Goal: Information Seeking & Learning: Learn about a topic

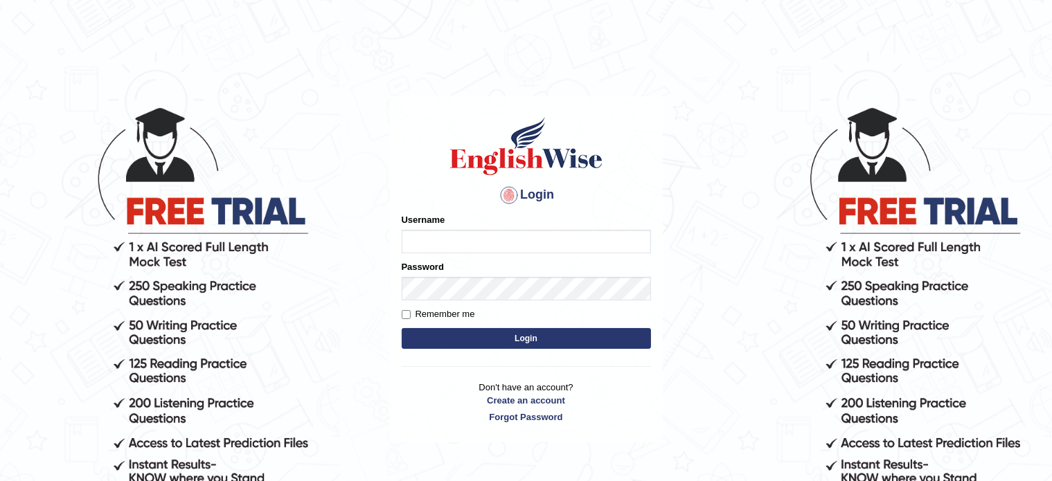
type input "Krishna1172"
click at [470, 335] on button "Login" at bounding box center [526, 338] width 249 height 21
type input "Krishna1172"
click at [491, 344] on button "Login" at bounding box center [526, 338] width 249 height 21
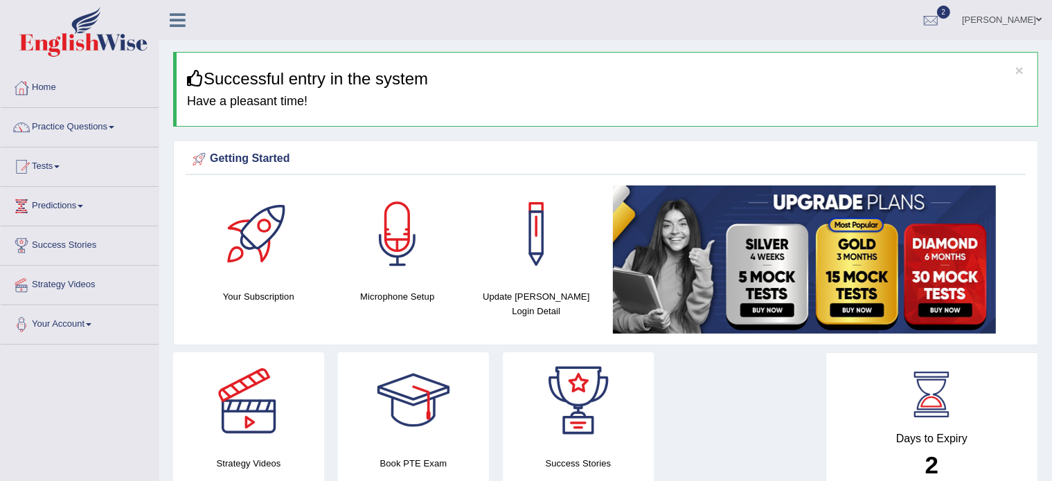
click at [116, 118] on link "Practice Questions" at bounding box center [80, 125] width 158 height 35
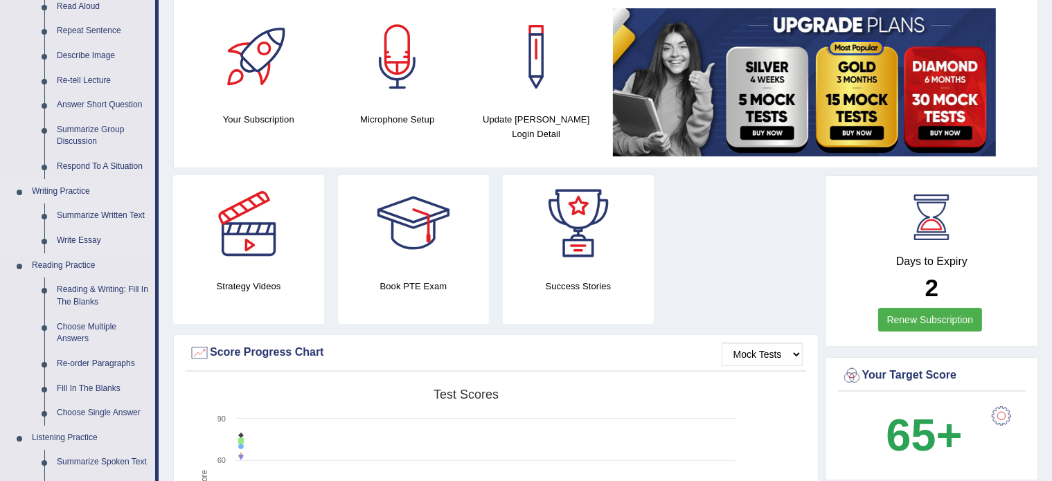
scroll to position [180, 0]
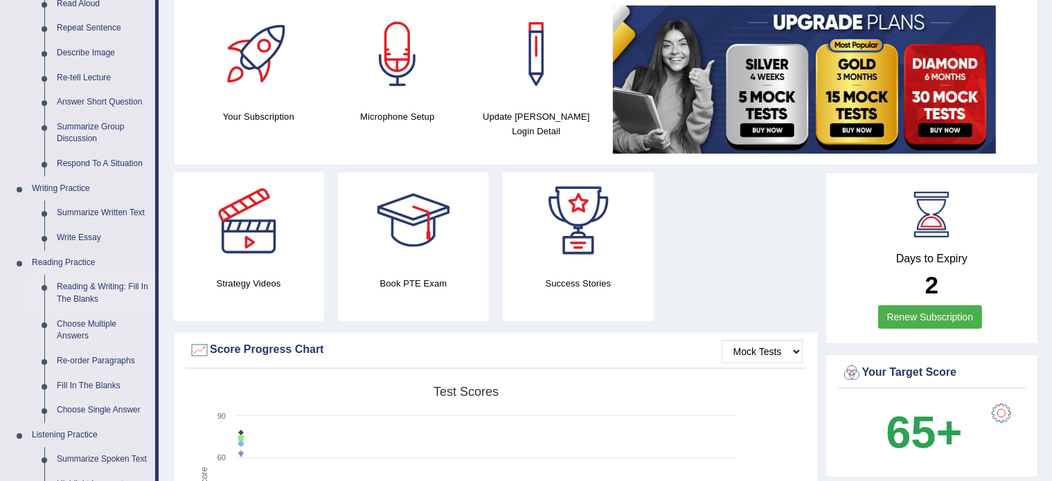
click at [80, 291] on link "Reading & Writing: Fill In The Blanks" at bounding box center [103, 293] width 105 height 37
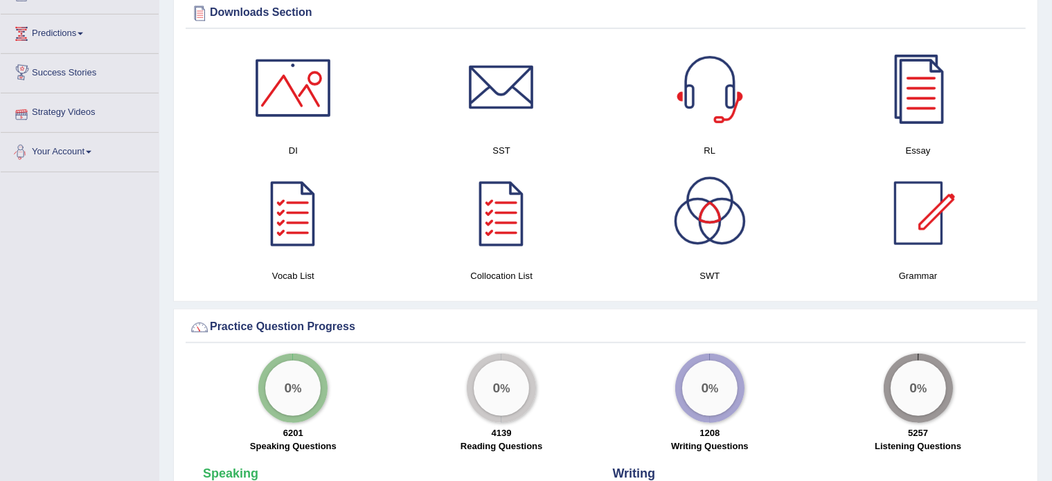
scroll to position [801, 0]
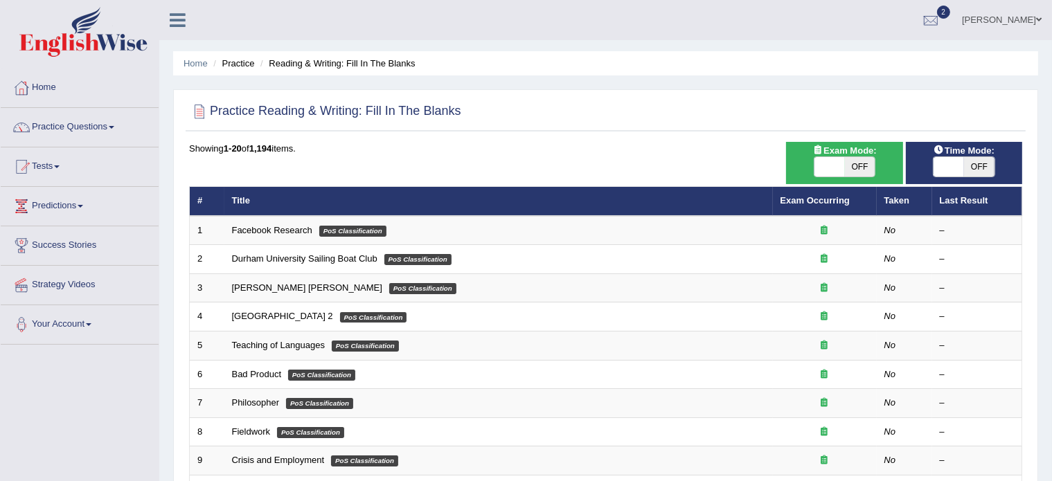
click at [837, 160] on span at bounding box center [830, 166] width 30 height 19
checkbox input "true"
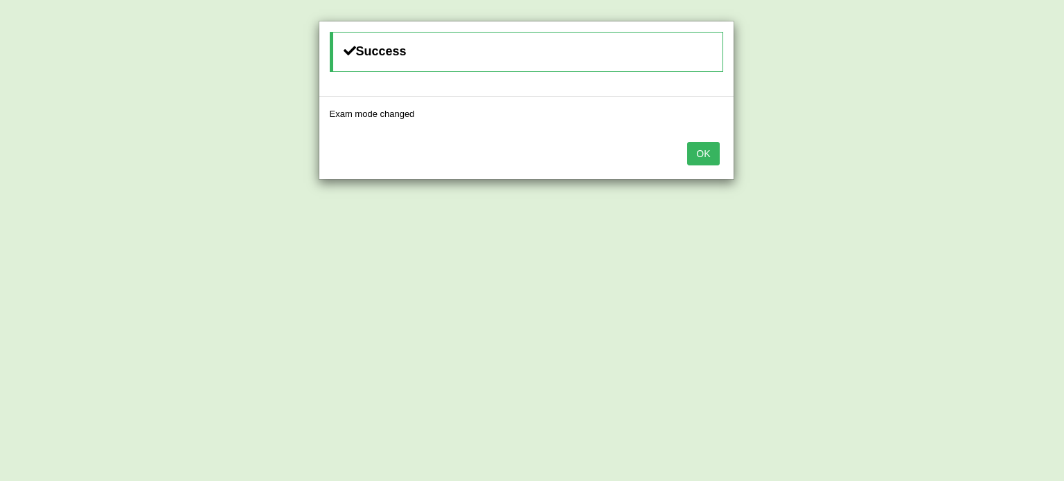
click at [698, 154] on button "OK" at bounding box center [703, 154] width 32 height 24
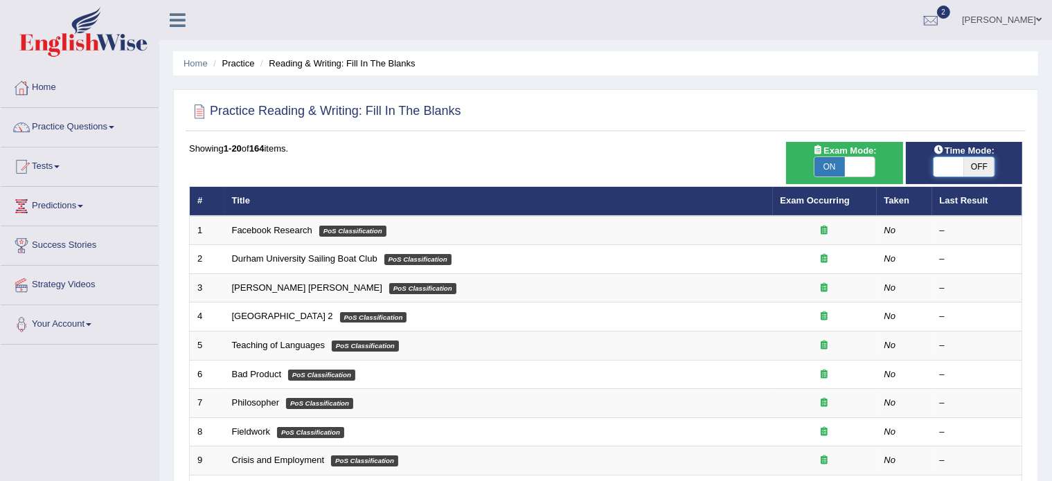
click at [938, 165] on span at bounding box center [949, 166] width 30 height 19
checkbox input "true"
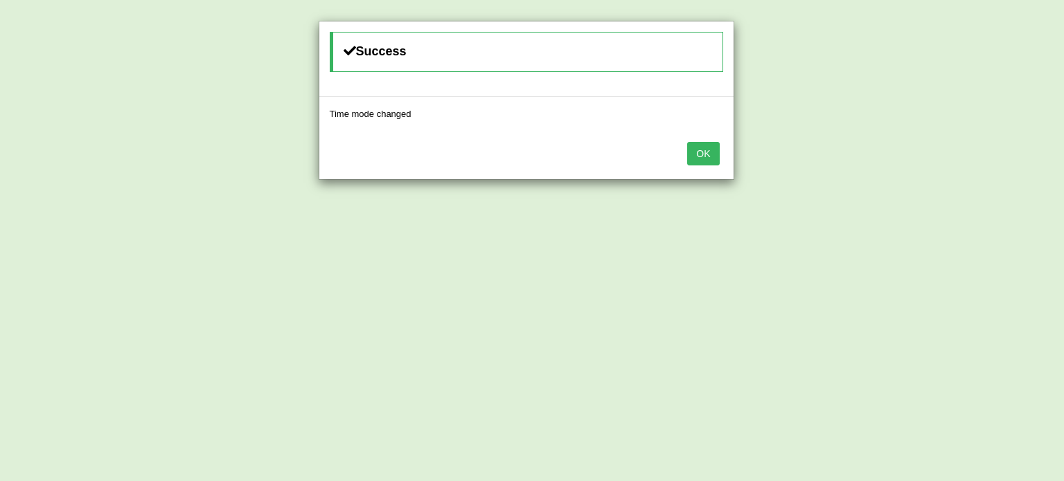
click at [708, 160] on button "OK" at bounding box center [703, 154] width 32 height 24
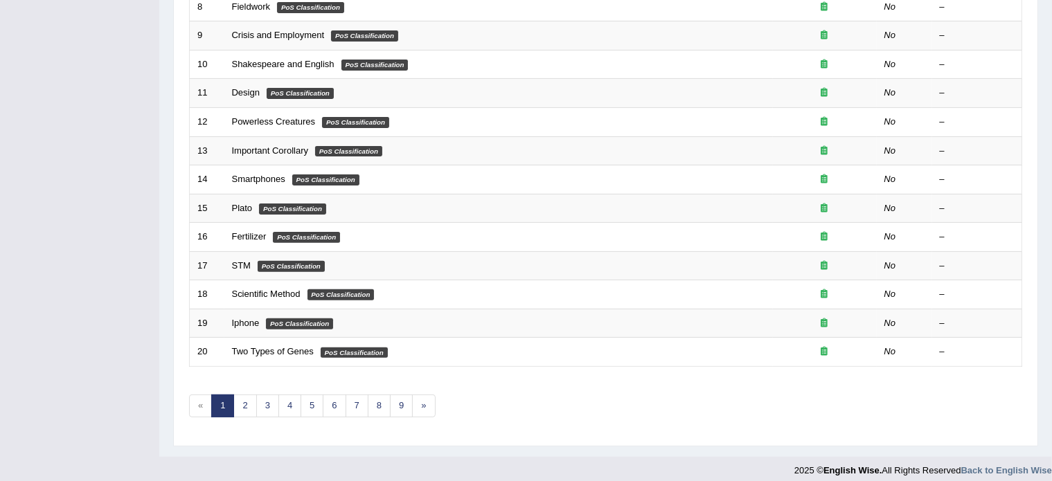
scroll to position [431, 0]
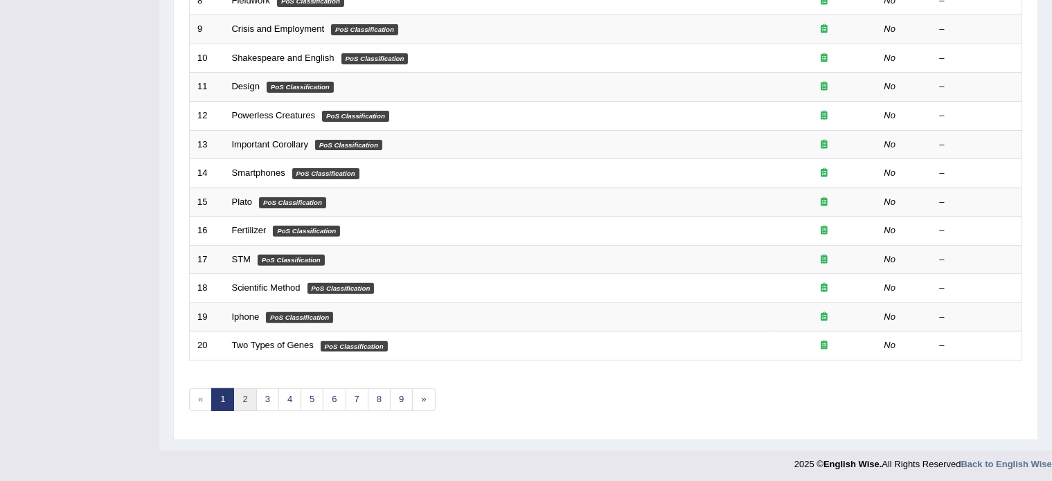
click at [242, 390] on link "2" at bounding box center [244, 400] width 23 height 23
click at [244, 398] on link "2" at bounding box center [244, 400] width 23 height 23
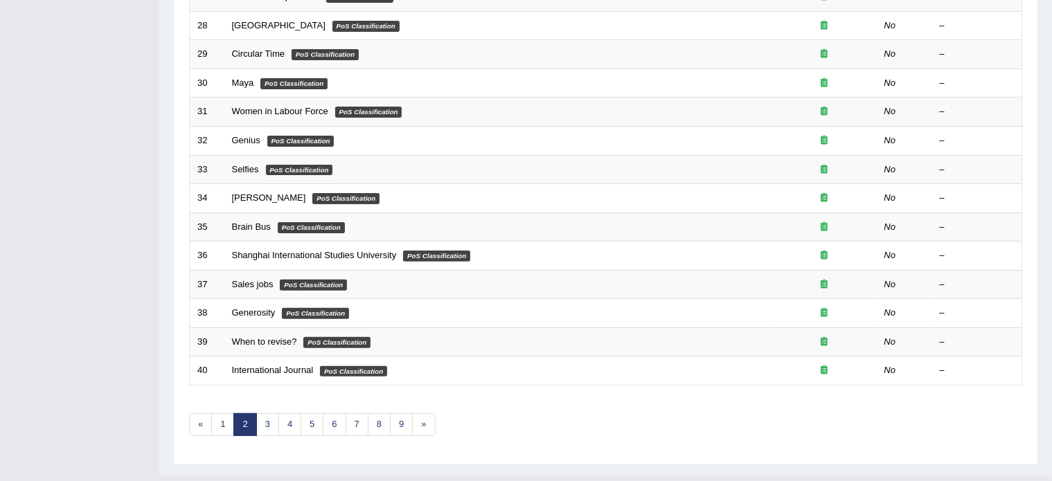
scroll to position [431, 0]
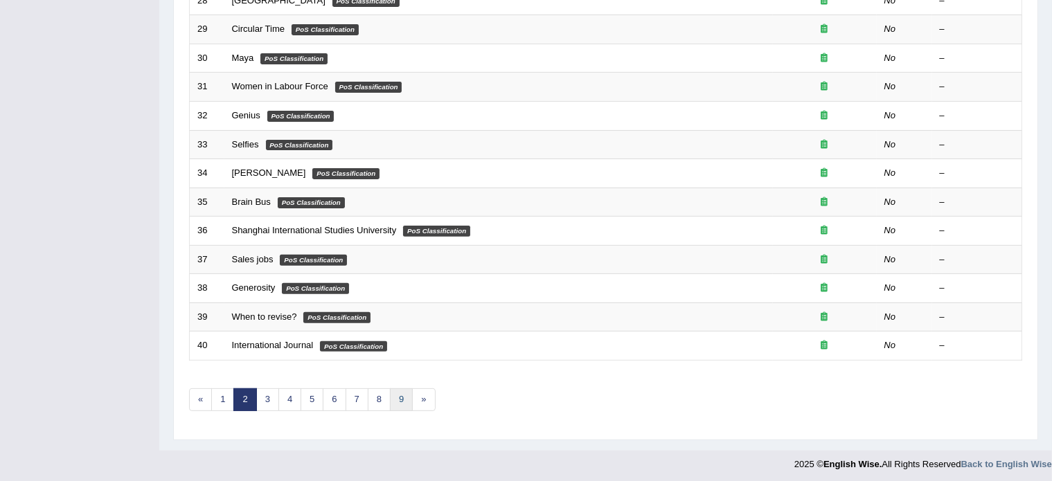
click at [396, 394] on link "9" at bounding box center [401, 400] width 23 height 23
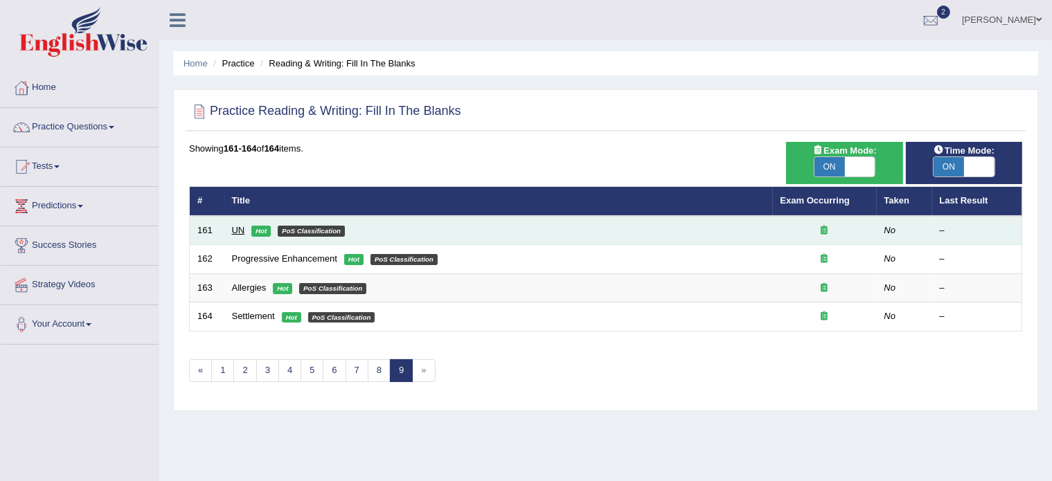
click at [238, 228] on link "UN" at bounding box center [238, 230] width 13 height 10
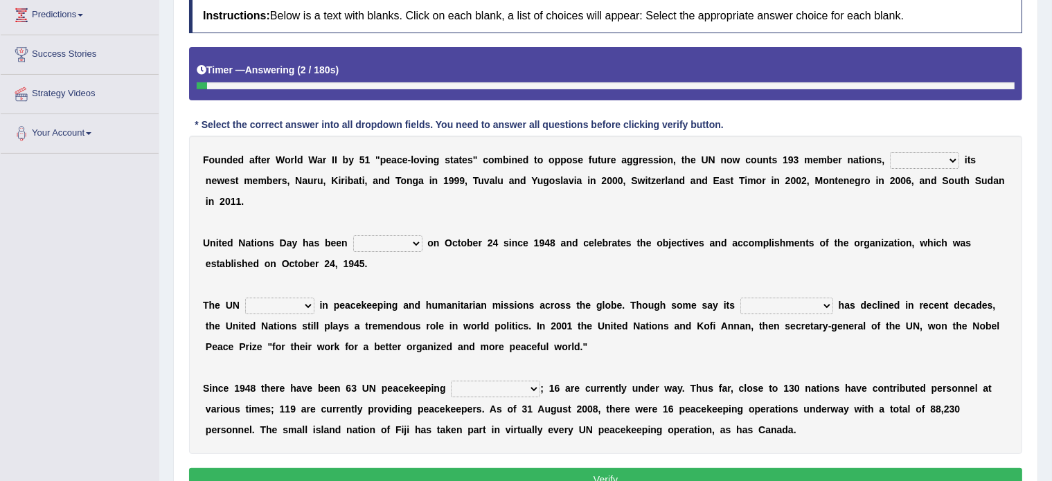
scroll to position [205, 0]
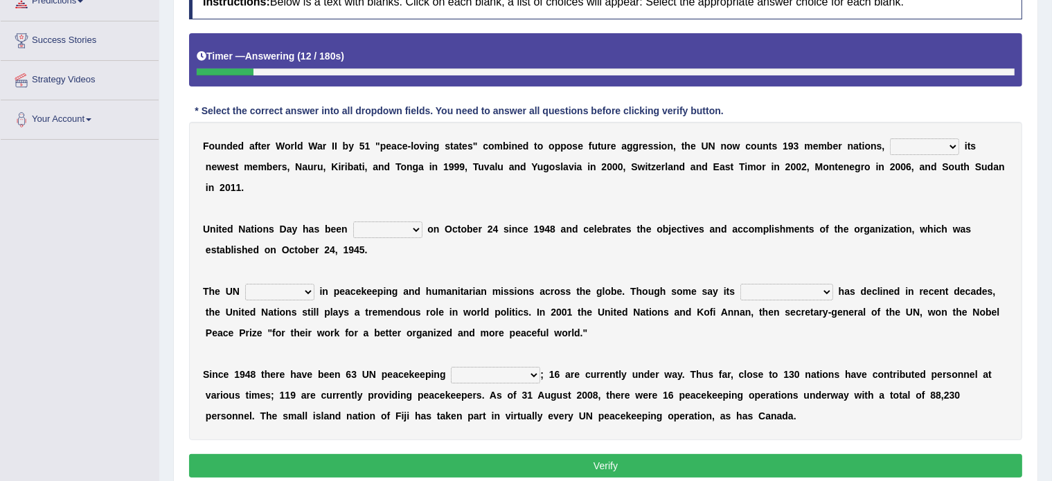
click at [925, 142] on select "limiting possibly especially including" at bounding box center [924, 147] width 69 height 17
select select "including"
click at [890, 139] on select "limiting possibly especially including" at bounding box center [924, 147] width 69 height 17
click at [389, 229] on select "observed watched monitored examined" at bounding box center [387, 230] width 69 height 17
select select "observed"
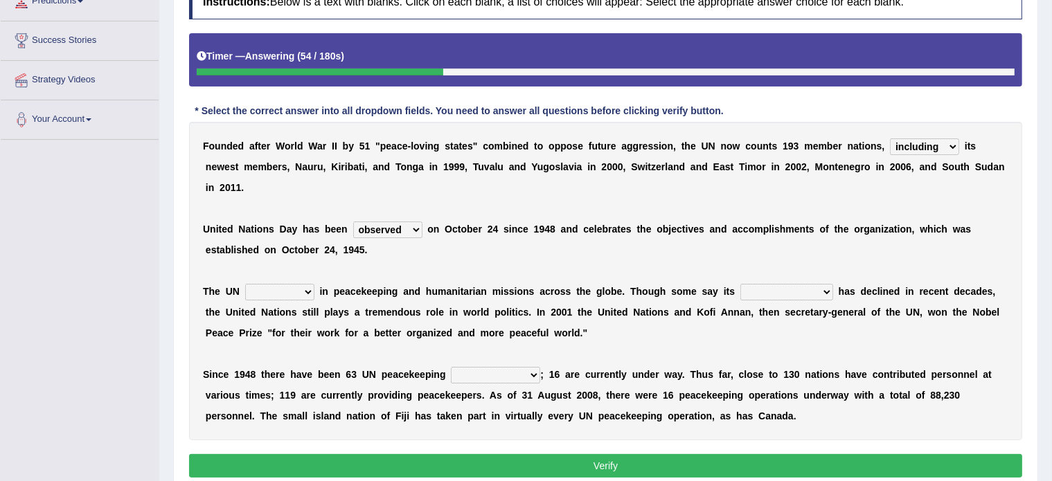
click at [353, 222] on select "observed watched monitored examined" at bounding box center [387, 230] width 69 height 17
click at [308, 289] on select "appoints absorbs connects engages" at bounding box center [279, 292] width 69 height 17
select select "connects"
click at [245, 284] on select "appoints absorbs connects engages" at bounding box center [279, 292] width 69 height 17
click at [761, 291] on select "descriptiveness influence meaningless consequences" at bounding box center [786, 292] width 93 height 17
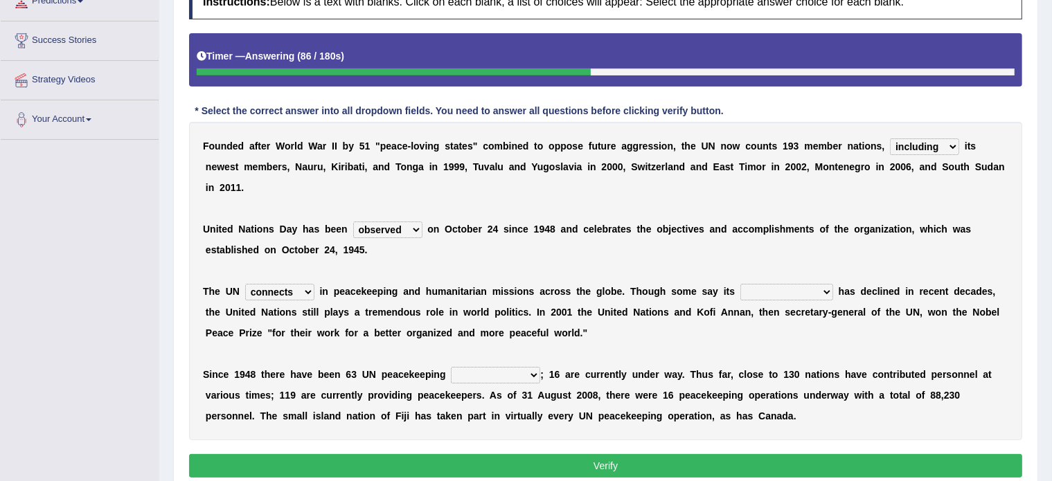
select select "influence"
click at [740, 284] on select "descriptiveness influence meaningless consequences" at bounding box center [786, 292] width 93 height 17
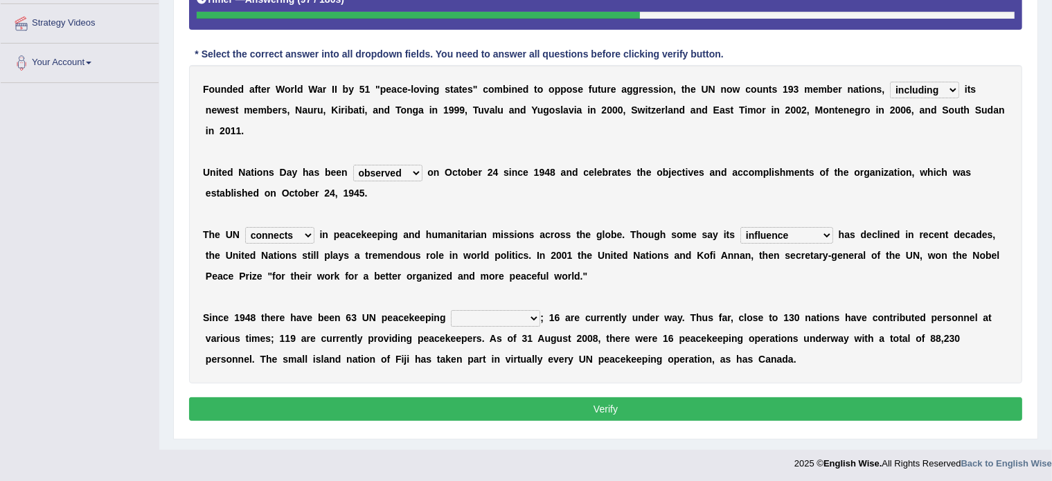
scroll to position [263, 0]
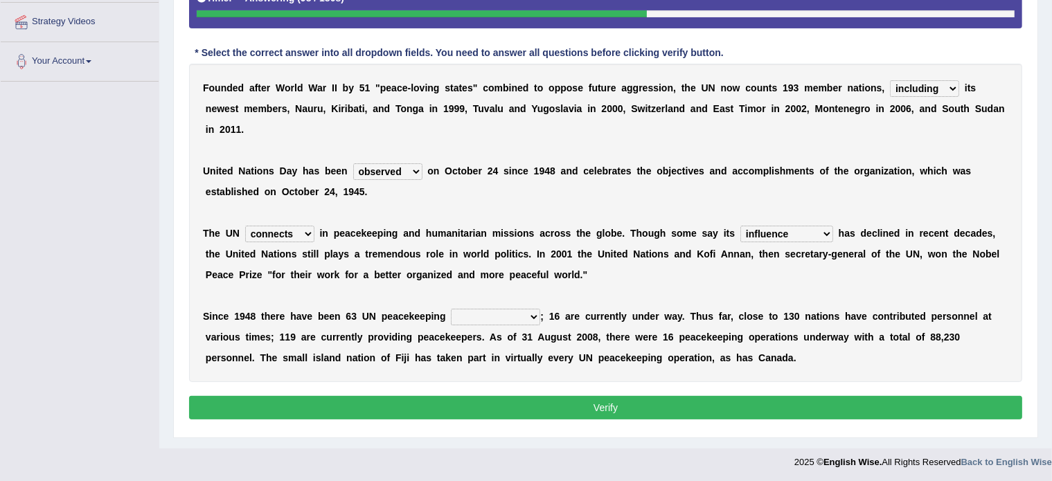
click at [461, 321] on select "businesses processes transgressions operations" at bounding box center [495, 317] width 89 height 17
select select "processes"
click at [451, 309] on select "businesses processes transgressions operations" at bounding box center [495, 317] width 89 height 17
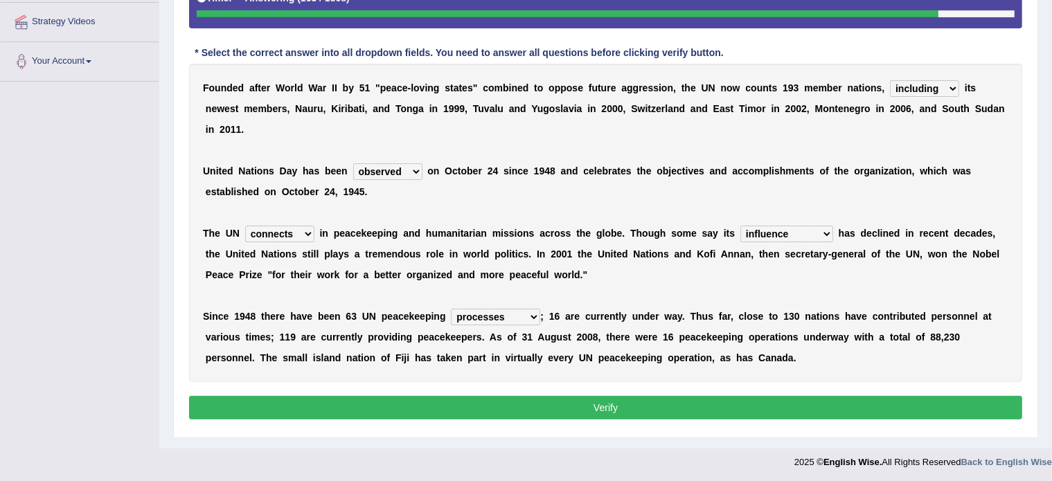
click at [542, 405] on button "Verify" at bounding box center [605, 408] width 833 height 24
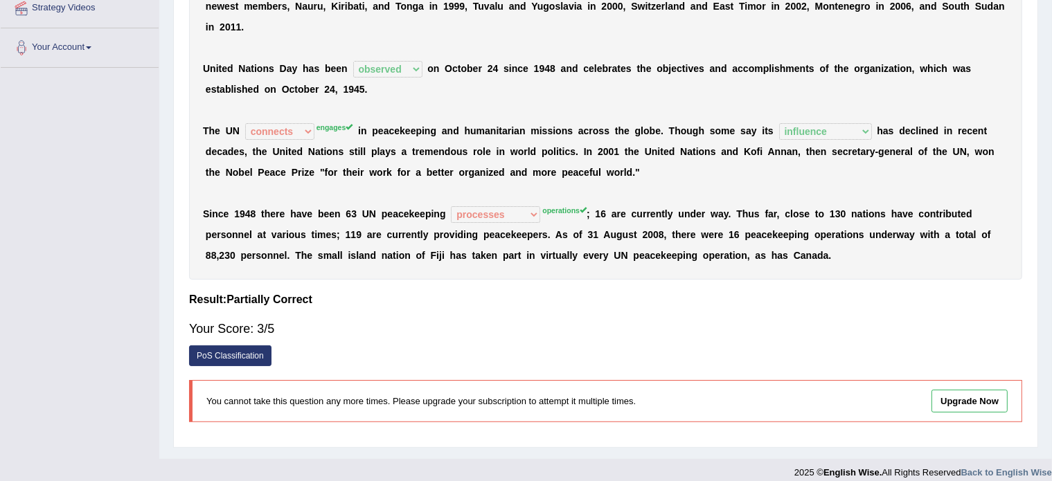
scroll to position [0, 0]
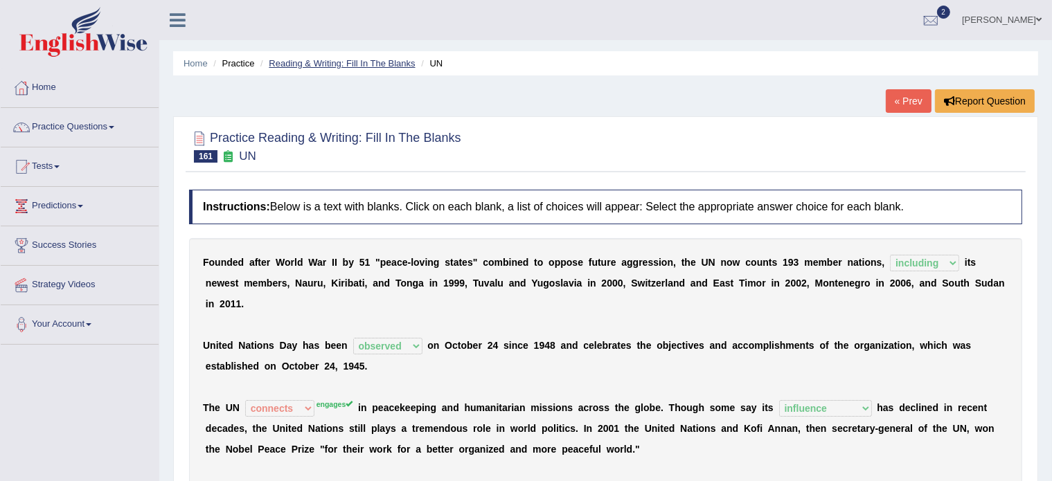
click at [349, 62] on link "Reading & Writing: Fill In The Blanks" at bounding box center [342, 63] width 146 height 10
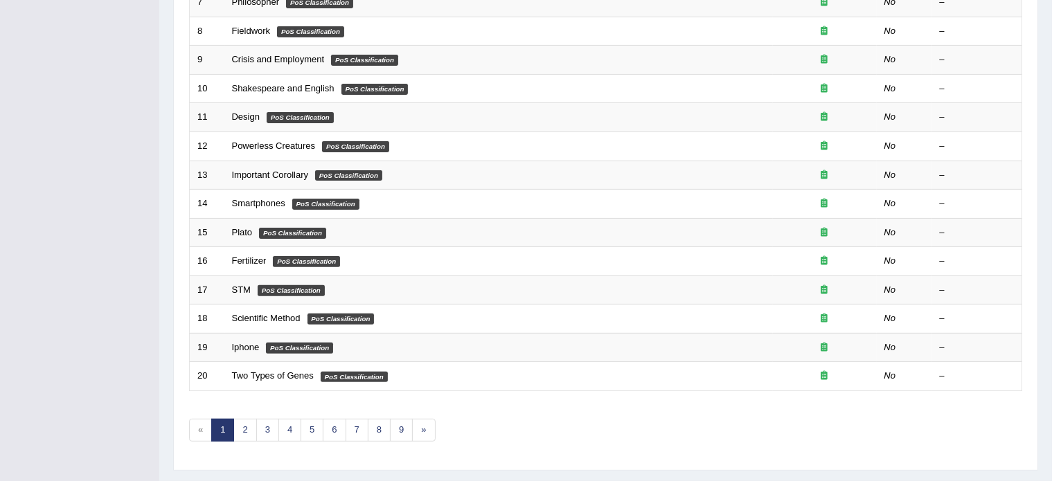
scroll to position [431, 0]
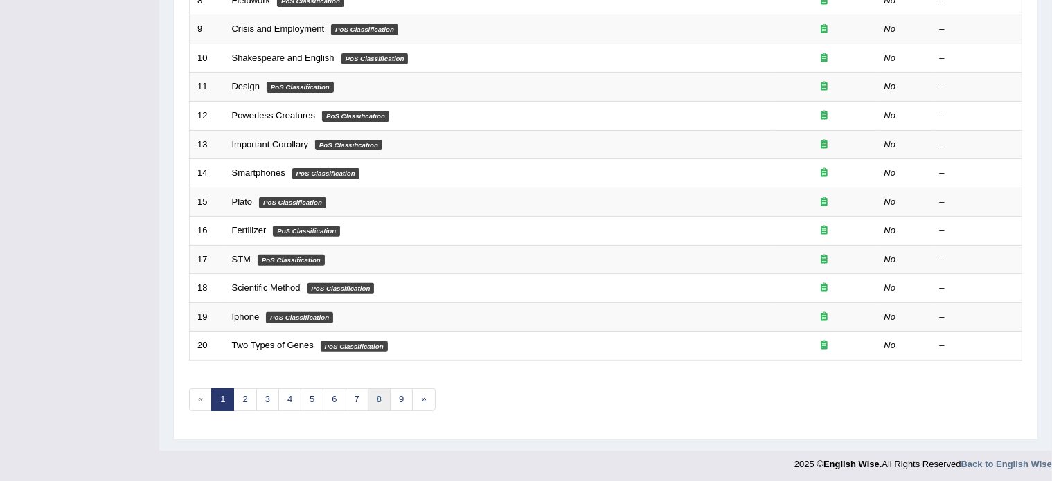
click at [378, 398] on link "8" at bounding box center [379, 400] width 23 height 23
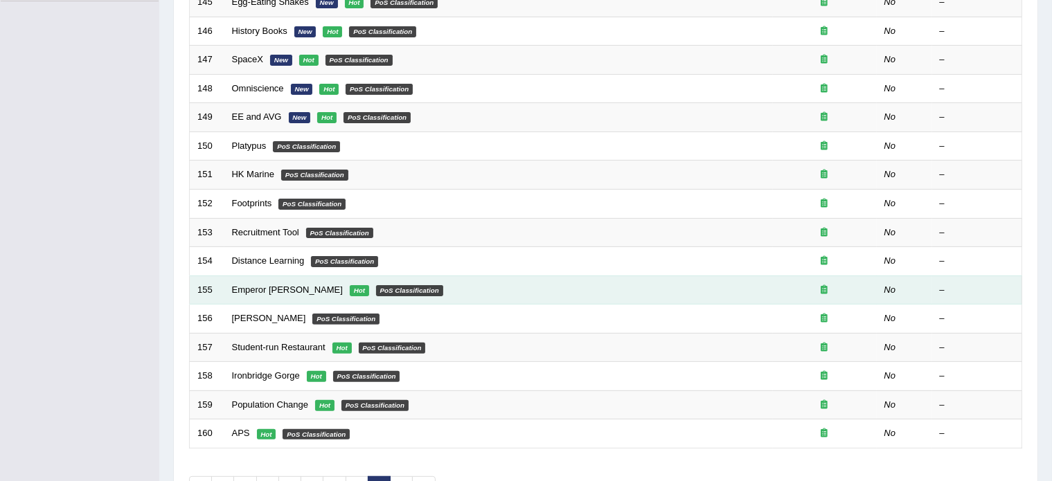
scroll to position [345, 0]
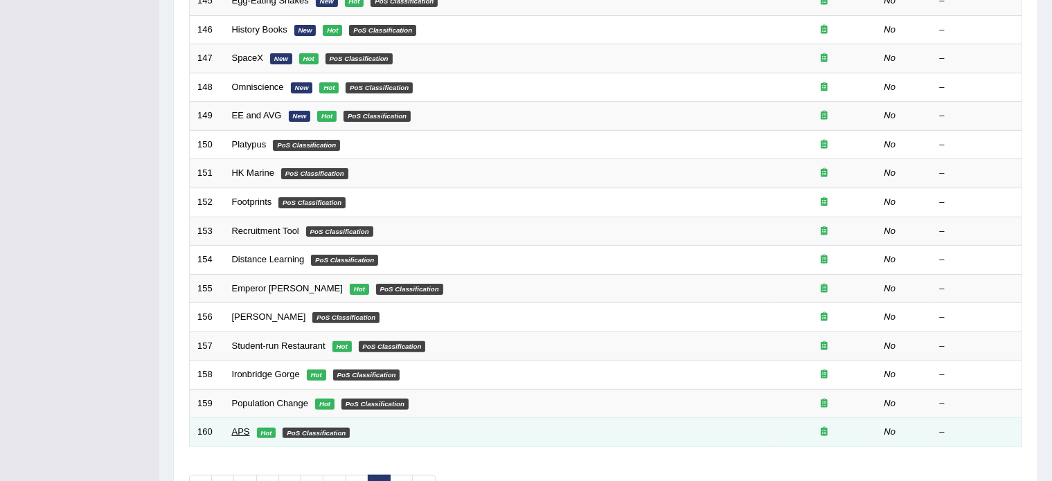
click at [241, 428] on link "APS" at bounding box center [241, 432] width 18 height 10
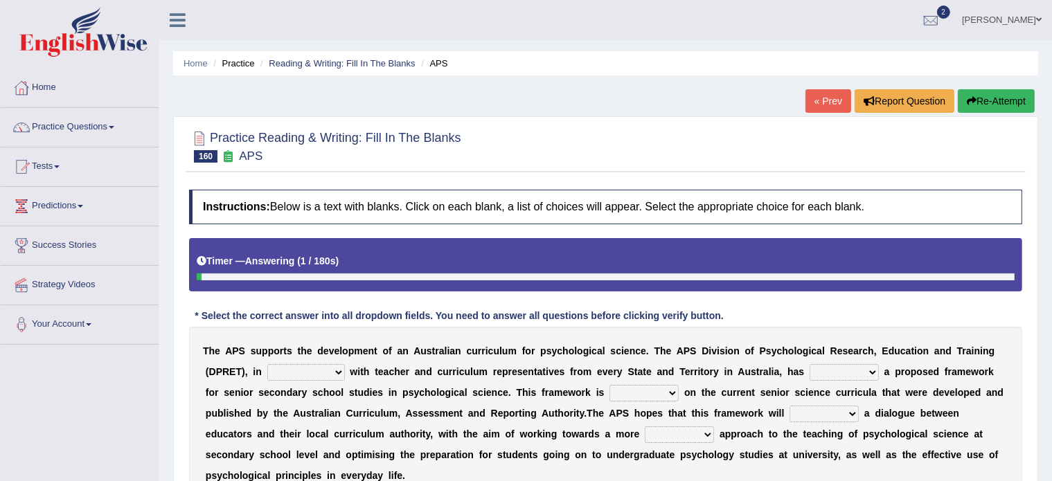
scroll to position [161, 0]
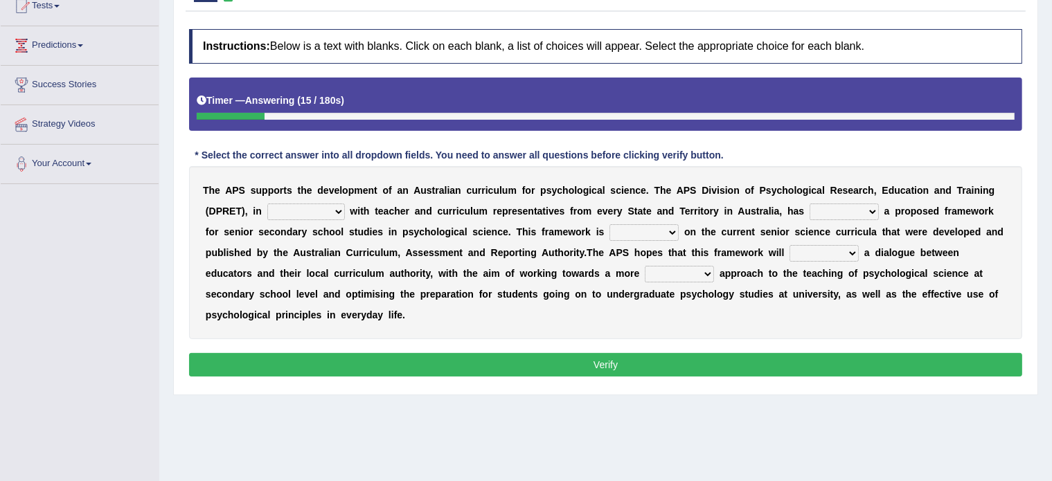
click at [339, 204] on select "aspiration assumption consultation connotation" at bounding box center [306, 212] width 78 height 17
select select "consultation"
click at [267, 204] on select "aspiration assumption consultation connotation" at bounding box center [306, 212] width 78 height 17
click at [830, 210] on select "deride denied demanded developed" at bounding box center [844, 212] width 69 height 17
select select "developed"
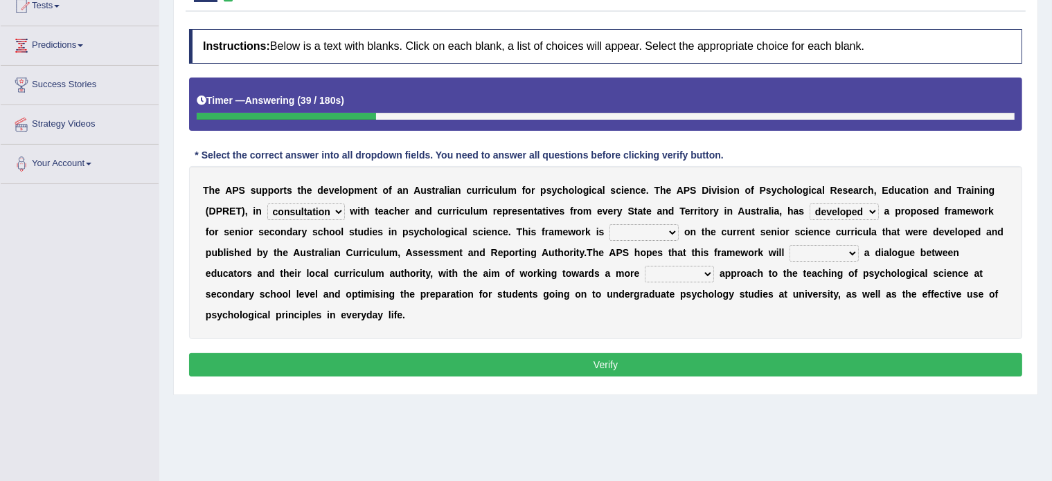
click at [810, 204] on select "deride denied demanded developed" at bounding box center [844, 212] width 69 height 17
click at [641, 226] on select "modelling meddling modelled meddled" at bounding box center [643, 232] width 69 height 17
click at [609, 224] on select "modelling meddling modelled meddled" at bounding box center [643, 232] width 69 height 17
click at [672, 231] on select "modelling meddling modelled meddled" at bounding box center [643, 232] width 69 height 17
click at [609, 224] on select "modelling meddling modelled meddled" at bounding box center [643, 232] width 69 height 17
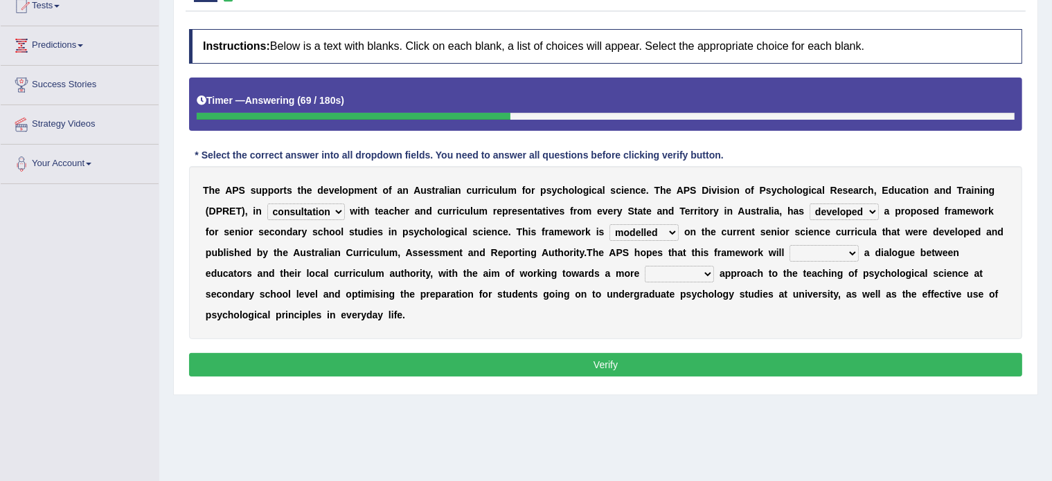
click at [670, 226] on select "modelling meddling modelled meddled" at bounding box center [643, 232] width 69 height 17
select select "modelling"
click at [609, 224] on select "modelling meddling modelled meddled" at bounding box center [643, 232] width 69 height 17
click at [805, 249] on select "facilitate facilitates facilitating facilitated" at bounding box center [824, 253] width 69 height 17
select select "facilitates"
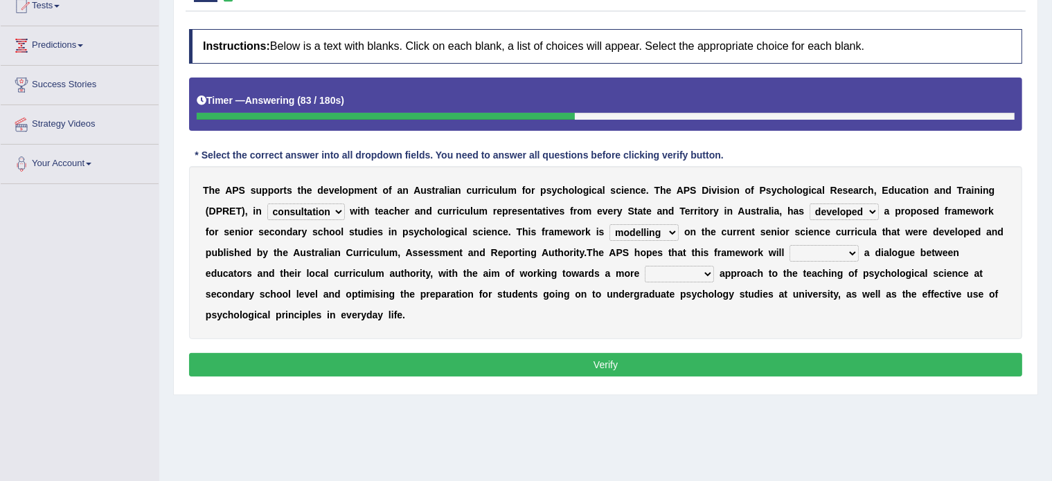
click at [790, 245] on select "facilitate facilitates facilitating facilitated" at bounding box center [824, 253] width 69 height 17
click at [654, 268] on select "lenient abrasive consistent disruptive" at bounding box center [679, 274] width 69 height 17
select select "consistent"
click at [645, 266] on select "lenient abrasive consistent disruptive" at bounding box center [679, 274] width 69 height 17
click at [554, 364] on button "Verify" at bounding box center [605, 365] width 833 height 24
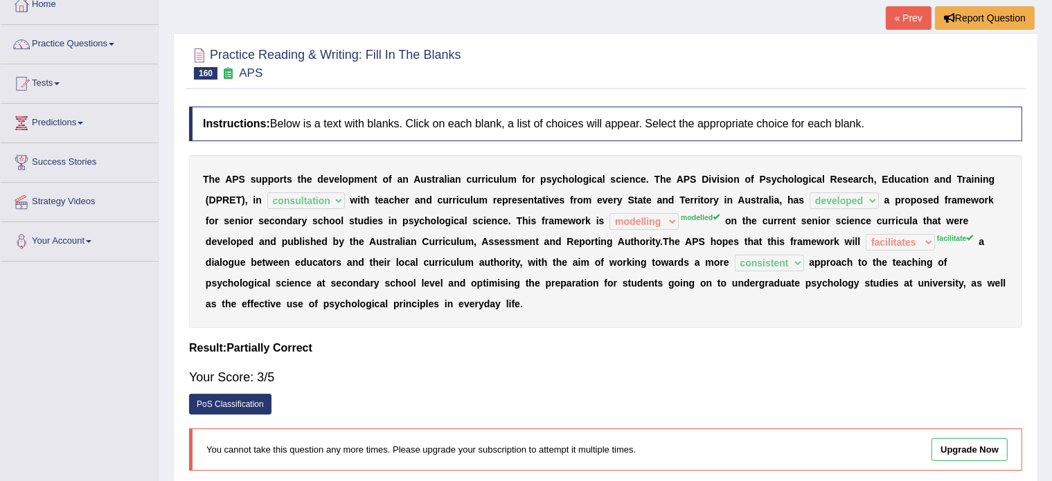
scroll to position [83, 0]
click at [229, 75] on icon at bounding box center [228, 73] width 15 height 12
click at [197, 59] on div at bounding box center [199, 55] width 21 height 21
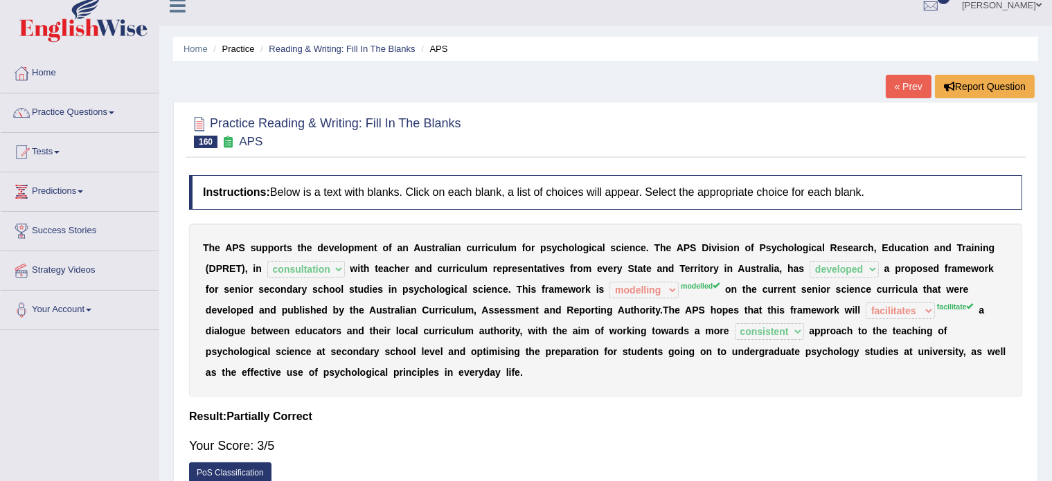
scroll to position [14, 0]
click at [912, 80] on link "« Prev" at bounding box center [909, 87] width 46 height 24
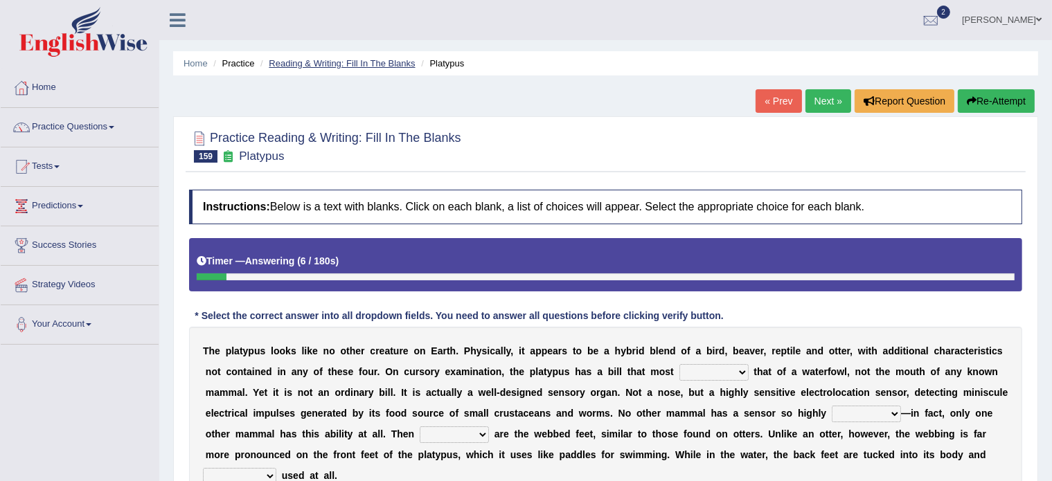
click at [361, 62] on link "Reading & Writing: Fill In The Blanks" at bounding box center [342, 63] width 146 height 10
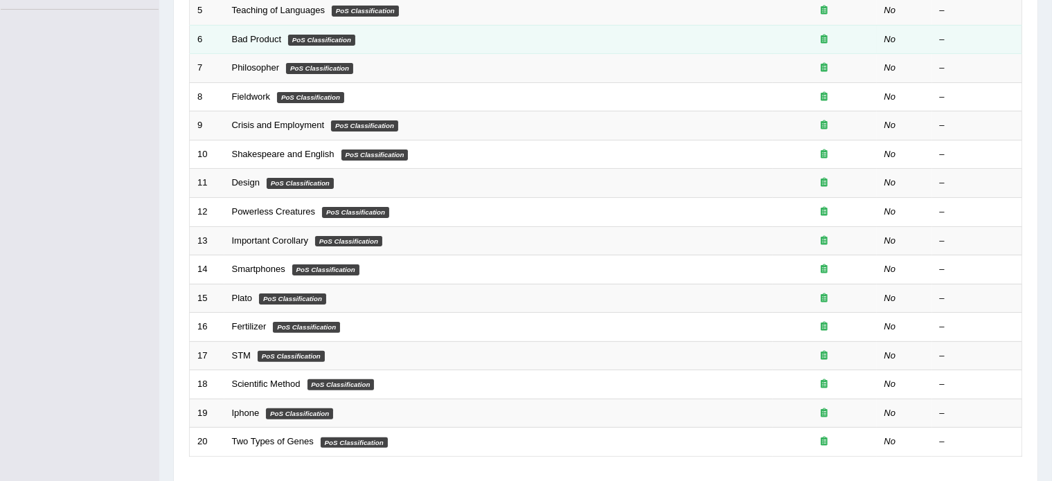
scroll to position [431, 0]
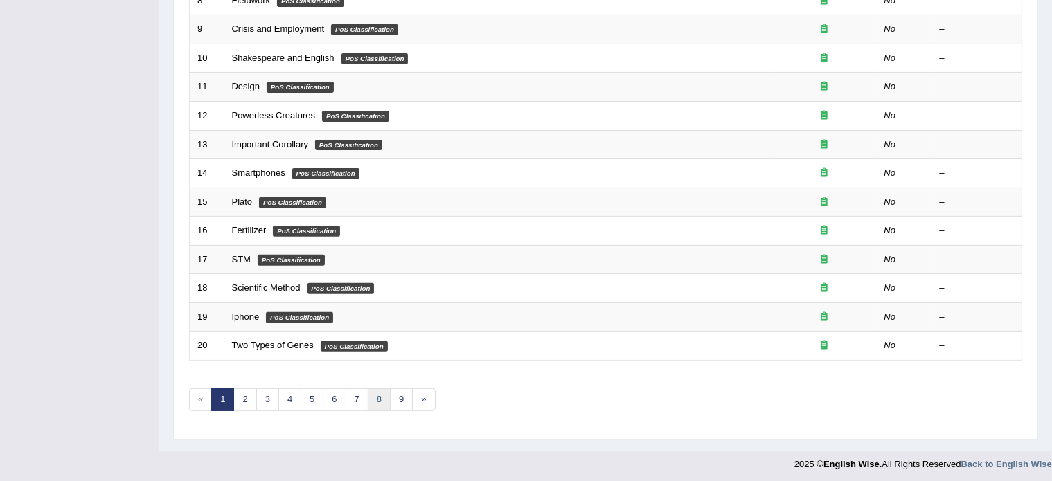
click at [379, 391] on link "8" at bounding box center [379, 400] width 23 height 23
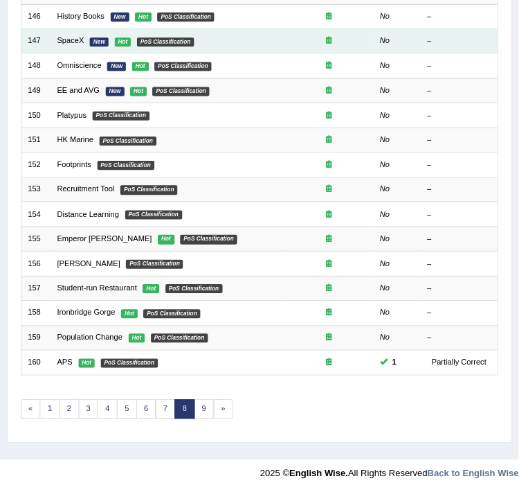
scroll to position [323, 0]
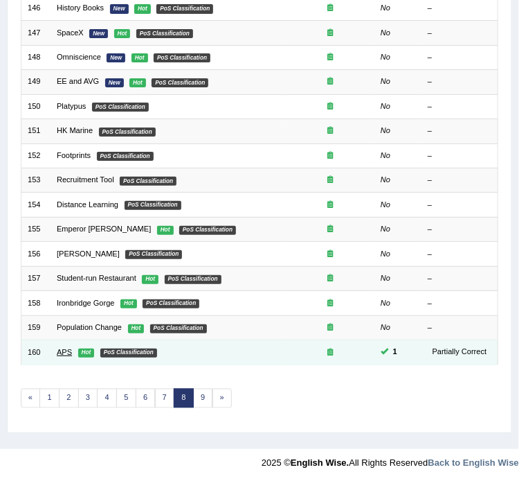
click at [57, 350] on link "APS" at bounding box center [64, 352] width 15 height 8
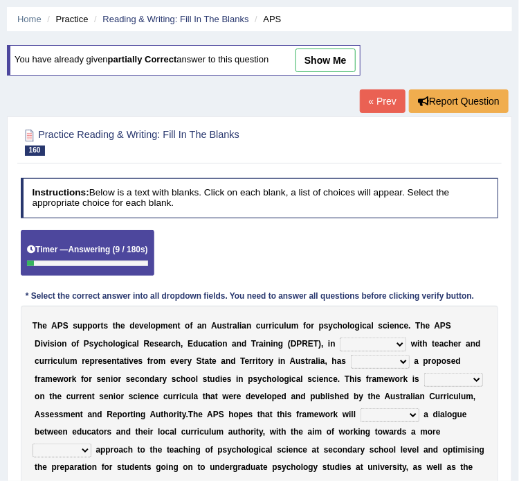
scroll to position [71, 0]
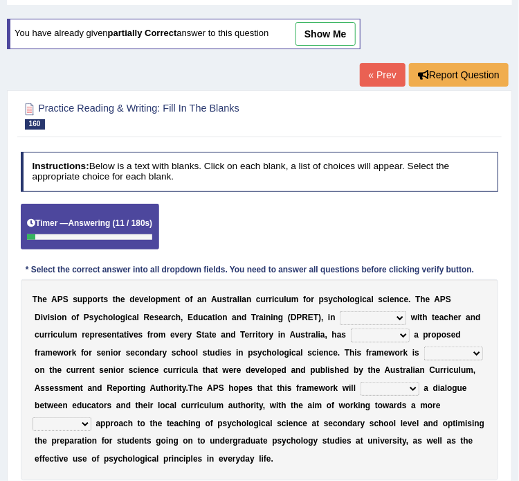
click at [394, 331] on select "deride denied demanded developed" at bounding box center [380, 335] width 59 height 14
select select "developed"
click at [351, 328] on select "deride denied demanded developed" at bounding box center [380, 335] width 59 height 14
click at [352, 315] on select "aspiration assumption consultation connotation" at bounding box center [373, 318] width 66 height 14
select select "consultation"
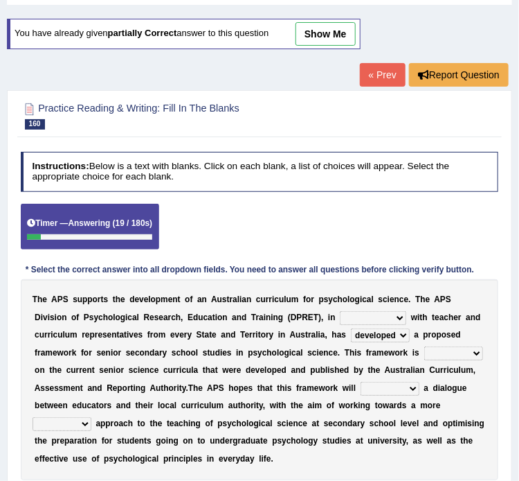
click at [340, 311] on select "aspiration assumption consultation connotation" at bounding box center [373, 318] width 66 height 14
click at [452, 348] on select "modelling meddling modelled meddled" at bounding box center [454, 353] width 59 height 14
select select "modelled"
click at [425, 346] on select "modelling meddling modelled meddled" at bounding box center [454, 353] width 59 height 14
click at [402, 319] on select "aspiration assumption consultation connotation" at bounding box center [373, 318] width 66 height 14
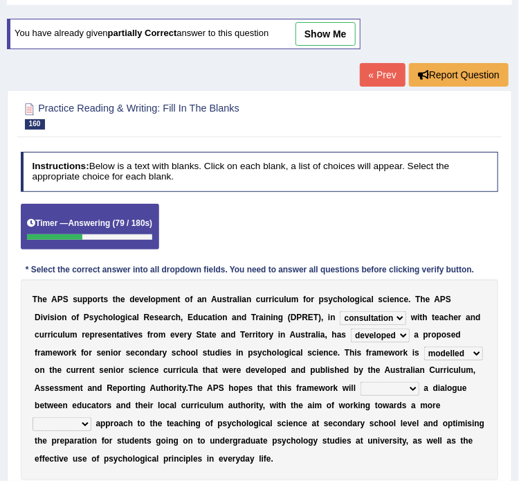
click at [369, 391] on select "facilitate facilitates facilitating facilitated" at bounding box center [390, 389] width 59 height 14
select select "facilitates"
click at [361, 382] on select "facilitate facilitates facilitating facilitated" at bounding box center [390, 389] width 59 height 14
click at [35, 422] on select "lenient abrasive consistent disruptive" at bounding box center [62, 424] width 59 height 14
select select "consistent"
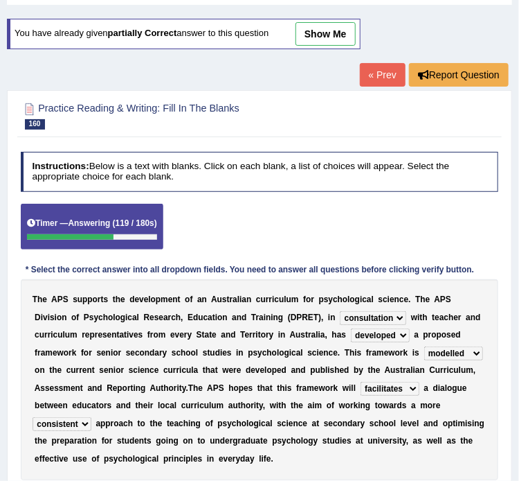
click at [33, 417] on select "lenient abrasive consistent disruptive" at bounding box center [62, 424] width 59 height 14
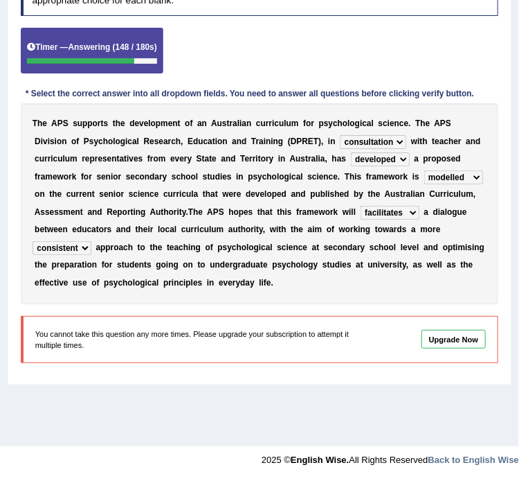
scroll to position [0, 0]
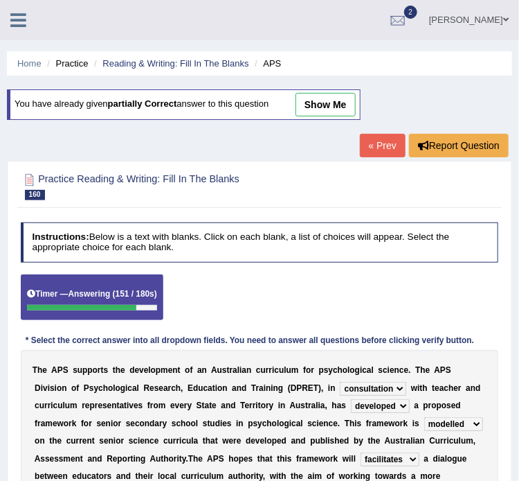
click at [317, 104] on link "show me" at bounding box center [326, 105] width 60 height 24
select select "modelling"
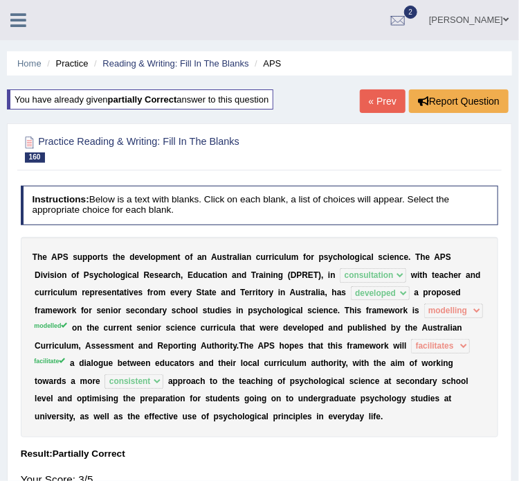
click at [375, 105] on link "« Prev" at bounding box center [383, 101] width 46 height 24
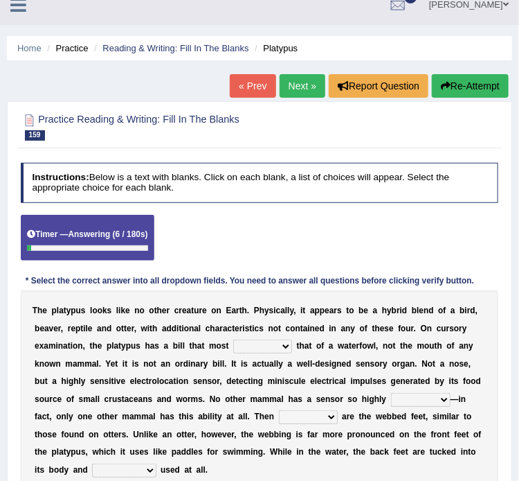
scroll to position [16, 0]
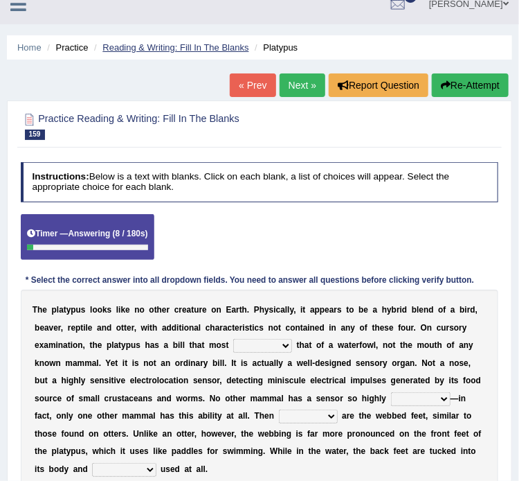
click at [152, 44] on link "Reading & Writing: Fill In The Blanks" at bounding box center [176, 47] width 146 height 10
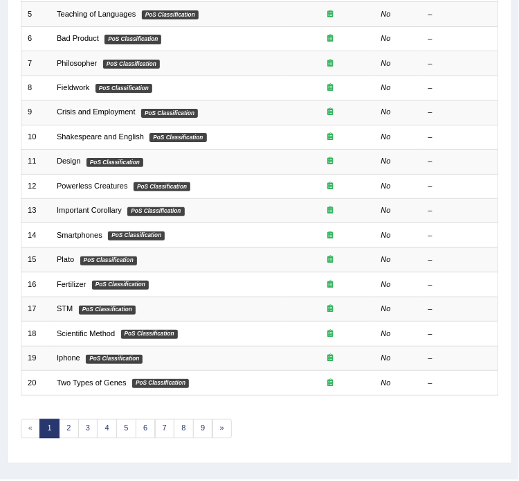
scroll to position [323, 0]
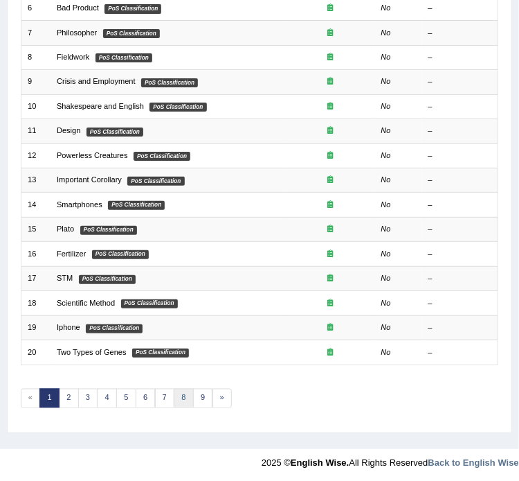
click at [180, 392] on link "8" at bounding box center [184, 398] width 20 height 19
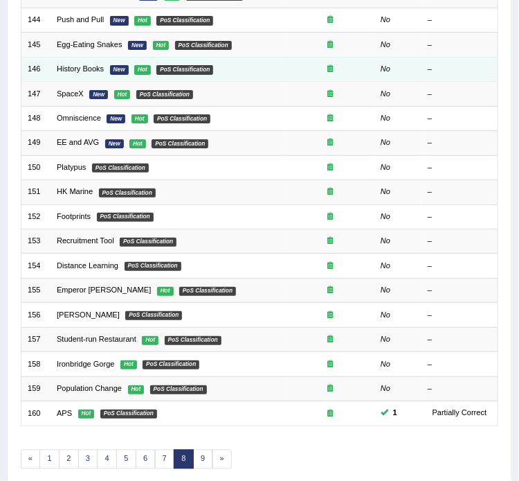
scroll to position [323, 0]
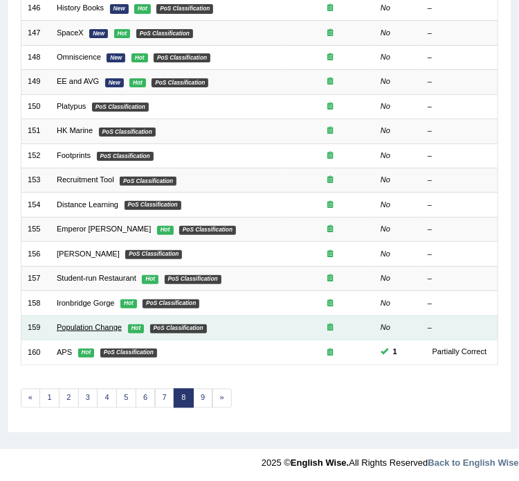
click at [103, 323] on link "Population Change" at bounding box center [89, 327] width 65 height 8
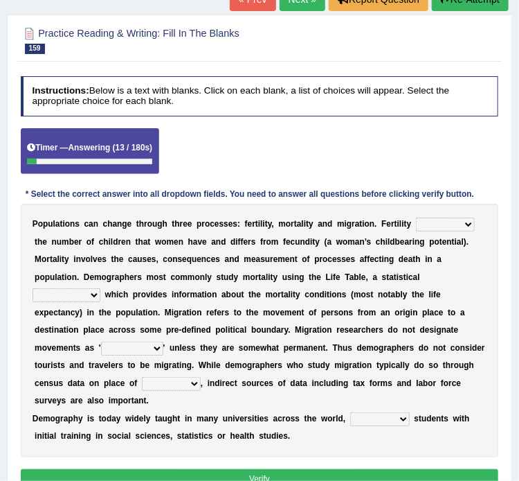
scroll to position [103, 0]
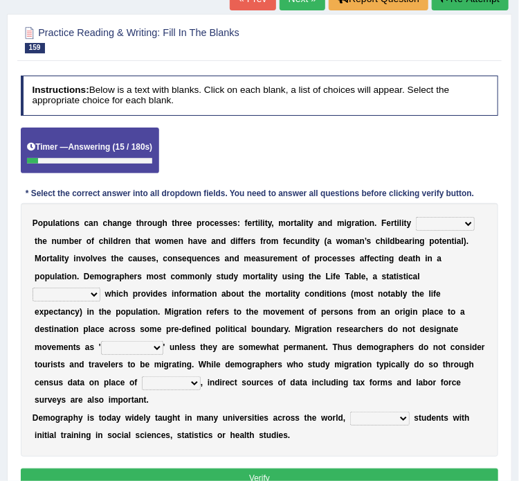
click at [432, 220] on select "invokes decides involves issues" at bounding box center [445, 224] width 59 height 14
select select "involves"
click at [416, 217] on select "invokes decides involves issues" at bounding box center [445, 224] width 59 height 14
click at [95, 296] on select "mathematics device subject theorem" at bounding box center [67, 294] width 68 height 14
select select "device"
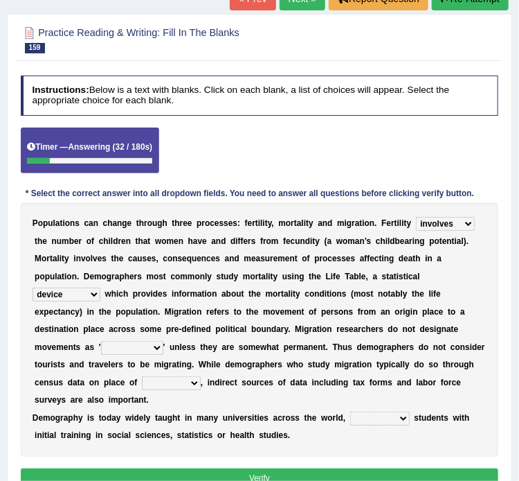
click at [33, 287] on select "mathematics device subject theorem" at bounding box center [67, 294] width 68 height 14
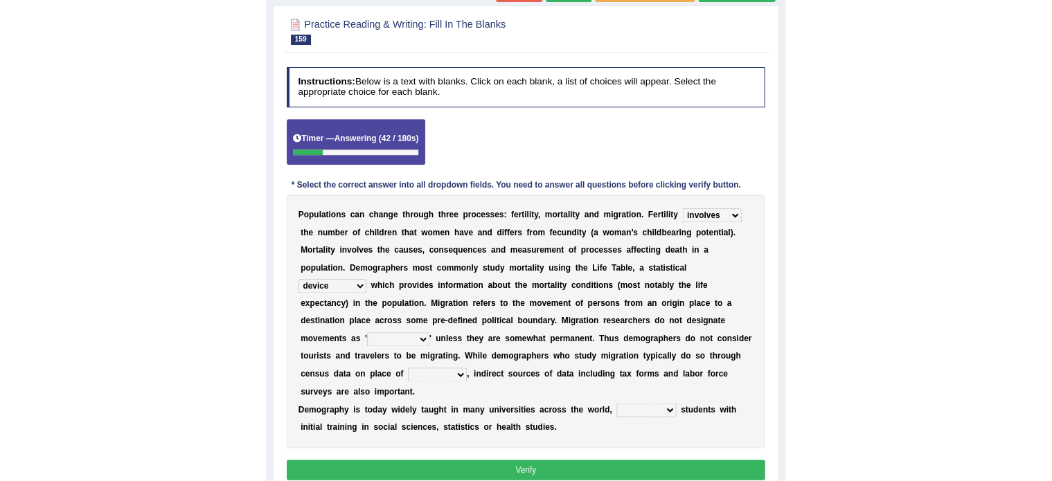
scroll to position [132, 0]
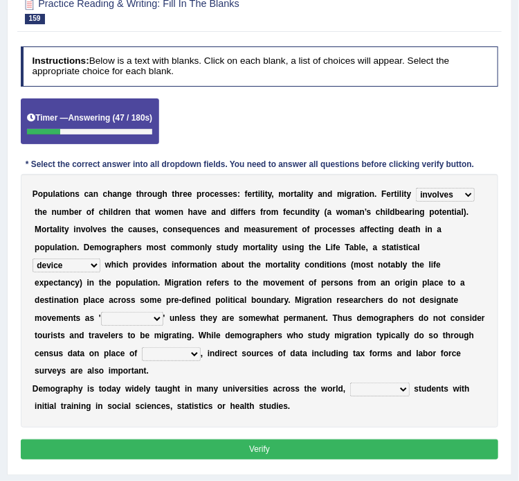
click at [159, 314] on select "relations functions migrations boundaries" at bounding box center [132, 319] width 62 height 14
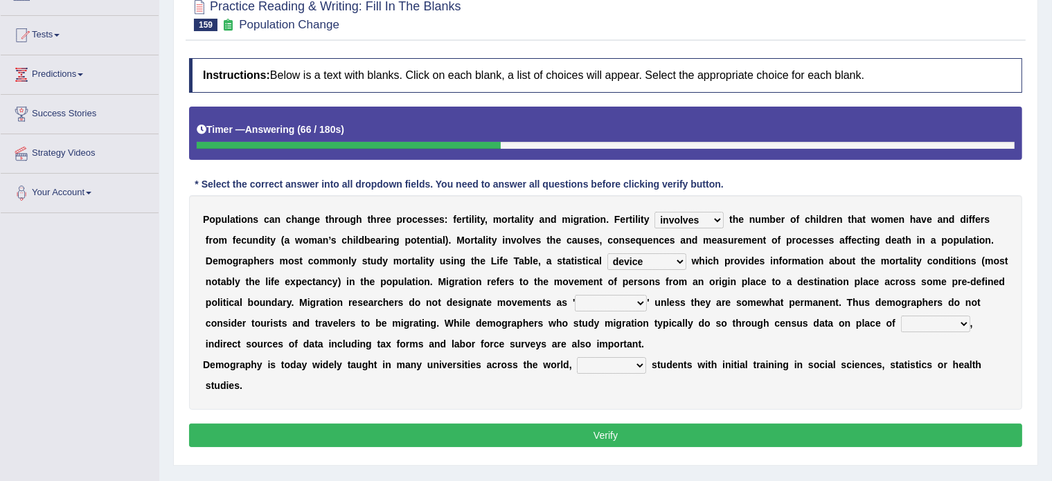
click at [531, 305] on select "relations functions migrations boundaries" at bounding box center [611, 303] width 72 height 17
select select "migrations"
click at [531, 295] on select "relations functions migrations boundaries" at bounding box center [611, 303] width 72 height 17
click at [531, 321] on select "eat pray residence work" at bounding box center [935, 324] width 69 height 17
select select "residence"
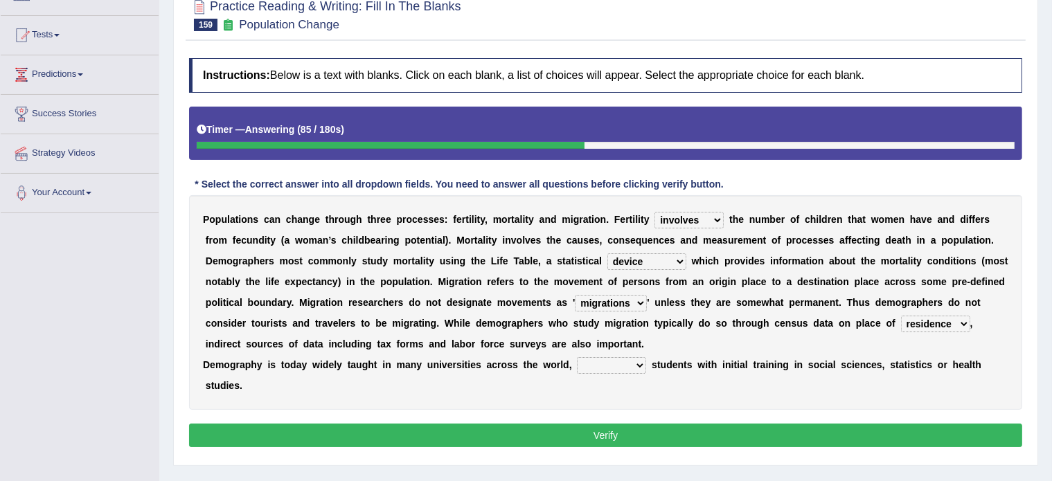
click at [531, 316] on select "eat pray residence work" at bounding box center [935, 324] width 69 height 17
click at [531, 359] on select "rejecting consulting attracting conspiring" at bounding box center [611, 365] width 69 height 17
click at [531, 357] on select "rejecting consulting attracting conspiring" at bounding box center [611, 365] width 69 height 17
click at [531, 362] on select "rejecting consulting attracting conspiring" at bounding box center [611, 365] width 69 height 17
select select "attracting"
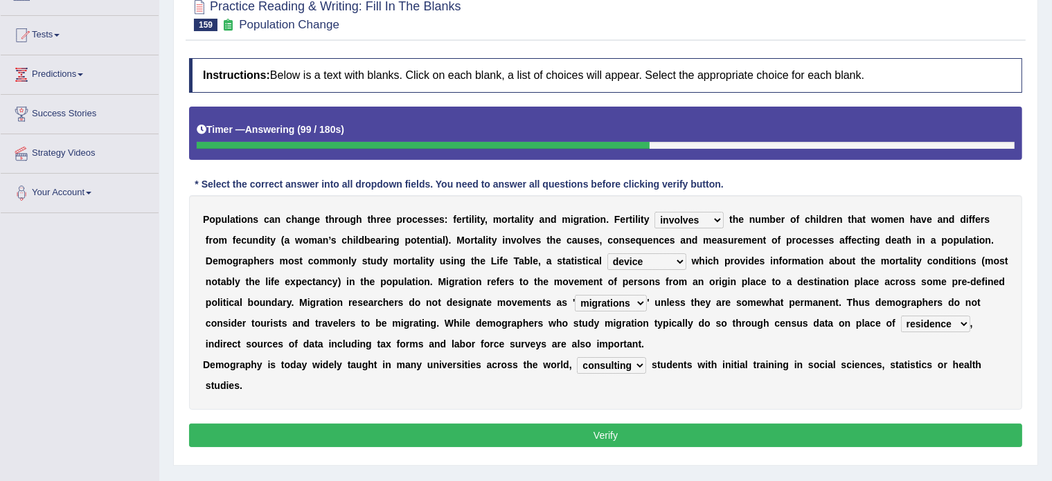
click at [531, 357] on select "rejecting consulting attracting conspiring" at bounding box center [611, 365] width 69 height 17
click at [531, 431] on button "Verify" at bounding box center [605, 436] width 833 height 24
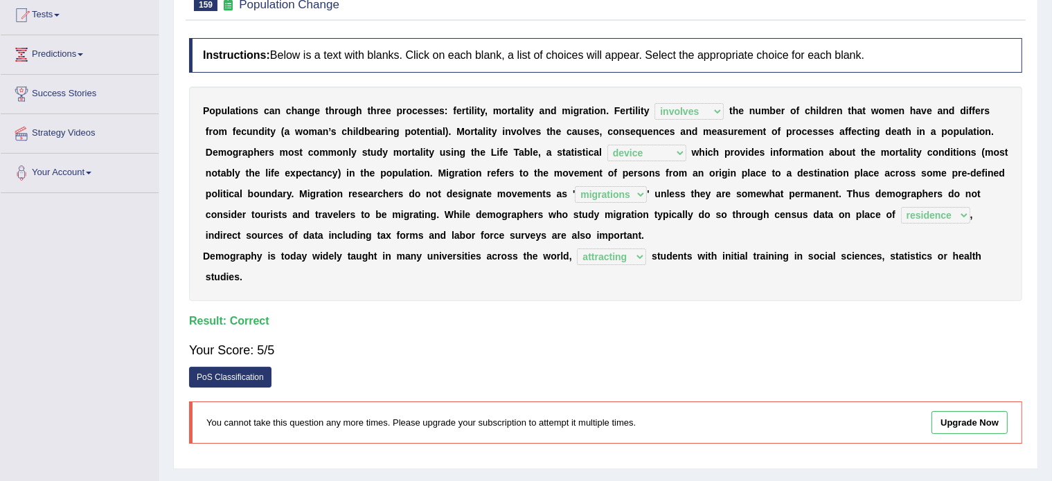
scroll to position [0, 0]
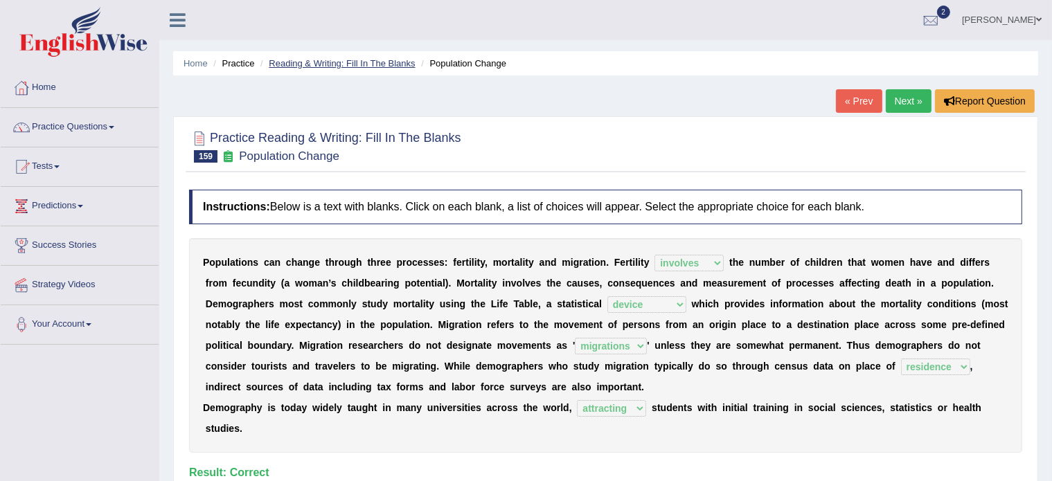
click at [380, 64] on link "Reading & Writing: Fill In The Blanks" at bounding box center [342, 63] width 146 height 10
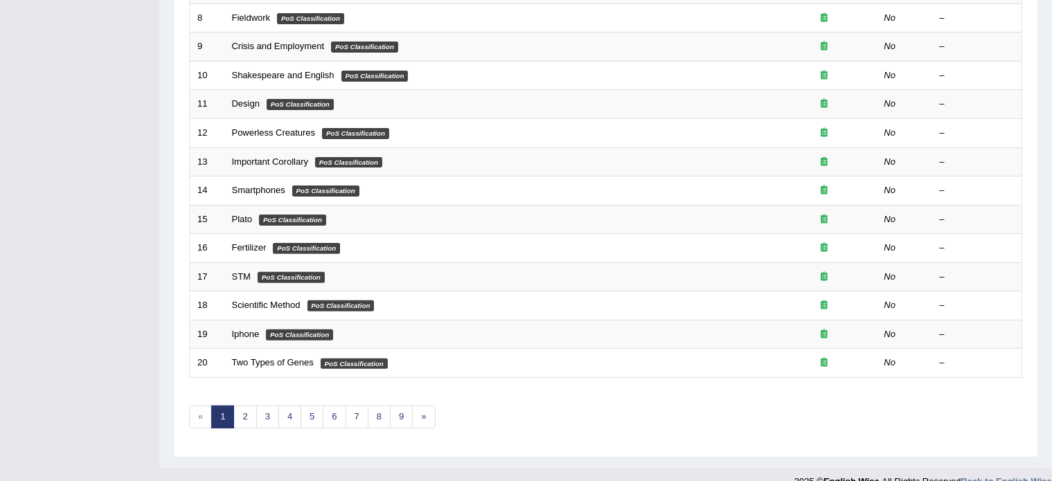
scroll to position [431, 0]
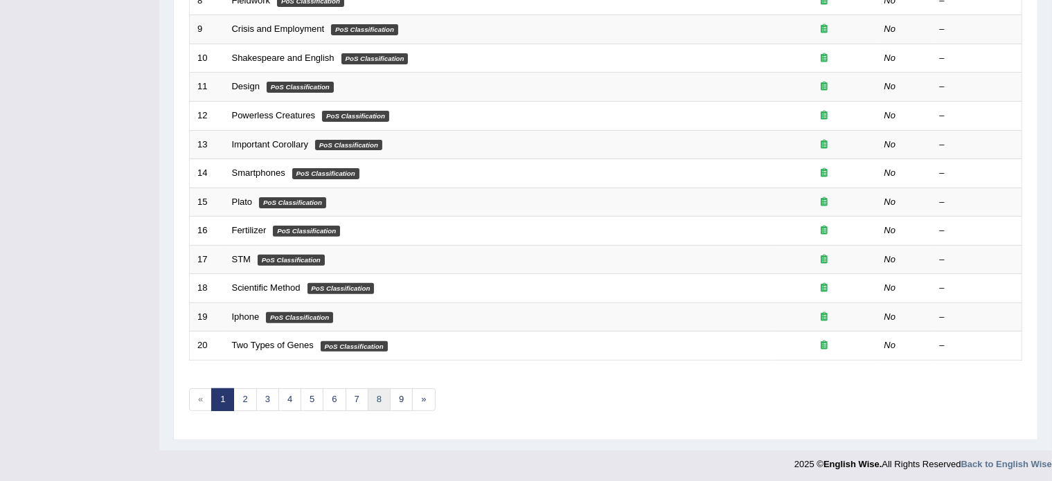
click at [380, 404] on link "8" at bounding box center [379, 400] width 23 height 23
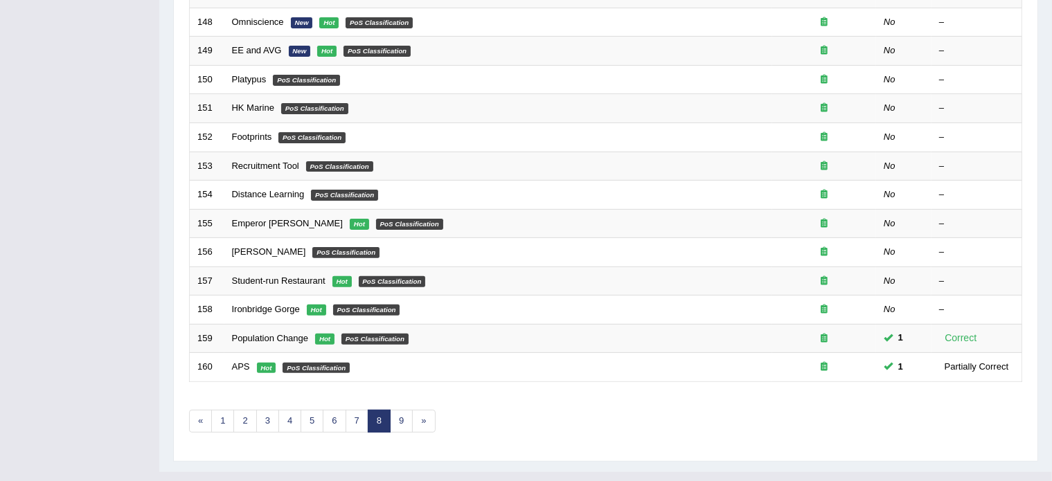
scroll to position [431, 0]
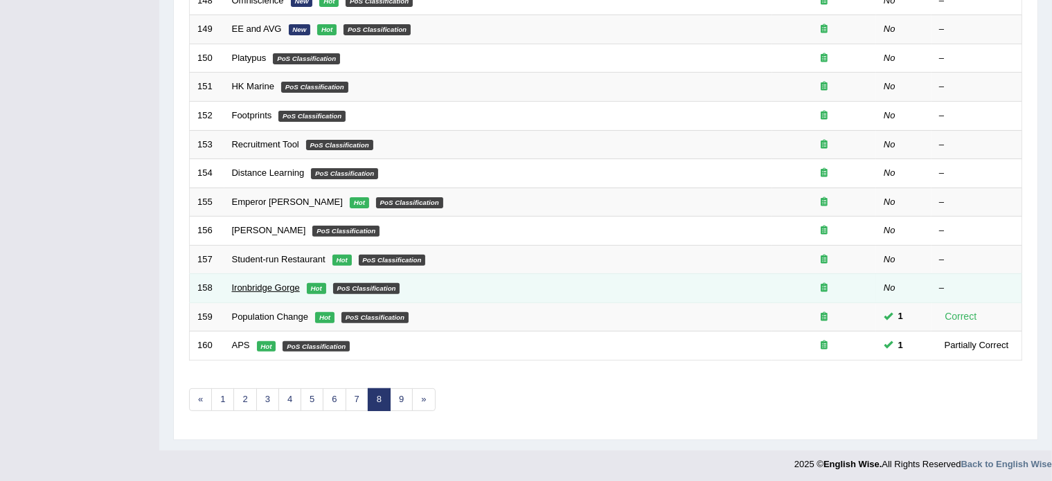
click at [256, 284] on link "Ironbridge Gorge" at bounding box center [266, 288] width 68 height 10
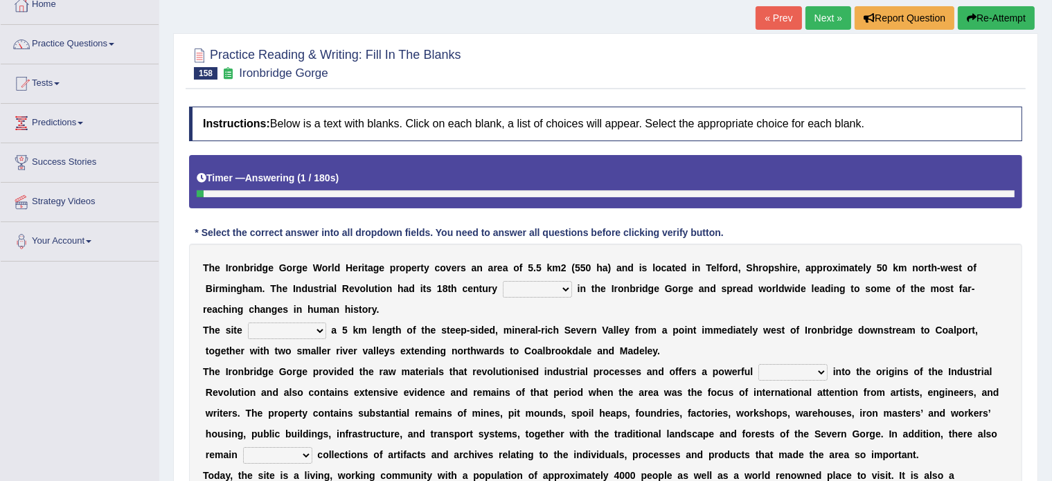
scroll to position [139, 0]
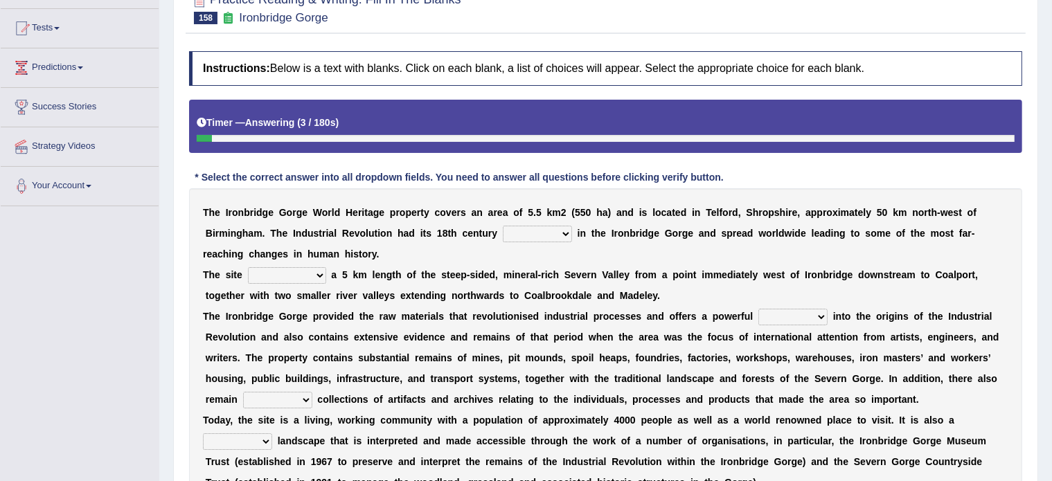
click at [524, 229] on select "reason silk roots wishes" at bounding box center [537, 234] width 69 height 17
select select "roots"
click at [503, 226] on select "reason silk roots wishes" at bounding box center [537, 234] width 69 height 17
click at [294, 272] on select "incorporates assigns gets corporate" at bounding box center [287, 275] width 78 height 17
select select "incorporates"
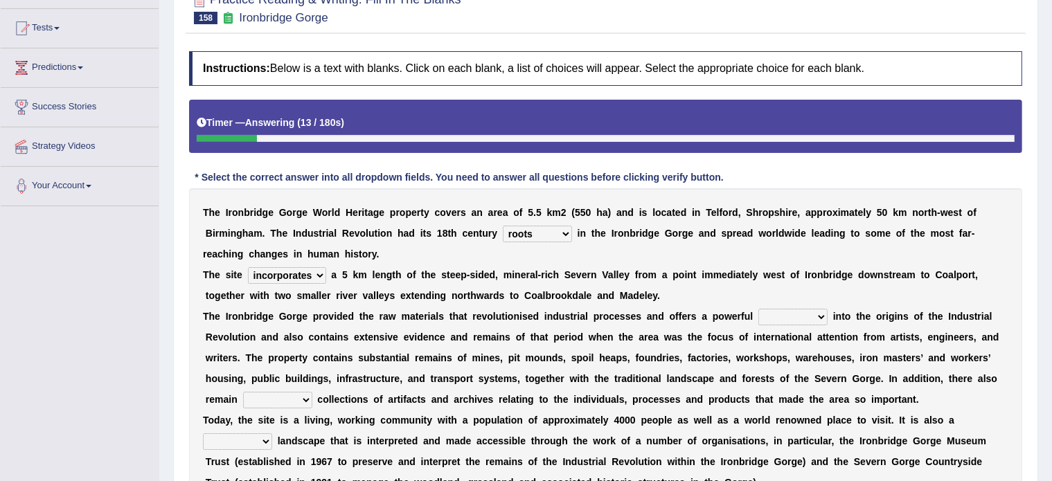
click at [248, 267] on select "incorporates assigns gets corporate" at bounding box center [287, 275] width 78 height 17
click at [788, 314] on select "vision insight strike work" at bounding box center [792, 317] width 69 height 17
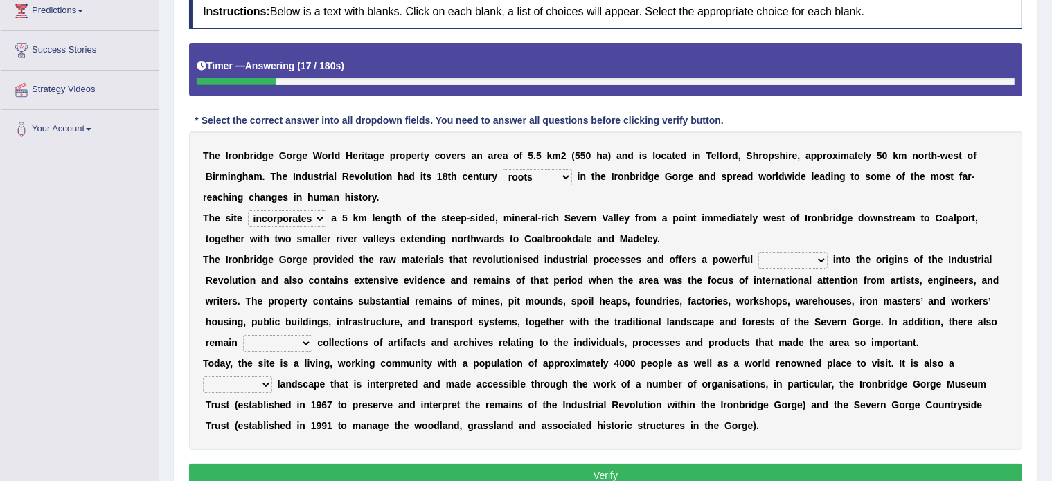
scroll to position [197, 0]
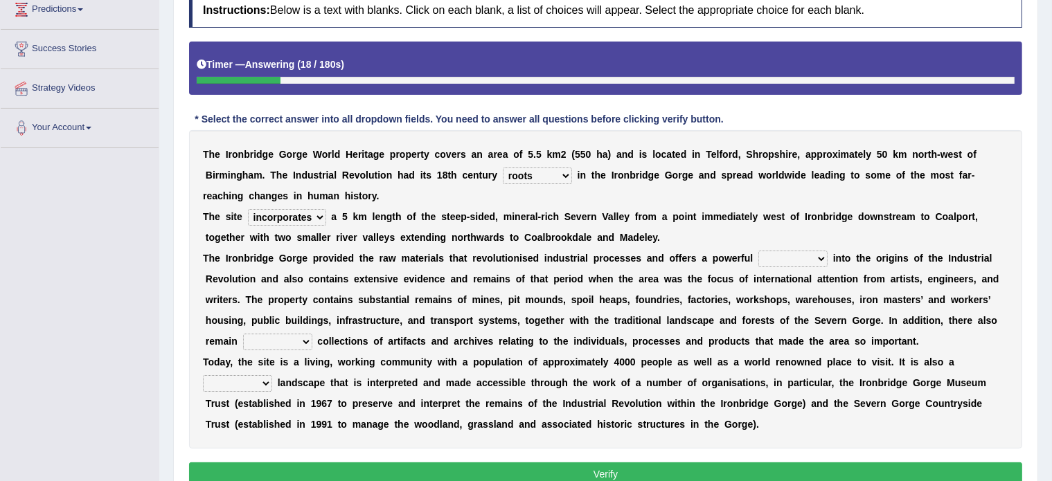
click at [778, 252] on select "vision insight strike work" at bounding box center [792, 259] width 69 height 17
select select "insight"
click at [758, 251] on select "vision insight strike work" at bounding box center [792, 259] width 69 height 17
click at [284, 341] on select "extensive expensive external example" at bounding box center [277, 342] width 69 height 17
select select "extensive"
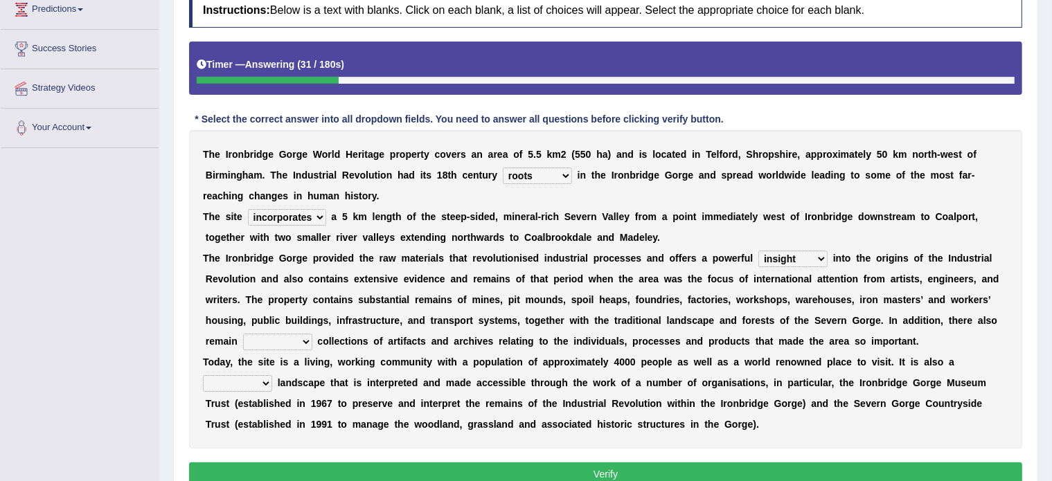
click at [243, 334] on select "extensive expensive external example" at bounding box center [277, 342] width 69 height 17
click at [235, 376] on select "backward step historical collect" at bounding box center [237, 383] width 69 height 17
select select "historical"
click at [203, 375] on select "backward step historical collect" at bounding box center [237, 383] width 69 height 17
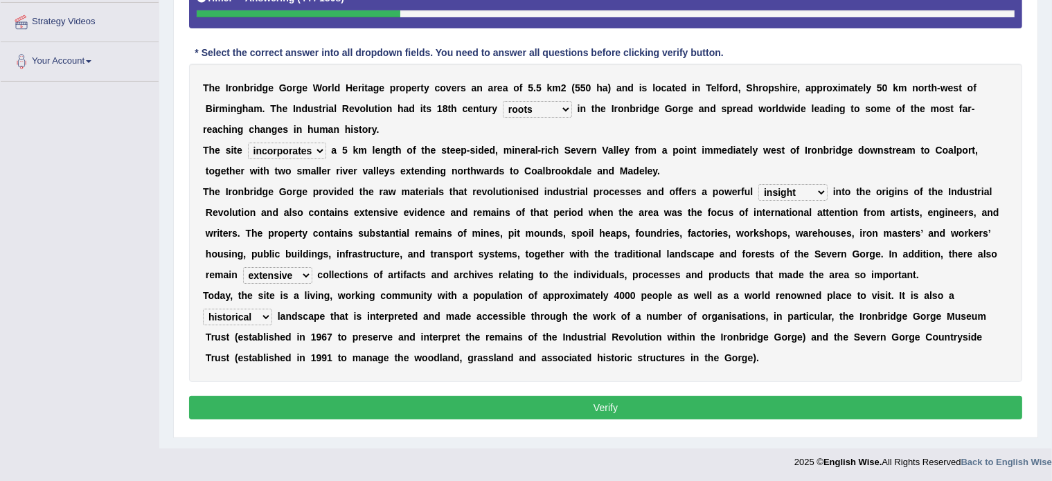
click at [367, 402] on button "Verify" at bounding box center [605, 408] width 833 height 24
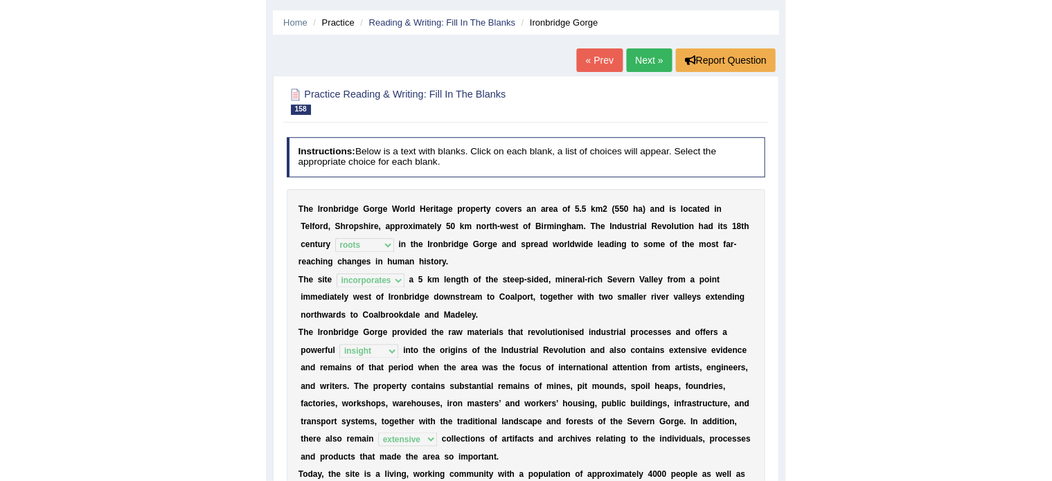
scroll to position [0, 0]
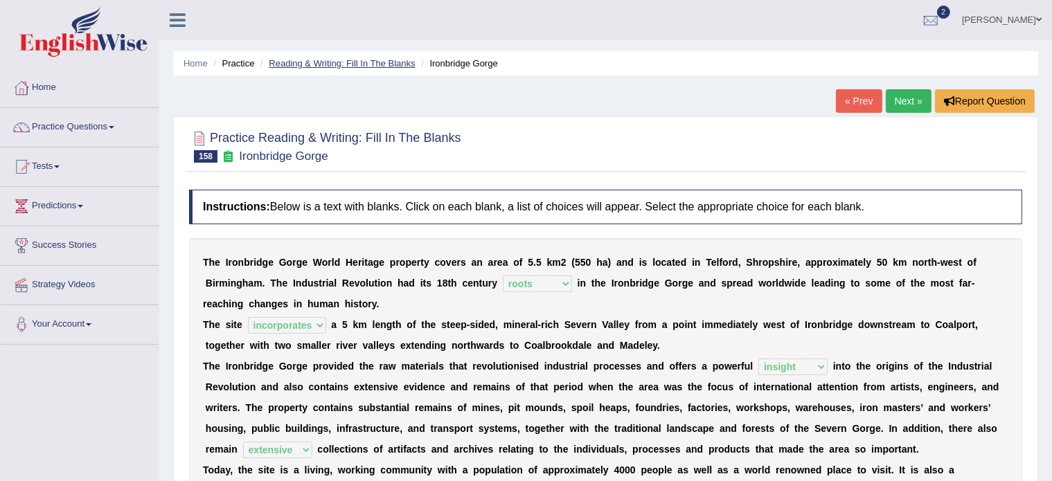
click at [382, 58] on link "Reading & Writing: Fill In The Blanks" at bounding box center [342, 63] width 146 height 10
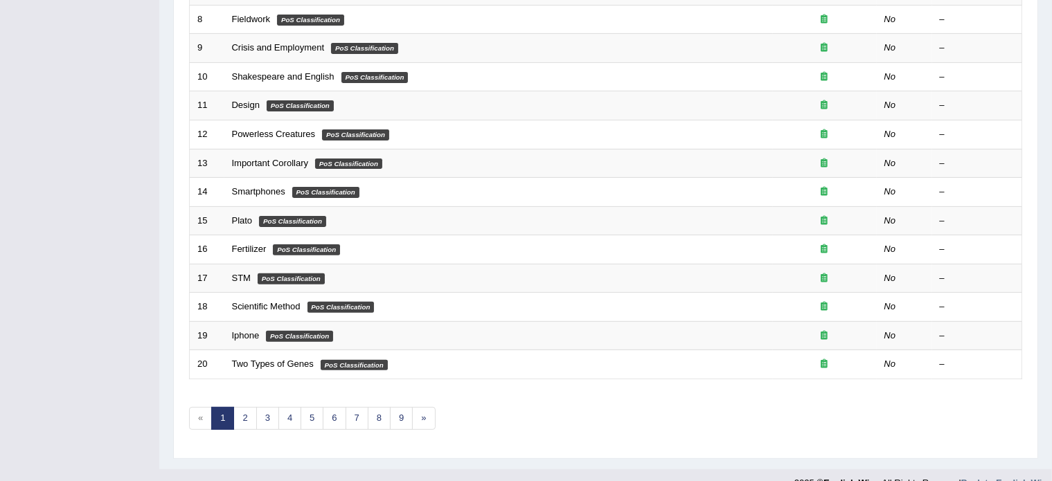
scroll to position [431, 0]
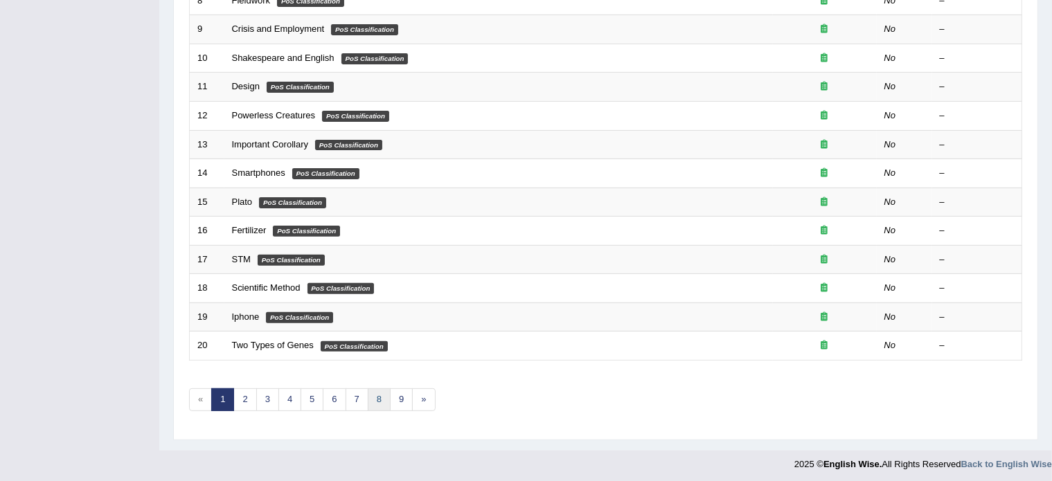
click at [373, 404] on link "8" at bounding box center [379, 400] width 23 height 23
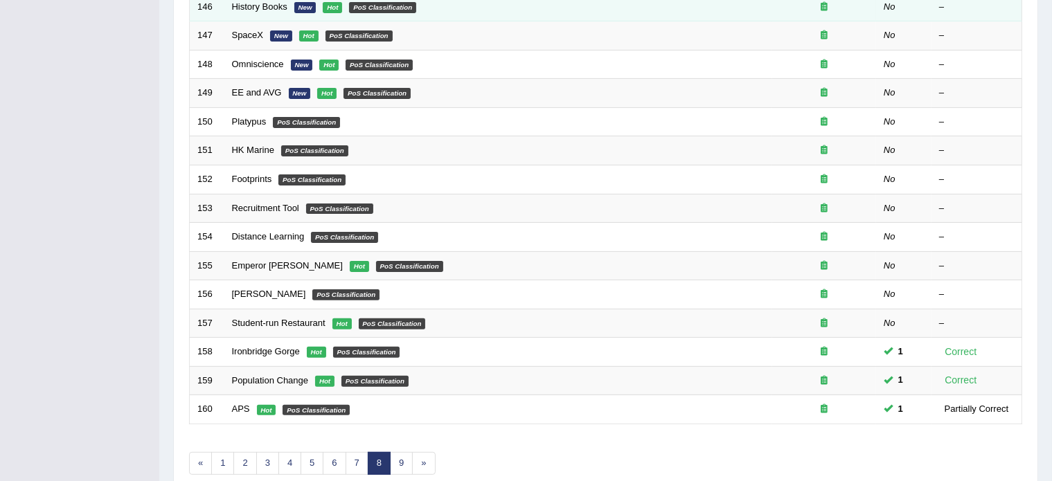
scroll to position [368, 0]
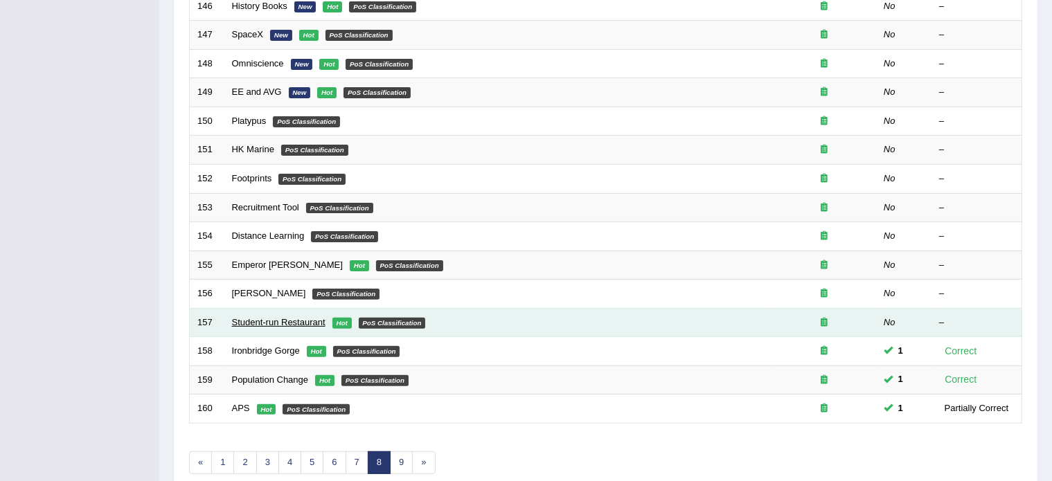
click at [260, 322] on link "Student-run Restaurant" at bounding box center [279, 322] width 94 height 10
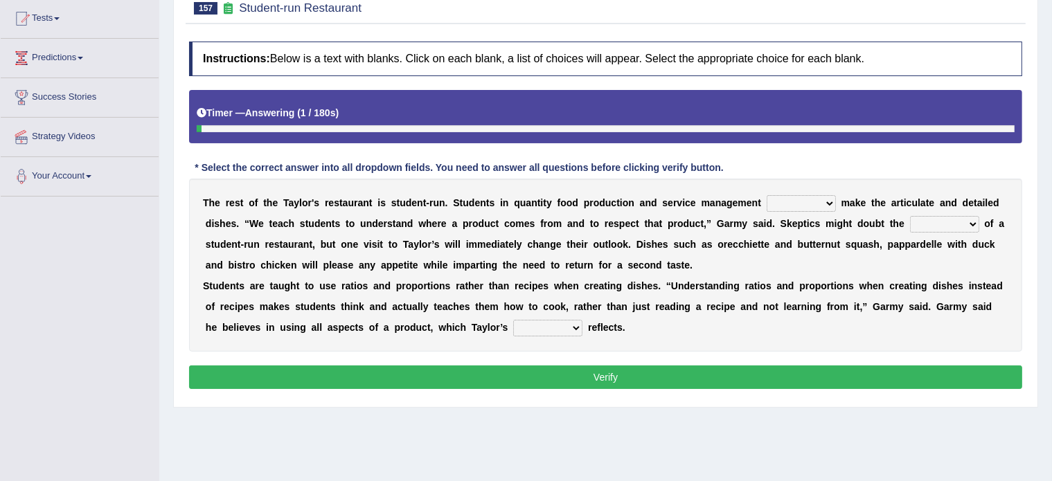
scroll to position [150, 0]
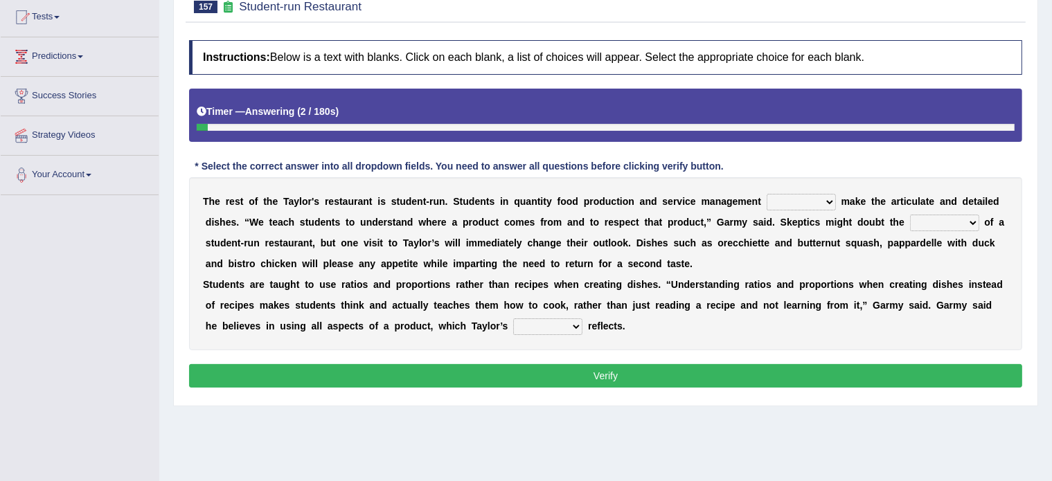
click at [795, 195] on select "issues handling classes decisions" at bounding box center [801, 202] width 69 height 17
select select "classes"
click at [767, 194] on select "issues handling classes decisions" at bounding box center [801, 202] width 69 height 17
click at [919, 220] on select "sanctity quality frailty futility" at bounding box center [944, 223] width 69 height 17
select select "quality"
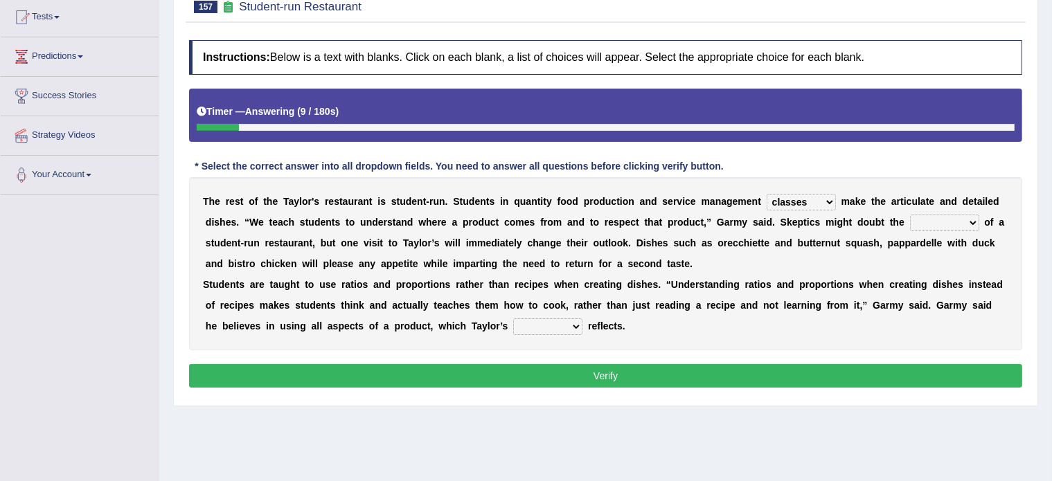
click at [910, 215] on select "sanctity quality frailty futility" at bounding box center [944, 223] width 69 height 17
click at [535, 323] on select "course opinion mirror menu" at bounding box center [547, 327] width 69 height 17
select select "menu"
click at [513, 319] on select "course opinion mirror menu" at bounding box center [547, 327] width 69 height 17
click at [541, 368] on button "Verify" at bounding box center [605, 376] width 833 height 24
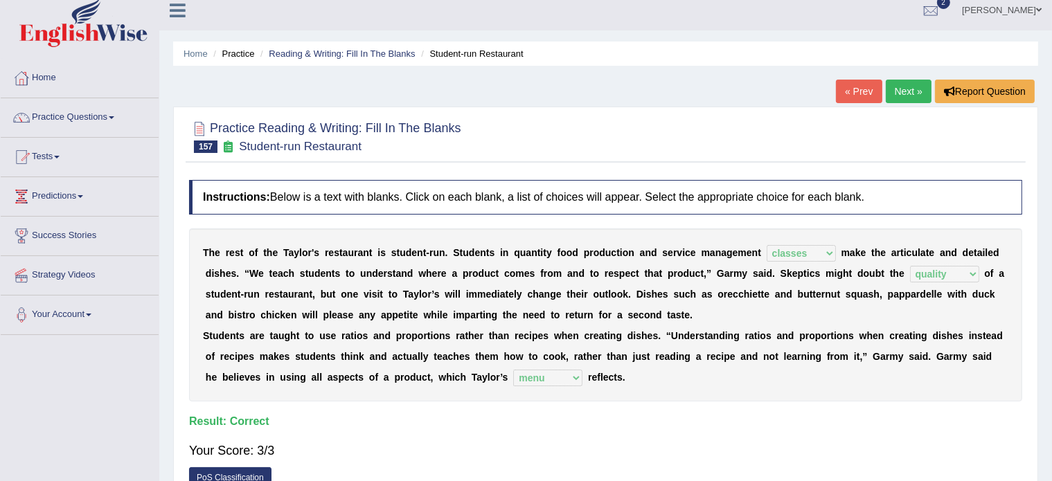
scroll to position [0, 0]
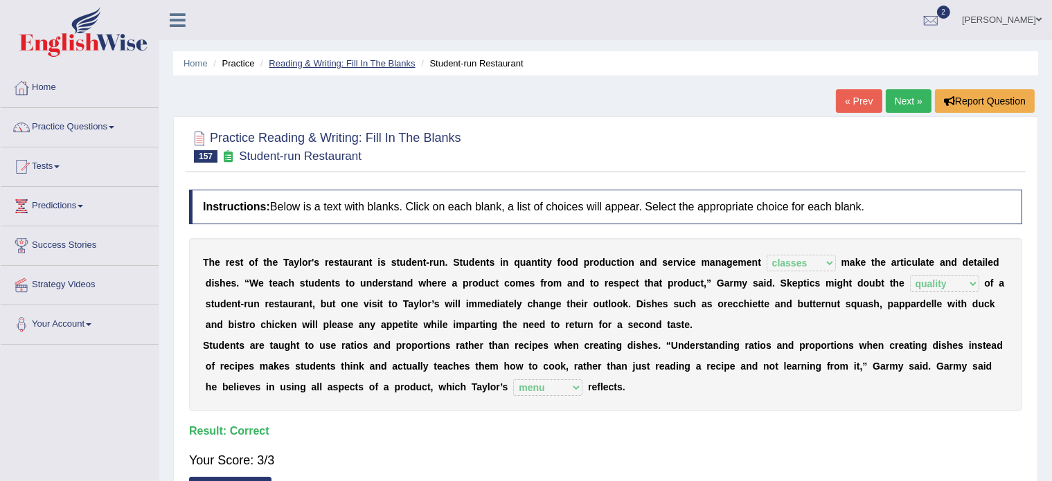
click at [314, 63] on link "Reading & Writing: Fill In The Blanks" at bounding box center [342, 63] width 146 height 10
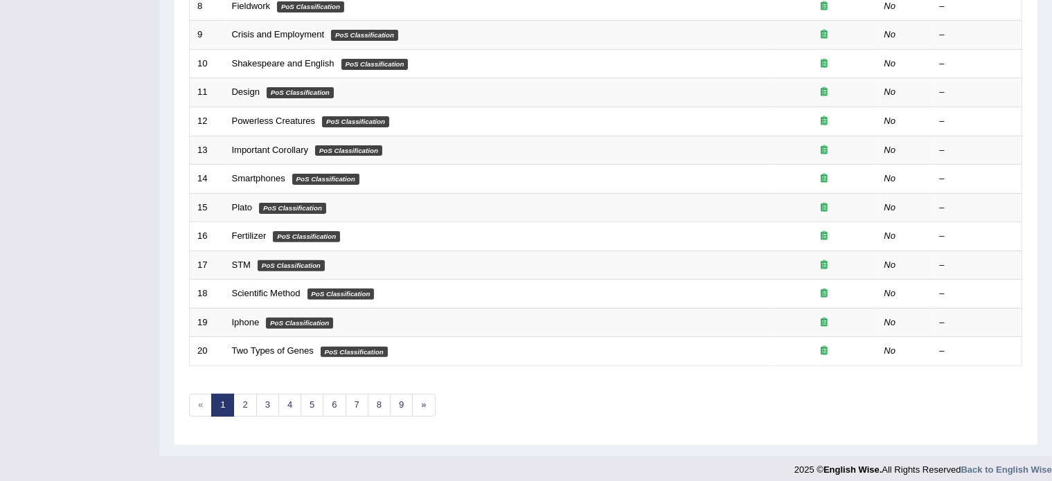
scroll to position [431, 0]
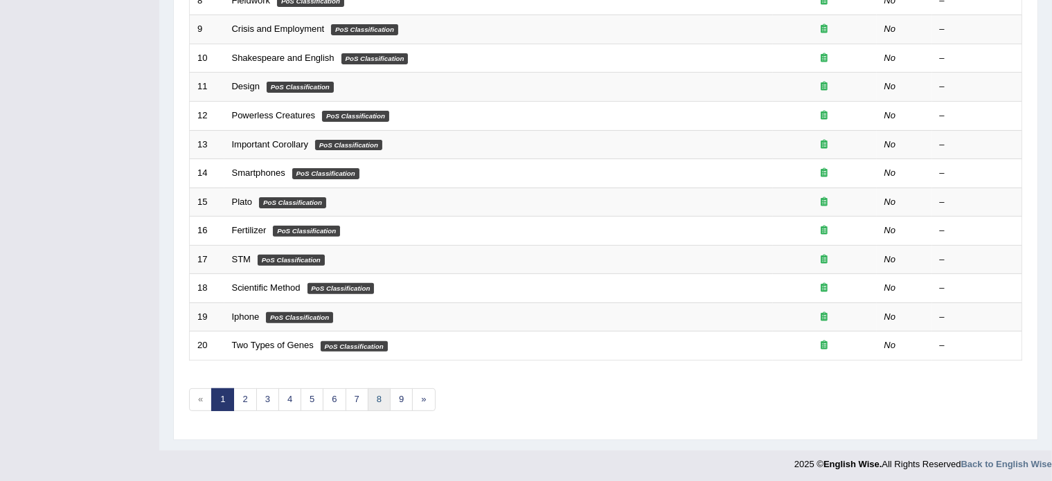
click at [380, 400] on link "8" at bounding box center [379, 400] width 23 height 23
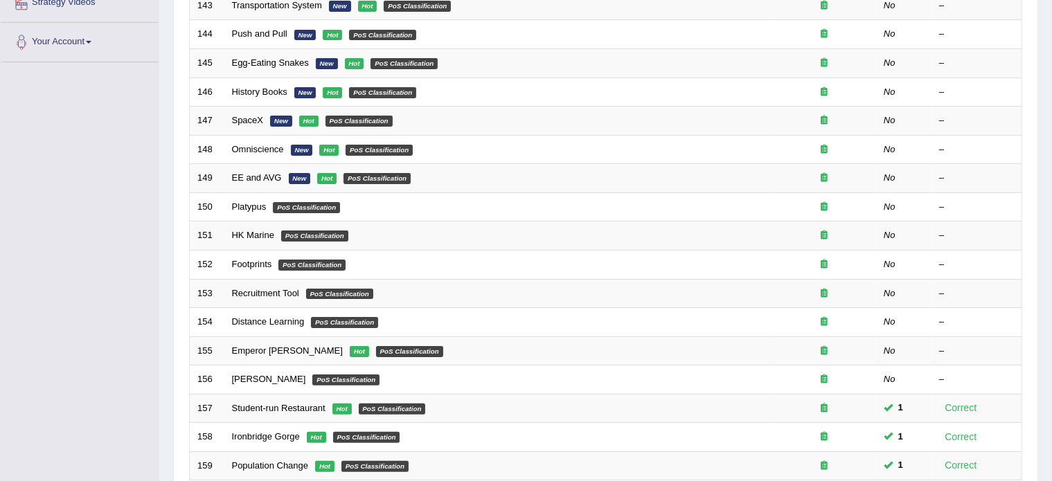
scroll to position [291, 0]
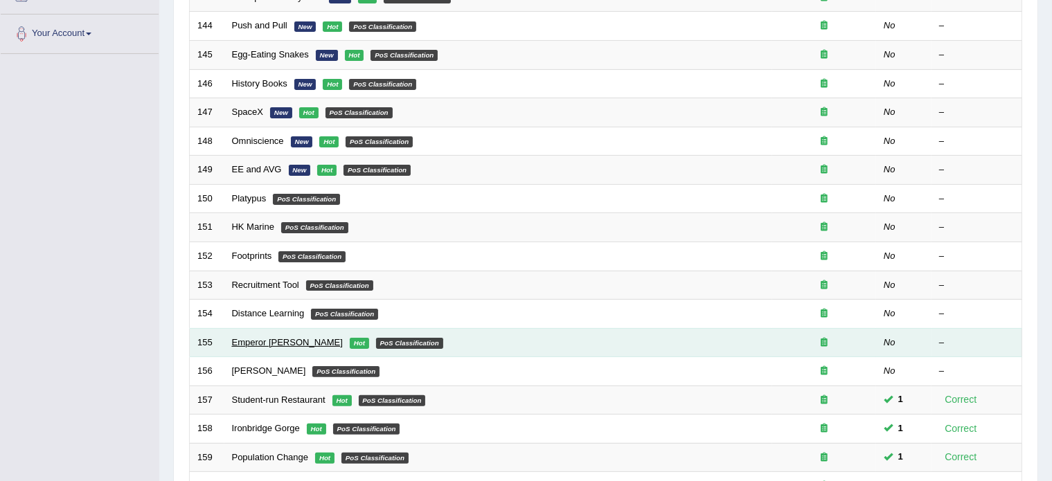
click at [244, 338] on link "Emperor [PERSON_NAME]" at bounding box center [287, 342] width 111 height 10
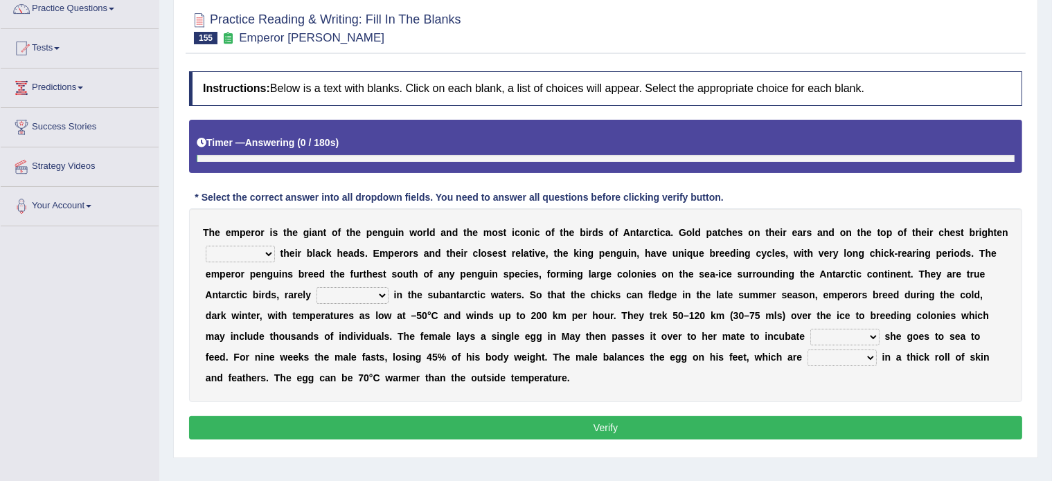
scroll to position [121, 0]
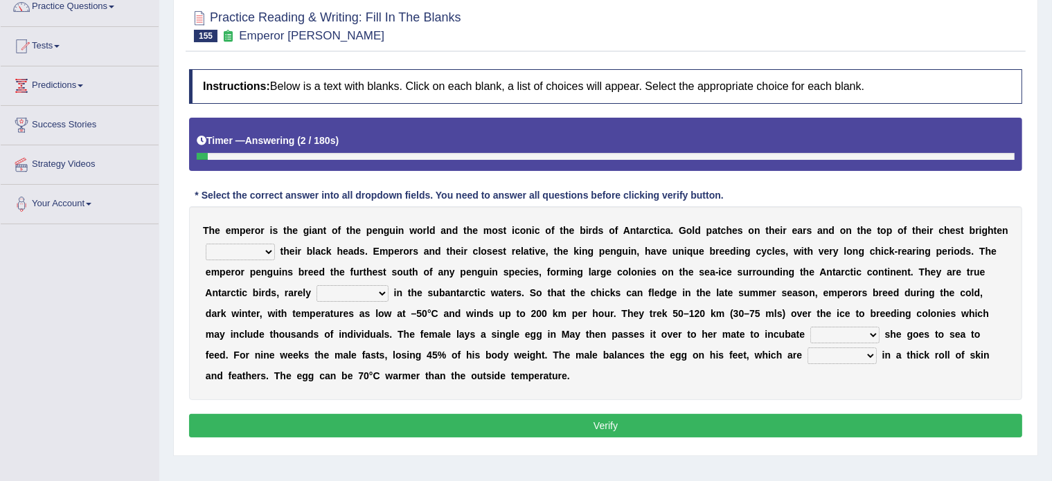
click at [234, 249] on select "down glow up on" at bounding box center [240, 252] width 69 height 17
select select "up"
click at [206, 244] on select "down glow up on" at bounding box center [240, 252] width 69 height 17
click at [352, 293] on select "swim seen submerged floating" at bounding box center [353, 293] width 72 height 17
select select "seen"
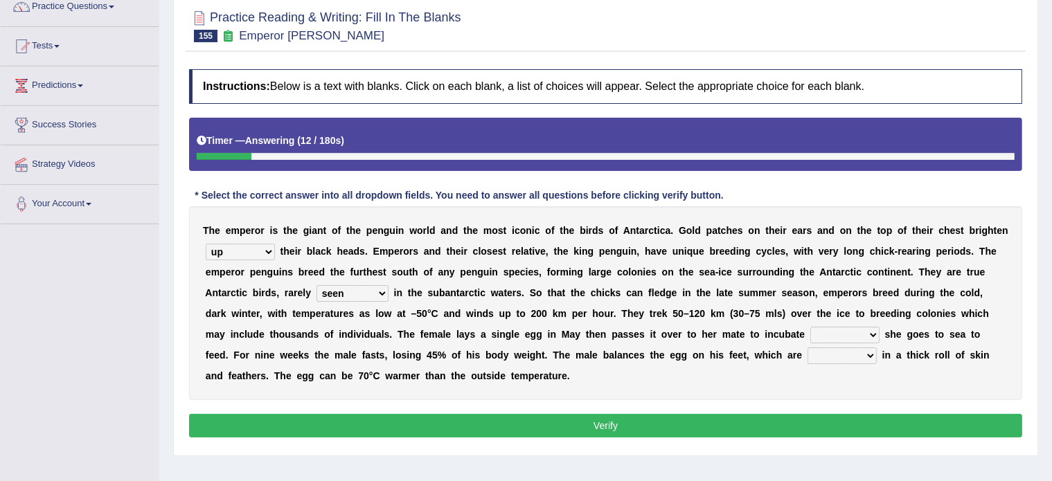
click at [317, 285] on select "swim seen submerged floating" at bounding box center [353, 293] width 72 height 17
click at [827, 329] on select "whilst rather however though" at bounding box center [844, 335] width 69 height 17
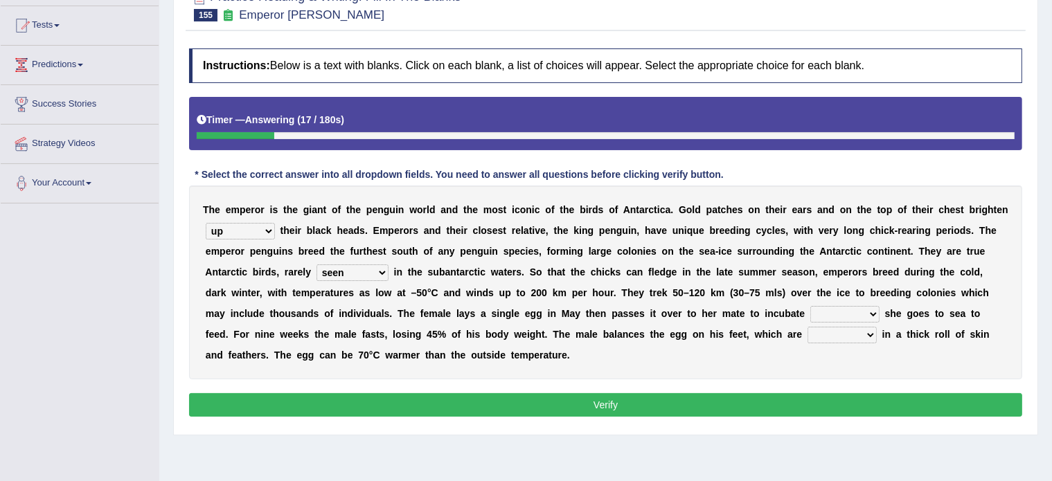
click at [826, 307] on select "whilst rather however though" at bounding box center [844, 314] width 69 height 17
click at [810, 306] on select "whilst rather however though" at bounding box center [844, 314] width 69 height 17
click at [824, 314] on select "whilst rather however though" at bounding box center [844, 314] width 69 height 17
select select "whilst"
click at [810, 306] on select "whilst rather however though" at bounding box center [844, 314] width 69 height 17
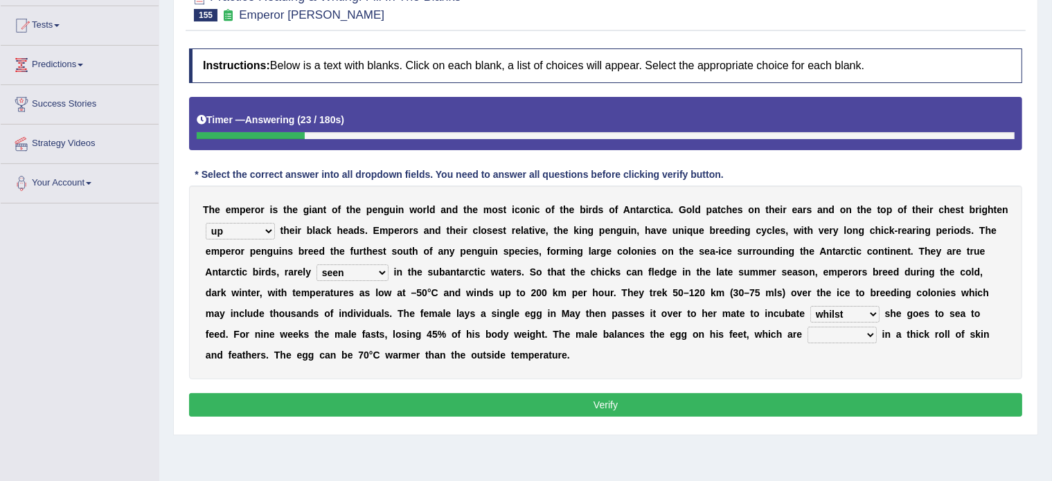
click at [808, 329] on select "powered caved carved covered" at bounding box center [842, 335] width 69 height 17
select select "covered"
click at [808, 327] on select "powered caved carved covered" at bounding box center [842, 335] width 69 height 17
click at [680, 401] on button "Verify" at bounding box center [605, 405] width 833 height 24
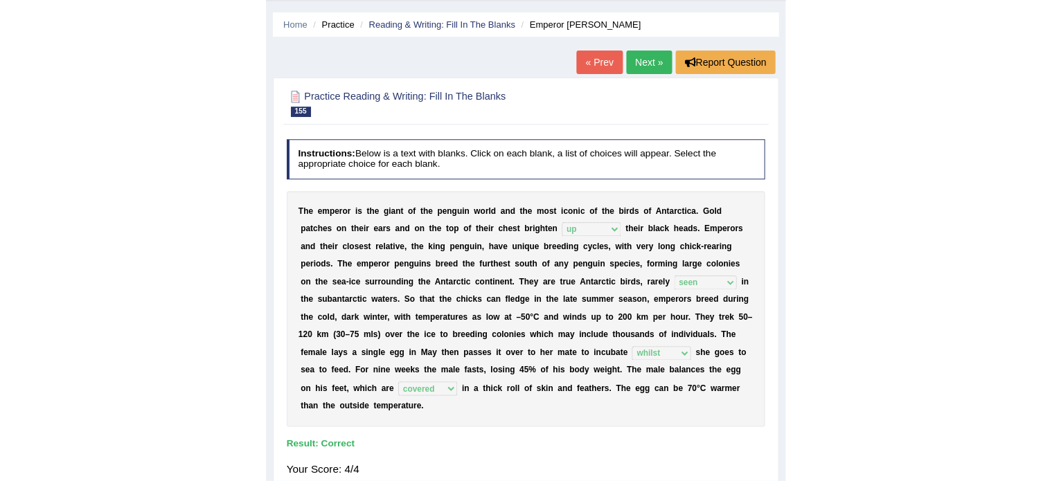
scroll to position [0, 0]
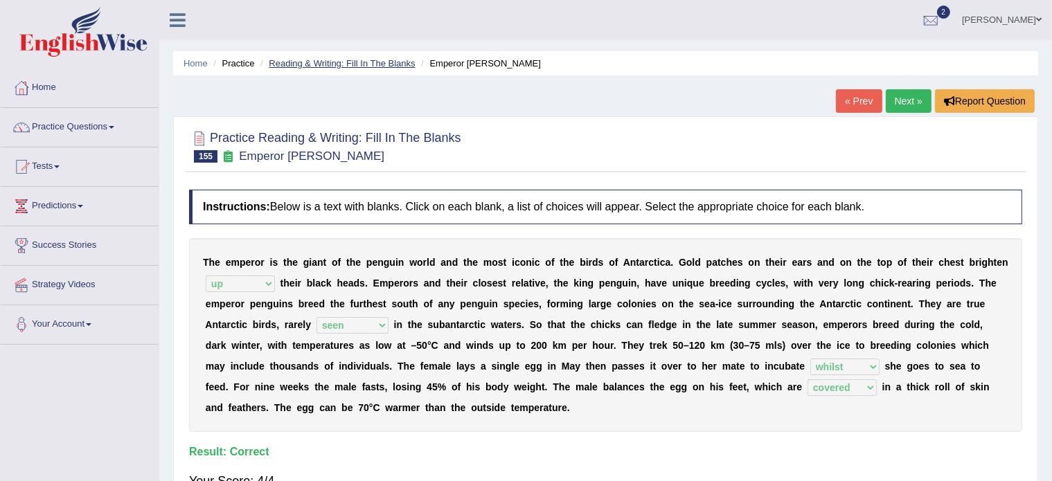
click at [368, 58] on link "Reading & Writing: Fill In The Blanks" at bounding box center [342, 63] width 146 height 10
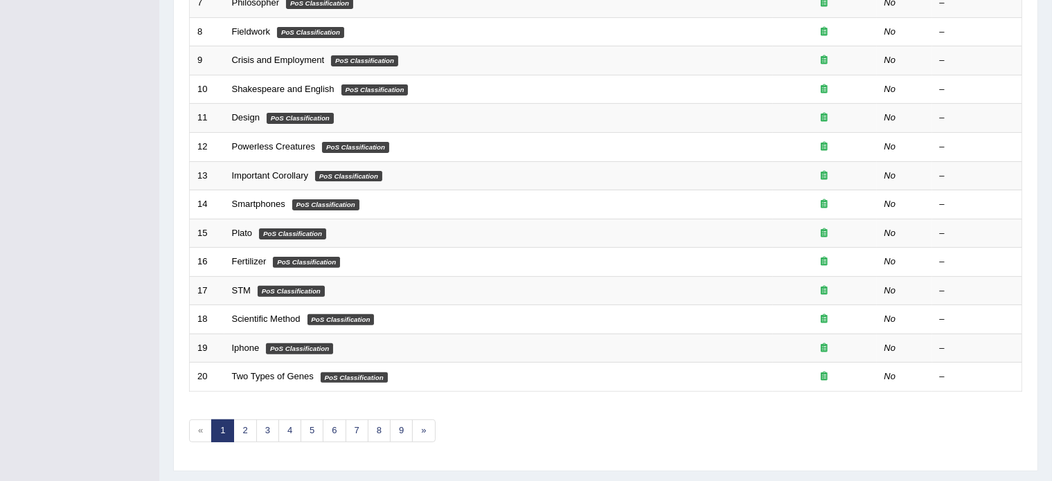
scroll to position [431, 0]
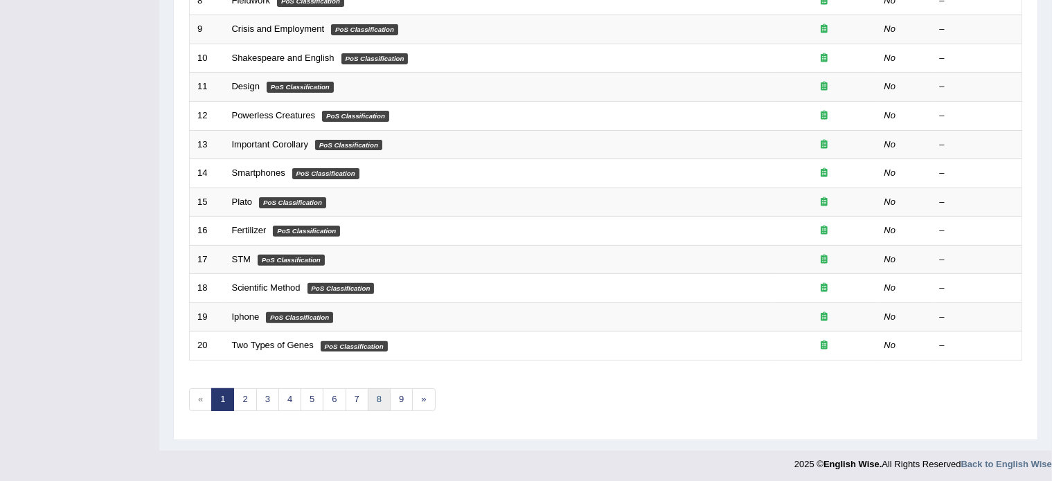
click at [375, 401] on link "8" at bounding box center [379, 400] width 23 height 23
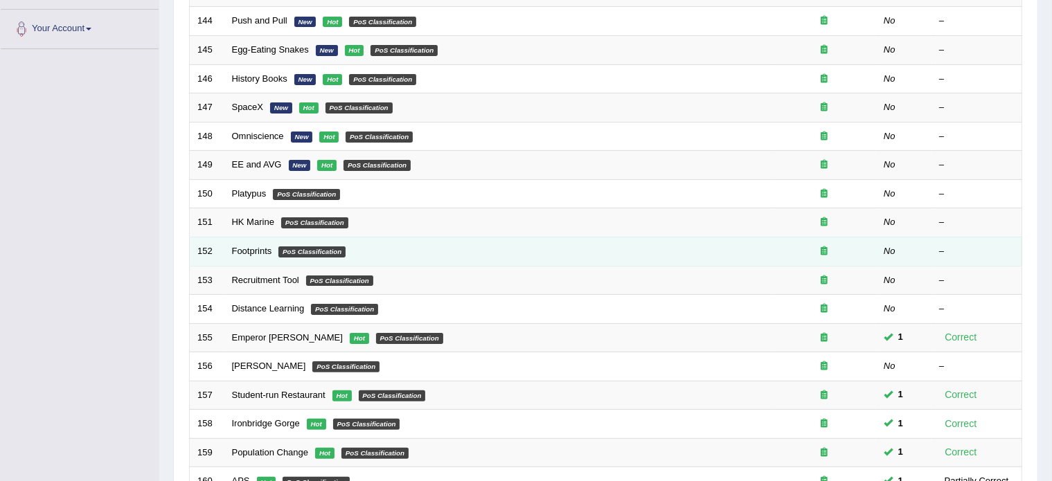
scroll to position [295, 0]
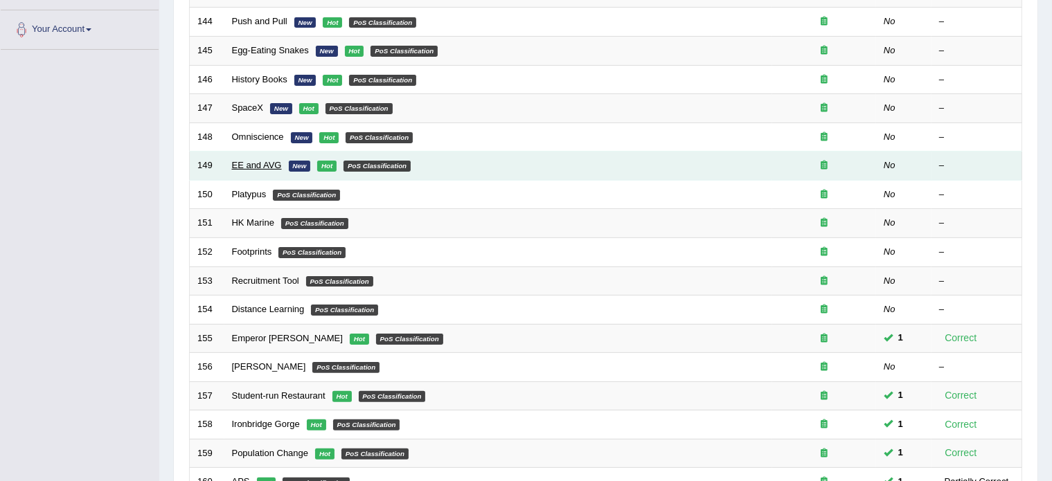
click at [252, 161] on link "EE and AVG" at bounding box center [257, 165] width 50 height 10
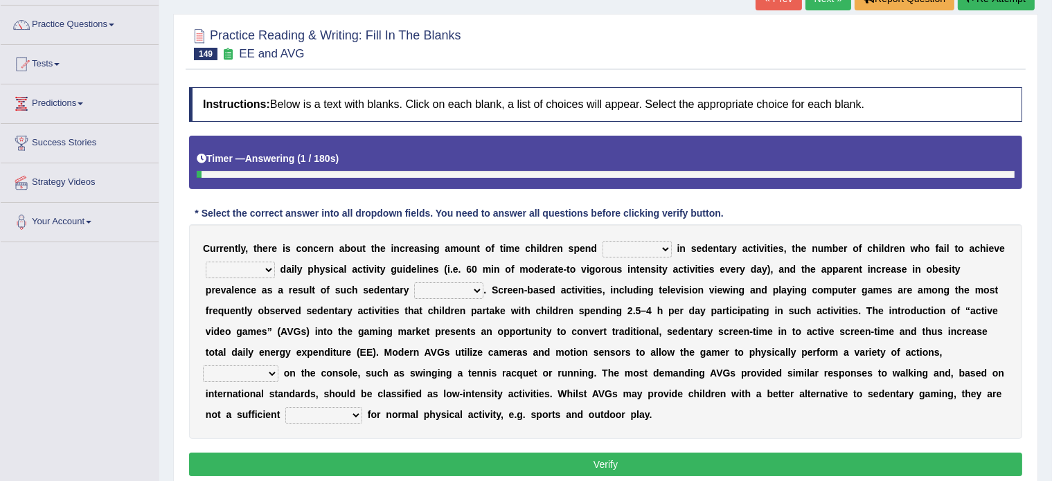
scroll to position [108, 0]
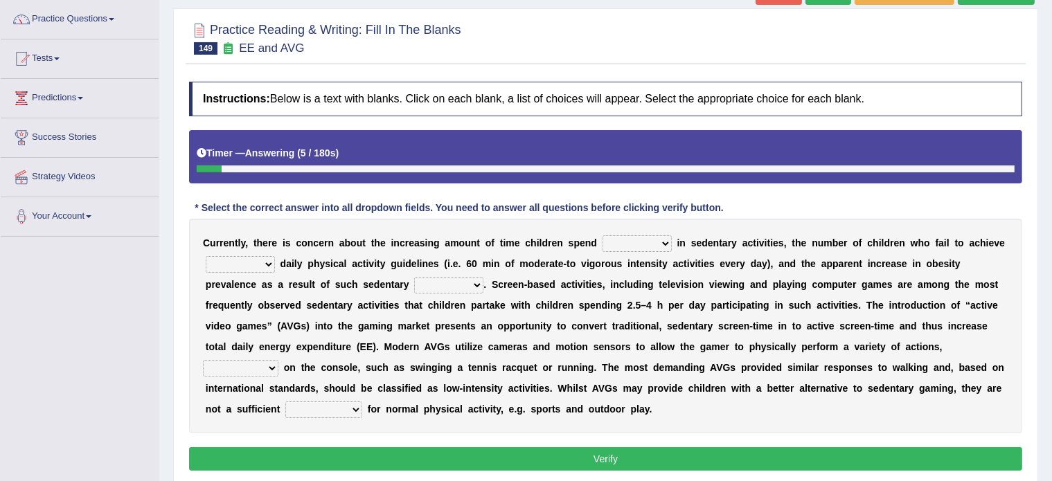
click at [615, 243] on select "enamored employed enclosed engaged" at bounding box center [637, 243] width 69 height 17
select select "engaged"
click at [603, 235] on select "enamored employed enclosed engaged" at bounding box center [637, 243] width 69 height 17
click at [233, 262] on select "minimized minimum minute minginess" at bounding box center [240, 264] width 69 height 17
select select "minimum"
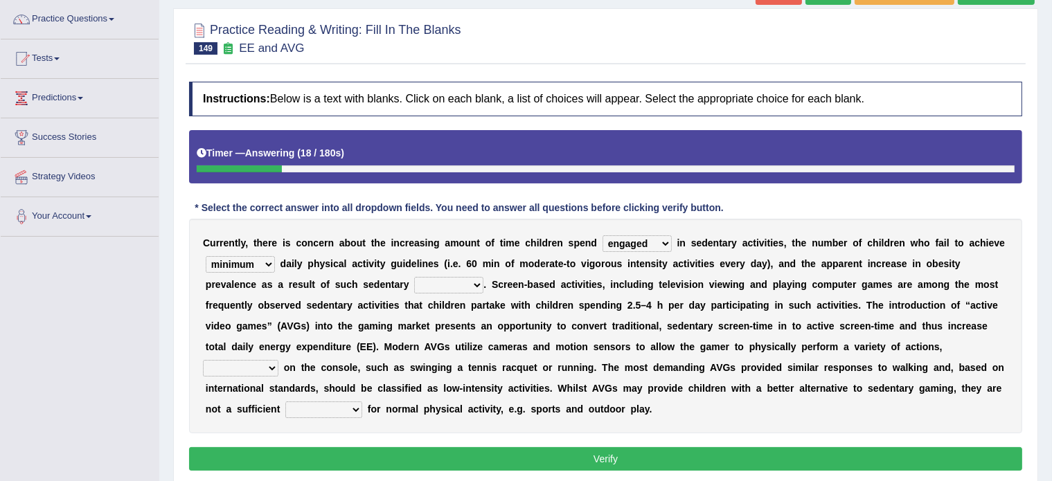
click at [206, 256] on select "minimized minimum minute minginess" at bounding box center [240, 264] width 69 height 17
click at [427, 283] on select "benefits benefactor behavior besides" at bounding box center [448, 285] width 69 height 17
select select "behavior"
click at [414, 277] on select "benefits benefactor behavior besides" at bounding box center [448, 285] width 69 height 17
click at [232, 371] on select "framed dependent absolutely materialized" at bounding box center [240, 368] width 75 height 17
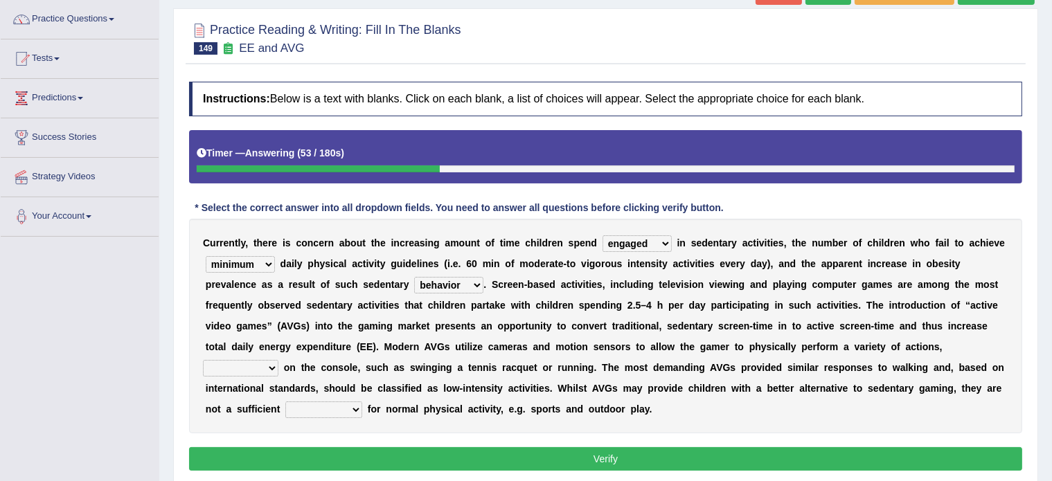
select select "dependent"
click at [203, 360] on select "framed dependent absolutely materialized" at bounding box center [240, 368] width 75 height 17
click at [305, 407] on select "replaces replaced replacement replacing" at bounding box center [323, 410] width 77 height 17
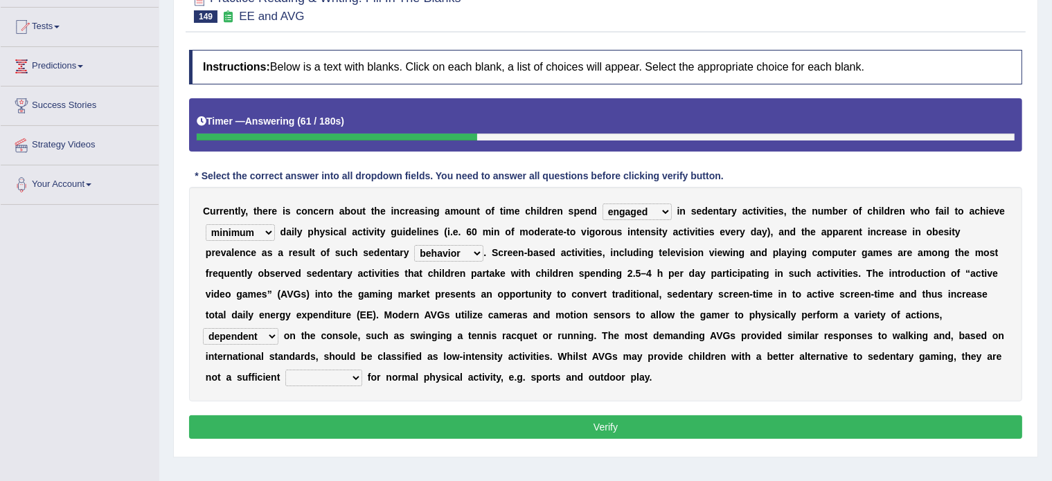
click at [307, 379] on select "replaces replaced replacement replacing" at bounding box center [323, 378] width 77 height 17
select select "replacement"
click at [285, 370] on select "replaces replaced replacement replacing" at bounding box center [323, 378] width 77 height 17
click at [337, 426] on button "Verify" at bounding box center [605, 428] width 833 height 24
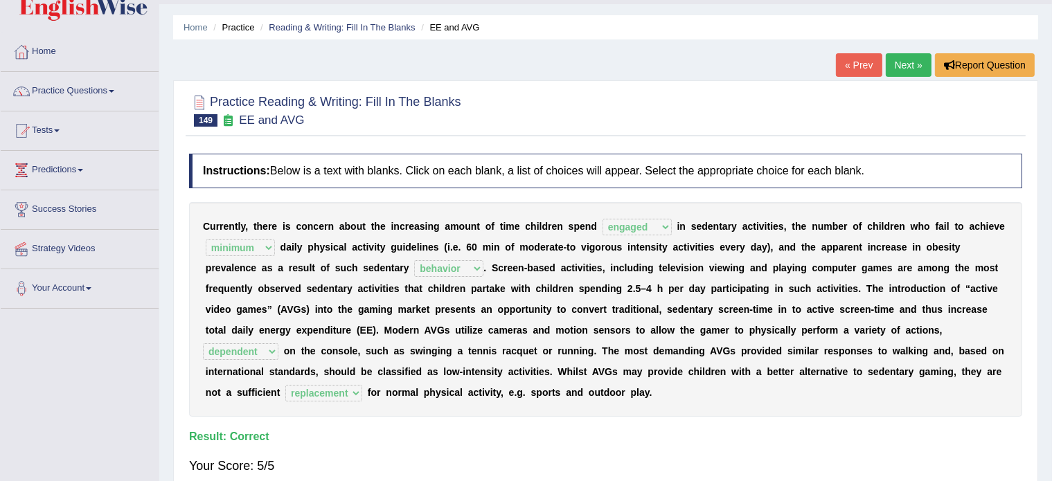
scroll to position [0, 0]
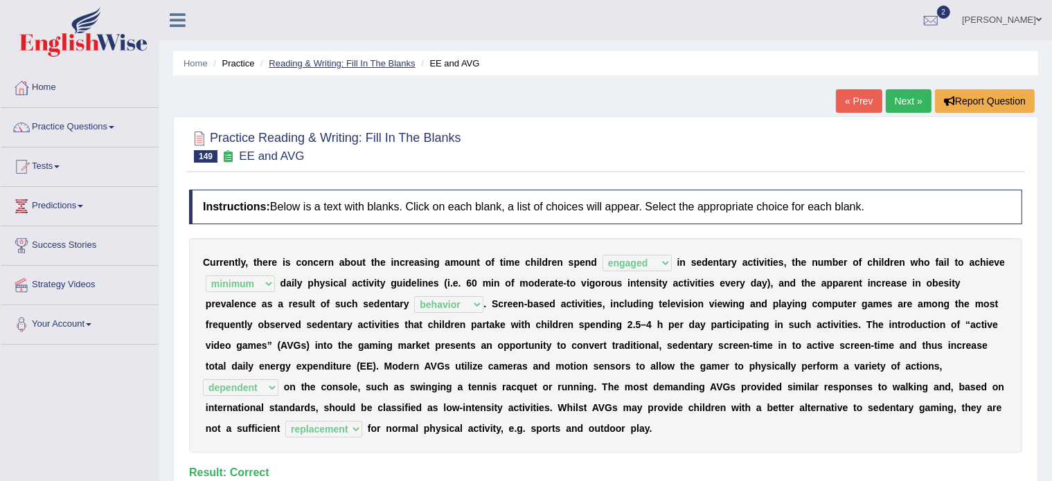
click at [357, 62] on link "Reading & Writing: Fill In The Blanks" at bounding box center [342, 63] width 146 height 10
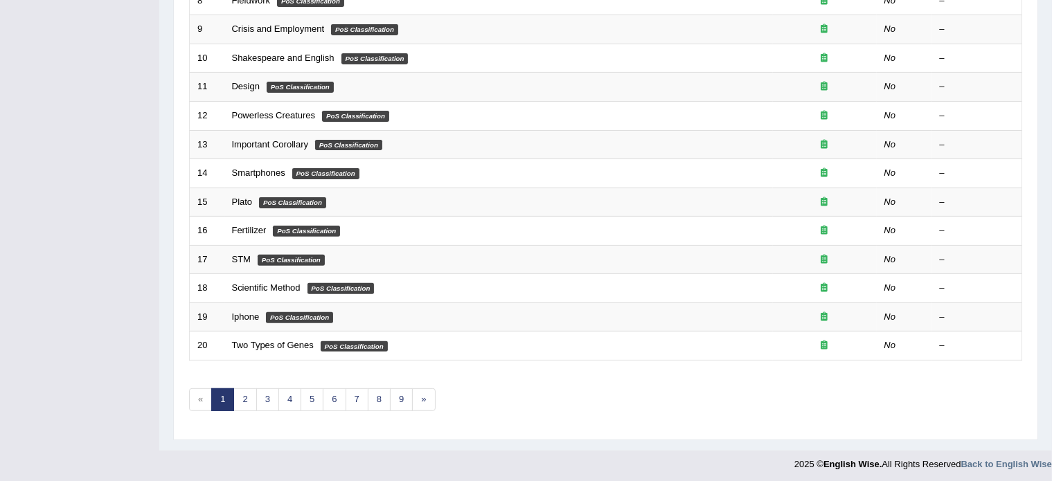
scroll to position [431, 0]
click at [375, 402] on link "8" at bounding box center [379, 400] width 23 height 23
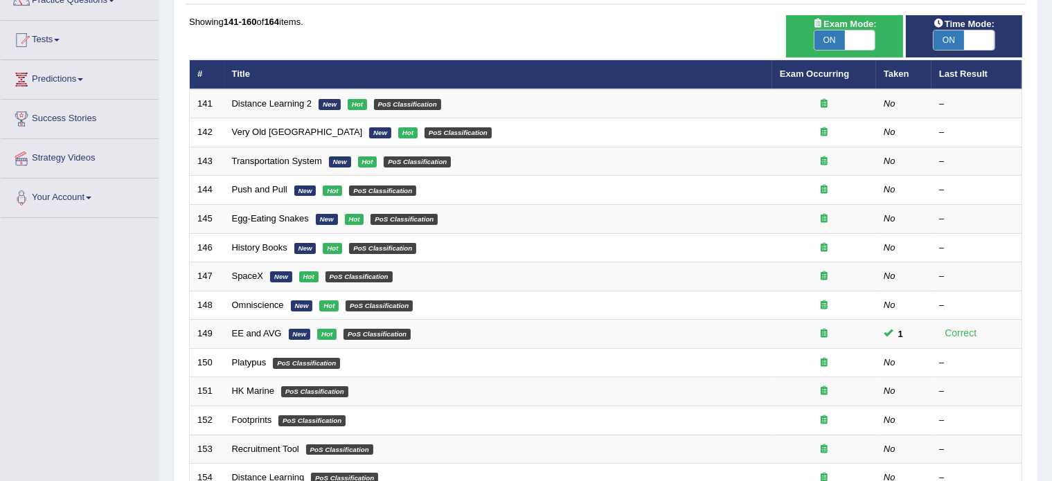
scroll to position [129, 0]
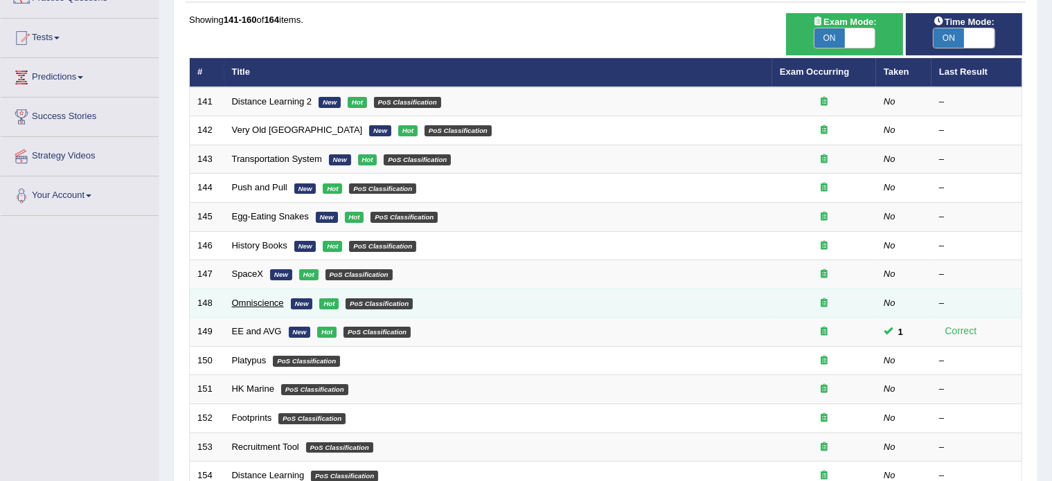
click at [260, 301] on link "Omniscience" at bounding box center [258, 303] width 52 height 10
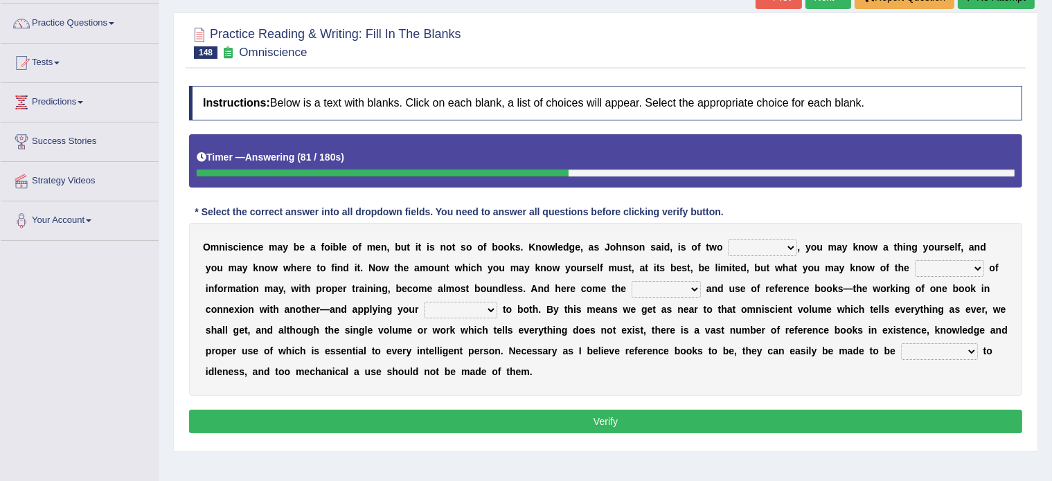
scroll to position [105, 0]
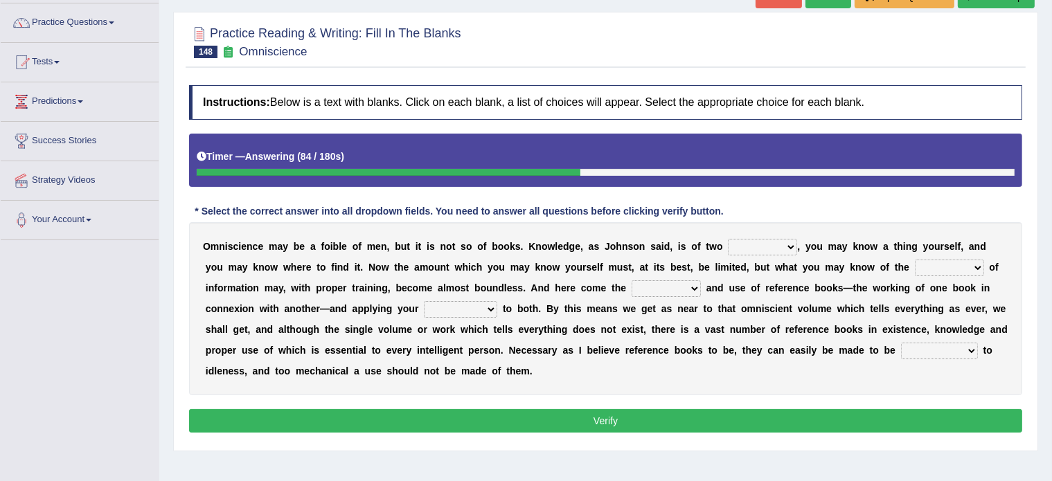
click at [756, 240] on select "ways kinds masses volumes" at bounding box center [762, 247] width 69 height 17
select select "kinds"
click at [728, 239] on select "ways kinds masses volumes" at bounding box center [762, 247] width 69 height 17
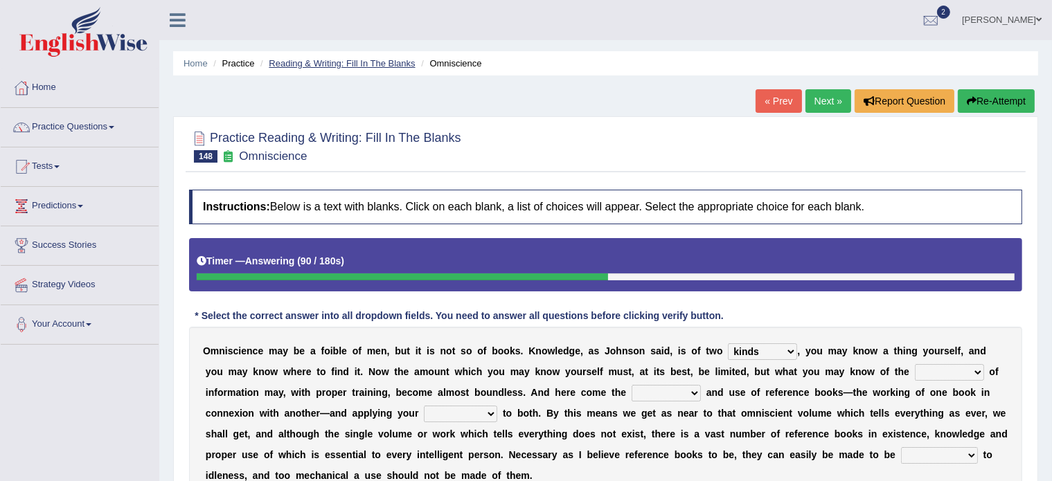
click at [320, 62] on link "Reading & Writing: Fill In The Blanks" at bounding box center [342, 63] width 146 height 10
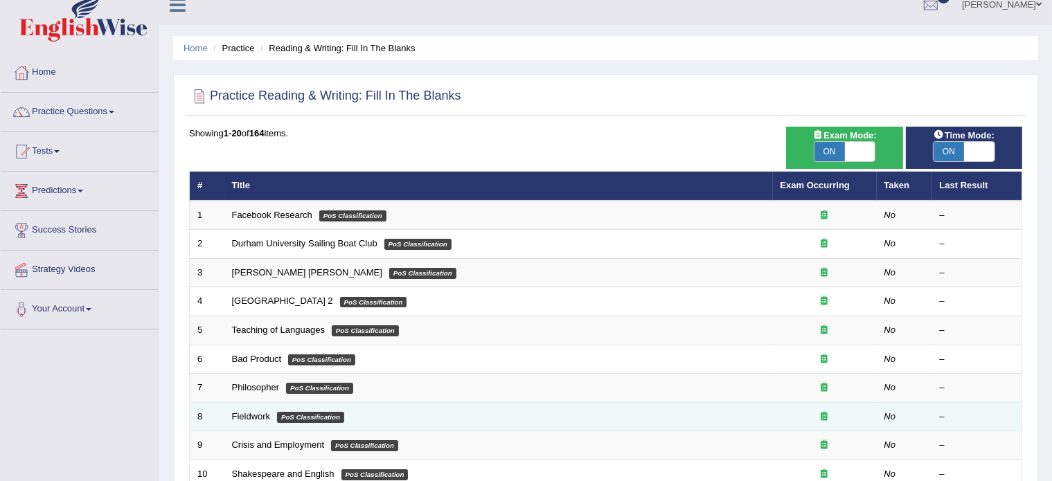
scroll to position [19, 0]
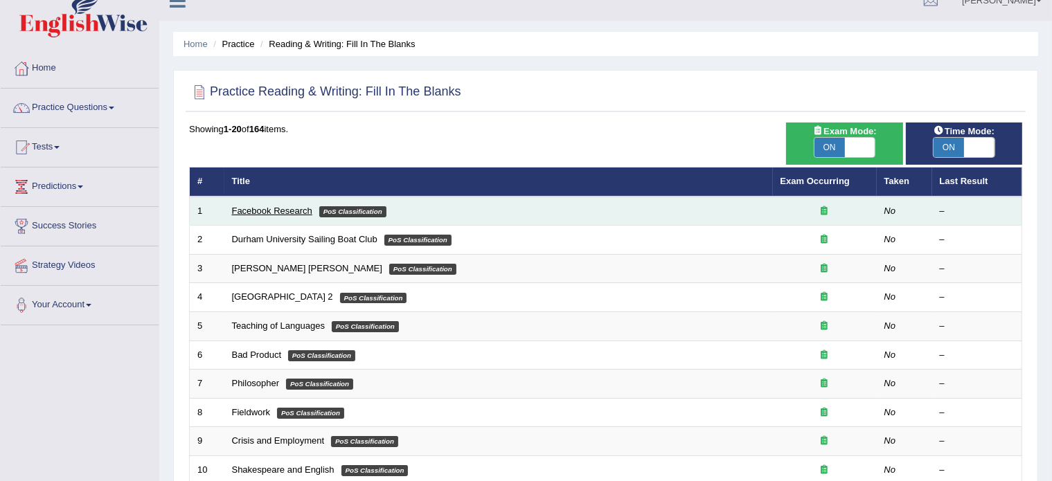
click at [263, 210] on link "Facebook Research" at bounding box center [272, 211] width 80 height 10
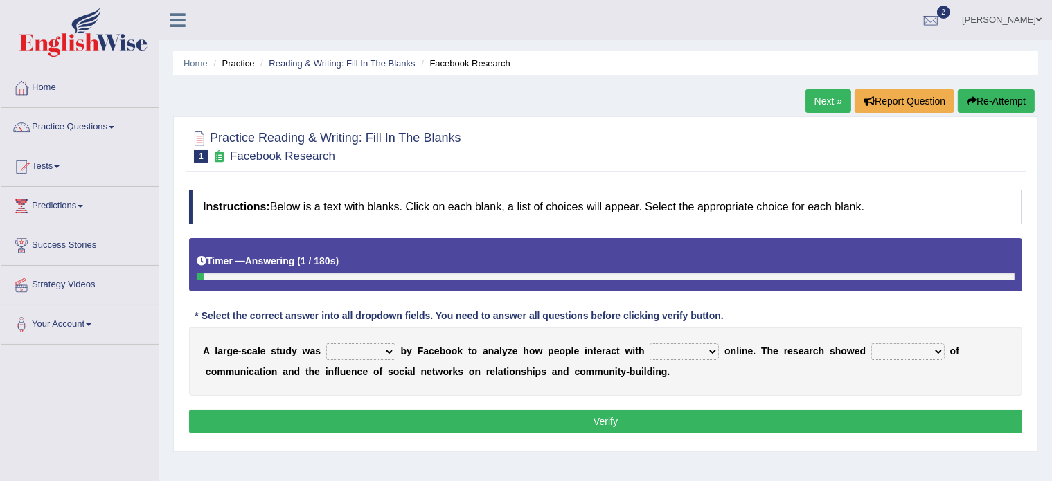
click at [390, 351] on select "surveyed had asked made" at bounding box center [360, 352] width 69 height 17
select select "surveyed"
click at [326, 344] on select "surveyed had asked made" at bounding box center [360, 352] width 69 height 17
click at [386, 354] on select "surveyed had asked made" at bounding box center [360, 352] width 69 height 17
click at [326, 344] on select "surveyed had asked made" at bounding box center [360, 352] width 69 height 17
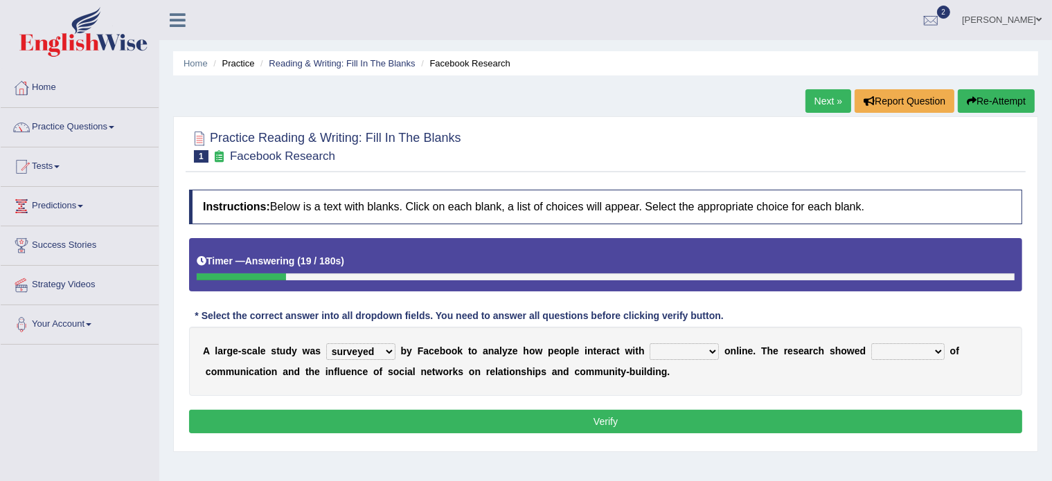
click at [666, 346] on select "together all each other another" at bounding box center [684, 352] width 69 height 17
select select "each other"
click at [650, 344] on select "together all each other another" at bounding box center [684, 352] width 69 height 17
click at [878, 351] on select "advantages standards fellowships patterns" at bounding box center [907, 352] width 73 height 17
select select "patterns"
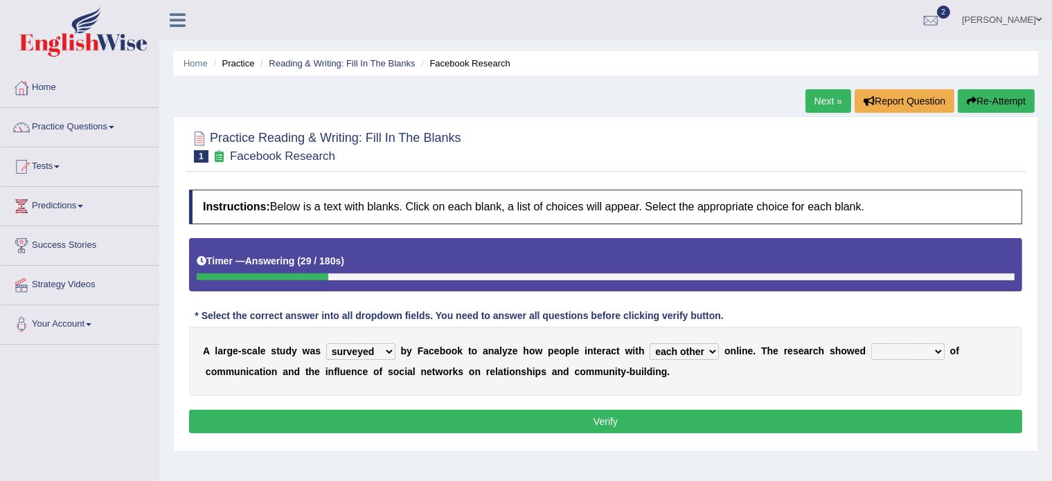
click at [871, 344] on select "advantages standards fellowships patterns" at bounding box center [907, 352] width 73 height 17
click at [659, 413] on button "Verify" at bounding box center [605, 422] width 833 height 24
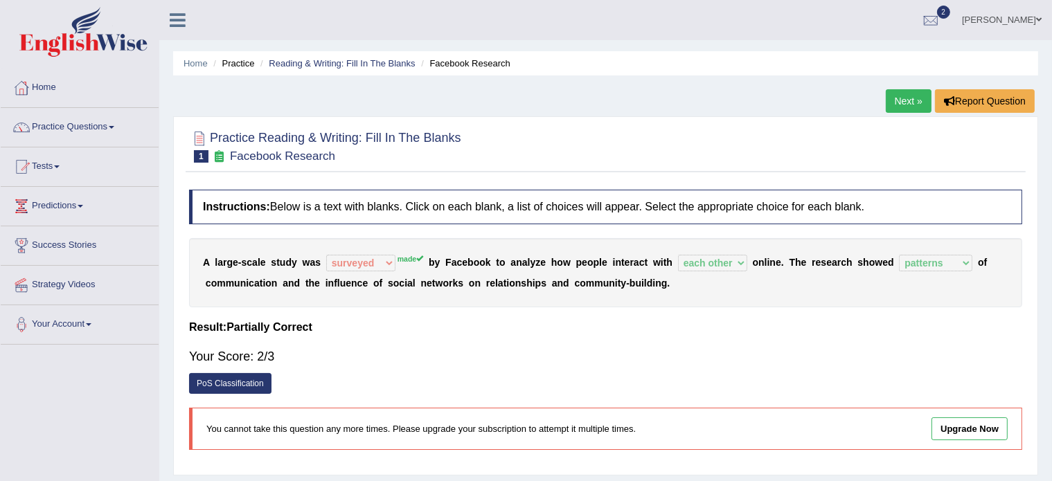
click at [911, 98] on link "Next »" at bounding box center [909, 101] width 46 height 24
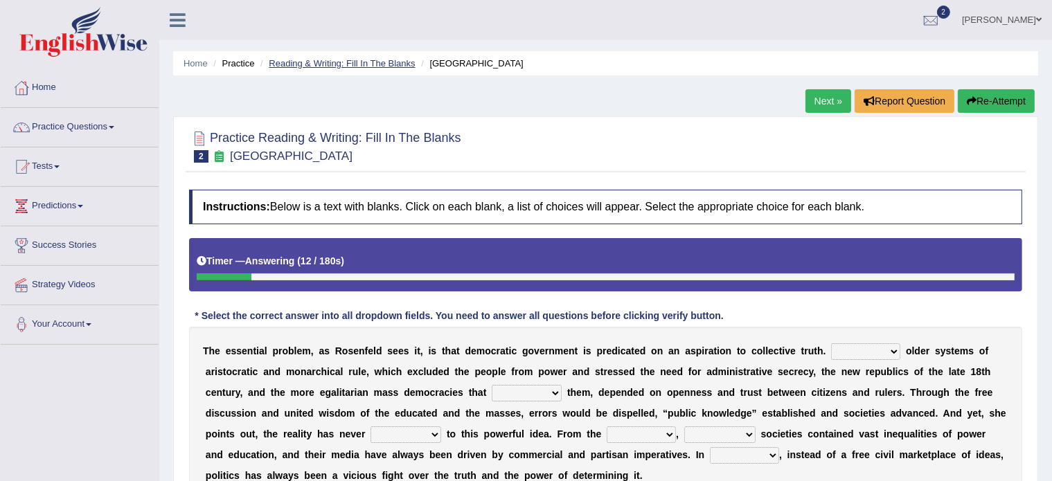
click at [330, 58] on link "Reading & Writing: Fill In The Blanks" at bounding box center [342, 63] width 146 height 10
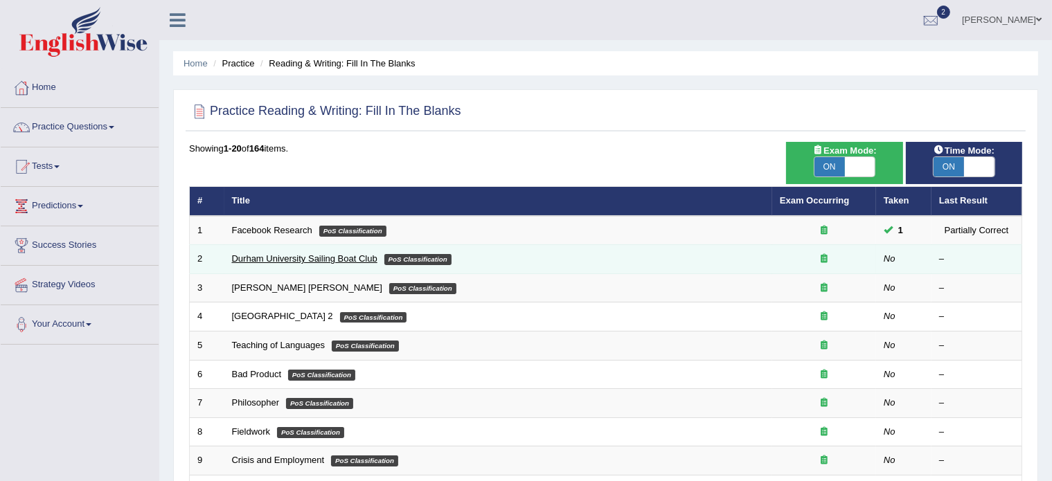
click at [245, 258] on link "Durham University Sailing Boat Club" at bounding box center [304, 258] width 145 height 10
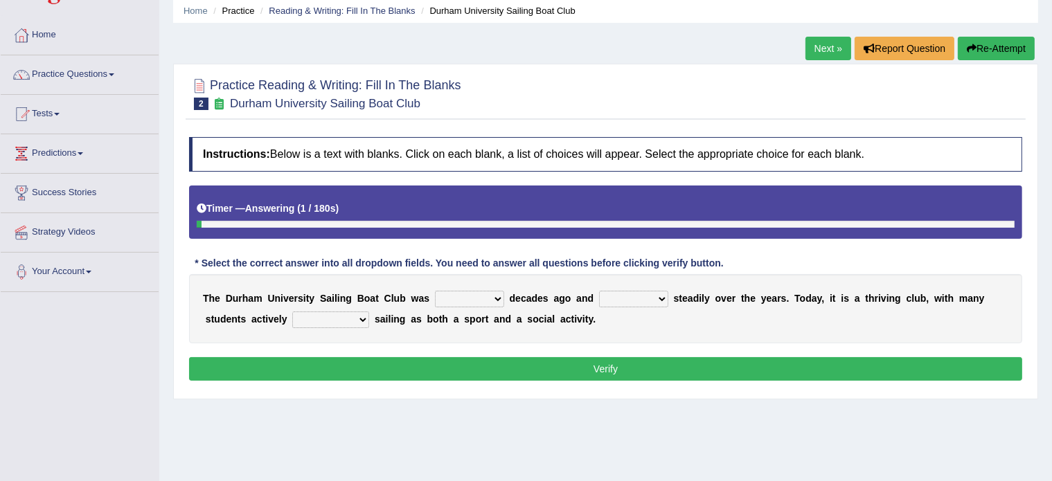
scroll to position [53, 0]
click at [446, 297] on select "found fund founded find" at bounding box center [469, 299] width 69 height 17
select select "founded"
click at [435, 291] on select "found fund founded find" at bounding box center [469, 299] width 69 height 17
click at [627, 295] on select "grow growing has grown grown" at bounding box center [633, 299] width 69 height 17
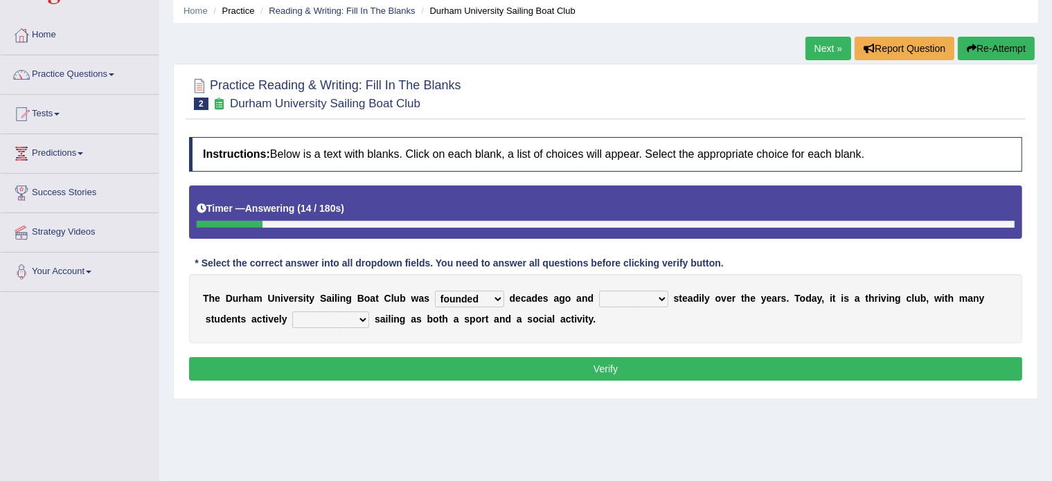
select select "growing"
click at [599, 291] on select "grow growing has grown grown" at bounding box center [633, 299] width 69 height 17
click at [309, 318] on select "enjoy enjoyed are enjoying enjoying" at bounding box center [330, 320] width 77 height 17
select select "enjoying"
click at [292, 312] on select "enjoy enjoyed are enjoying enjoying" at bounding box center [330, 320] width 77 height 17
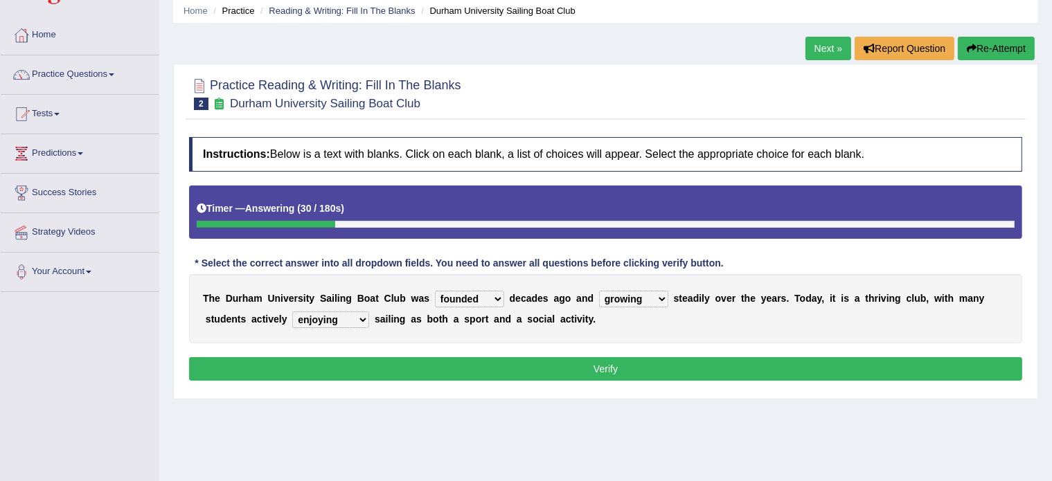
click at [366, 359] on button "Verify" at bounding box center [605, 369] width 833 height 24
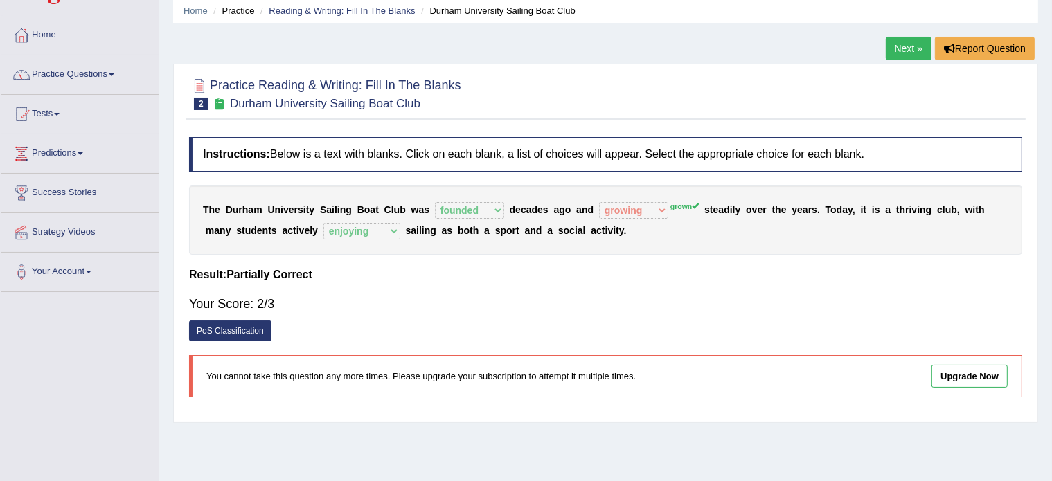
scroll to position [0, 0]
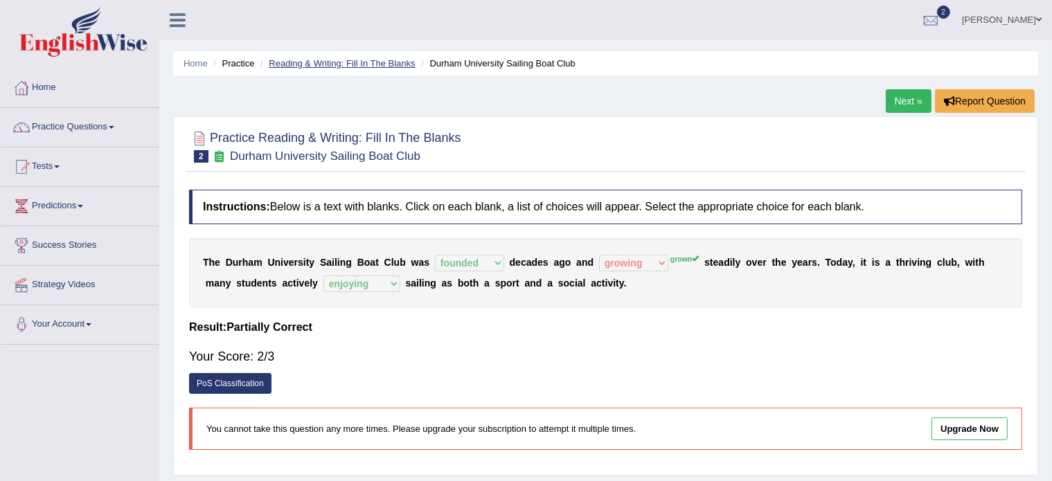
click at [330, 65] on link "Reading & Writing: Fill In The Blanks" at bounding box center [342, 63] width 146 height 10
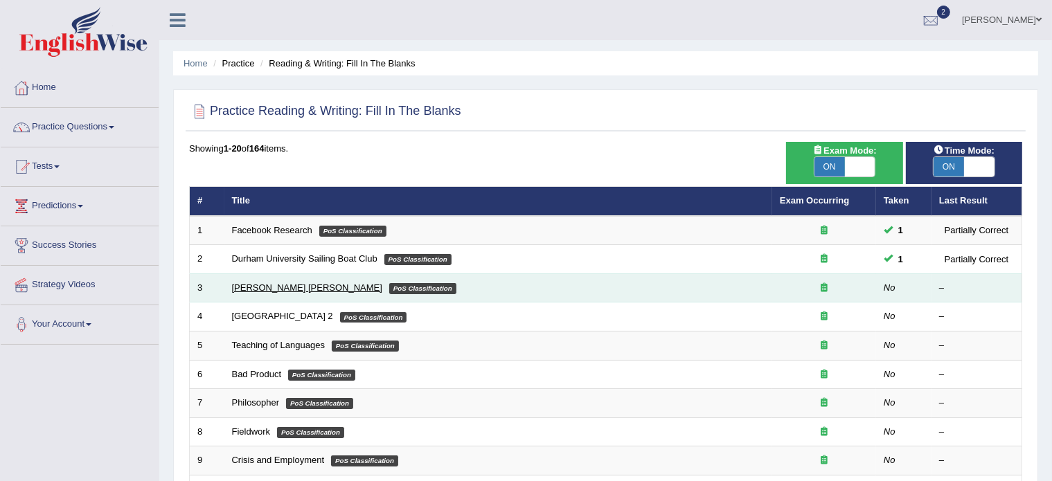
click at [258, 284] on link "[PERSON_NAME] [PERSON_NAME]" at bounding box center [307, 288] width 150 height 10
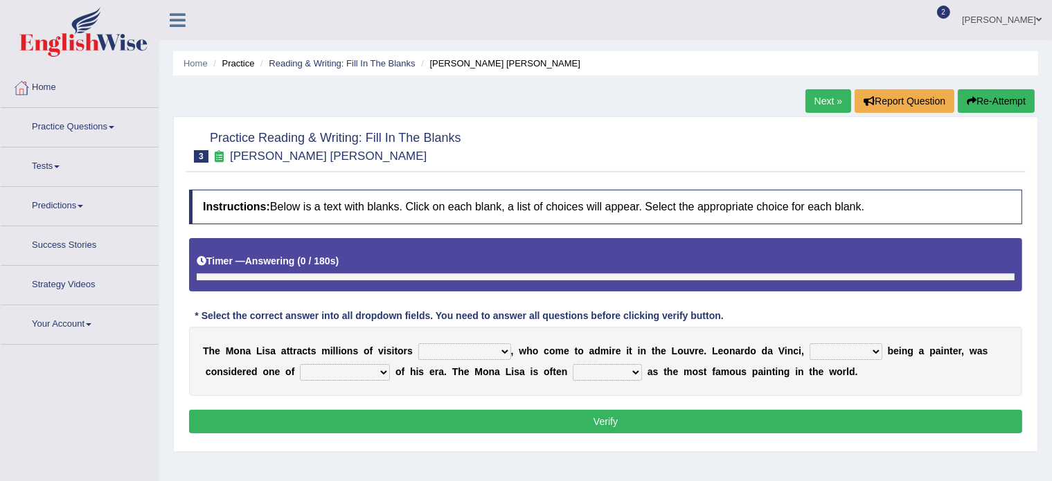
scroll to position [36, 0]
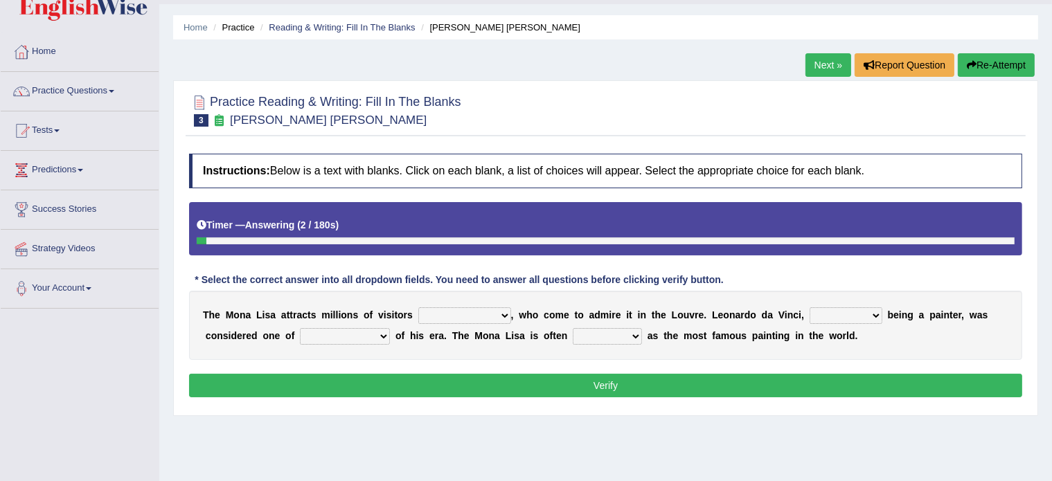
click at [465, 312] on select "around the year the all year all year round per year" at bounding box center [464, 316] width 93 height 17
select select "per year"
click at [418, 308] on select "around the year the all year all year round per year" at bounding box center [464, 316] width 93 height 17
click at [836, 314] on select "rather than as much as as well as as long as" at bounding box center [846, 316] width 73 height 17
select select "as well as"
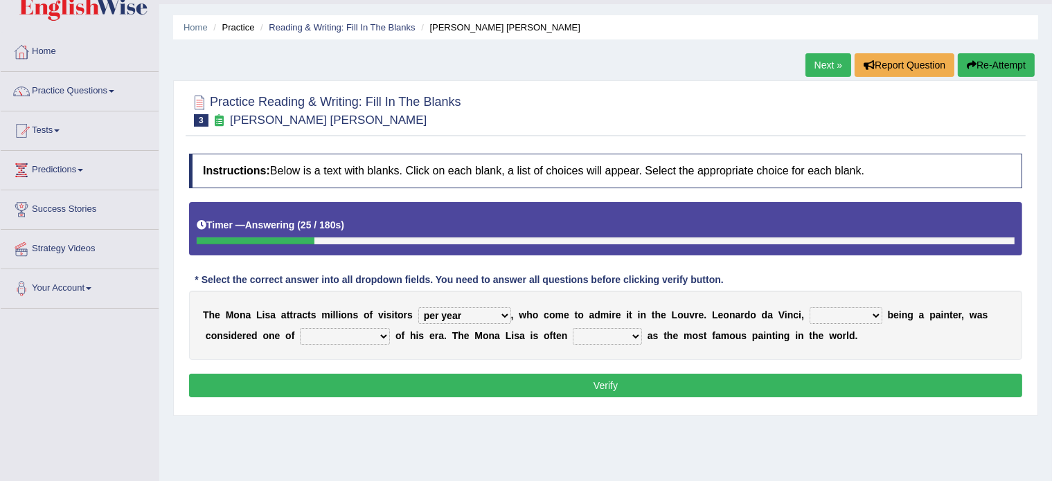
click at [810, 308] on select "rather than as much as as well as as long as" at bounding box center [846, 316] width 73 height 17
click at [320, 331] on select "better artists artist the better artist the best artists" at bounding box center [345, 336] width 90 height 17
select select "the best artists"
click at [300, 328] on select "better artists artist the better artist the best artists" at bounding box center [345, 336] width 90 height 17
click at [587, 332] on select "classified suggested predicted described" at bounding box center [607, 336] width 69 height 17
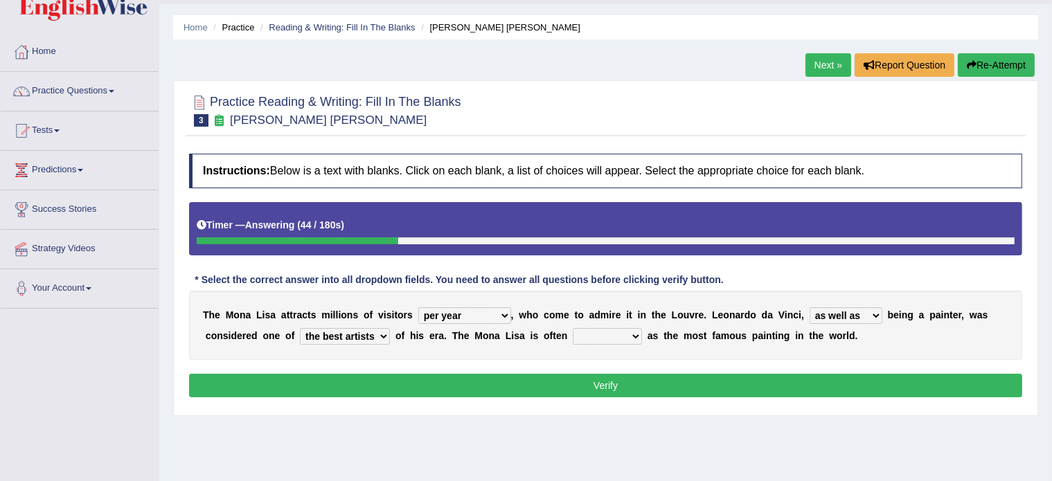
select select "classified"
click at [573, 328] on select "classified suggested predicted described" at bounding box center [607, 336] width 69 height 17
click at [577, 379] on button "Verify" at bounding box center [605, 386] width 833 height 24
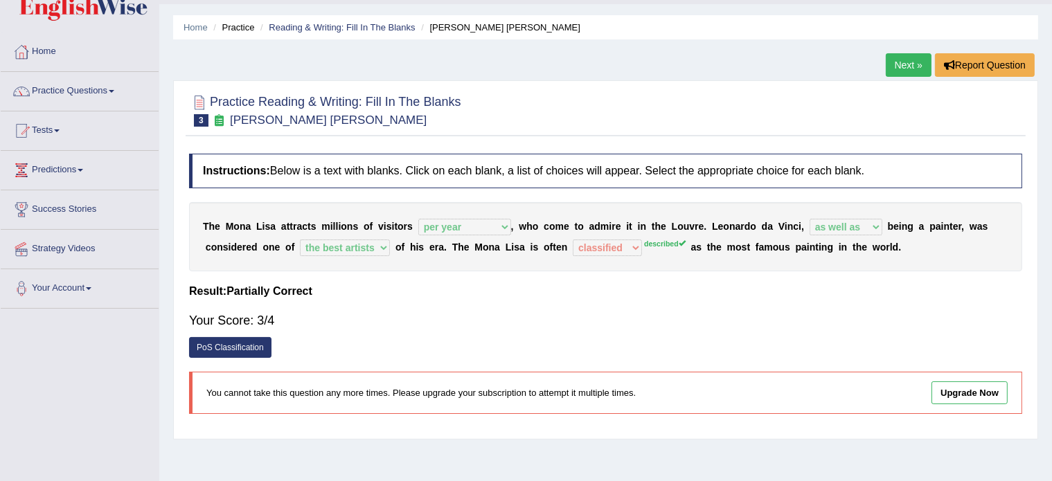
click at [379, 246] on div "T h e M o n a L i s a a t t r a c t s m i l l i o n s o f v i s i t o r s aroun…" at bounding box center [605, 236] width 833 height 69
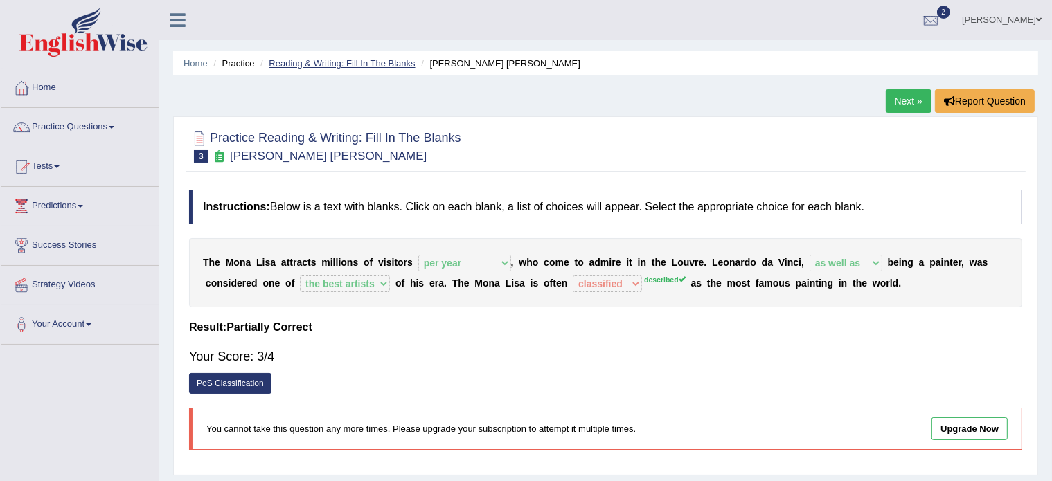
click at [320, 62] on link "Reading & Writing: Fill In The Blanks" at bounding box center [342, 63] width 146 height 10
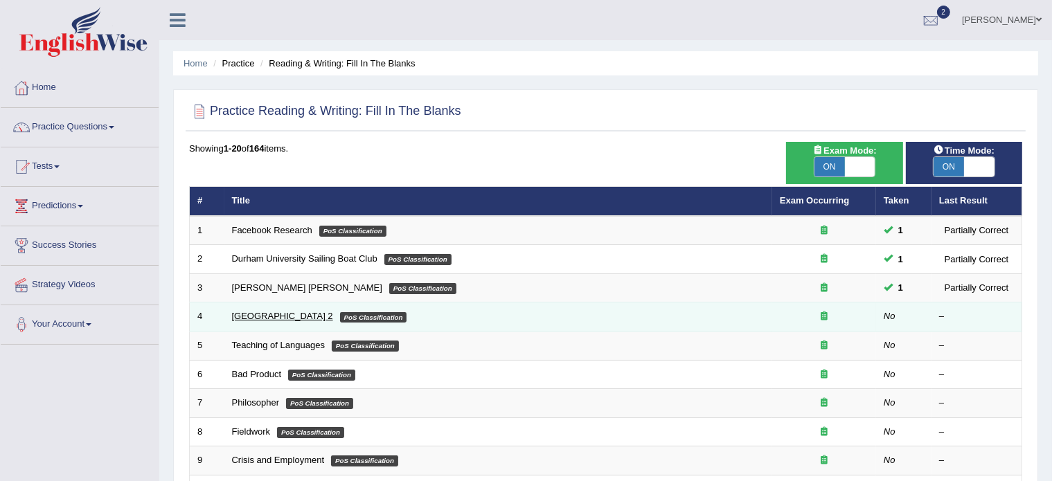
click at [270, 315] on link "[GEOGRAPHIC_DATA] 2" at bounding box center [282, 316] width 101 height 10
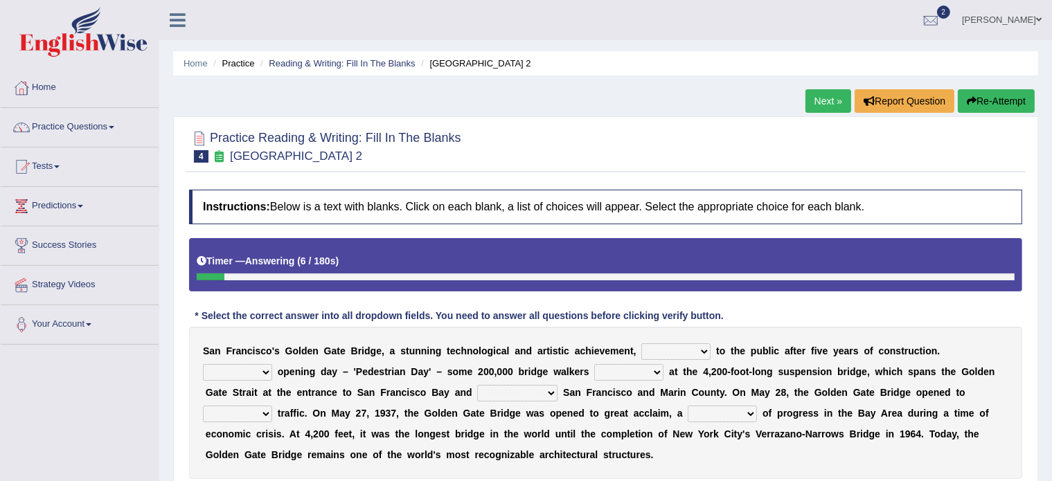
click at [654, 352] on select "opens closes appears equals" at bounding box center [675, 352] width 69 height 17
select select "opens"
click at [641, 344] on select "opens closes appears equals" at bounding box center [675, 352] width 69 height 17
click at [222, 377] on select "On During Since When" at bounding box center [237, 372] width 69 height 17
select select "On"
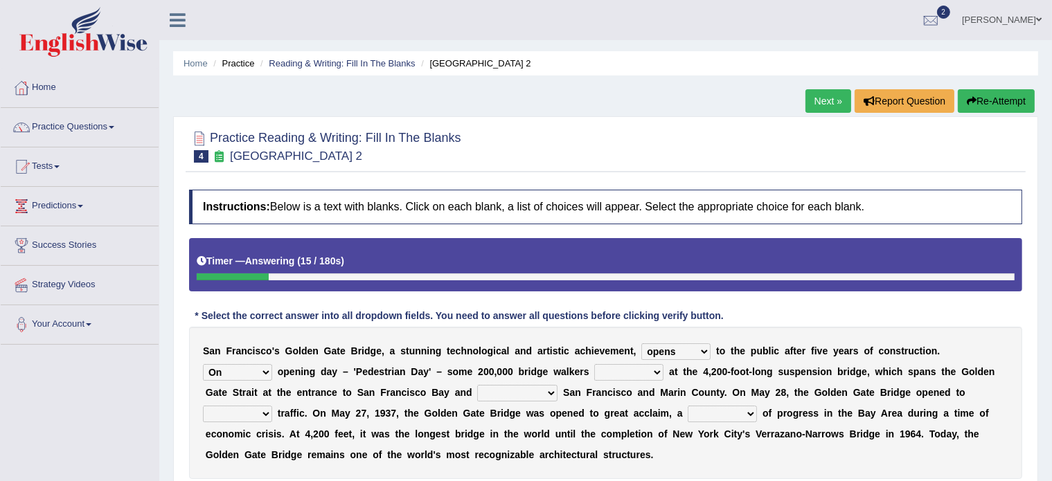
click at [203, 364] on select "On During Since When" at bounding box center [237, 372] width 69 height 17
click at [624, 373] on select "stationed looked marveled laughed" at bounding box center [628, 372] width 69 height 17
select select "marveled"
click at [594, 364] on select "stationed looked marveled laughed" at bounding box center [628, 372] width 69 height 17
click at [499, 391] on select "separates connects channels differentiates" at bounding box center [517, 393] width 80 height 17
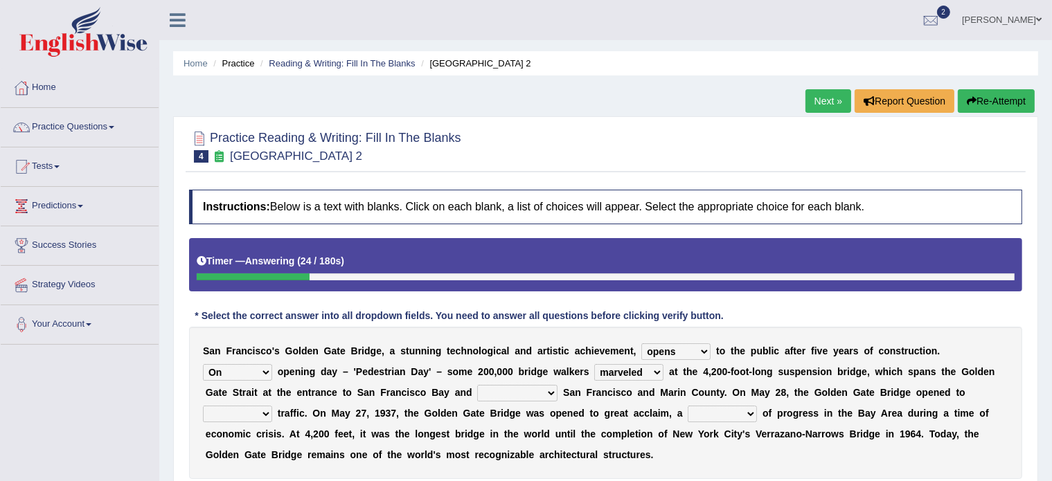
select select "connects"
click at [477, 385] on select "separates connects channels differentiates" at bounding box center [517, 393] width 80 height 17
click at [217, 411] on select "aquatic vehicular airborne watertight" at bounding box center [237, 414] width 69 height 17
select select "vehicular"
click at [203, 406] on select "aquatic vehicular airborne watertight" at bounding box center [237, 414] width 69 height 17
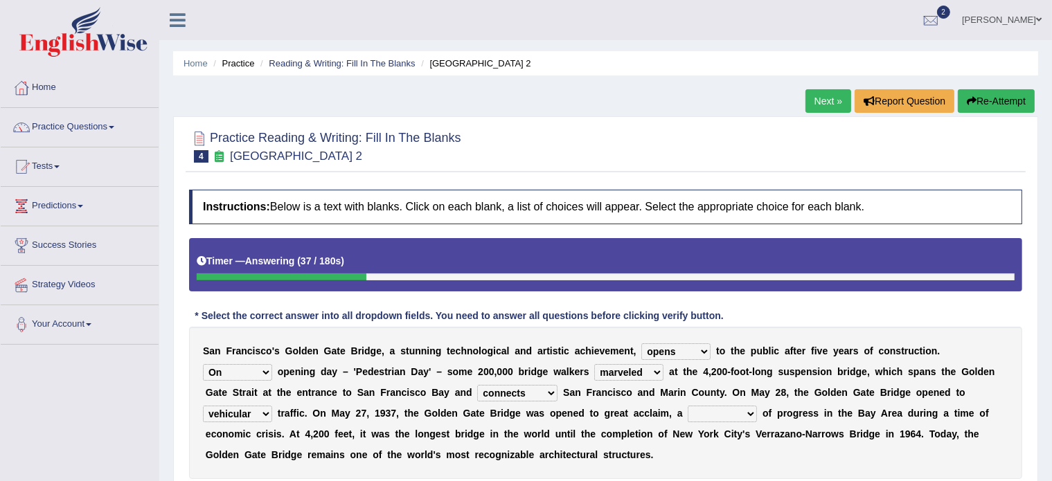
click at [706, 411] on select "denial symbol technique yield" at bounding box center [722, 414] width 69 height 17
select select "technique"
click at [688, 406] on select "denial symbol technique yield" at bounding box center [722, 414] width 69 height 17
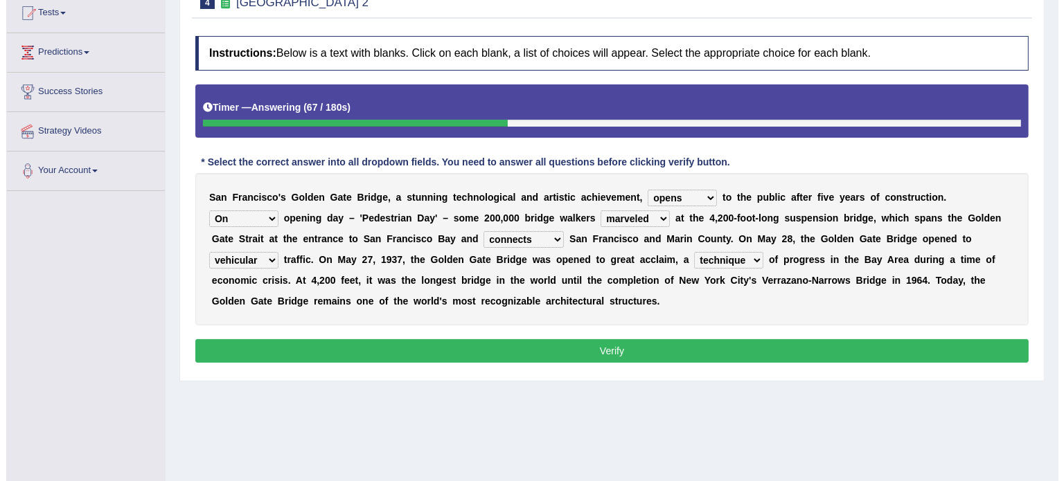
scroll to position [154, 0]
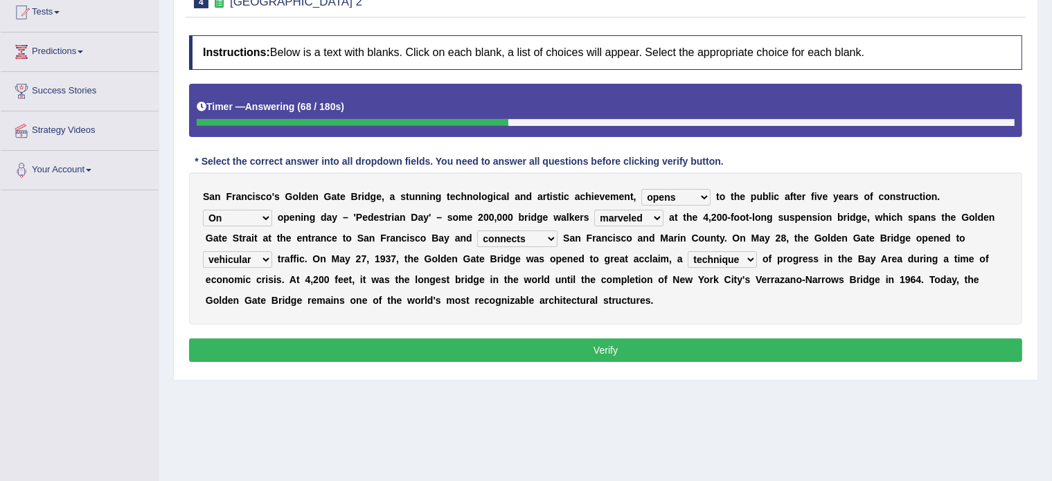
click at [640, 346] on button "Verify" at bounding box center [605, 351] width 833 height 24
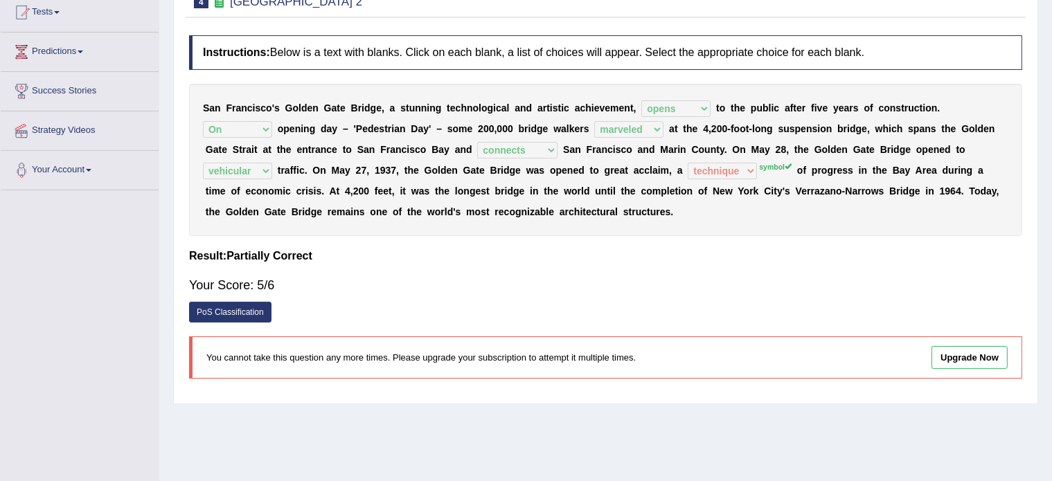
click at [776, 167] on sup "symbol" at bounding box center [775, 167] width 33 height 8
click at [247, 310] on link "PoS Classification" at bounding box center [230, 312] width 82 height 21
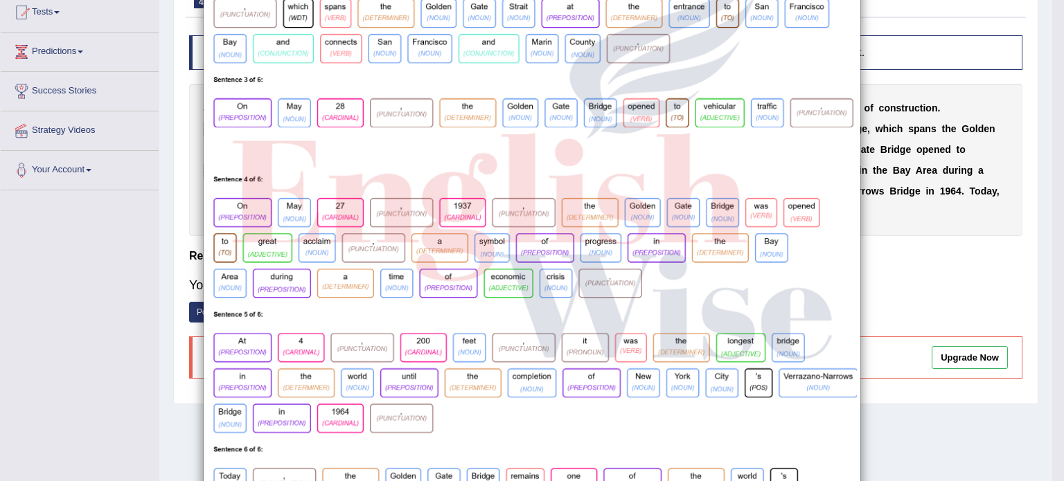
scroll to position [283, 0]
click at [875, 274] on div "×" at bounding box center [532, 153] width 1064 height 830
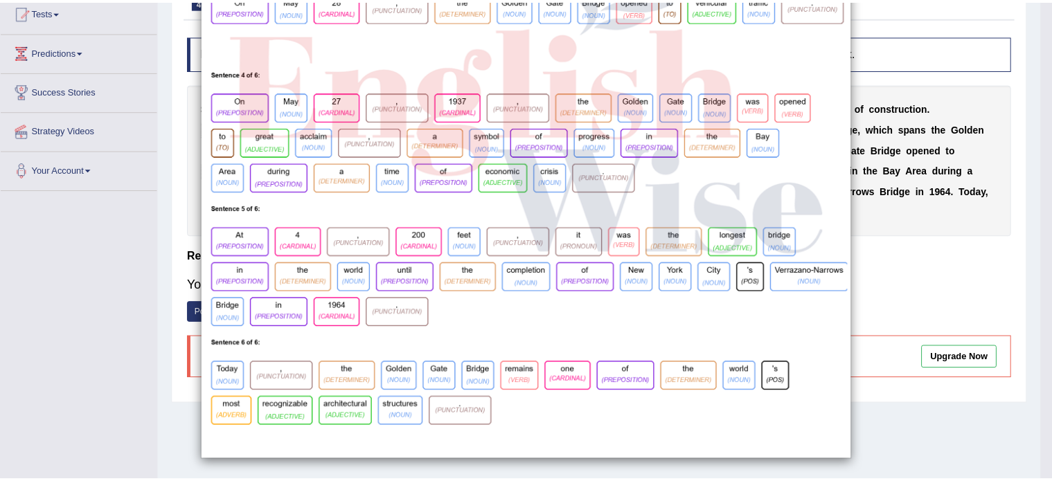
scroll to position [0, 0]
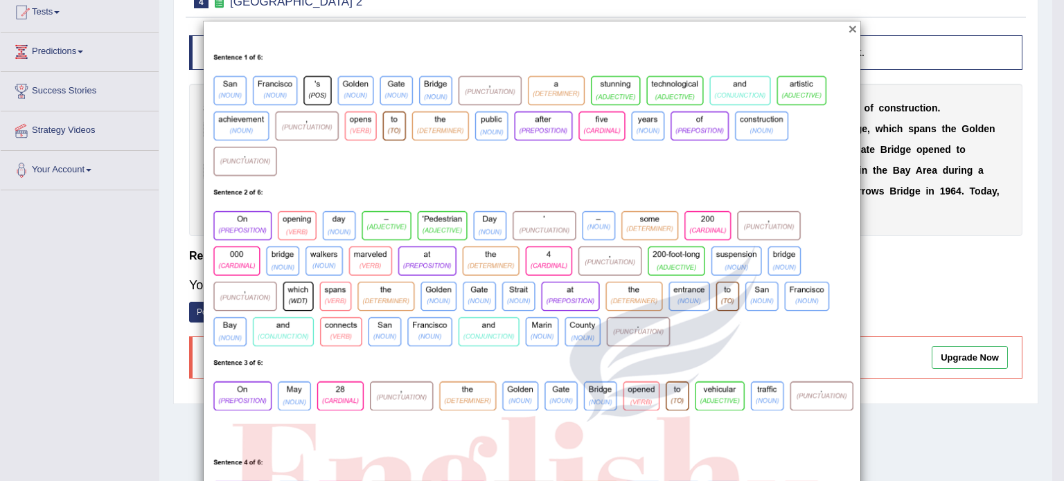
click at [848, 26] on button "×" at bounding box center [852, 28] width 8 height 15
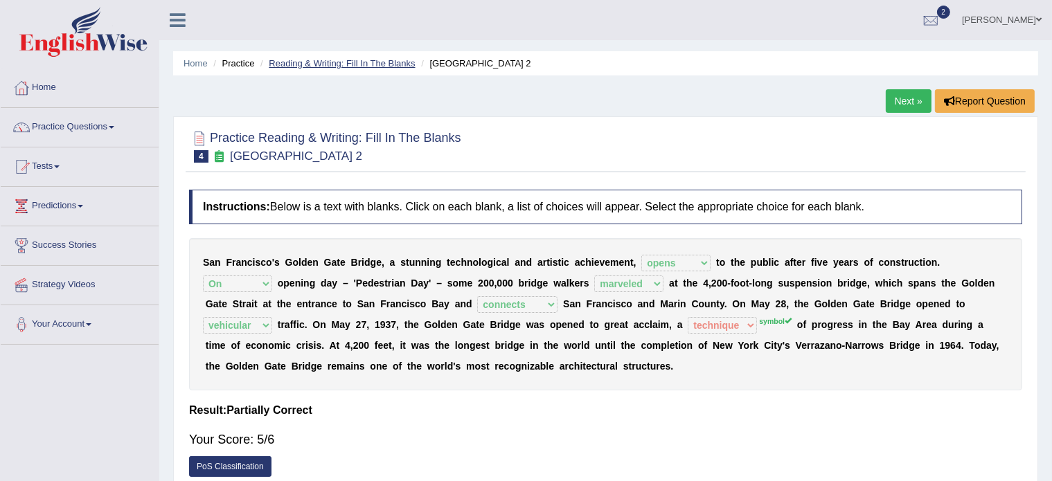
click at [368, 61] on link "Reading & Writing: Fill In The Blanks" at bounding box center [342, 63] width 146 height 10
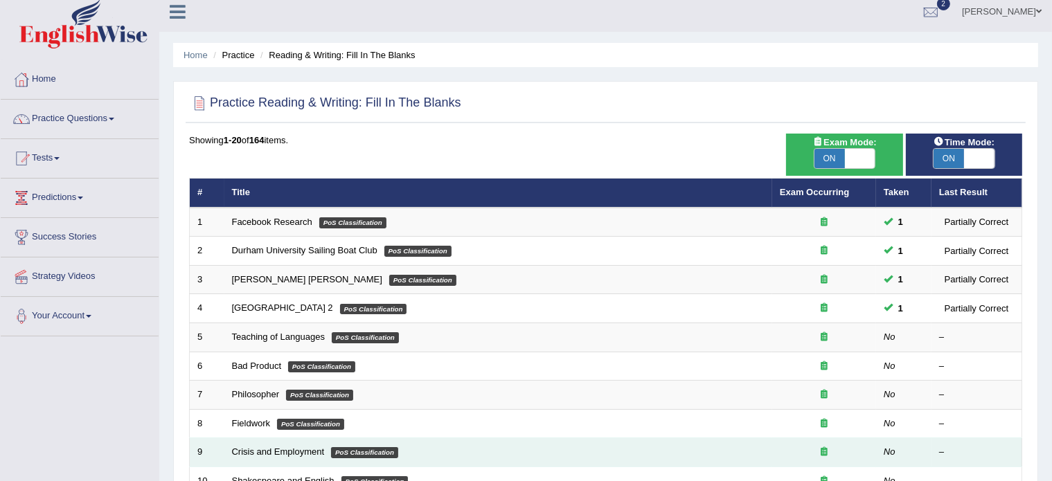
scroll to position [10, 0]
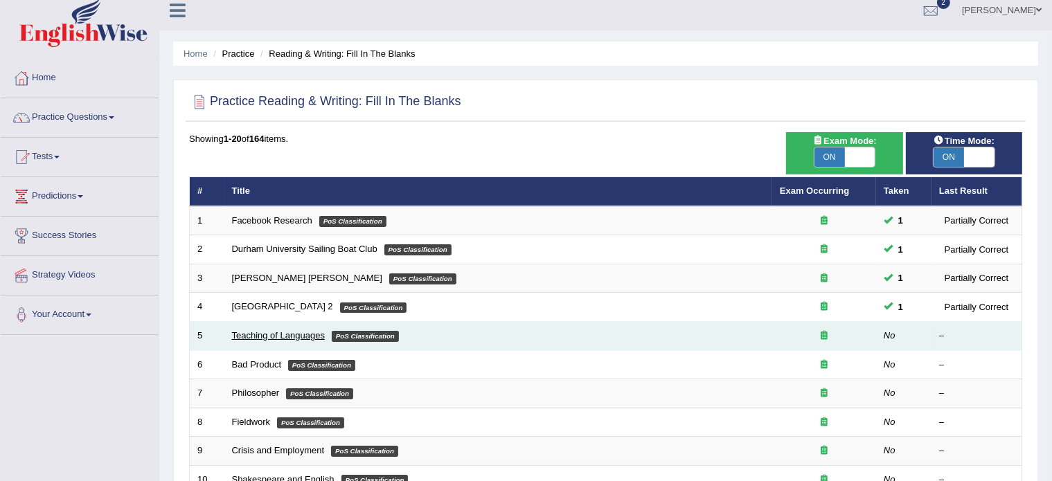
click at [267, 330] on link "Teaching of Languages" at bounding box center [278, 335] width 93 height 10
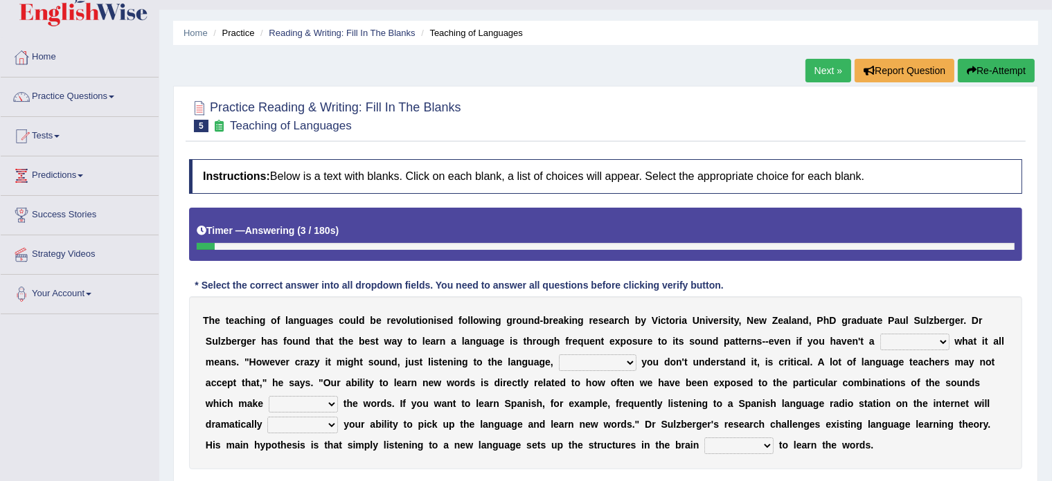
scroll to position [32, 0]
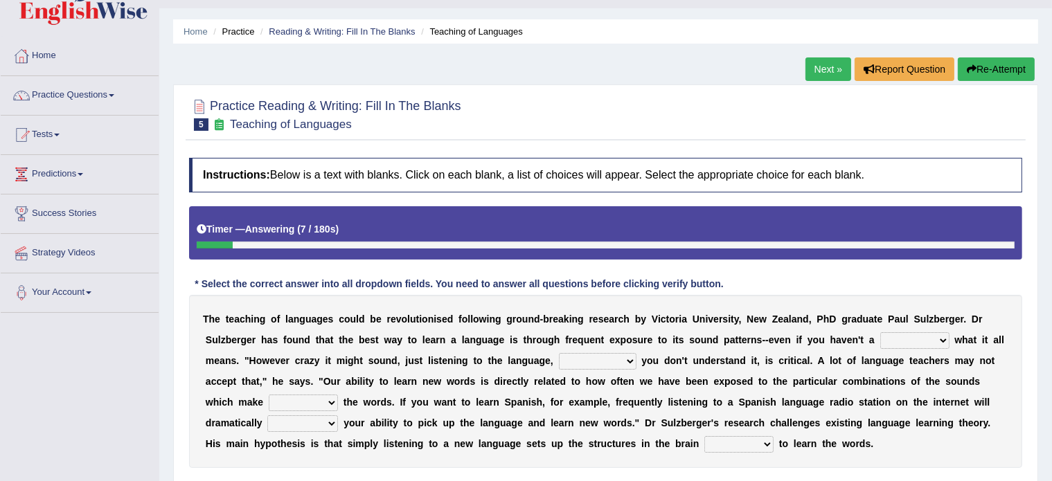
click at [897, 339] on select "dew claw clue due" at bounding box center [914, 340] width 69 height 17
select select "clue"
click at [880, 332] on select "dew claw clue due" at bounding box center [914, 340] width 69 height 17
click at [584, 358] on select "but also all together even though if so" at bounding box center [598, 361] width 78 height 17
select select "even though"
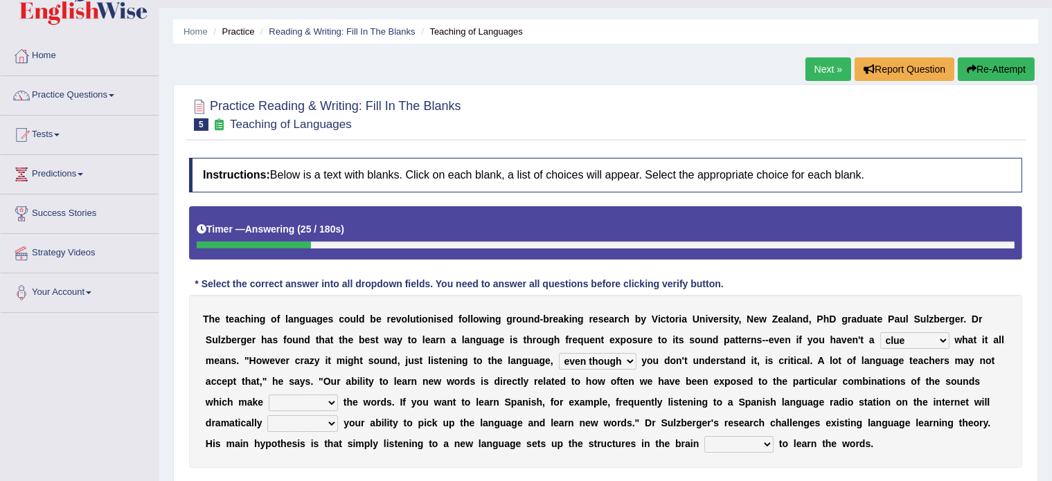
click at [559, 353] on select "but also all together even though if so" at bounding box center [598, 361] width 78 height 17
click at [335, 400] on select "down up of on" at bounding box center [303, 403] width 69 height 17
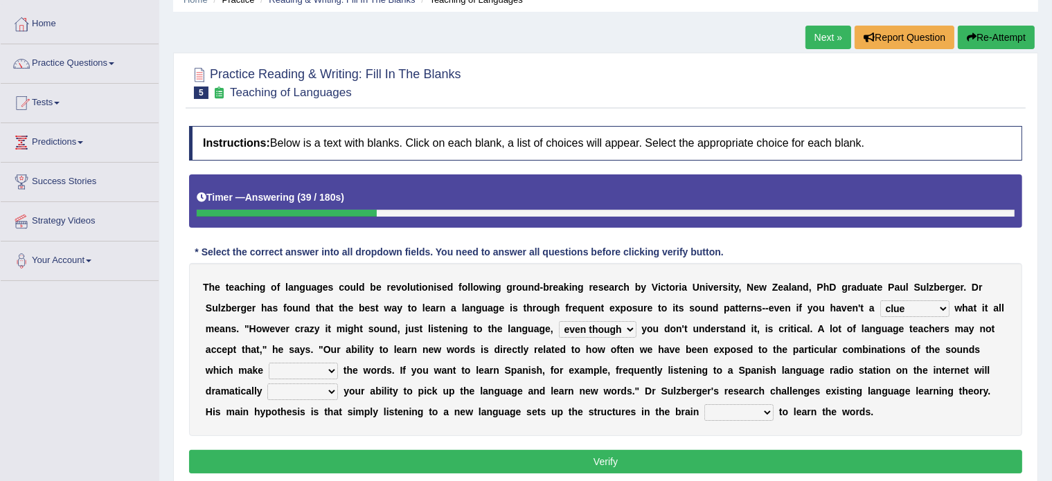
scroll to position [65, 0]
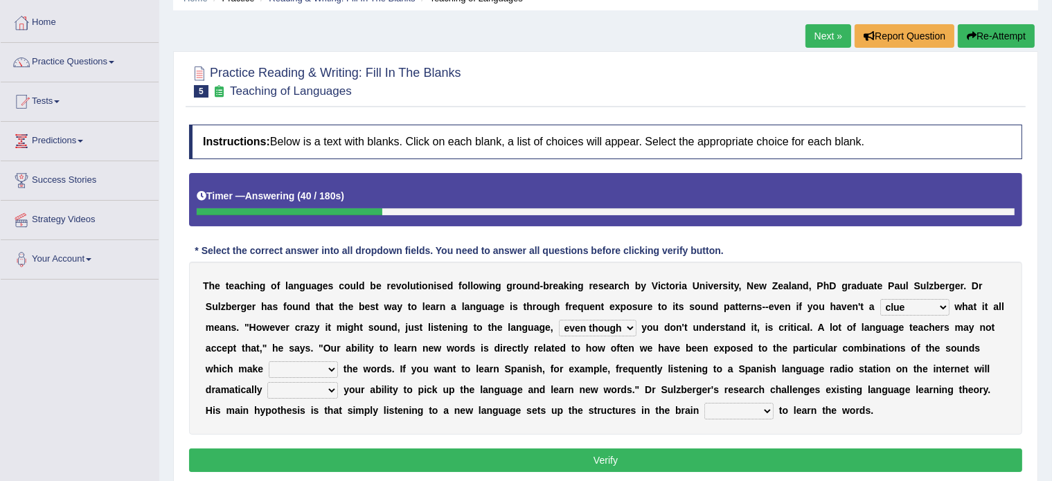
click at [331, 366] on select "down up of on" at bounding box center [303, 370] width 69 height 17
select select "up"
click at [269, 362] on select "down up of on" at bounding box center [303, 370] width 69 height 17
click at [331, 391] on select "evaluate exaggerate describe boost" at bounding box center [302, 390] width 71 height 17
select select "boost"
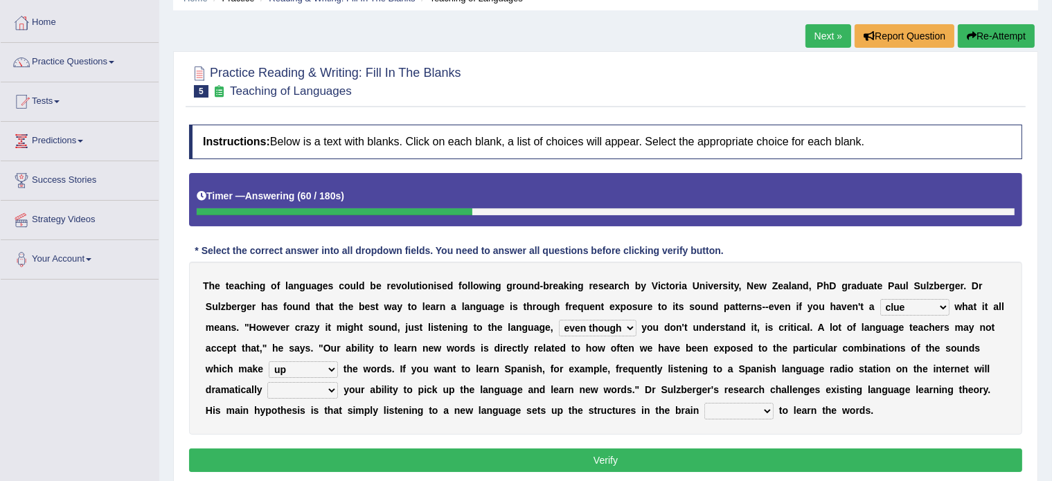
click at [267, 382] on select "evaluate exaggerate describe boost" at bounding box center [302, 390] width 71 height 17
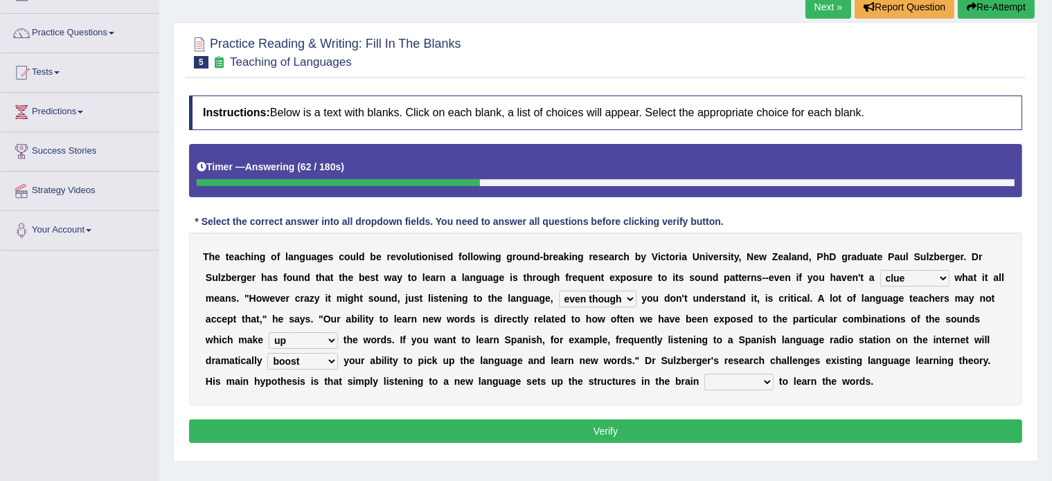
scroll to position [96, 0]
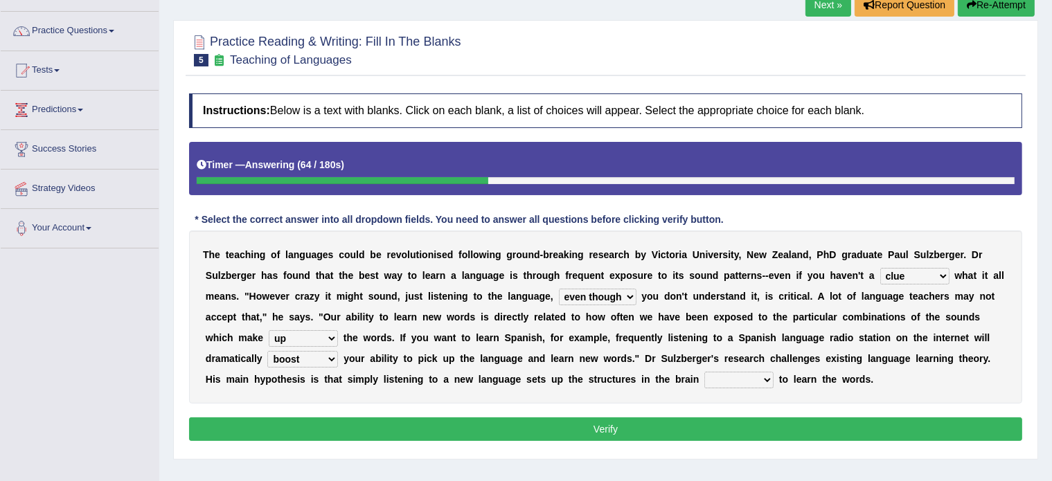
click at [718, 381] on select "requiring required directed to require" at bounding box center [738, 380] width 69 height 17
select select "required"
click at [704, 372] on select "requiring required directed to require" at bounding box center [738, 380] width 69 height 17
click at [603, 420] on button "Verify" at bounding box center [605, 430] width 833 height 24
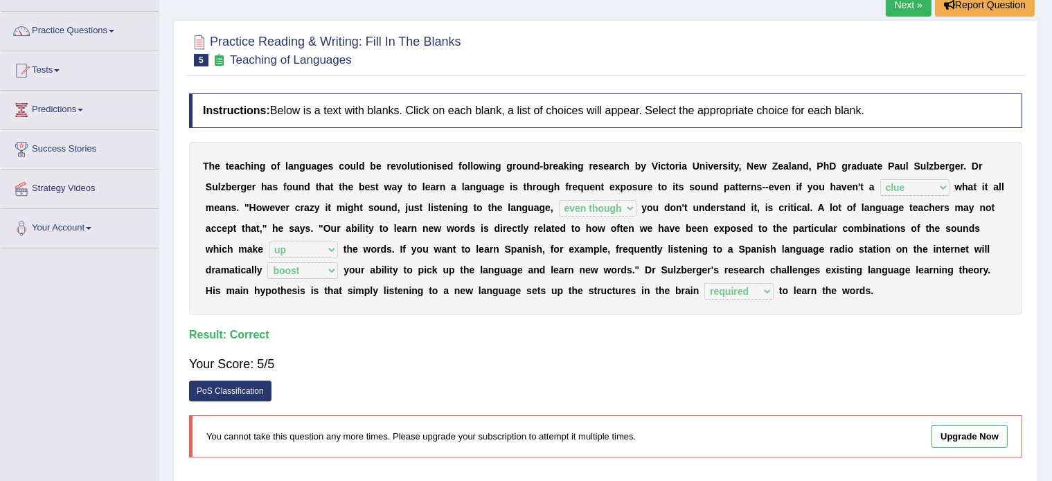
scroll to position [0, 0]
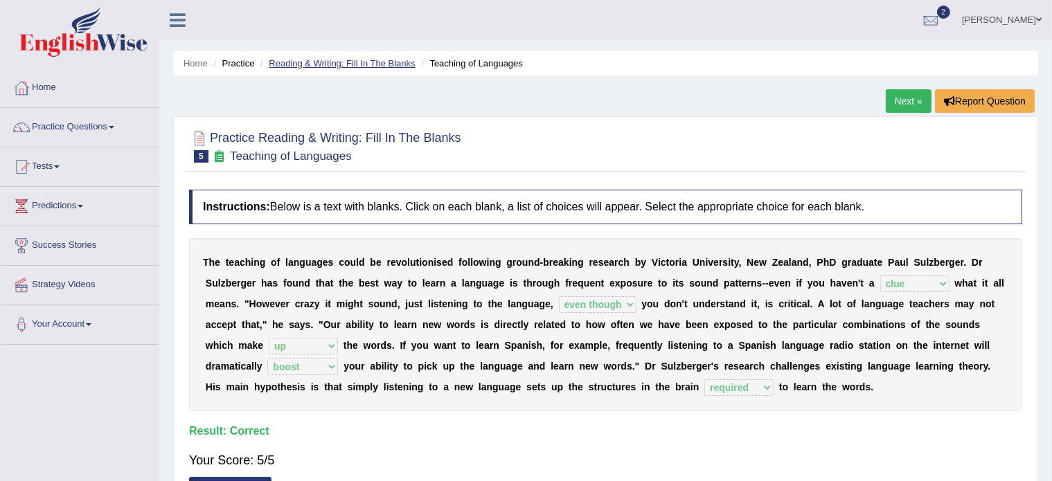
click at [352, 58] on link "Reading & Writing: Fill In The Blanks" at bounding box center [342, 63] width 146 height 10
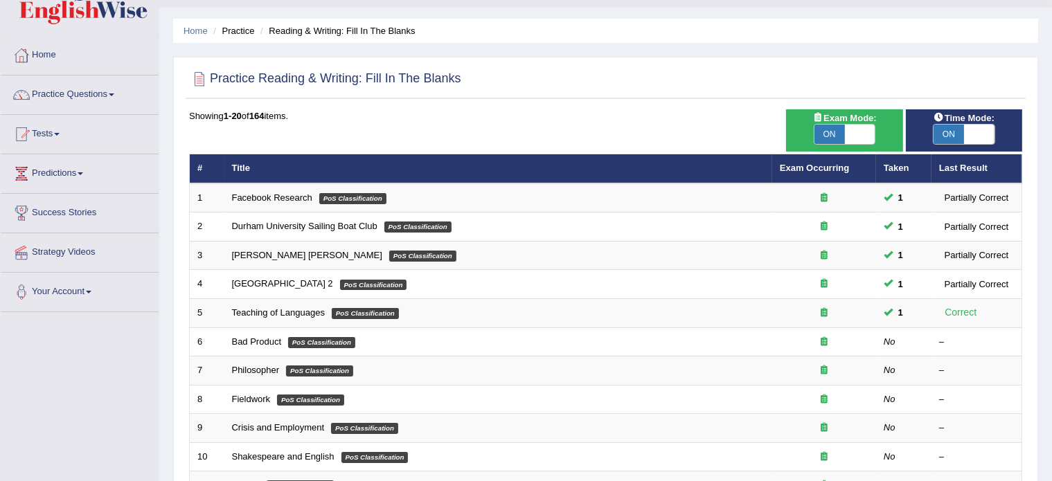
scroll to position [33, 0]
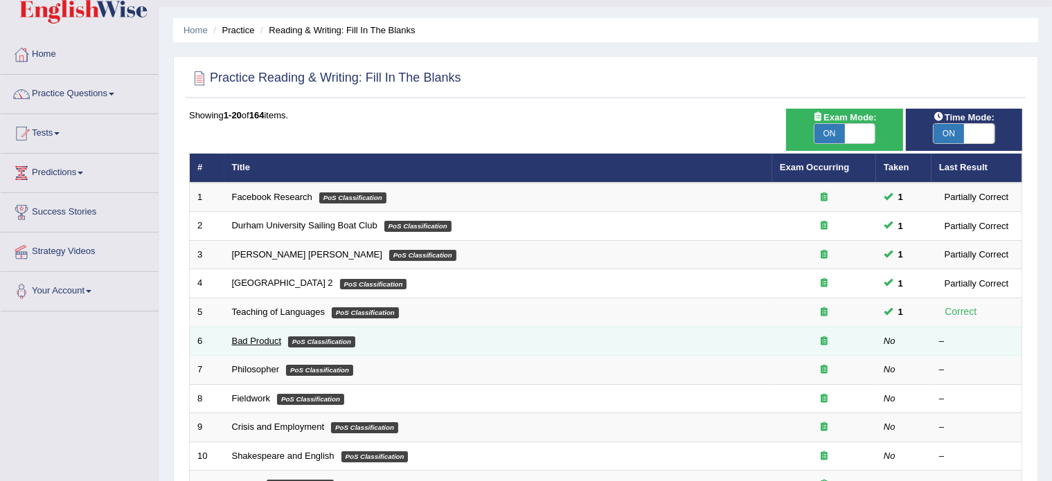
click at [250, 339] on link "Bad Product" at bounding box center [257, 341] width 50 height 10
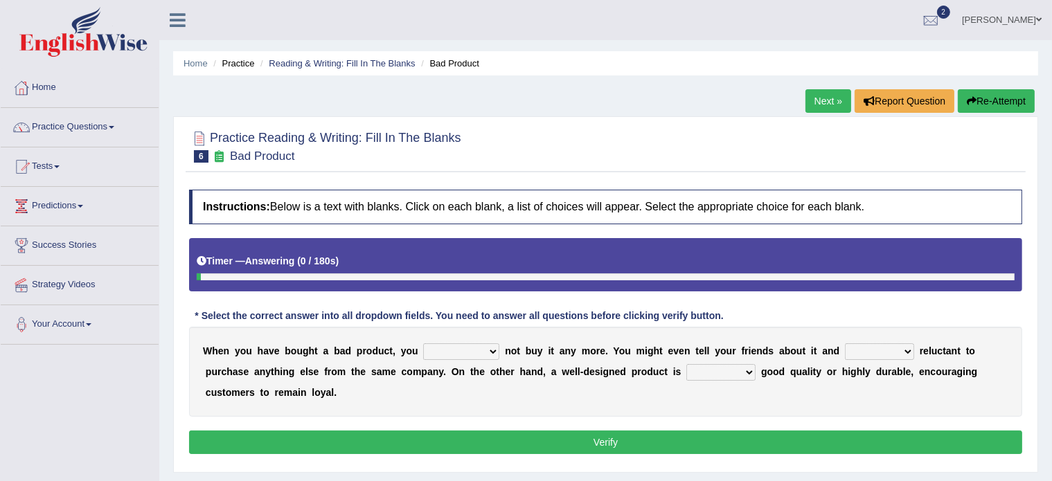
scroll to position [121, 0]
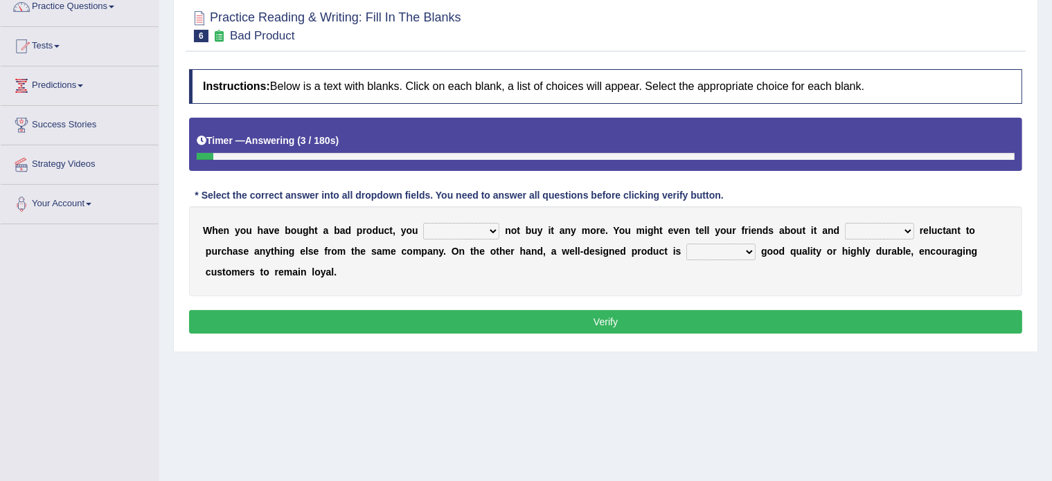
click at [452, 232] on select "would have should have should" at bounding box center [461, 231] width 76 height 17
select select "should"
click at [423, 223] on select "would have should have should" at bounding box center [461, 231] width 76 height 17
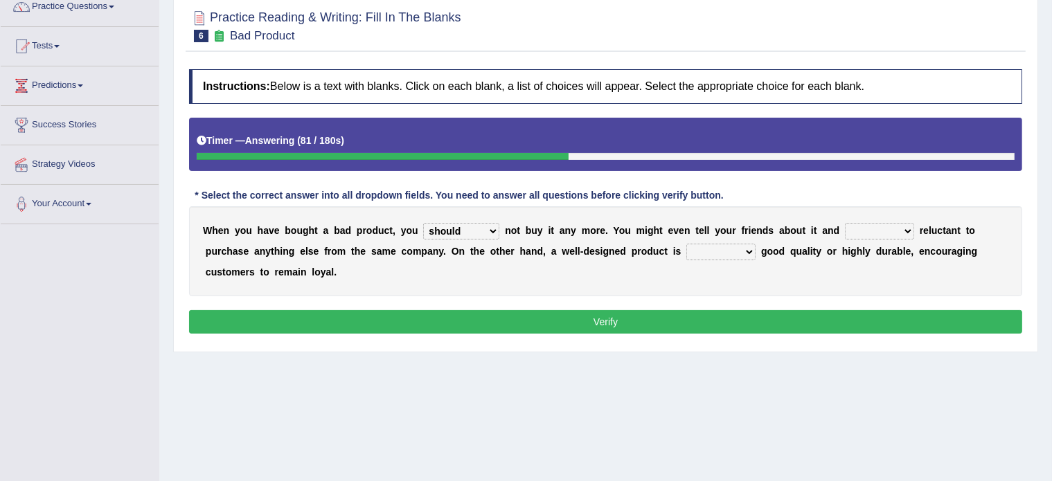
click at [855, 231] on select "is are be being" at bounding box center [879, 231] width 69 height 17
select select "be"
click at [846, 223] on select "is are be being" at bounding box center [879, 231] width 69 height 17
click at [718, 244] on select "both also neither either" at bounding box center [720, 252] width 69 height 17
select select "either"
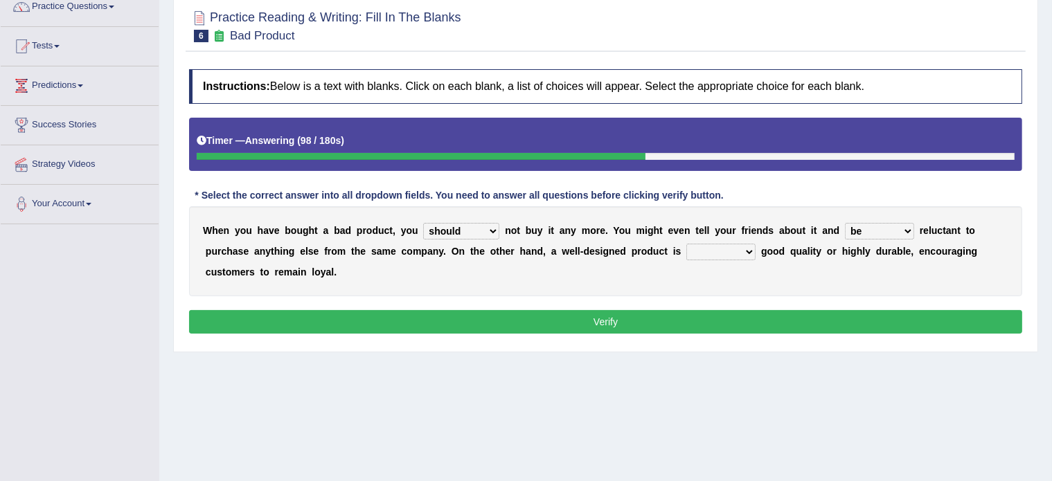
click at [686, 244] on select "both also neither either" at bounding box center [720, 252] width 69 height 17
click at [634, 322] on button "Verify" at bounding box center [605, 322] width 833 height 24
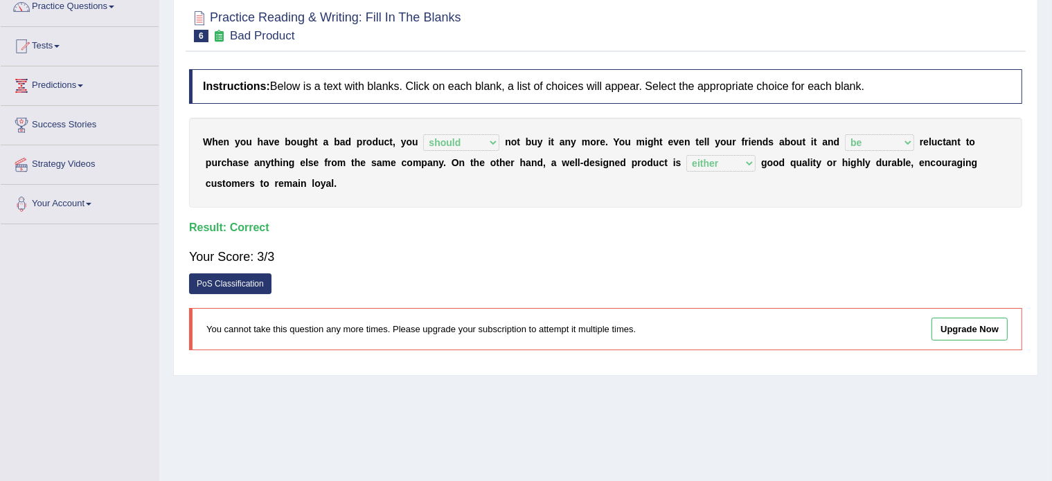
scroll to position [0, 0]
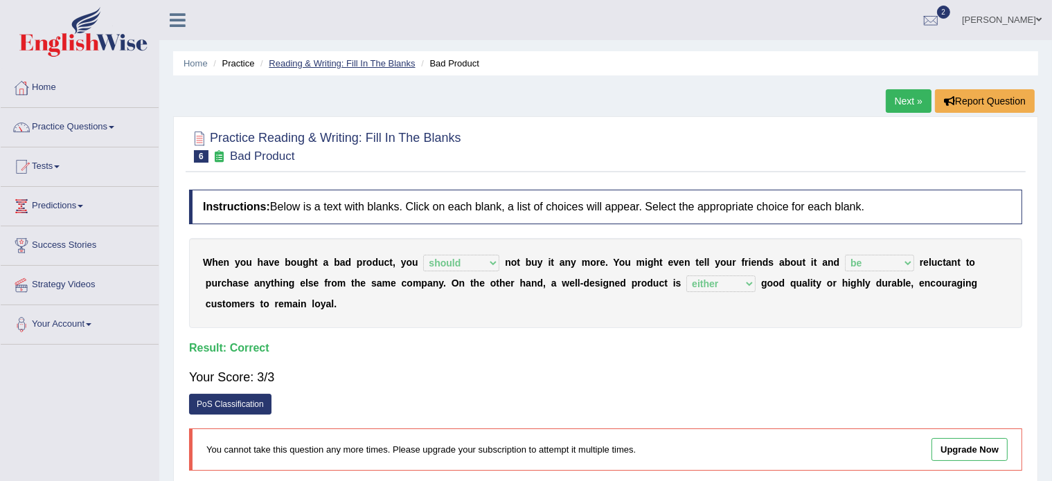
click at [307, 64] on link "Reading & Writing: Fill In The Blanks" at bounding box center [342, 63] width 146 height 10
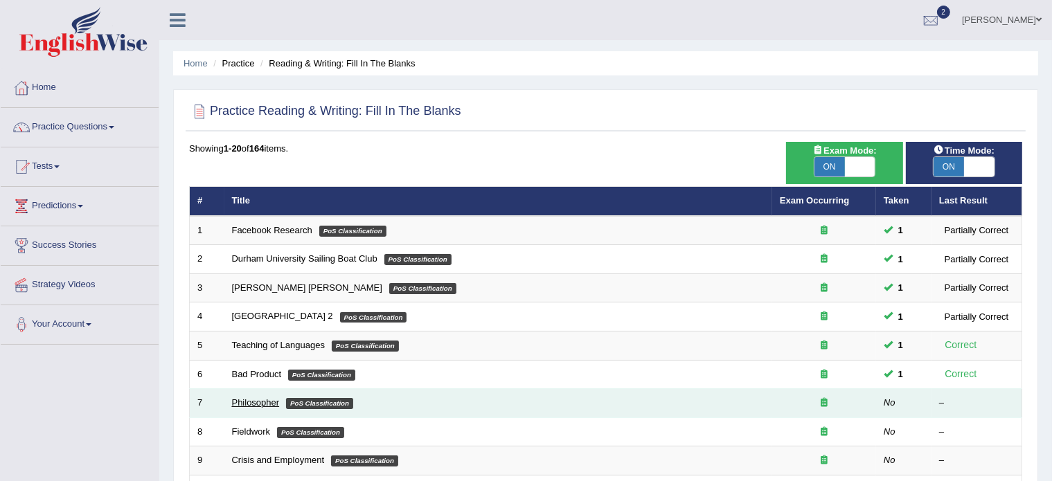
click at [240, 402] on link "Philosopher" at bounding box center [256, 403] width 48 height 10
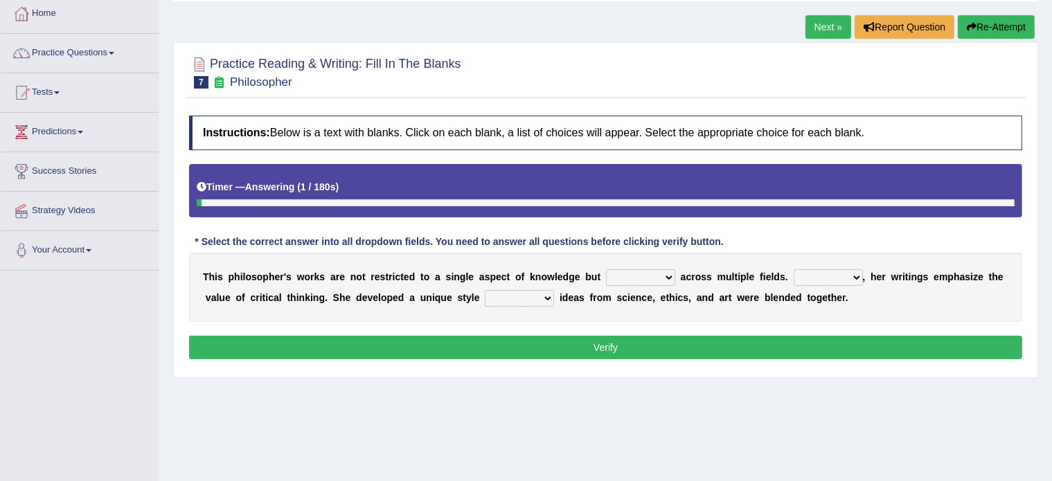
scroll to position [75, 0]
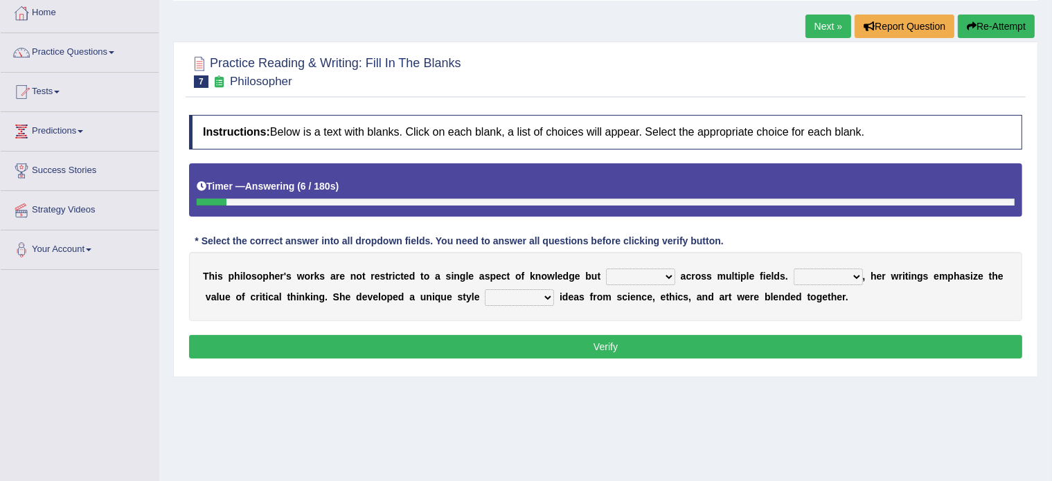
click at [632, 276] on select "constrain contain assemble extend" at bounding box center [640, 277] width 69 height 17
select select "contain"
click at [606, 269] on select "constrain contain assemble extend" at bounding box center [640, 277] width 69 height 17
click at [804, 276] on select "Rather So Moreover Likely" at bounding box center [828, 277] width 69 height 17
select select "So"
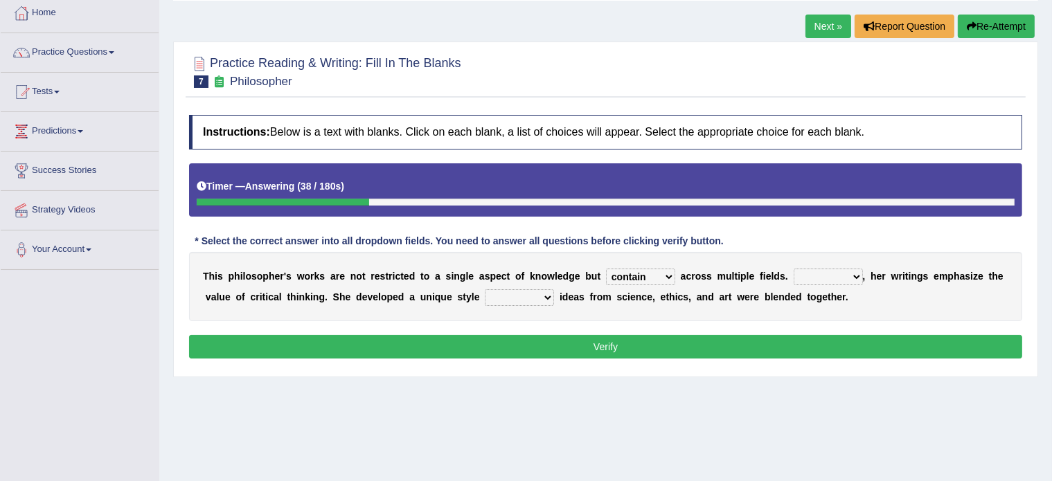
click at [794, 269] on select "Rather So Moreover Likely" at bounding box center [828, 277] width 69 height 17
click at [526, 292] on select "in that that which in which" at bounding box center [519, 298] width 69 height 17
select select "in which"
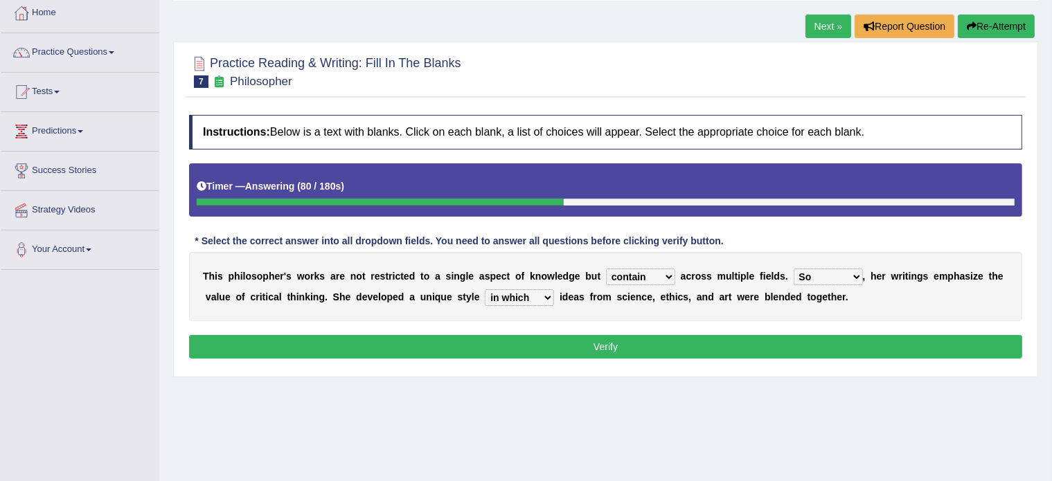
click at [485, 290] on select "in that that which in which" at bounding box center [519, 298] width 69 height 17
click at [519, 339] on button "Verify" at bounding box center [605, 347] width 833 height 24
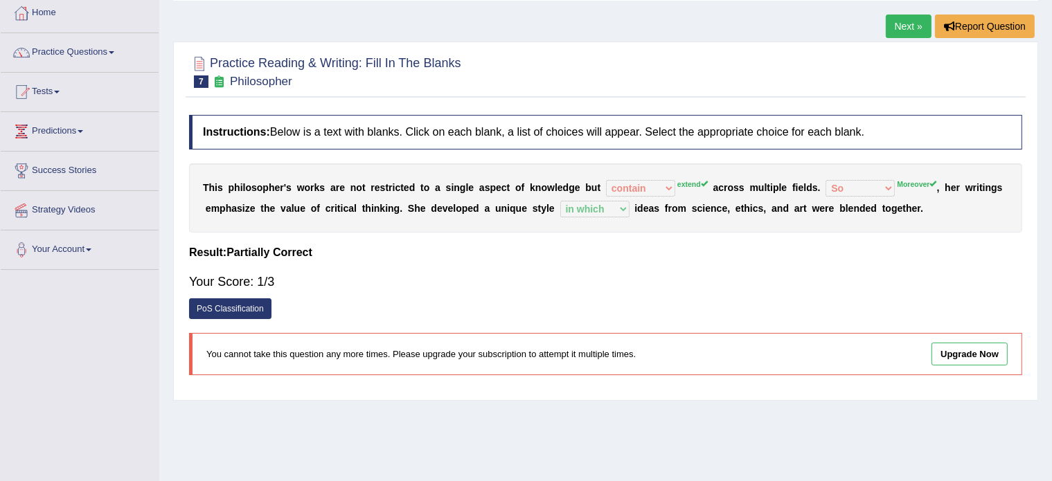
scroll to position [0, 0]
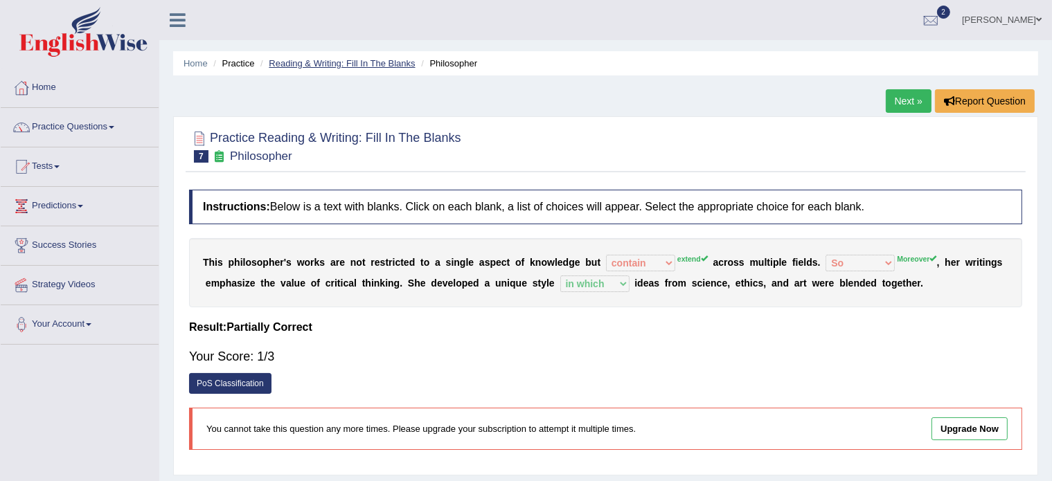
click at [338, 63] on link "Reading & Writing: Fill In The Blanks" at bounding box center [342, 63] width 146 height 10
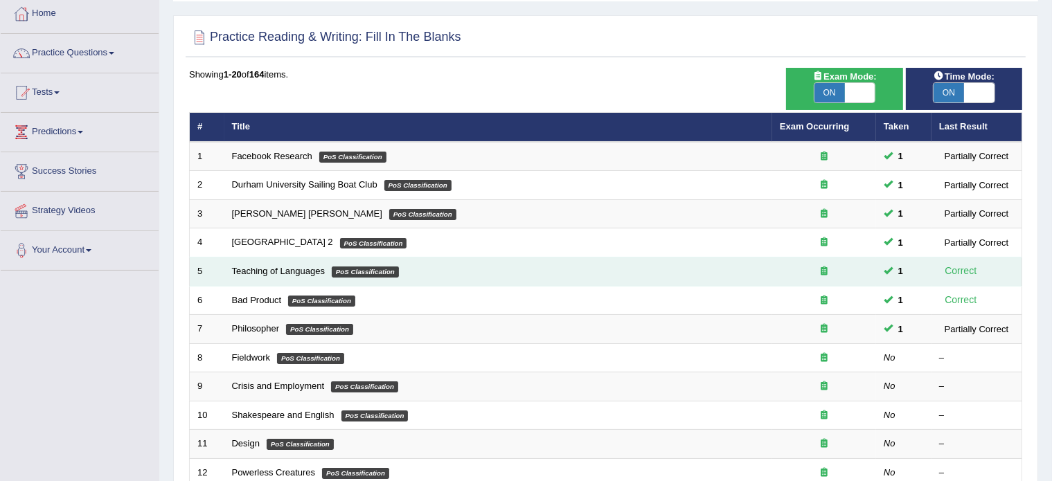
scroll to position [75, 0]
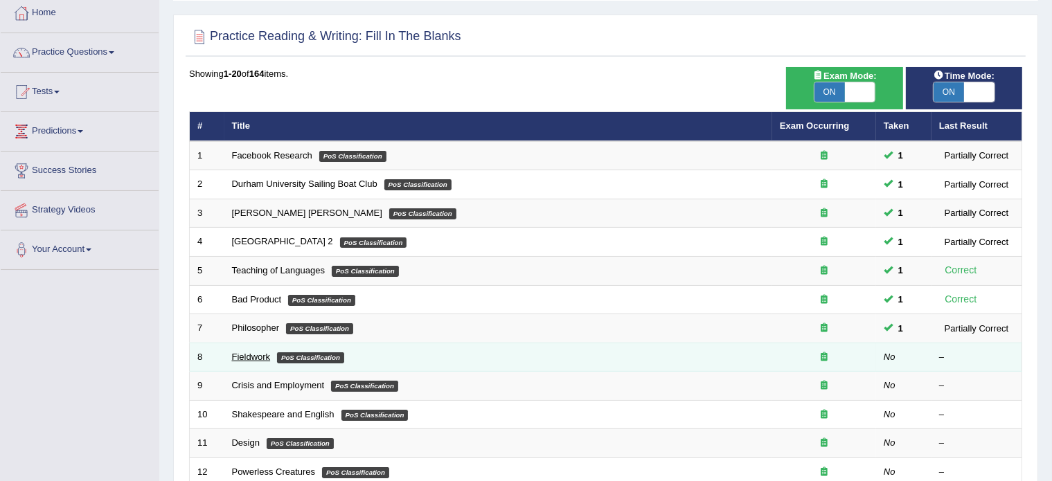
click at [240, 356] on link "Fieldwork" at bounding box center [251, 357] width 39 height 10
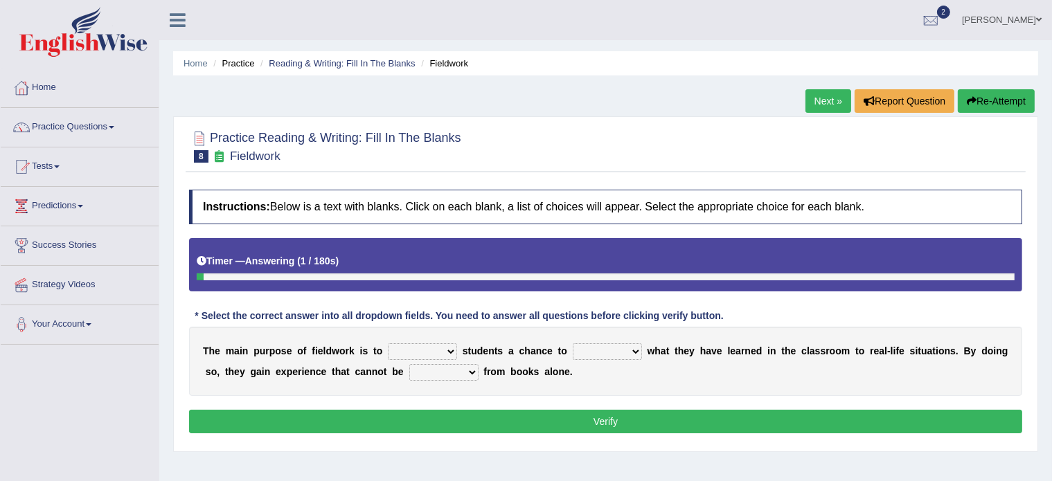
click at [393, 348] on select "resemble stow rave offer" at bounding box center [422, 352] width 69 height 17
select select "offer"
click at [388, 344] on select "resemble stow rave offer" at bounding box center [422, 352] width 69 height 17
click at [612, 347] on select "compare align apply dismount" at bounding box center [607, 352] width 69 height 17
select select "apply"
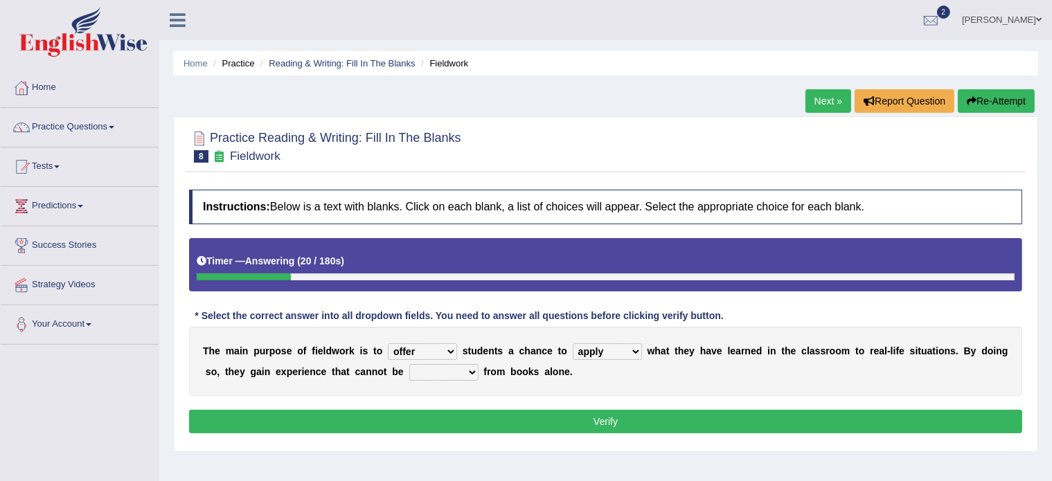
click at [573, 344] on select "compare align apply dismount" at bounding box center [607, 352] width 69 height 17
click at [421, 370] on select "originated prepared obtained touted" at bounding box center [443, 372] width 69 height 17
select select "obtained"
click at [409, 364] on select "originated prepared obtained touted" at bounding box center [443, 372] width 69 height 17
click at [510, 419] on button "Verify" at bounding box center [605, 422] width 833 height 24
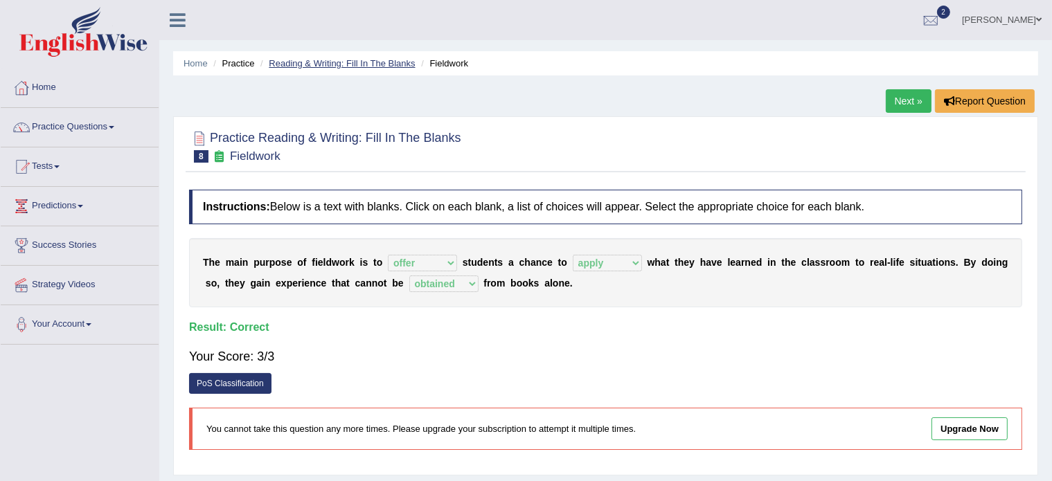
click at [306, 63] on link "Reading & Writing: Fill In The Blanks" at bounding box center [342, 63] width 146 height 10
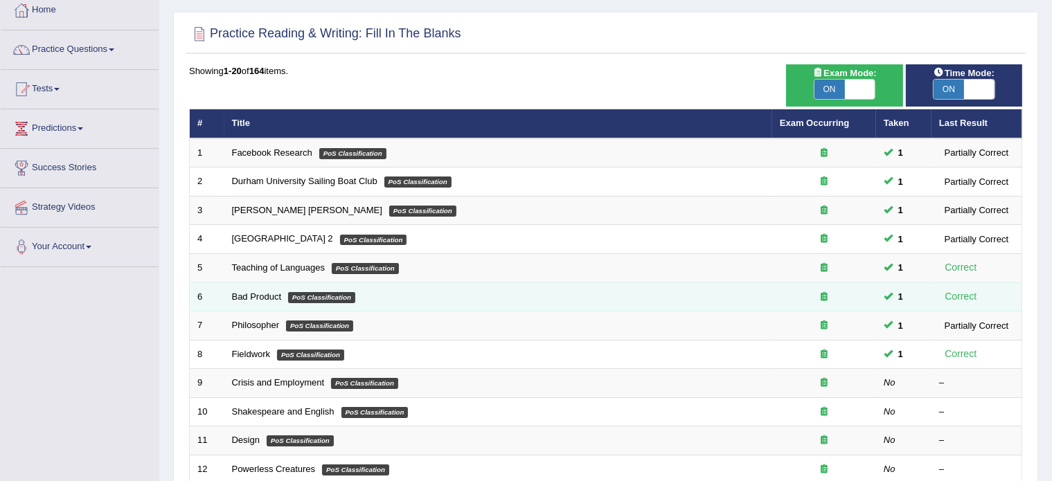
scroll to position [78, 0]
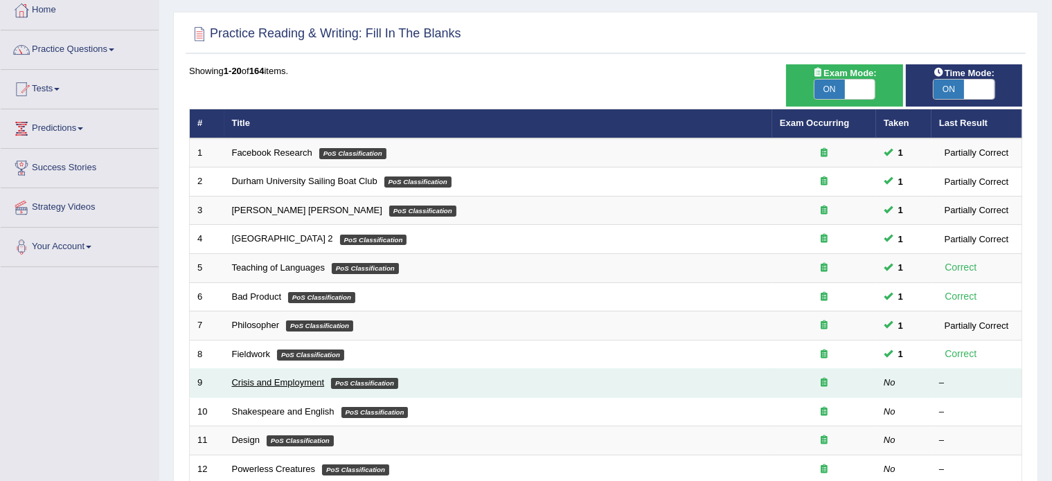
click at [260, 383] on link "Crisis and Employment" at bounding box center [278, 382] width 93 height 10
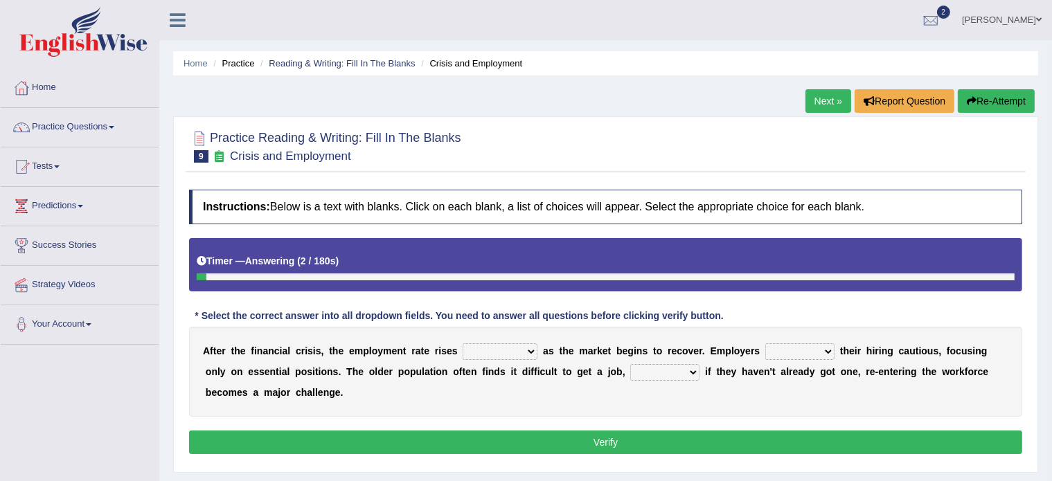
click at [493, 350] on select "normally conversely strenuously sharply" at bounding box center [500, 352] width 75 height 17
select select "strenuously"
click at [463, 344] on select "normally conversely strenuously sharply" at bounding box center [500, 352] width 75 height 17
click at [778, 354] on select "keeping kept keep are kept" at bounding box center [799, 352] width 69 height 17
select select "keep"
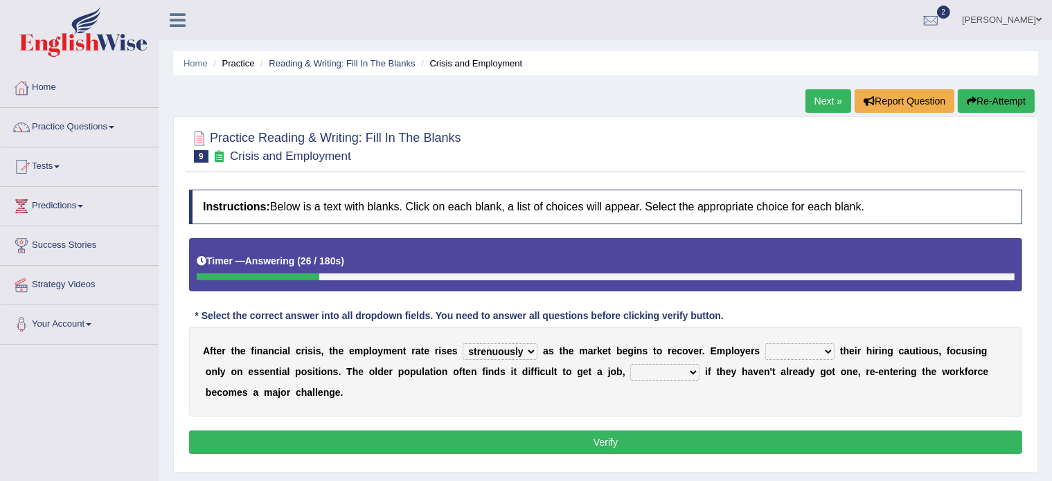
click at [765, 344] on select "keeping kept keep are kept" at bounding box center [799, 352] width 69 height 17
click at [675, 370] on select "although while then because" at bounding box center [664, 372] width 69 height 17
select select "while"
click at [630, 364] on select "although while then because" at bounding box center [664, 372] width 69 height 17
click at [587, 442] on button "Verify" at bounding box center [605, 443] width 833 height 24
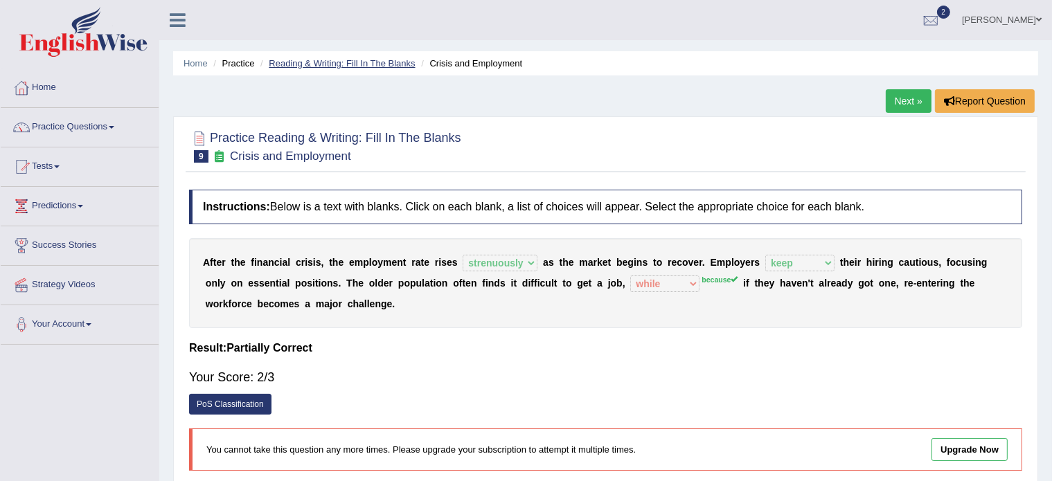
click at [339, 60] on link "Reading & Writing: Fill In The Blanks" at bounding box center [342, 63] width 146 height 10
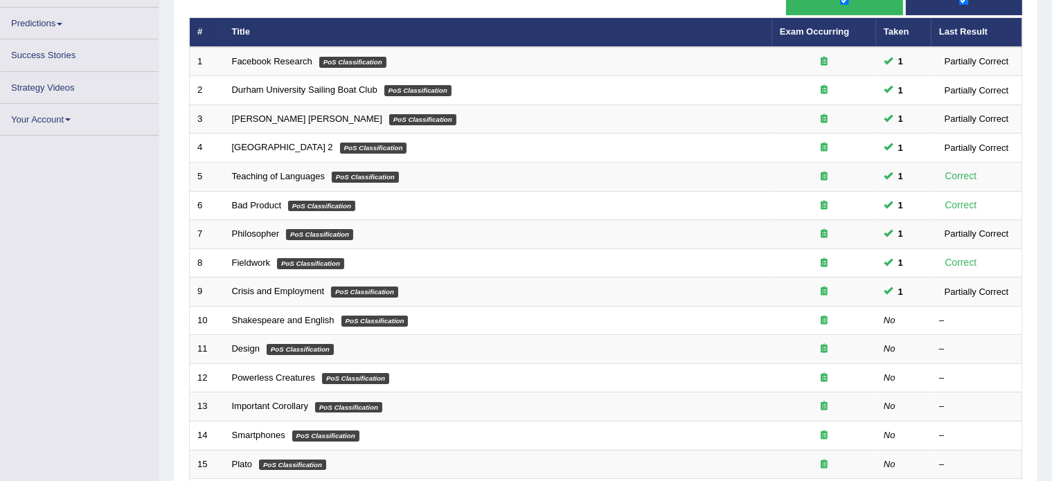
scroll to position [195, 0]
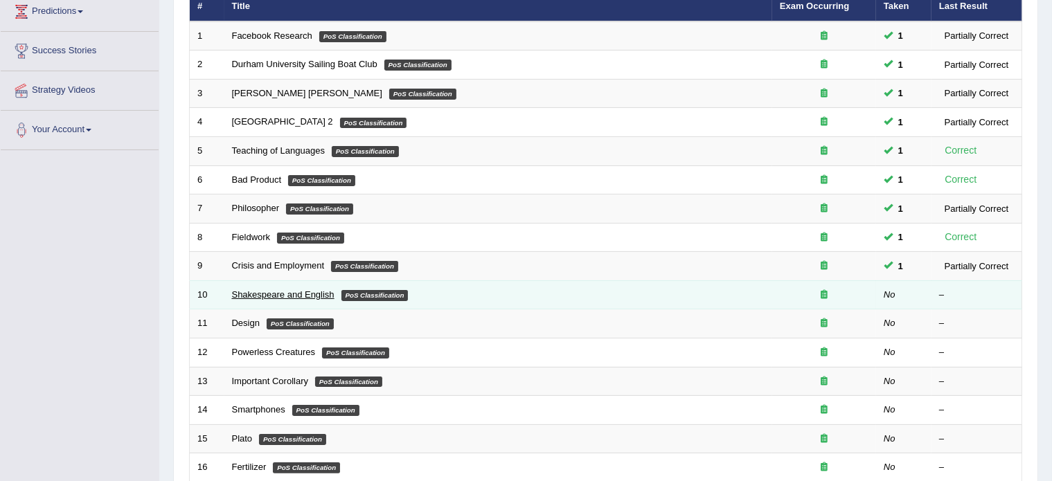
click at [279, 292] on link "Shakespeare and English" at bounding box center [283, 295] width 103 height 10
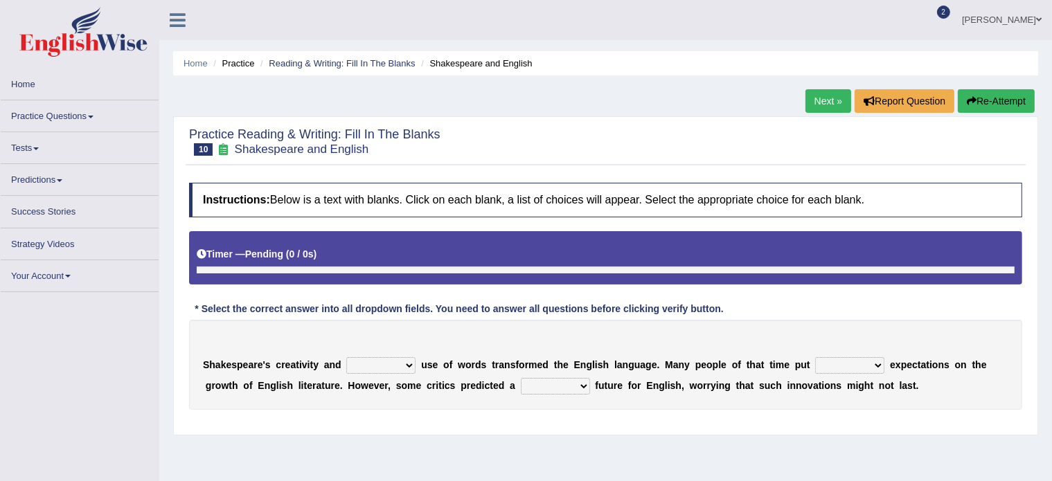
click at [366, 362] on select "idealized intensive fancied inventive" at bounding box center [380, 365] width 69 height 17
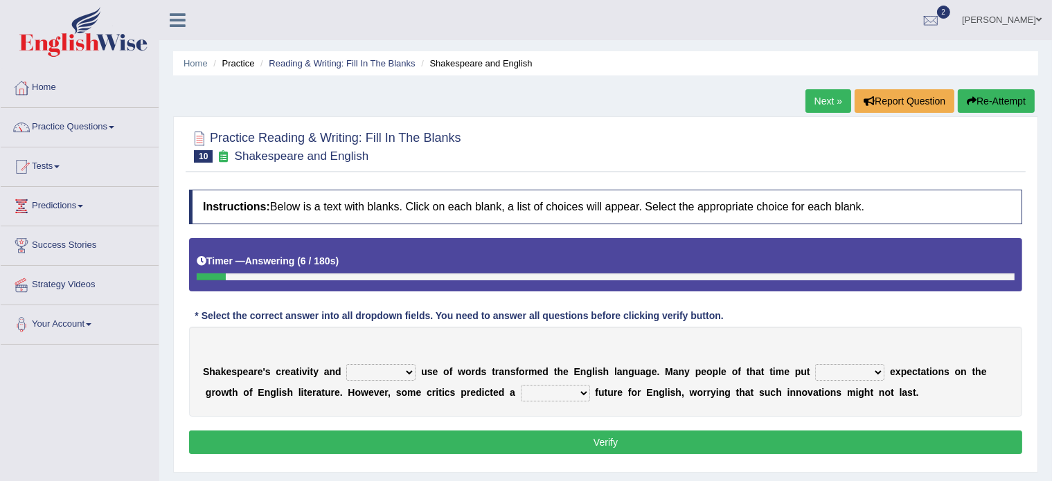
select select "intensive"
click at [346, 364] on select "idealized intensive fancied inventive" at bounding box center [380, 372] width 69 height 17
click at [826, 369] on select "wide much high more" at bounding box center [849, 372] width 69 height 17
select select "high"
click at [815, 364] on select "wide much high more" at bounding box center [849, 372] width 69 height 17
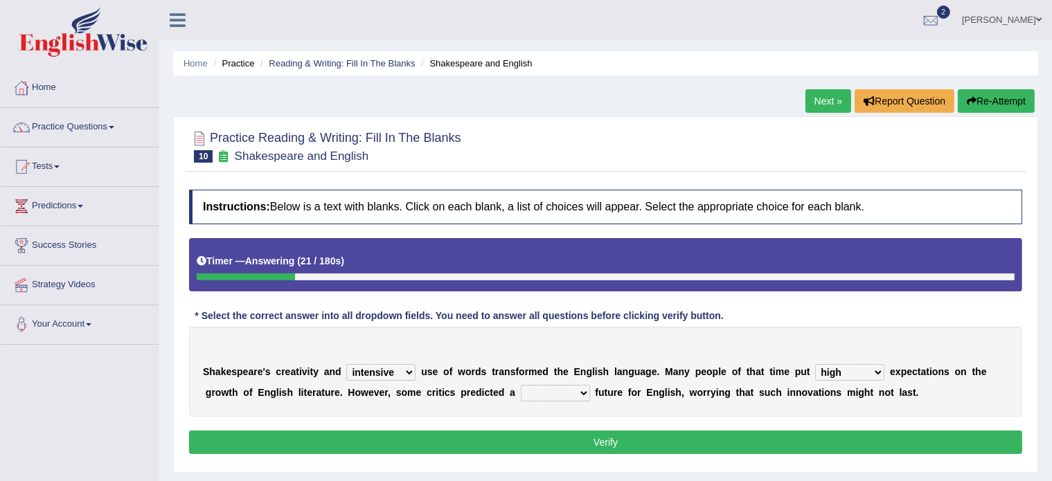
click at [528, 385] on select "monetary promising irresistible daunting" at bounding box center [555, 393] width 69 height 17
select select "daunting"
click at [521, 385] on select "monetary promising irresistible daunting" at bounding box center [555, 393] width 69 height 17
click at [536, 436] on button "Verify" at bounding box center [605, 443] width 833 height 24
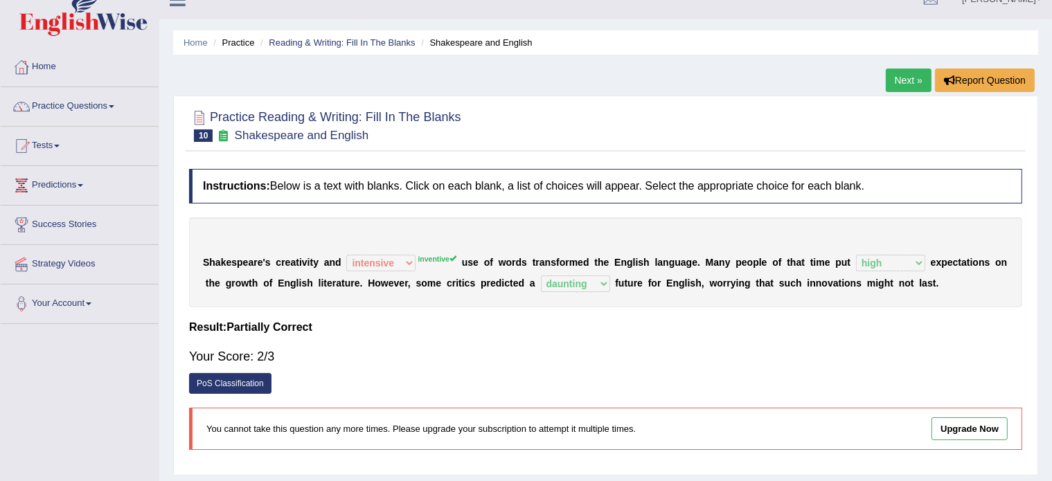
scroll to position [24, 0]
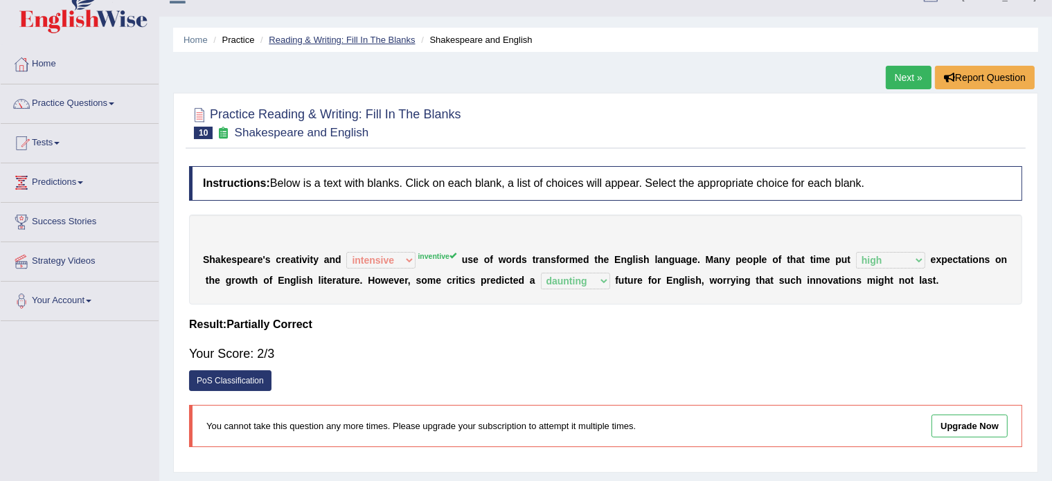
click at [329, 39] on link "Reading & Writing: Fill In The Blanks" at bounding box center [342, 40] width 146 height 10
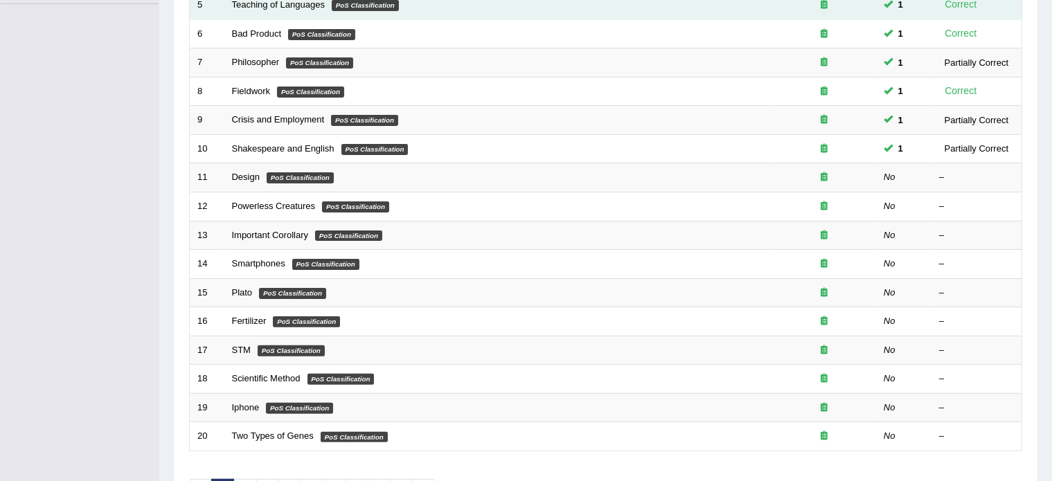
scroll to position [331, 0]
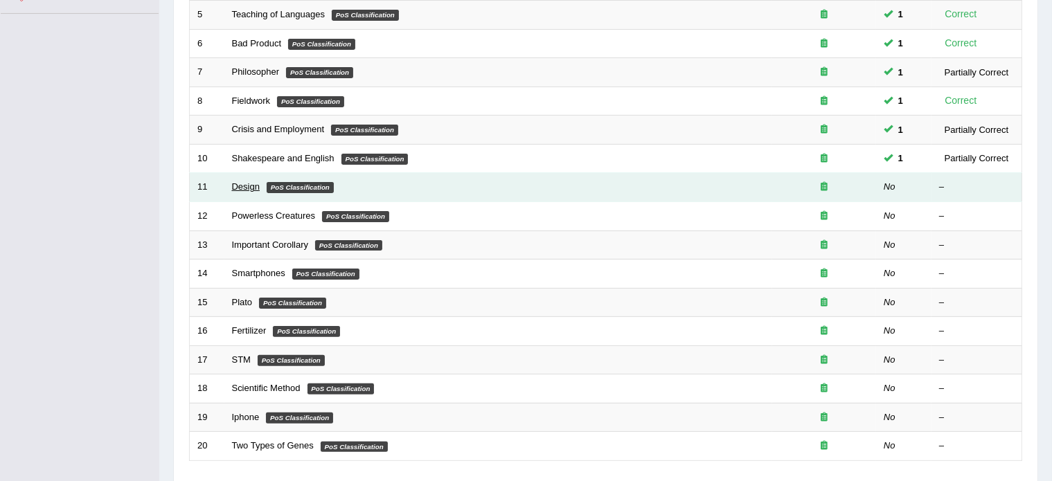
click at [240, 185] on link "Design" at bounding box center [246, 186] width 28 height 10
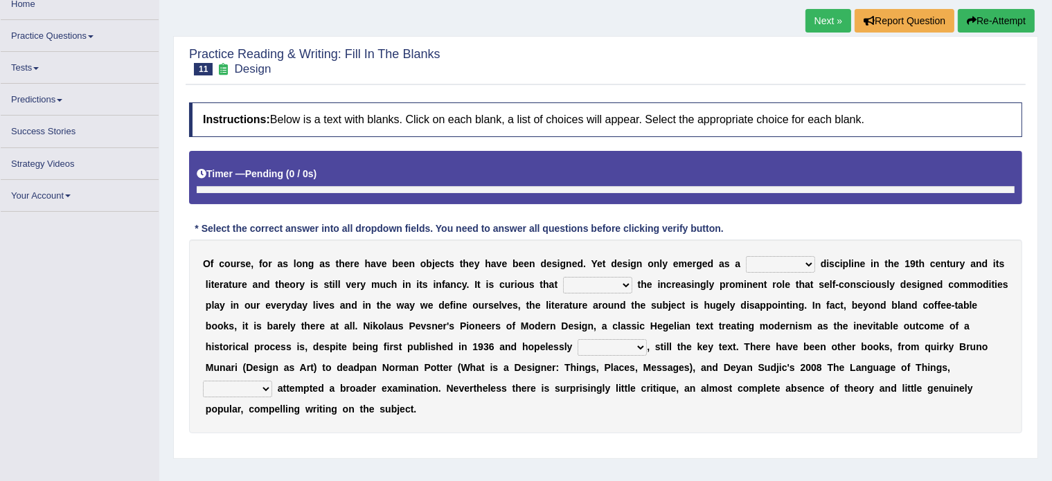
scroll to position [80, 0]
click at [759, 265] on select "bilateral ubiquitous foremost dedicated" at bounding box center [780, 264] width 69 height 17
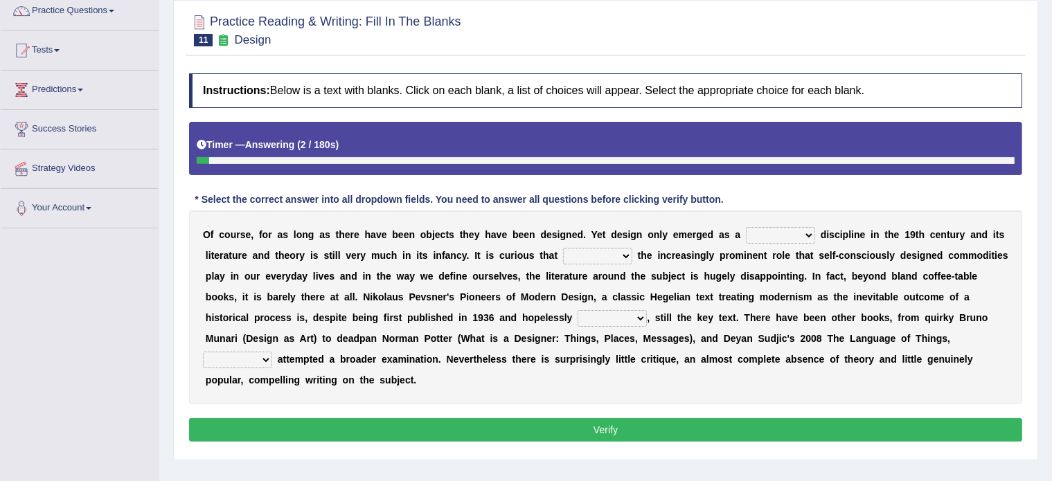
scroll to position [118, 0]
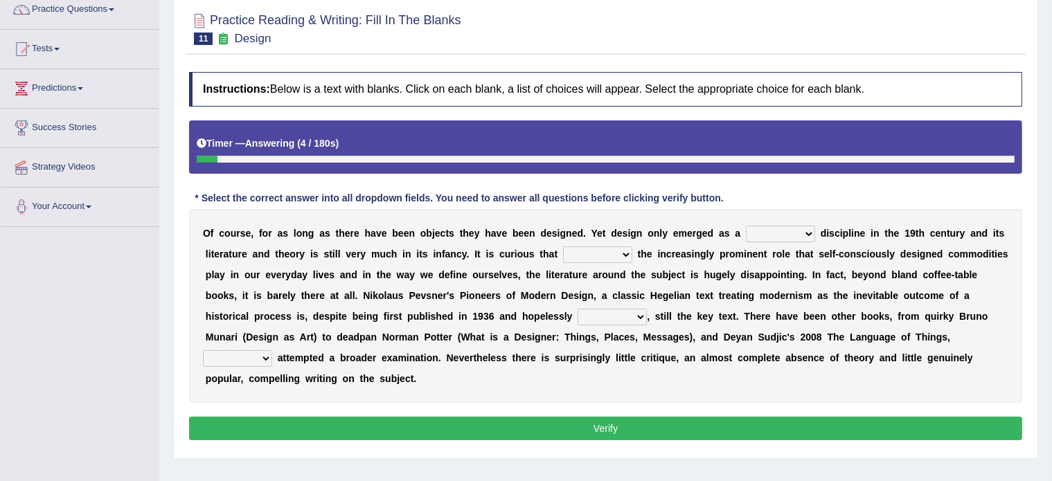
click at [768, 235] on select "bilateral ubiquitous foremost dedicated" at bounding box center [780, 234] width 69 height 17
select select "foremost"
click at [746, 226] on select "bilateral ubiquitous foremost dedicated" at bounding box center [780, 234] width 69 height 17
click at [594, 253] on select "since despite within through" at bounding box center [597, 255] width 69 height 17
select select "within"
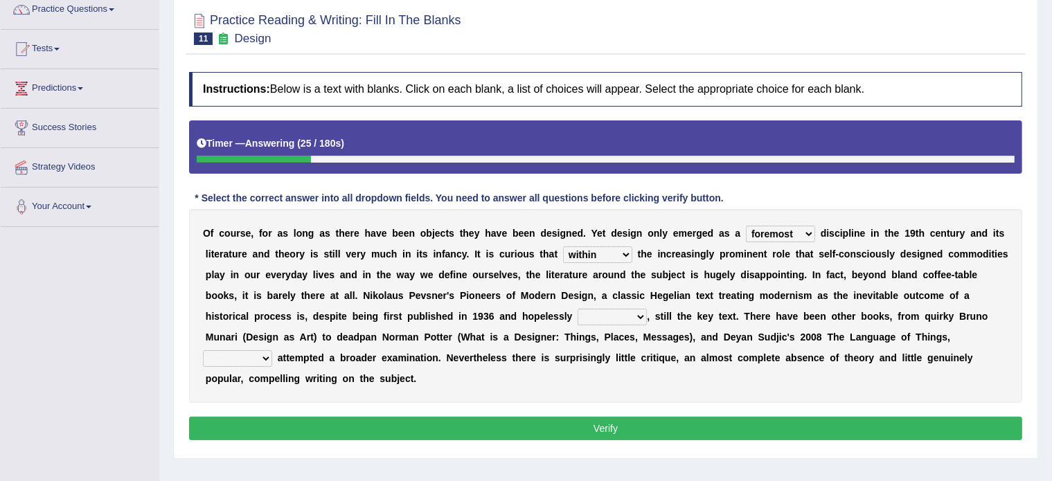
click at [563, 247] on select "since despite within through" at bounding box center [597, 255] width 69 height 17
click at [596, 318] on select "dates dating date dated" at bounding box center [612, 317] width 69 height 17
select select "dated"
click at [578, 309] on select "dates dating date dated" at bounding box center [612, 317] width 69 height 17
click at [239, 354] on select "which then however as" at bounding box center [237, 358] width 69 height 17
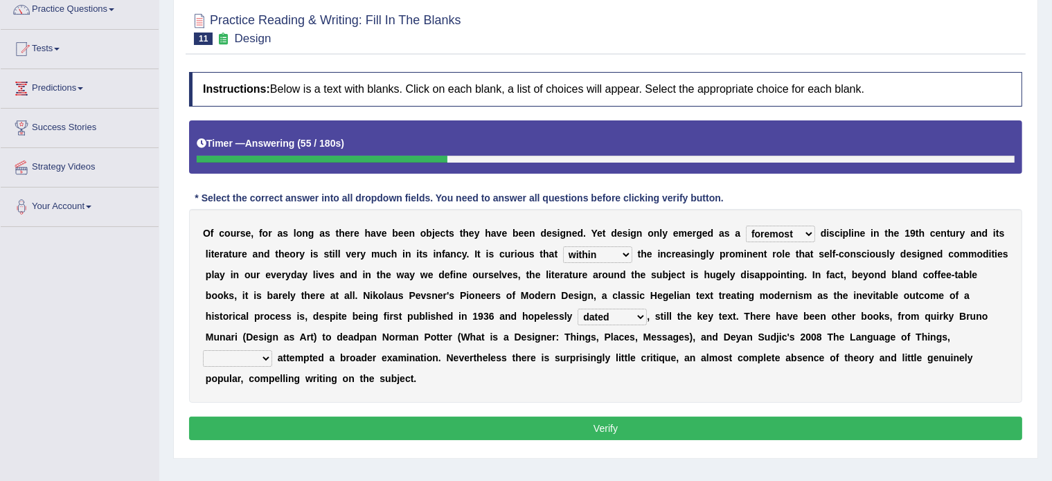
select select "which"
click at [203, 350] on select "which then however as" at bounding box center [237, 358] width 69 height 17
click at [272, 427] on button "Verify" at bounding box center [605, 429] width 833 height 24
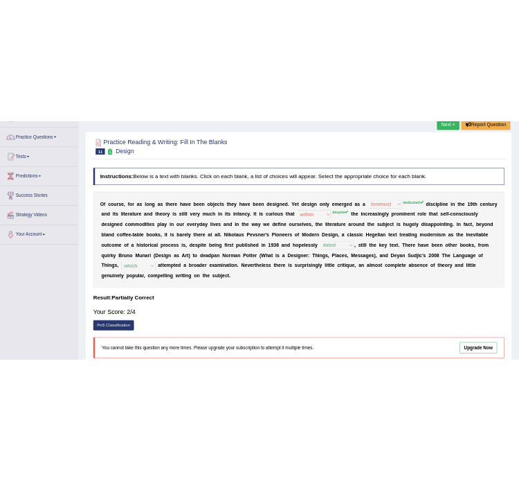
scroll to position [88, 0]
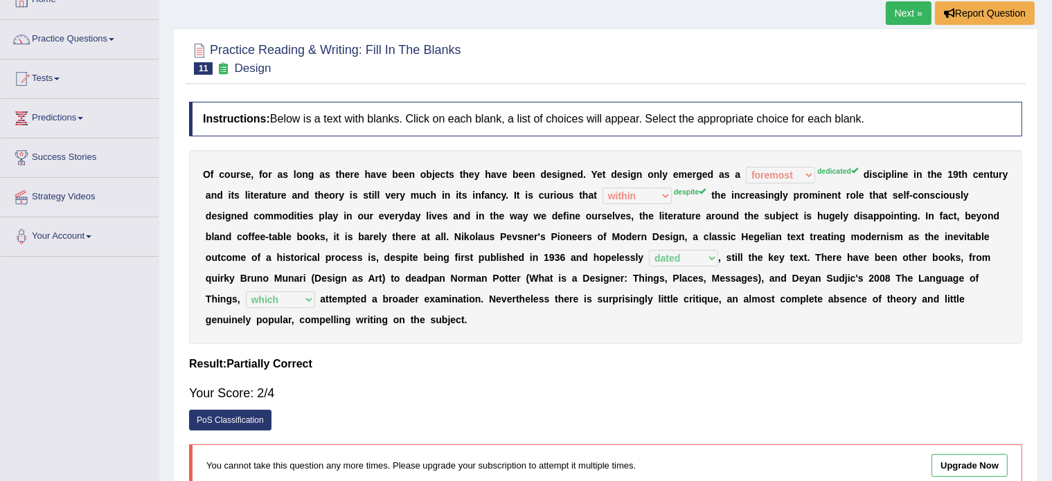
click at [434, 382] on div "Your Score: 2/4" at bounding box center [605, 393] width 833 height 33
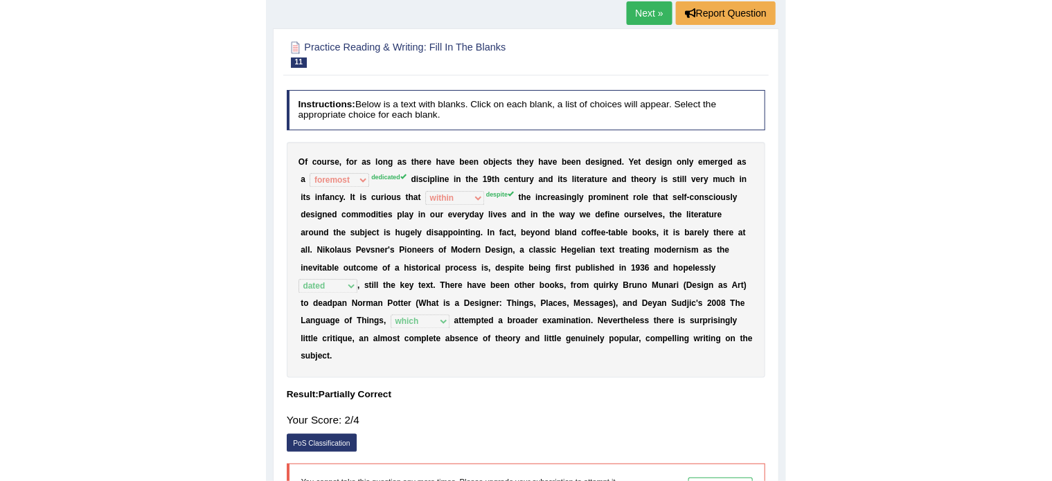
scroll to position [0, 0]
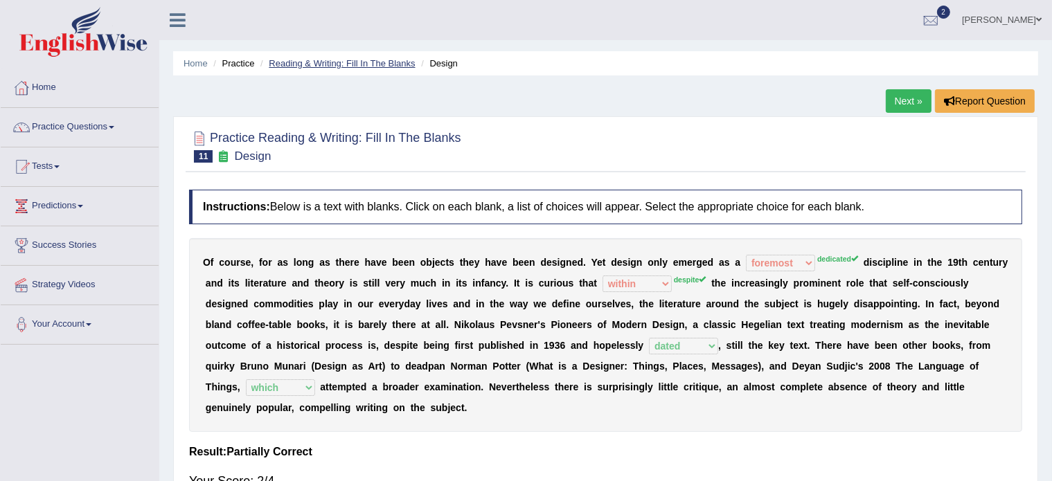
click at [318, 62] on link "Reading & Writing: Fill In The Blanks" at bounding box center [342, 63] width 146 height 10
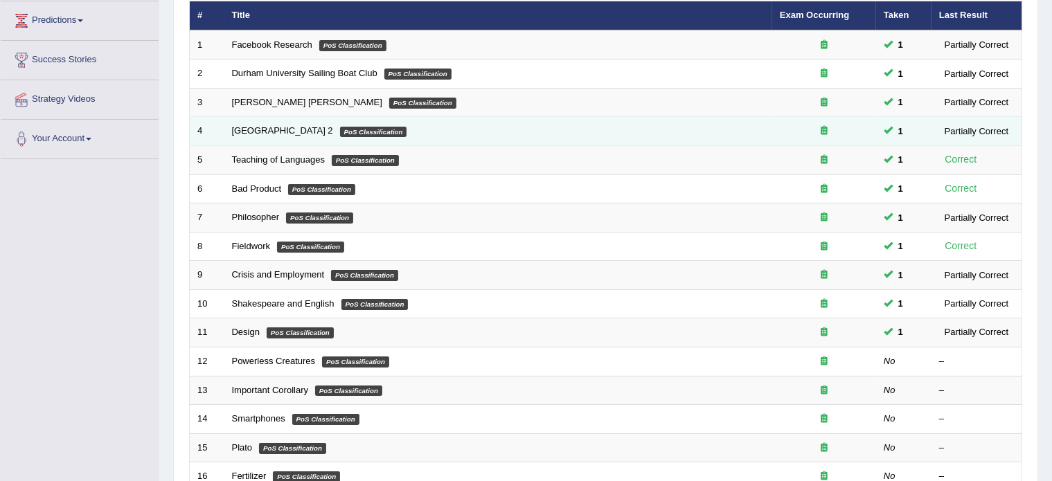
scroll to position [185, 0]
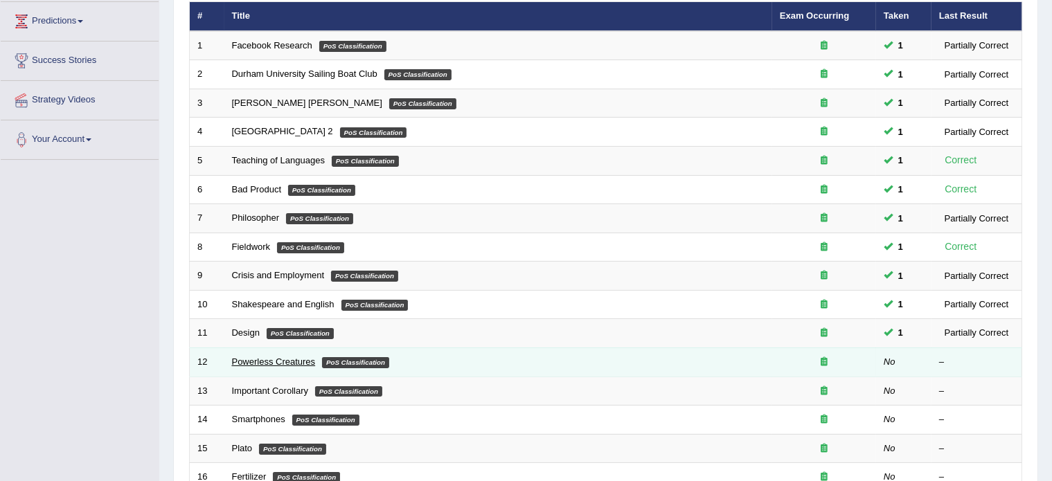
click at [256, 358] on link "Powerless Creatures" at bounding box center [274, 362] width 84 height 10
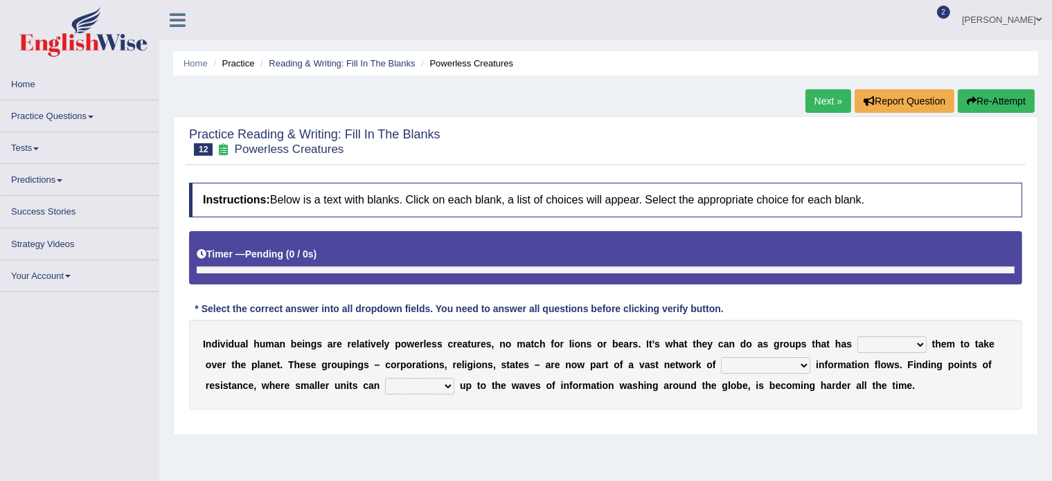
click at [887, 343] on select "enabled contended embodied conjured" at bounding box center [891, 345] width 69 height 17
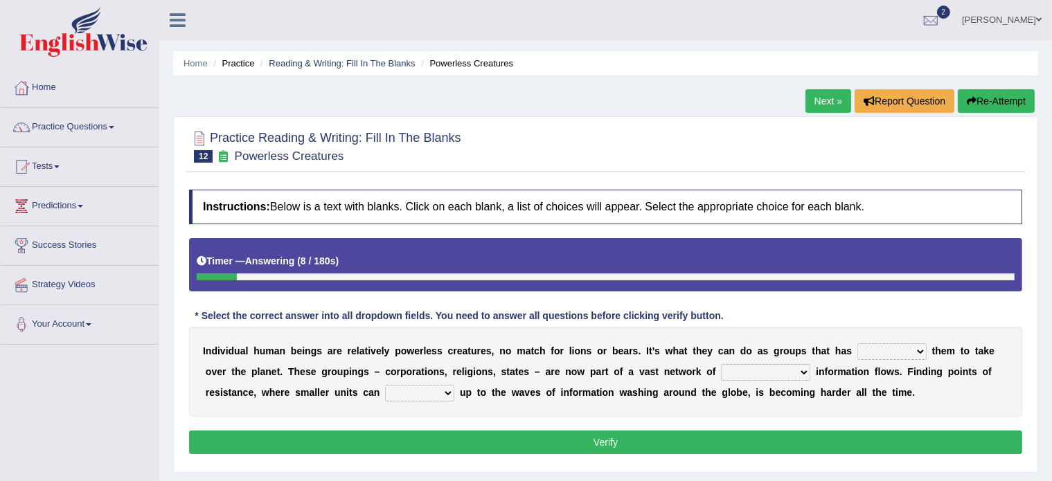
select select "enabled"
click at [857, 344] on select "enabled contended embodied conjured" at bounding box center [891, 352] width 69 height 17
click at [749, 373] on select "interconnected overlapping fastened exploited" at bounding box center [765, 372] width 89 height 17
select select "interconnected"
click at [721, 364] on select "interconnected overlapping fastened exploited" at bounding box center [765, 372] width 89 height 17
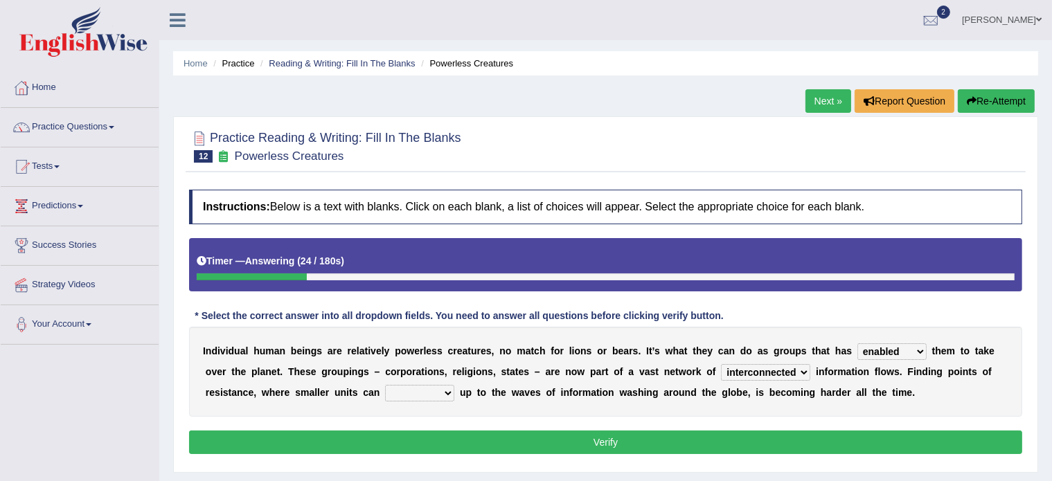
click at [418, 394] on select "stand raise hail pump" at bounding box center [419, 393] width 69 height 17
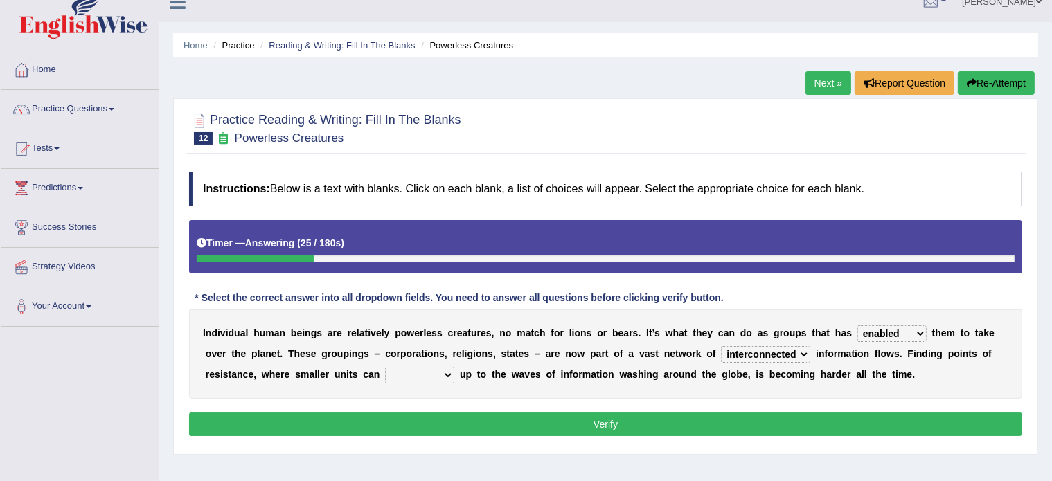
scroll to position [19, 0]
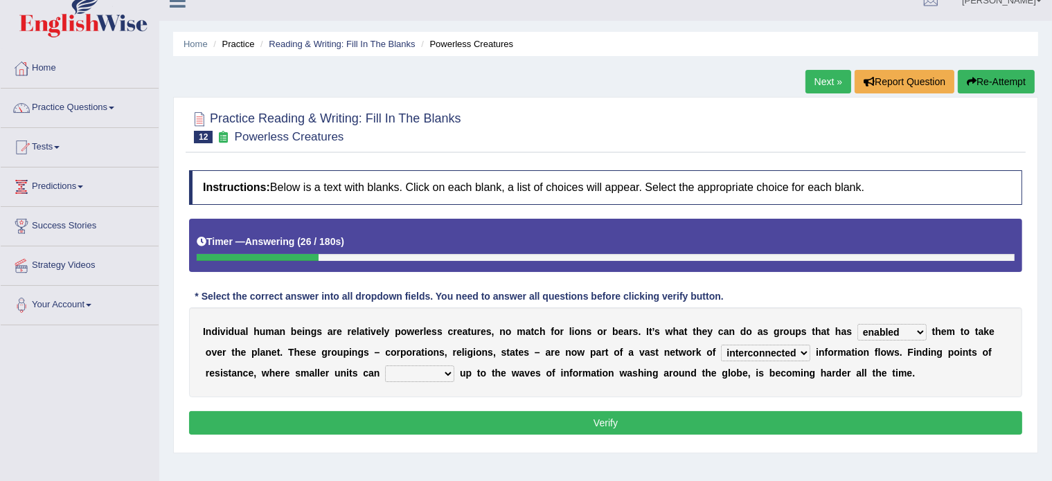
click at [419, 373] on select "stand raise hail pump" at bounding box center [419, 374] width 69 height 17
select select "stand"
click at [385, 366] on select "stand raise hail pump" at bounding box center [419, 374] width 69 height 17
click at [434, 414] on button "Verify" at bounding box center [605, 423] width 833 height 24
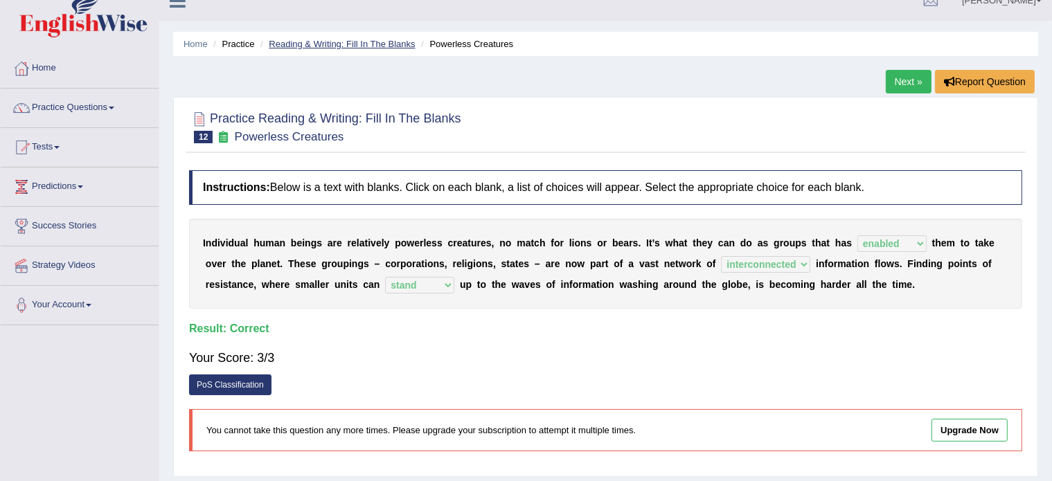
click at [328, 39] on link "Reading & Writing: Fill In The Blanks" at bounding box center [342, 44] width 146 height 10
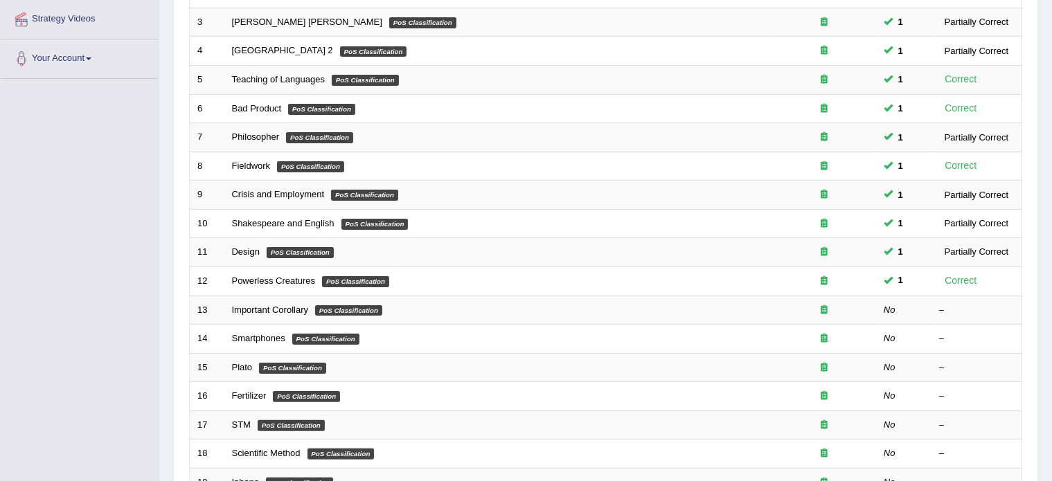
scroll to position [269, 0]
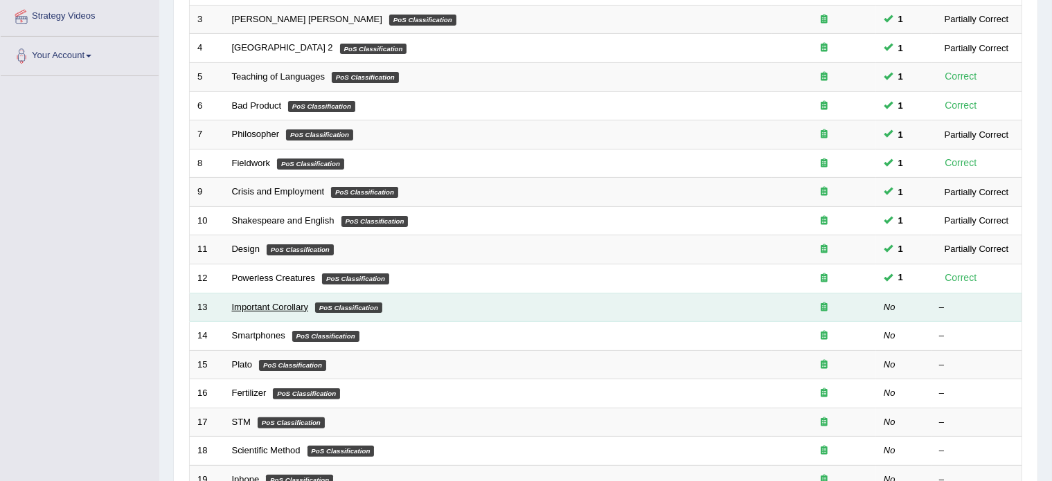
click at [274, 305] on link "Important Corollary" at bounding box center [270, 307] width 77 height 10
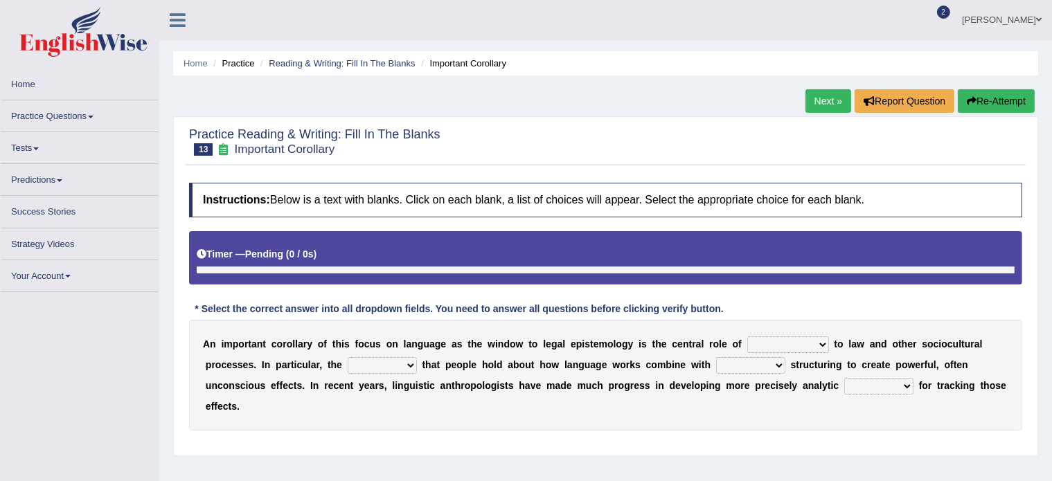
click at [759, 343] on select "discourse epoch dialect acquaintance" at bounding box center [788, 345] width 82 height 17
select select "discourse"
click at [747, 337] on select "discourse epoch dialect acquaintance" at bounding box center [788, 345] width 82 height 17
click at [361, 367] on select "deviation besmirch consent ideas" at bounding box center [382, 365] width 69 height 17
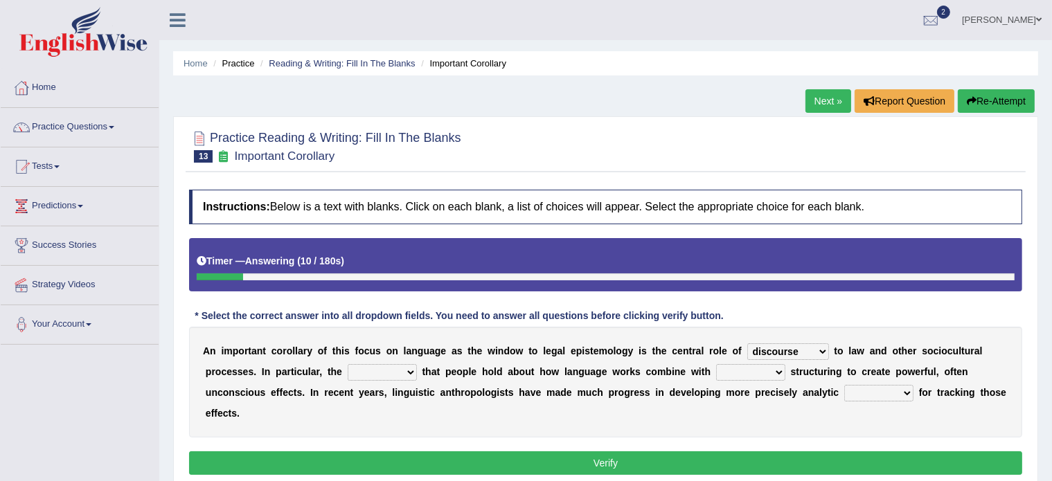
select select "ideas"
click at [348, 364] on select "deviation besmirch consent ideas" at bounding box center [382, 372] width 69 height 17
click at [731, 374] on select "mandatory linguistic legitimate customary" at bounding box center [750, 372] width 69 height 17
select select "linguistic"
click at [716, 364] on select "mandatory linguistic legitimate customary" at bounding box center [750, 372] width 69 height 17
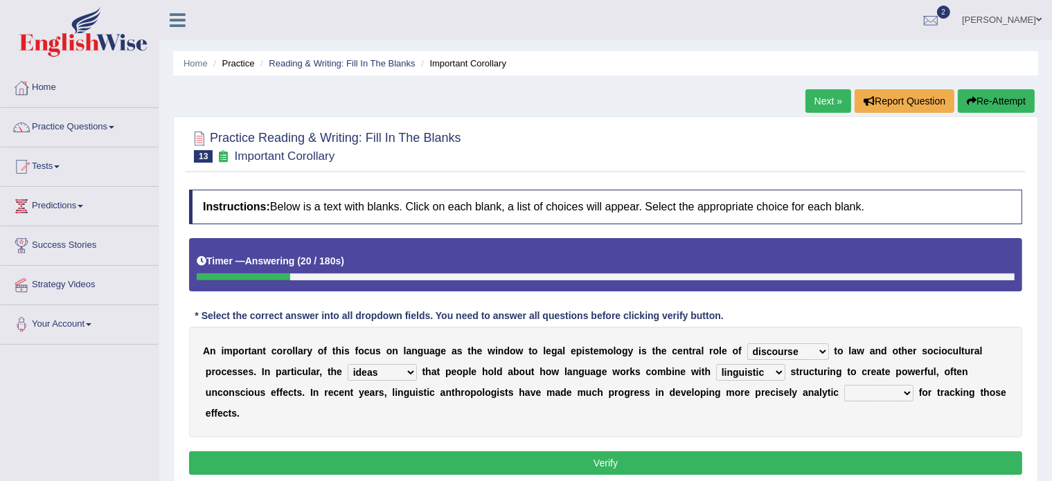
click at [853, 393] on select "tools appetite albums stroke" at bounding box center [878, 393] width 69 height 17
select select "tools"
click at [844, 385] on select "tools appetite albums stroke" at bounding box center [878, 393] width 69 height 17
click at [638, 457] on button "Verify" at bounding box center [605, 464] width 833 height 24
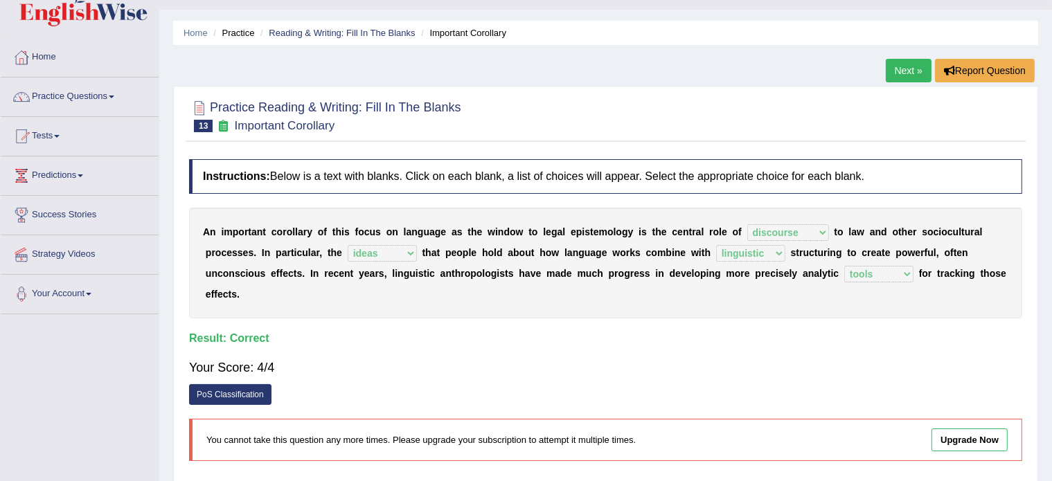
scroll to position [29, 0]
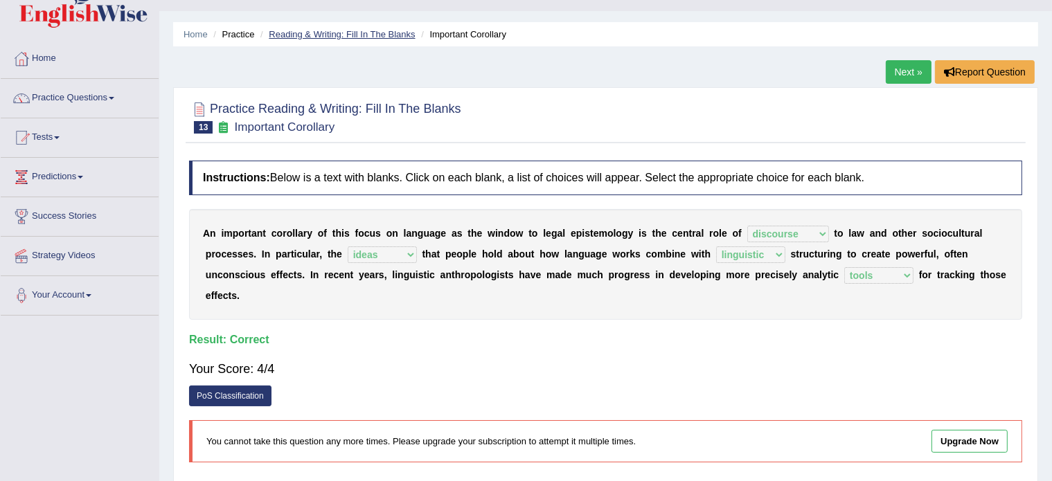
click at [307, 33] on link "Reading & Writing: Fill In The Blanks" at bounding box center [342, 34] width 146 height 10
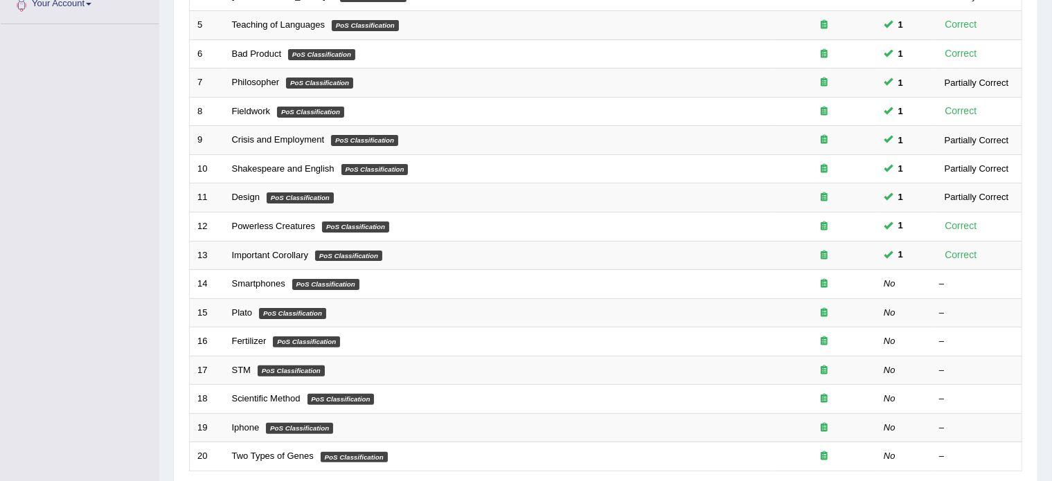
scroll to position [321, 0]
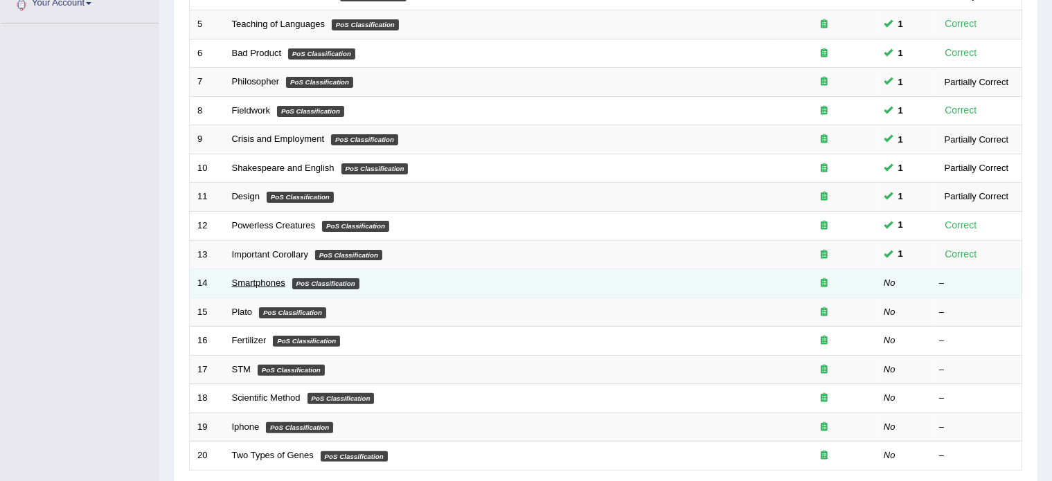
click at [252, 279] on link "Smartphones" at bounding box center [258, 283] width 53 height 10
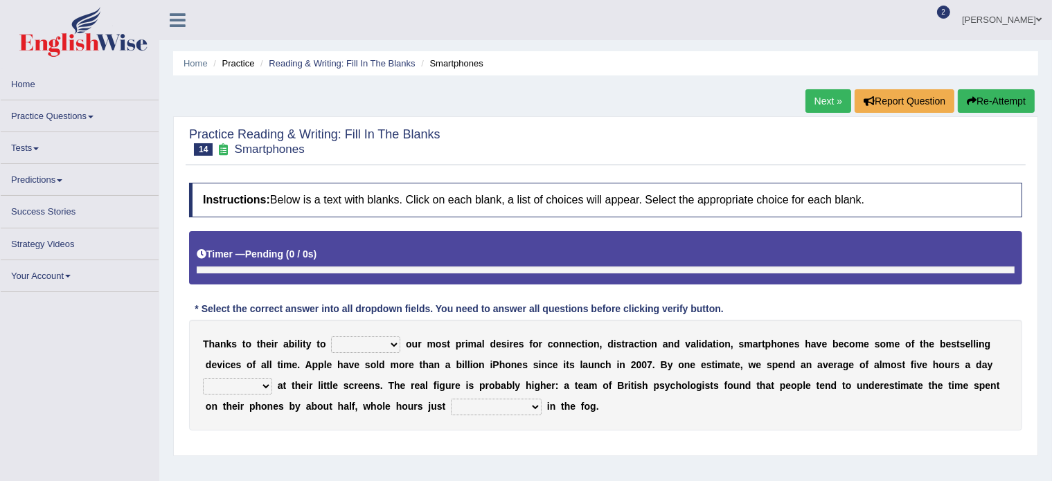
click at [349, 344] on select "hijack describe sharpen conserve" at bounding box center [365, 345] width 69 height 17
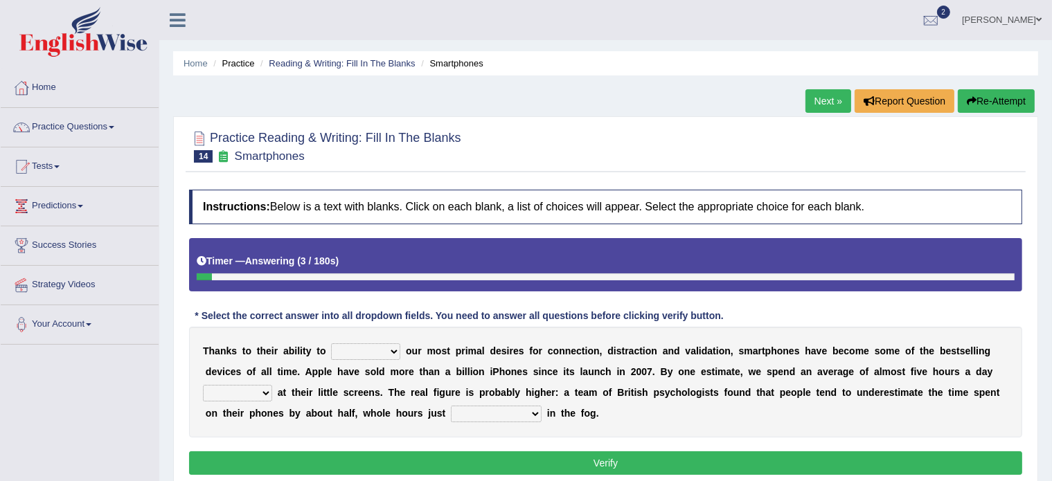
select select "hijack"
click at [331, 344] on select "hijack describe sharpen conserve" at bounding box center [365, 352] width 69 height 17
click at [233, 389] on select "watching waggling snoring staring" at bounding box center [237, 393] width 69 height 17
select select "staring"
click at [203, 385] on select "watching waggling snoring staring" at bounding box center [237, 393] width 69 height 17
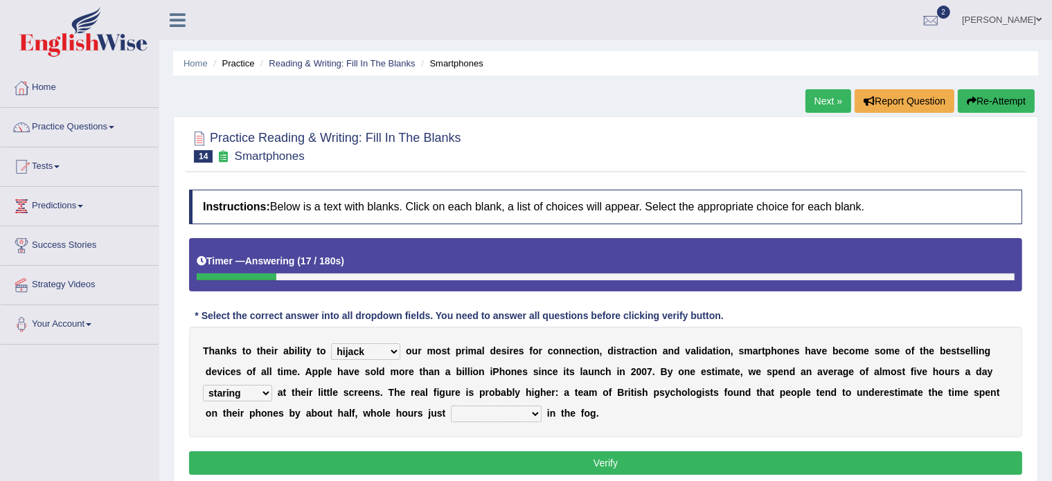
click at [471, 411] on select "has evaporated evaporating evaporate evaporates" at bounding box center [496, 414] width 91 height 17
select select "evaporating"
click at [451, 406] on select "has evaporated evaporating evaporate evaporates" at bounding box center [496, 414] width 91 height 17
click at [468, 455] on button "Verify" at bounding box center [605, 464] width 833 height 24
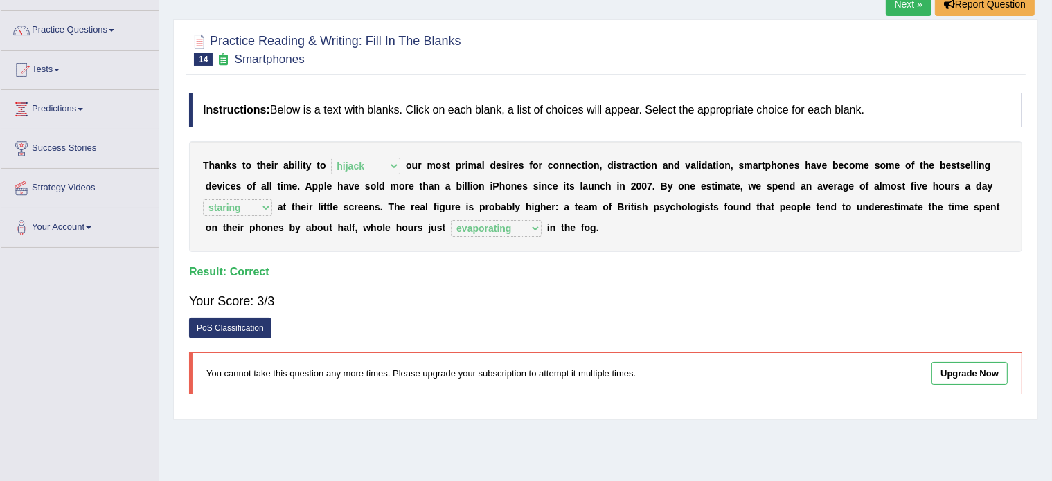
scroll to position [99, 0]
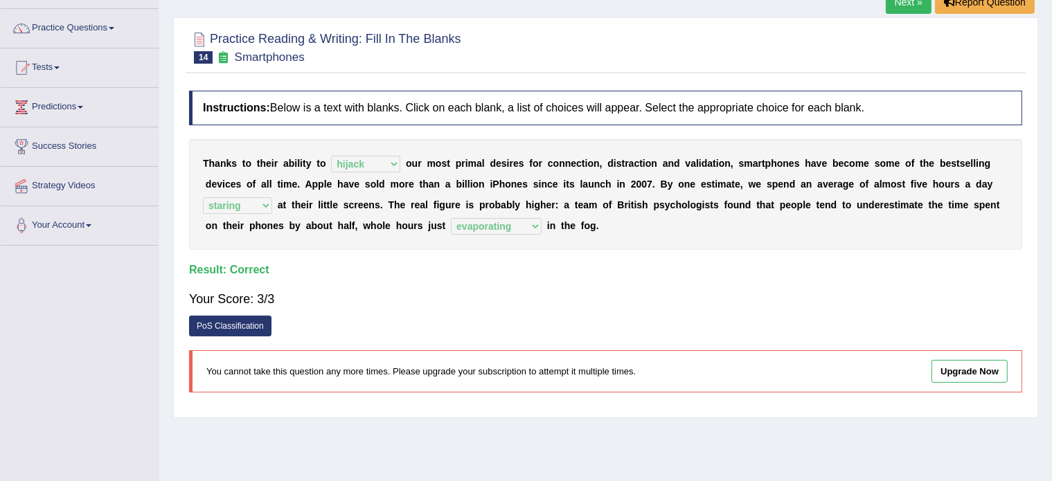
click at [439, 285] on div "Your Score: 3/3" at bounding box center [605, 299] width 833 height 33
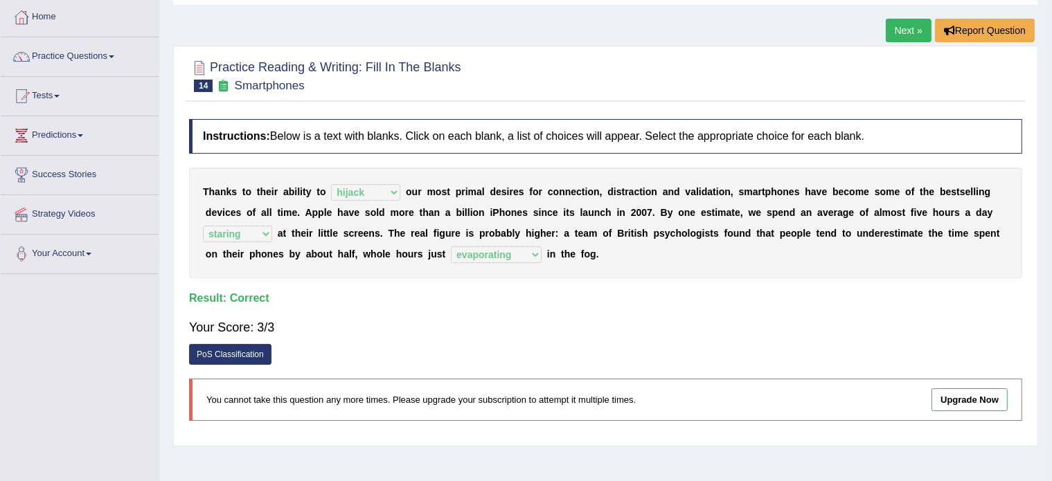
scroll to position [0, 0]
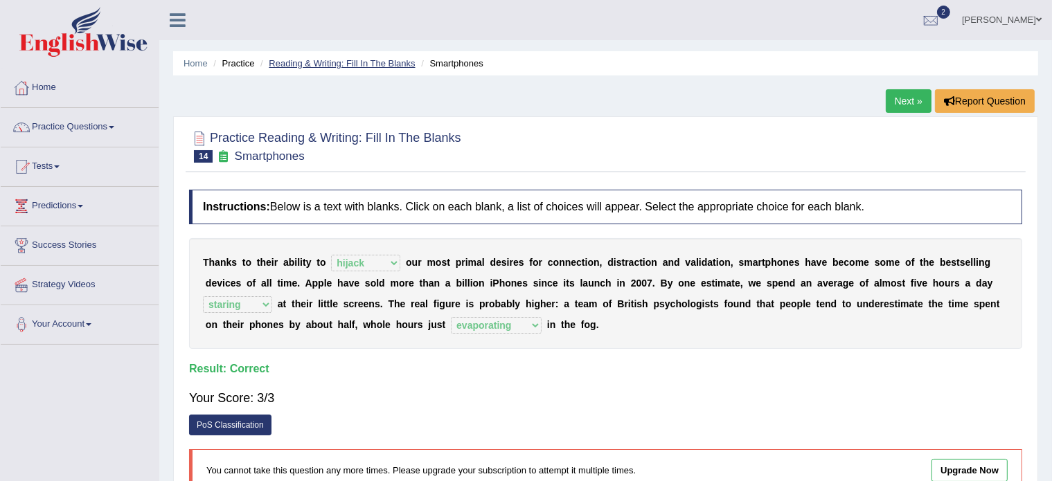
click at [304, 60] on link "Reading & Writing: Fill In The Blanks" at bounding box center [342, 63] width 146 height 10
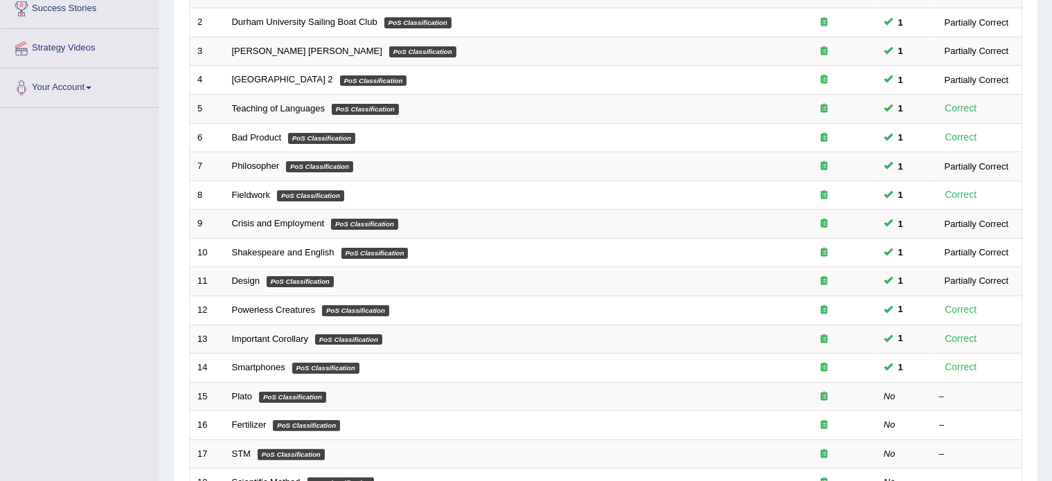
scroll to position [238, 0]
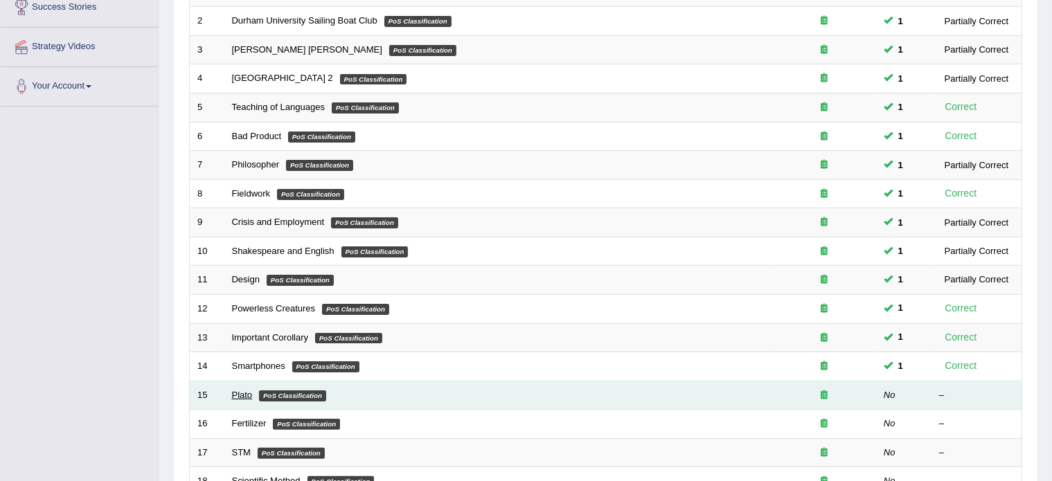
click at [249, 390] on link "Plato" at bounding box center [242, 395] width 21 height 10
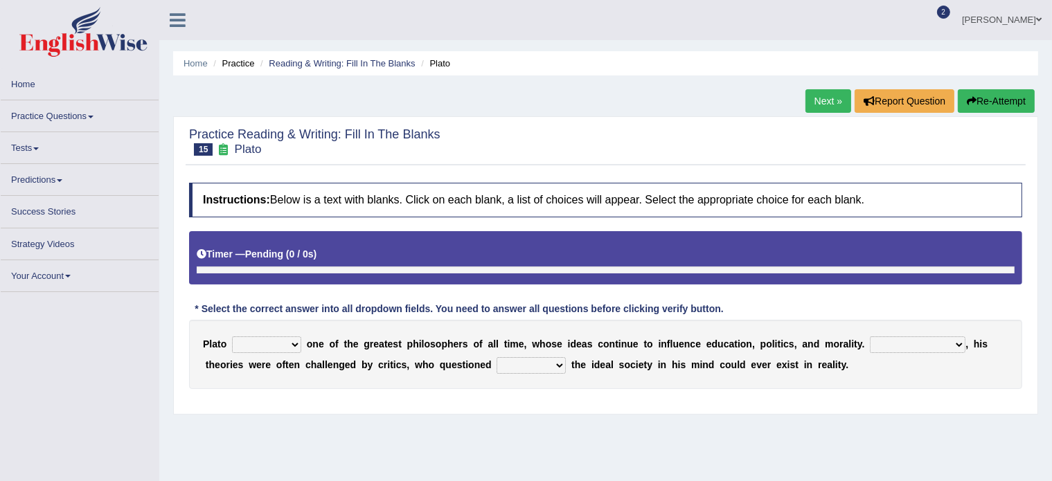
click at [252, 346] on select "keeps comes claims remains" at bounding box center [266, 345] width 69 height 17
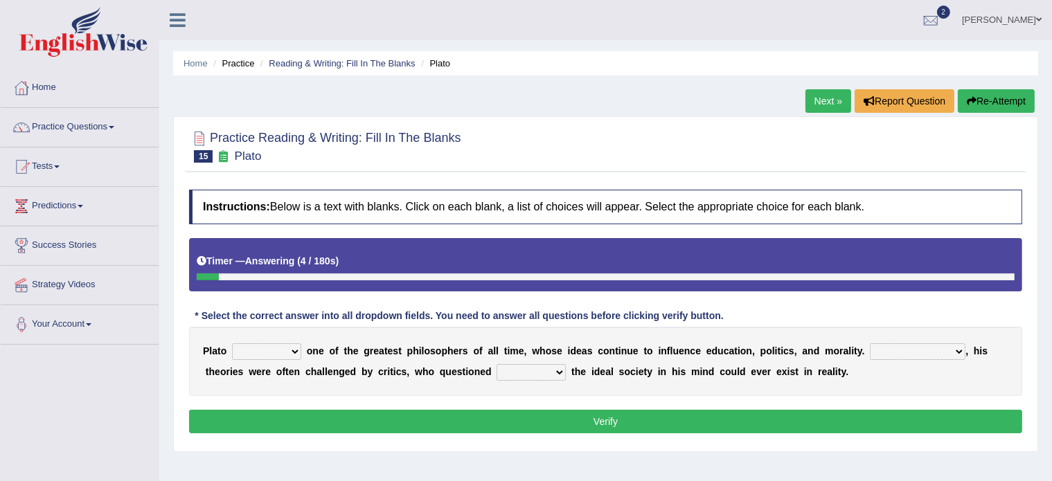
select select "remains"
click at [232, 344] on select "keeps comes claims remains" at bounding box center [266, 352] width 69 height 17
click at [898, 351] on select "Notwithstanding So However Whatever" at bounding box center [918, 352] width 96 height 17
select select "However"
click at [870, 344] on select "Notwithstanding So However Whatever" at bounding box center [918, 352] width 96 height 17
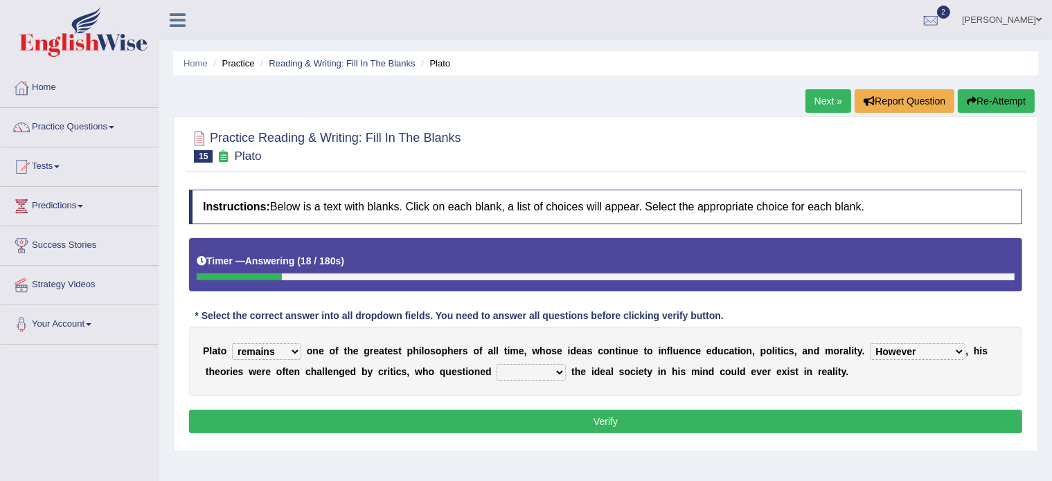
click at [520, 365] on select "which what that whether" at bounding box center [531, 372] width 69 height 17
select select "that"
click at [497, 364] on select "which what that whether" at bounding box center [531, 372] width 69 height 17
click at [537, 414] on button "Verify" at bounding box center [605, 422] width 833 height 24
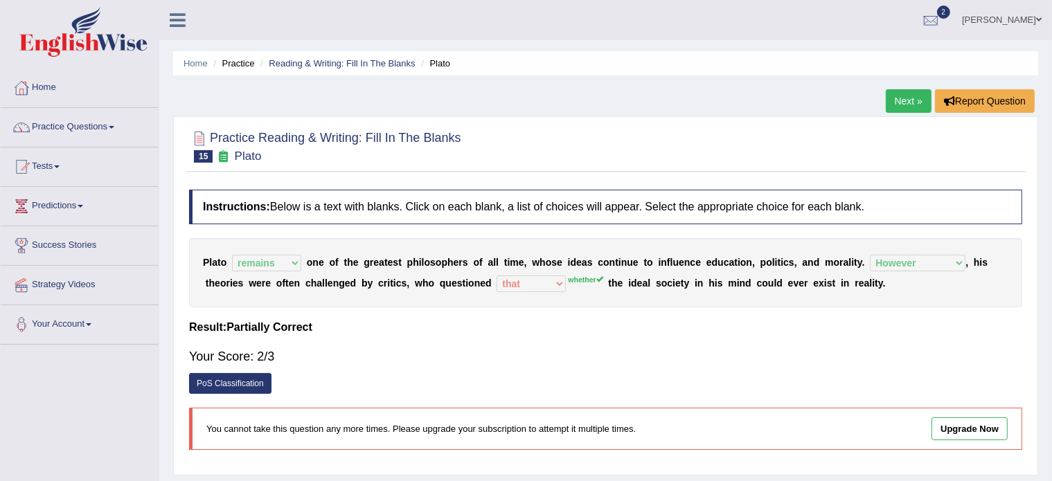
click at [361, 337] on div "Instructions: Below is a text with blanks. Click on each blank, a list of choic…" at bounding box center [606, 325] width 840 height 285
click at [313, 60] on link "Reading & Writing: Fill In The Blanks" at bounding box center [342, 63] width 146 height 10
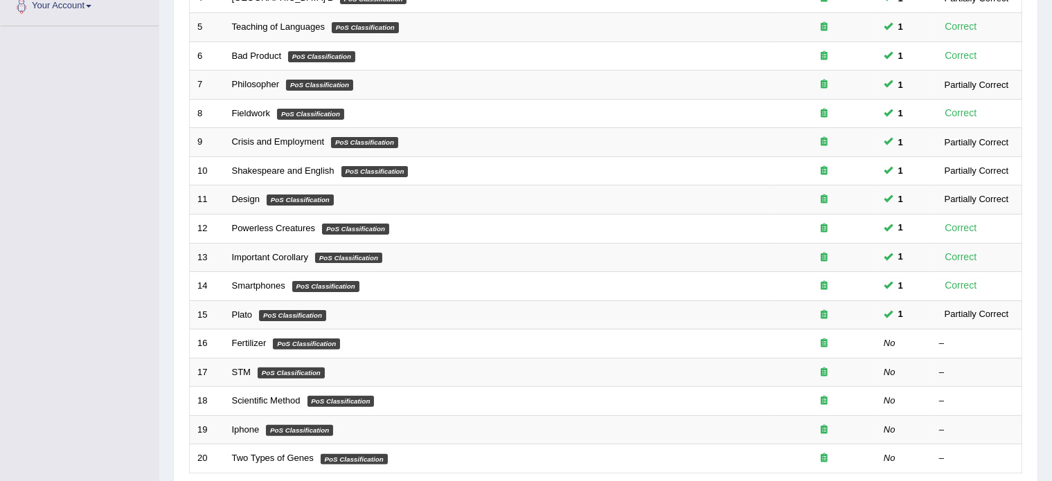
scroll to position [420, 0]
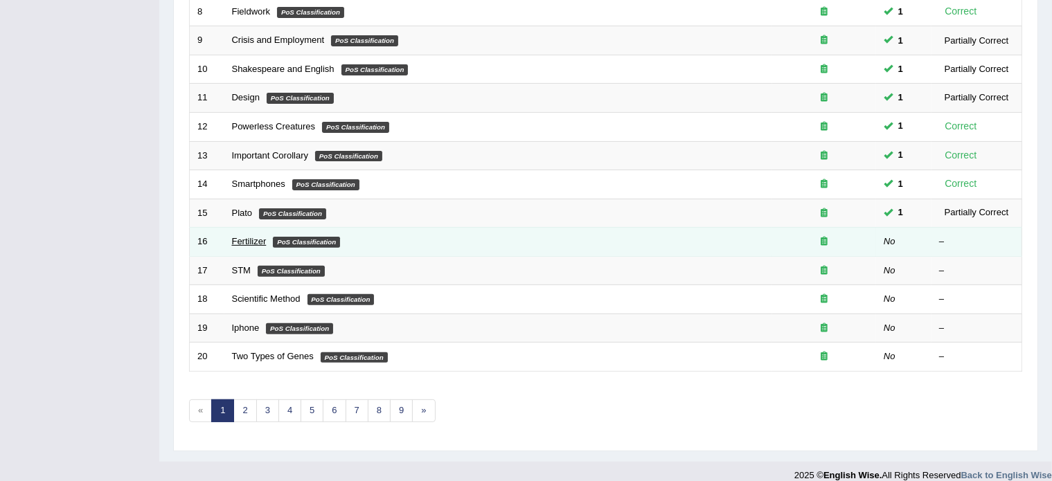
click at [247, 236] on link "Fertilizer" at bounding box center [249, 241] width 35 height 10
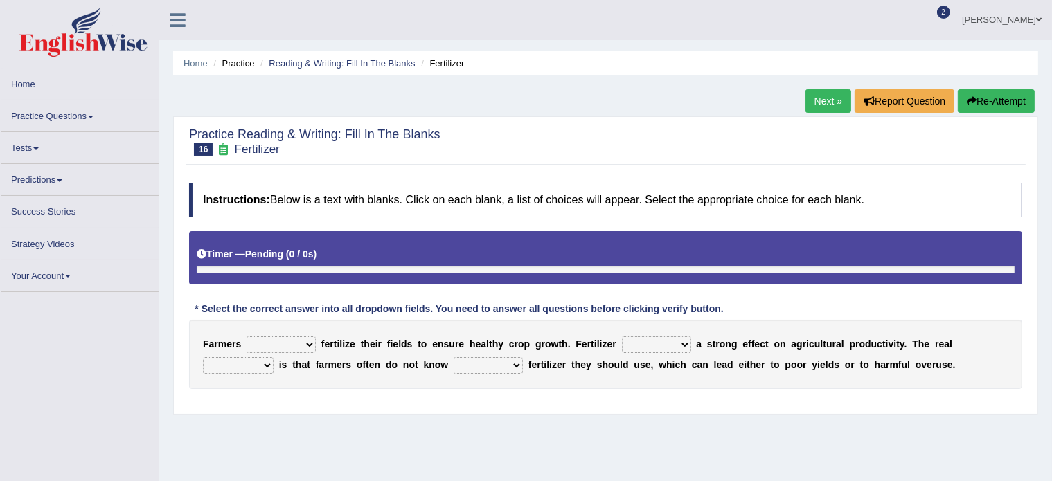
click at [265, 341] on select "must should need can" at bounding box center [281, 345] width 69 height 17
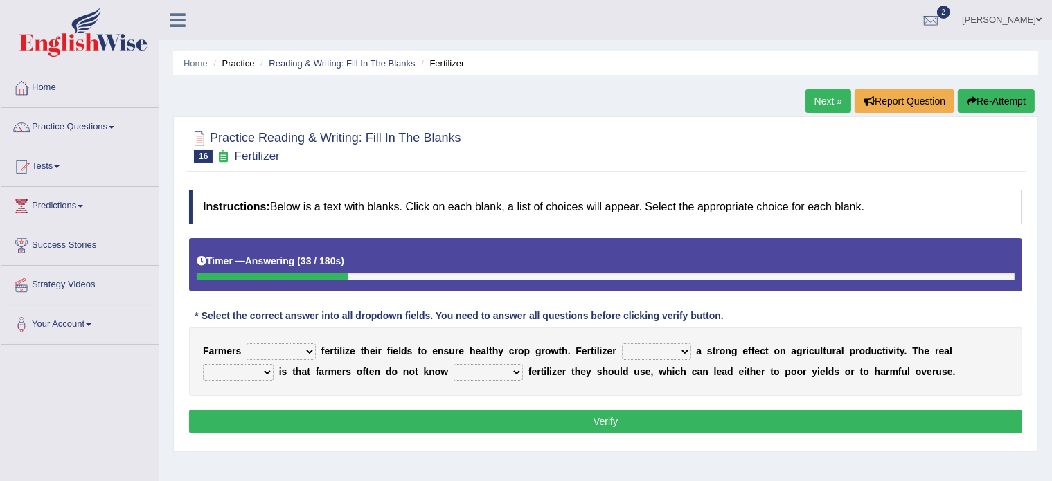
select select "must"
click at [247, 344] on select "must should need can" at bounding box center [281, 352] width 69 height 17
click at [645, 348] on select "has had have having" at bounding box center [656, 352] width 69 height 17
select select "have"
click at [622, 344] on select "has had have having" at bounding box center [656, 352] width 69 height 17
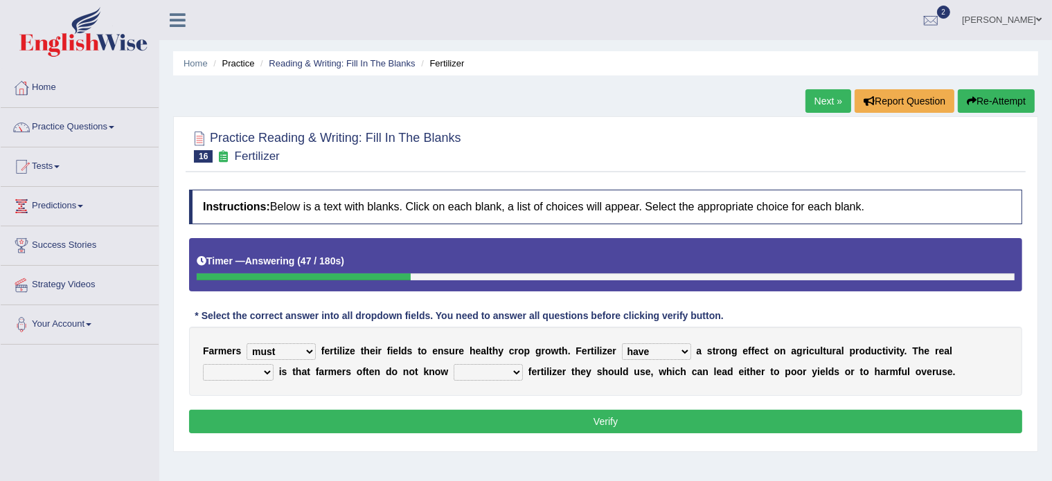
click at [235, 373] on select "problem question conclusion answer" at bounding box center [238, 372] width 71 height 17
select select "problem"
click at [203, 364] on select "problem question conclusion answer" at bounding box center [238, 372] width 71 height 17
click at [460, 373] on select "how much how many however so much" at bounding box center [488, 372] width 69 height 17
select select "how much"
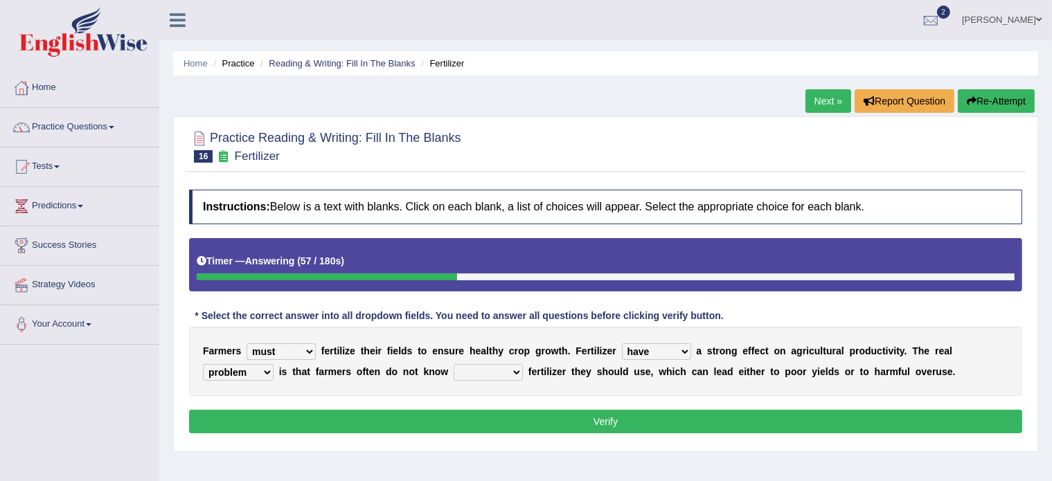
click at [454, 364] on select "how much how many however so much" at bounding box center [488, 372] width 69 height 17
click at [490, 415] on button "Verify" at bounding box center [605, 422] width 833 height 24
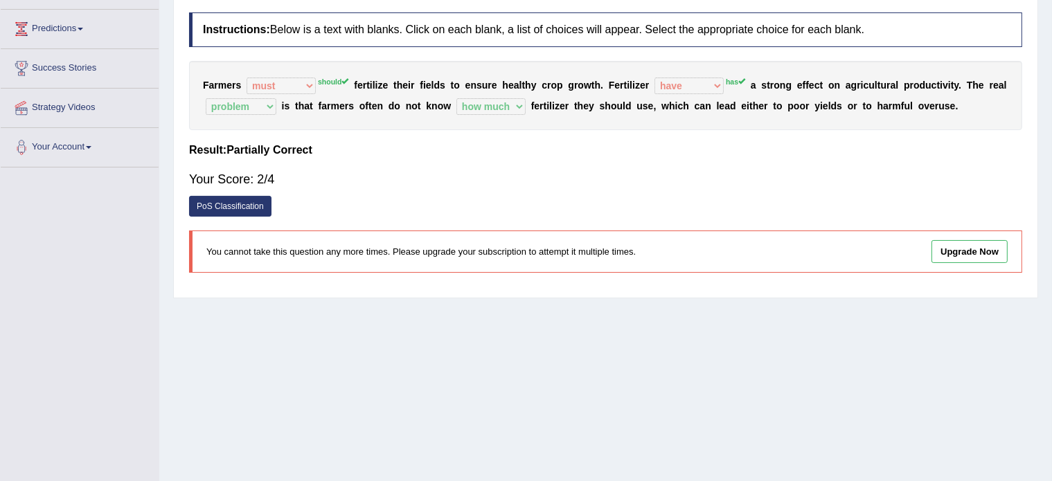
scroll to position [193, 0]
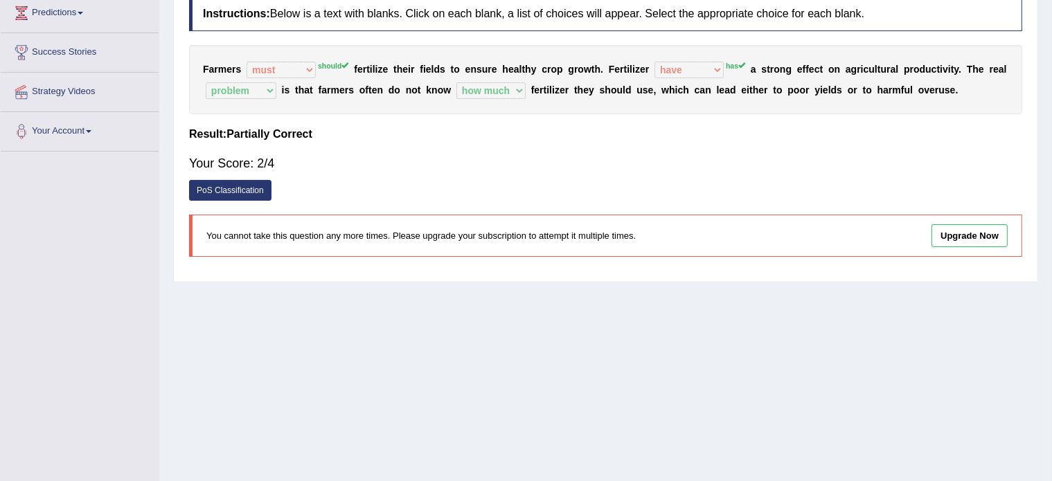
click at [495, 169] on div "Your Score: 2/4" at bounding box center [605, 163] width 833 height 33
click at [394, 326] on div "Home Practice Reading & Writing: Fill In The Blanks Fertilizer Next » Report Qu…" at bounding box center [605, 153] width 893 height 693
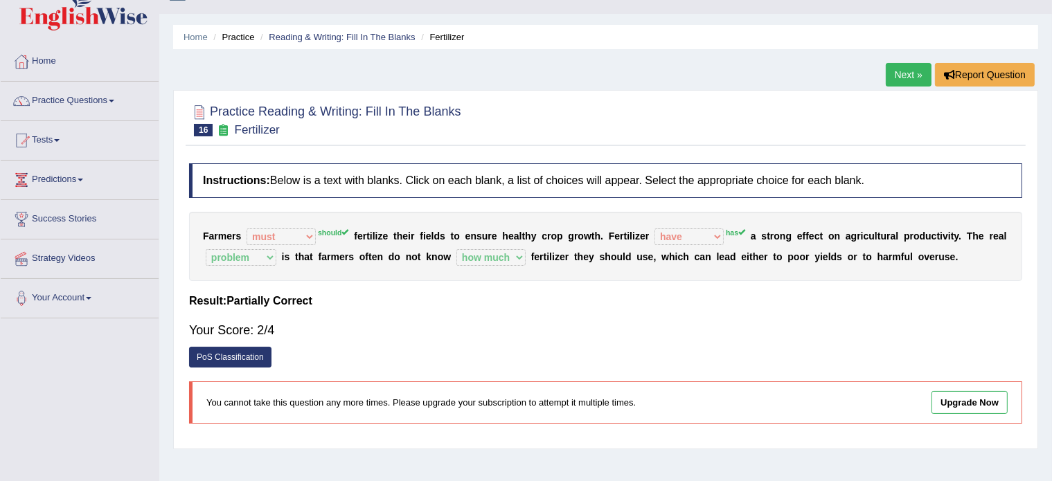
scroll to position [0, 0]
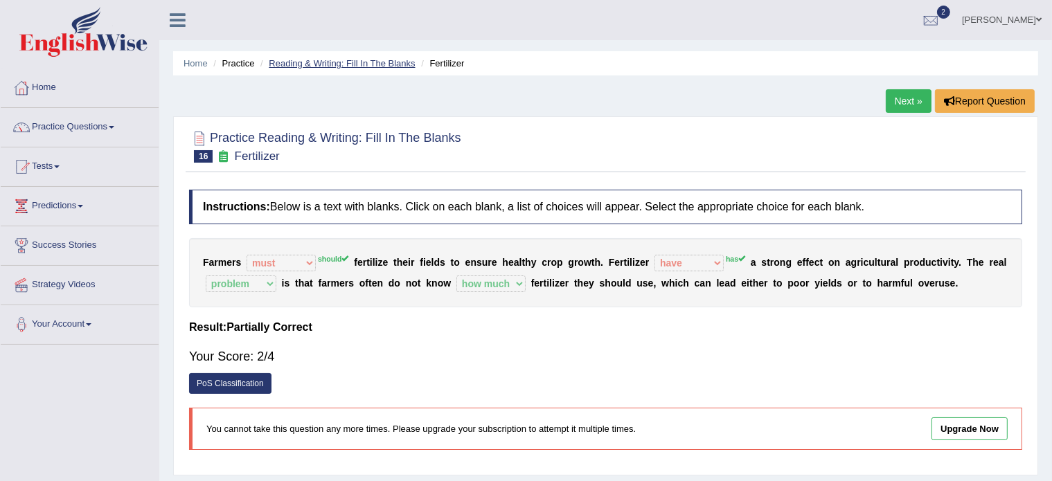
click at [317, 60] on link "Reading & Writing: Fill In The Blanks" at bounding box center [342, 63] width 146 height 10
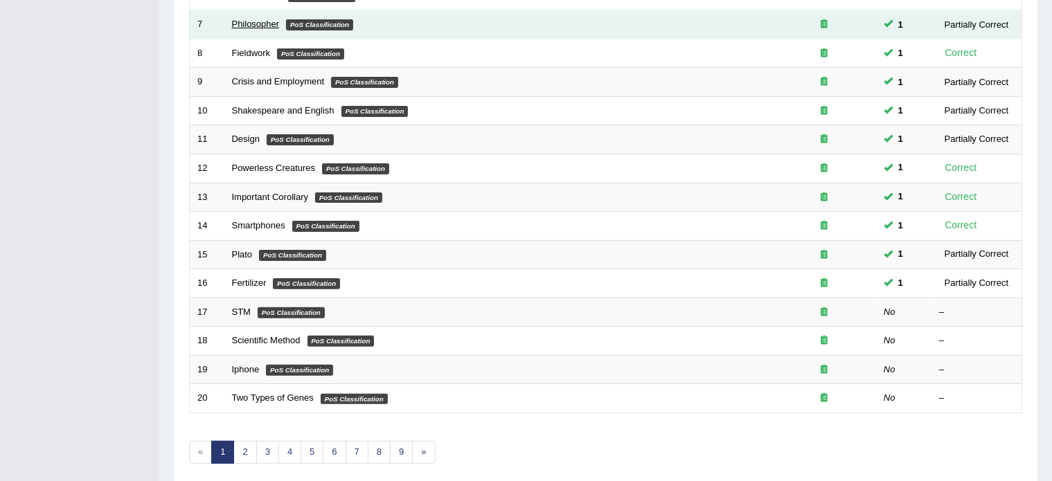
scroll to position [380, 0]
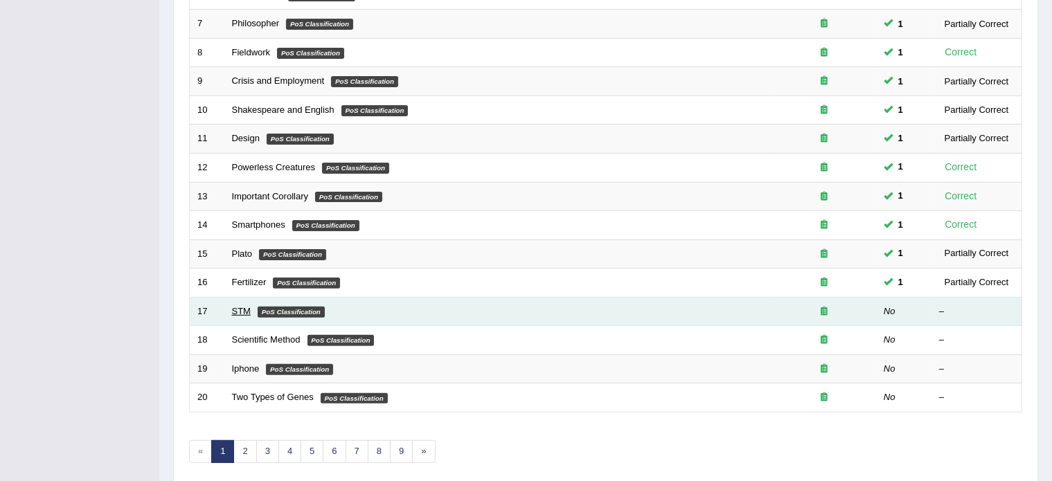
click at [239, 307] on link "STM" at bounding box center [241, 311] width 19 height 10
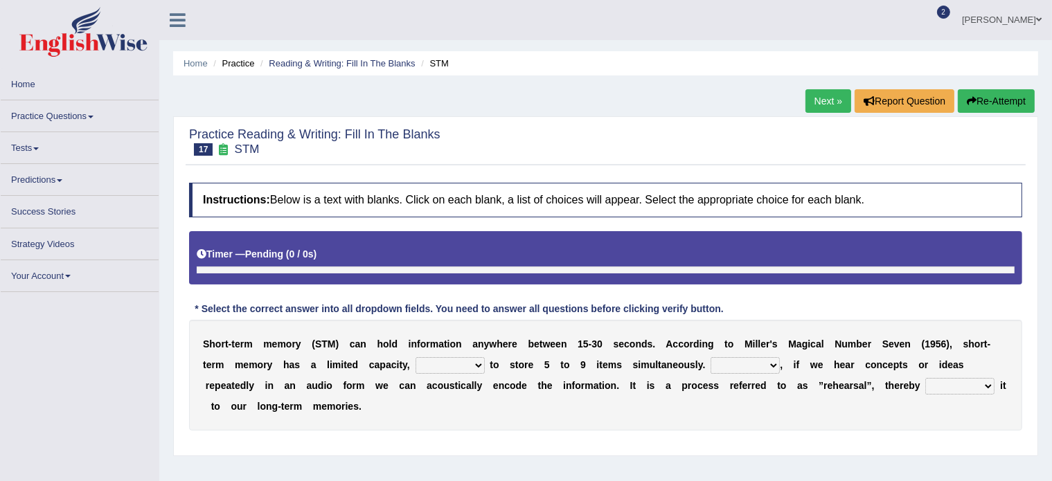
click at [454, 361] on select "being able is able be able unable" at bounding box center [450, 365] width 69 height 17
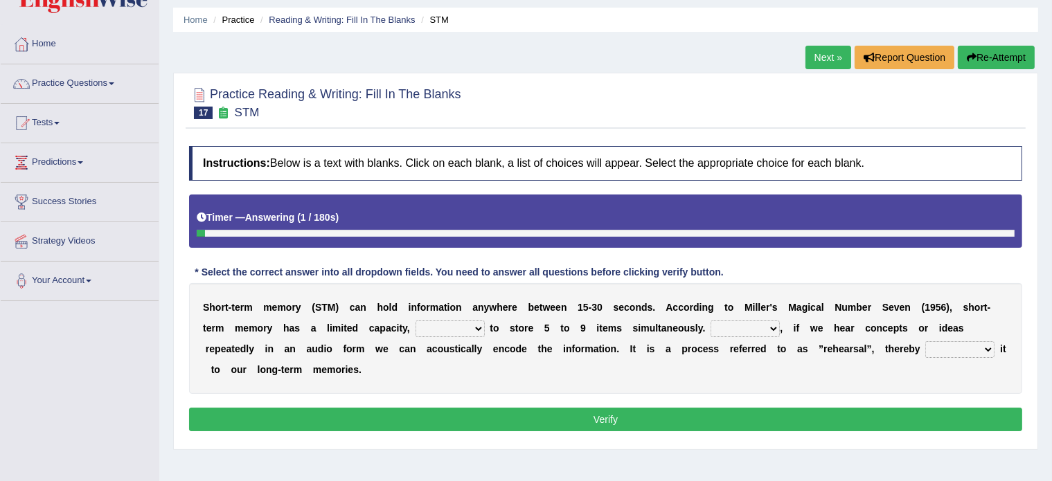
scroll to position [44, 0]
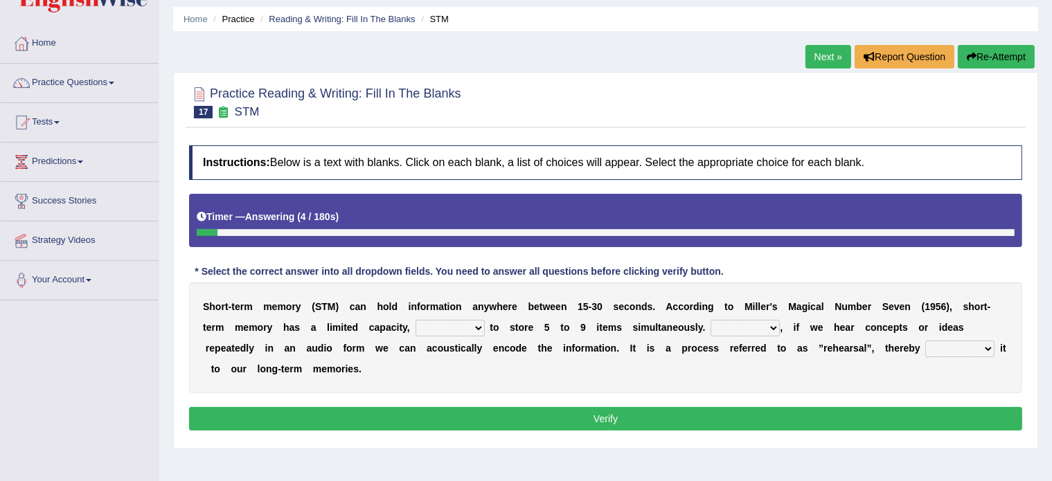
click at [443, 325] on select "being able is able be able unable" at bounding box center [450, 328] width 69 height 17
select select "being able"
click at [416, 320] on select "being able is able be able unable" at bounding box center [450, 328] width 69 height 17
click at [723, 323] on select "However So Moreover Therefore" at bounding box center [745, 328] width 69 height 17
select select "However"
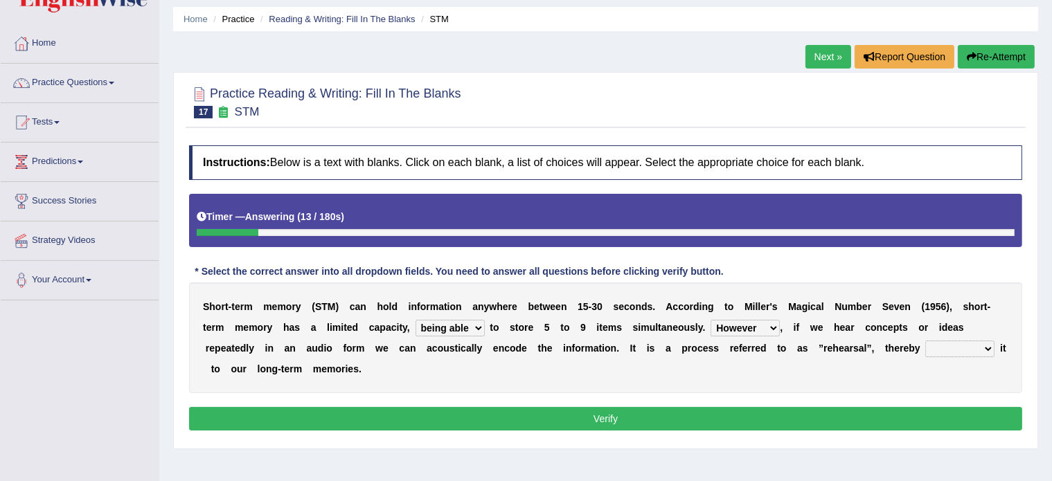
click at [711, 320] on select "However So Moreover Therefore" at bounding box center [745, 328] width 69 height 17
click at [947, 348] on select "commit commits commiting commited" at bounding box center [959, 349] width 69 height 17
select select "commits"
click at [925, 341] on select "commit commits commiting commited" at bounding box center [959, 349] width 69 height 17
click at [684, 412] on button "Verify" at bounding box center [605, 419] width 833 height 24
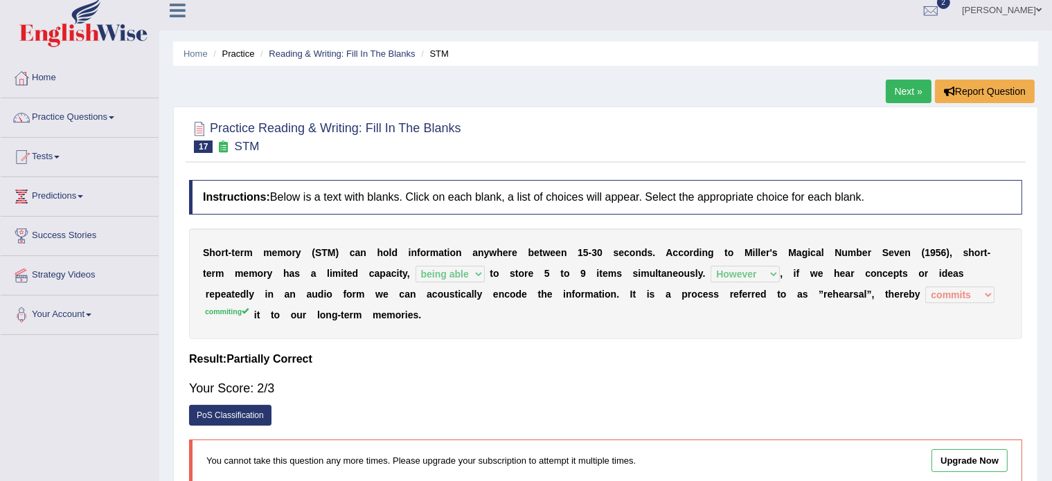
scroll to position [8, 0]
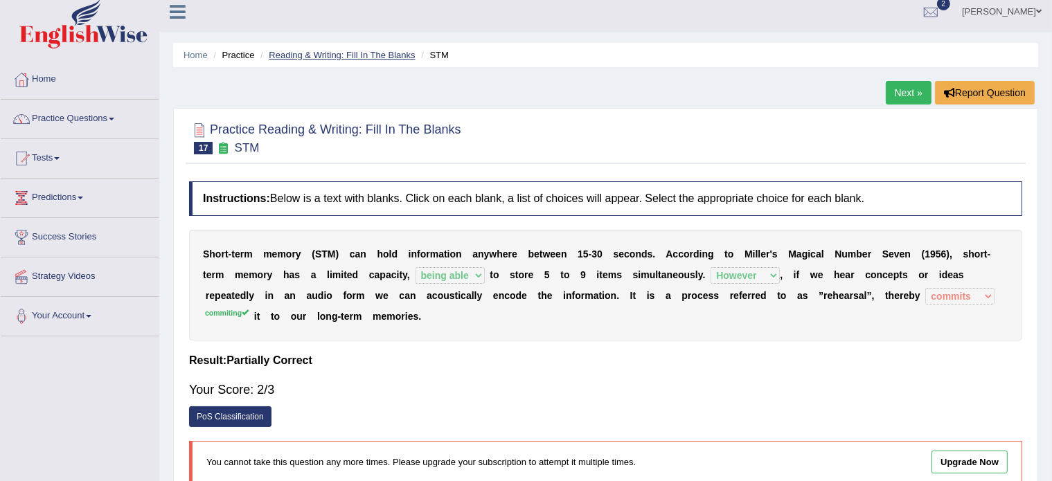
click at [323, 52] on link "Reading & Writing: Fill In The Blanks" at bounding box center [342, 55] width 146 height 10
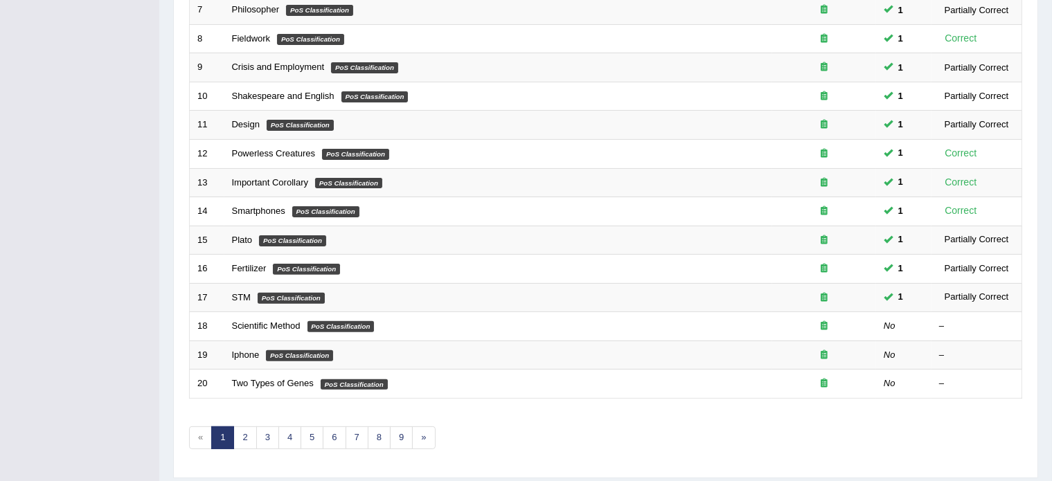
scroll to position [393, 0]
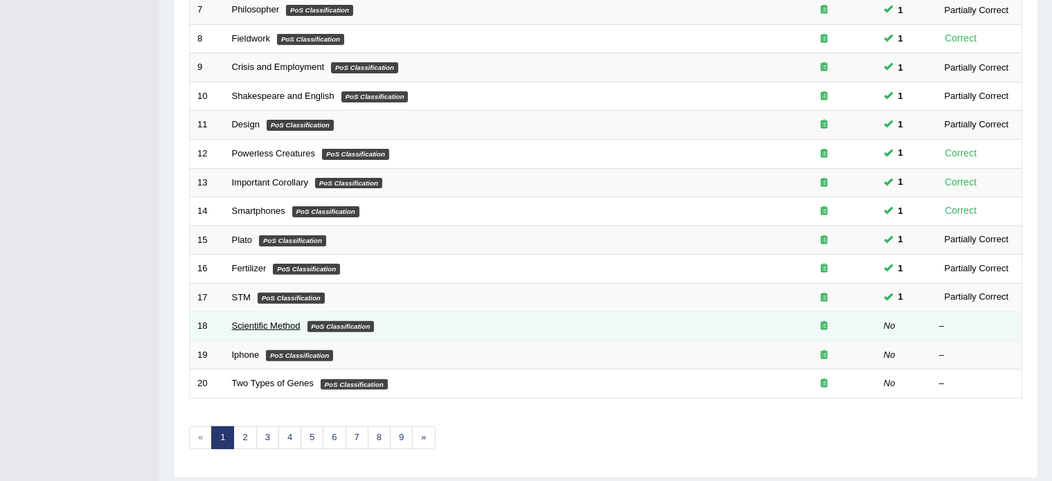
click at [261, 321] on link "Scientific Method" at bounding box center [266, 326] width 69 height 10
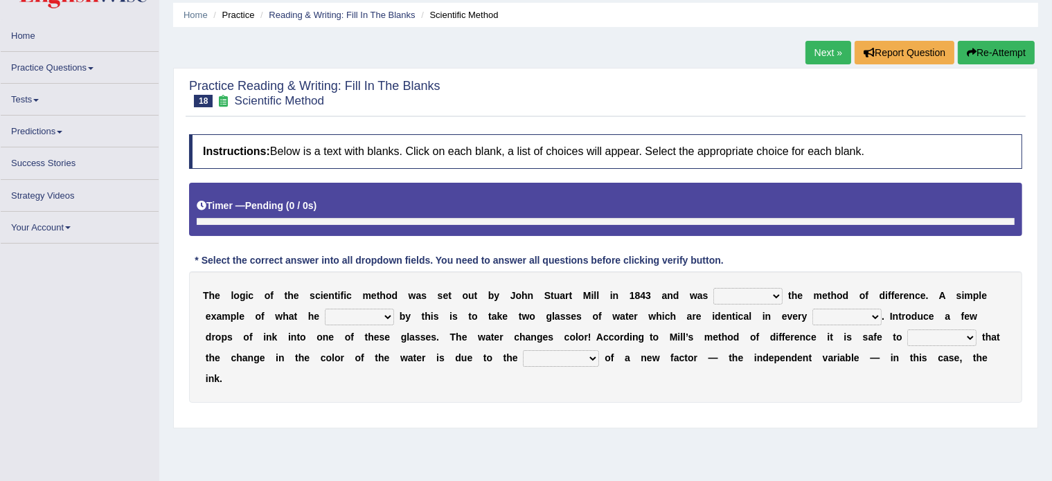
scroll to position [47, 0]
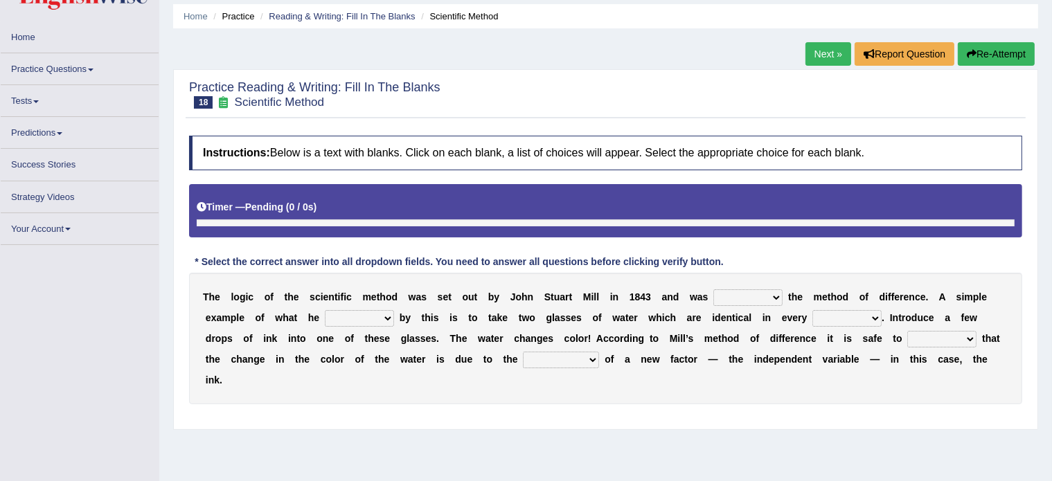
click at [730, 295] on select "pointed claimed demanded named" at bounding box center [747, 298] width 69 height 17
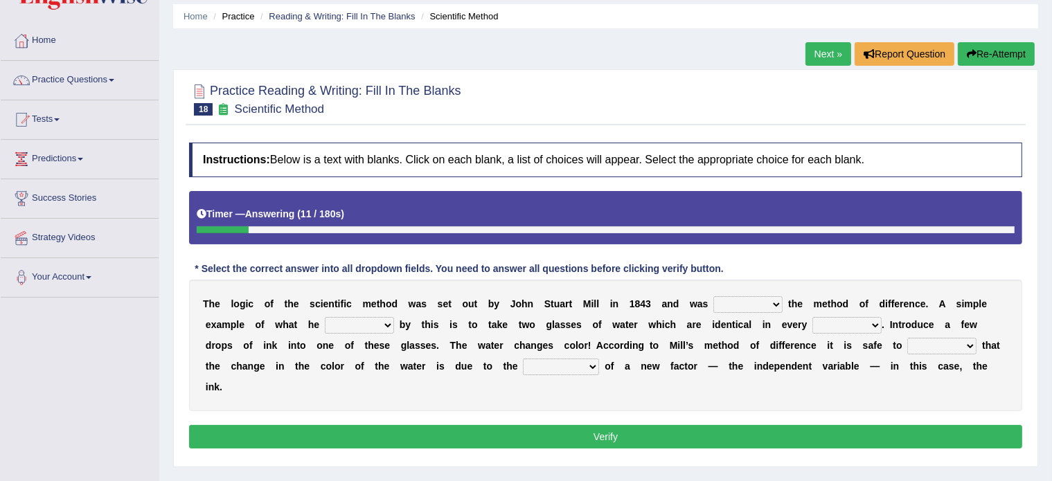
select select "claimed"
click at [713, 296] on select "pointed claimed demanded named" at bounding box center [747, 304] width 69 height 17
click at [368, 319] on select "capped charged found meant" at bounding box center [359, 325] width 69 height 17
select select "meant"
click at [325, 317] on select "capped charged found meant" at bounding box center [359, 325] width 69 height 17
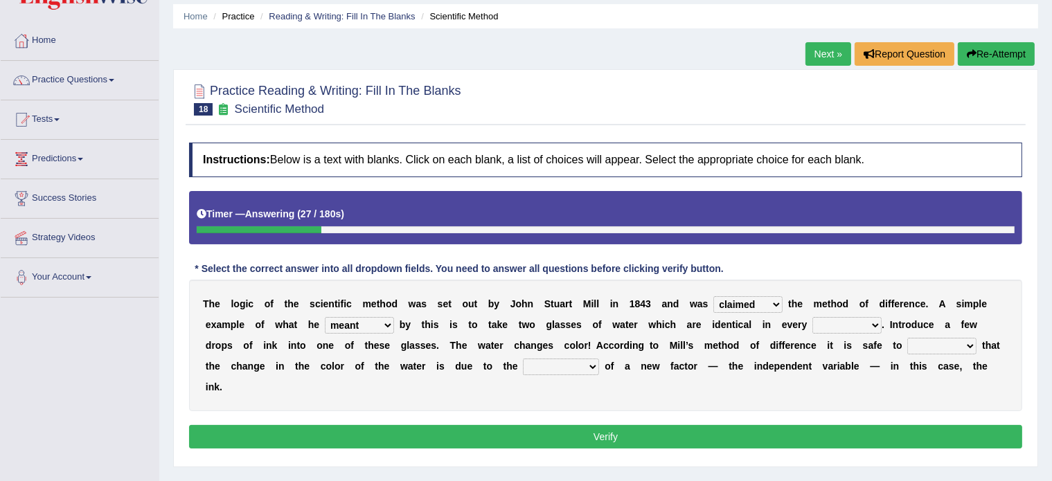
click at [823, 323] on select "thought identity measure respect" at bounding box center [846, 325] width 69 height 17
select select "respect"
click at [812, 317] on select "thought identity measure respect" at bounding box center [846, 325] width 69 height 17
click at [915, 346] on select "assume discuss prefer acclaim" at bounding box center [941, 346] width 69 height 17
select select "assume"
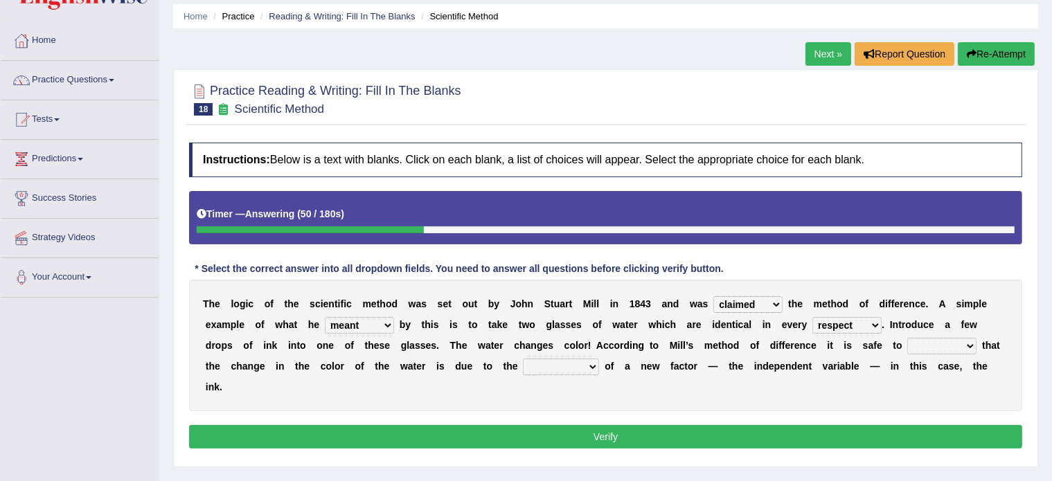
click at [907, 338] on select "assume discuss prefer acclaim" at bounding box center [941, 346] width 69 height 17
click at [543, 362] on select "introduction magnitude preparation purification" at bounding box center [561, 367] width 76 height 17
select select "introduction"
click at [523, 359] on select "introduction magnitude preparation purification" at bounding box center [561, 367] width 76 height 17
click at [546, 430] on button "Verify" at bounding box center [605, 437] width 833 height 24
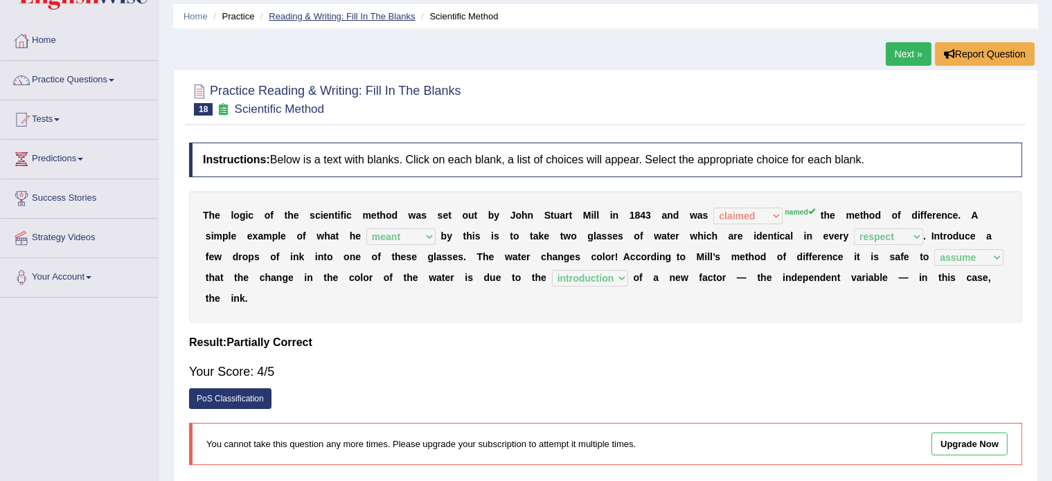
click at [357, 16] on link "Reading & Writing: Fill In The Blanks" at bounding box center [342, 16] width 146 height 10
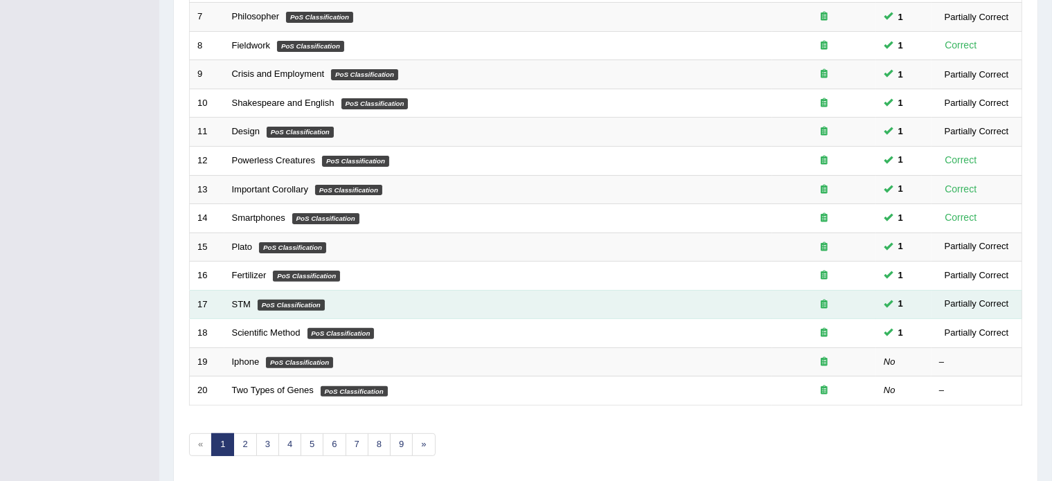
scroll to position [393, 0]
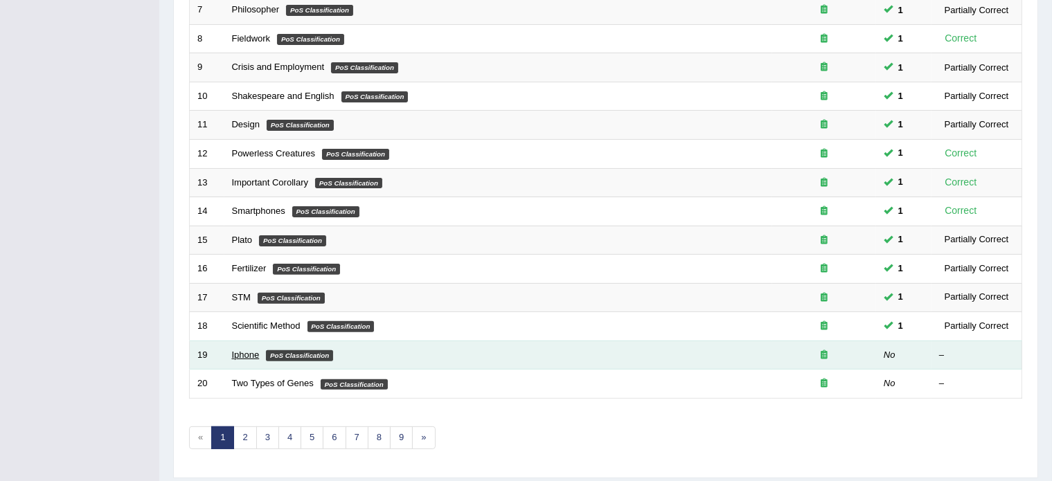
click at [249, 352] on link "Iphone" at bounding box center [246, 355] width 28 height 10
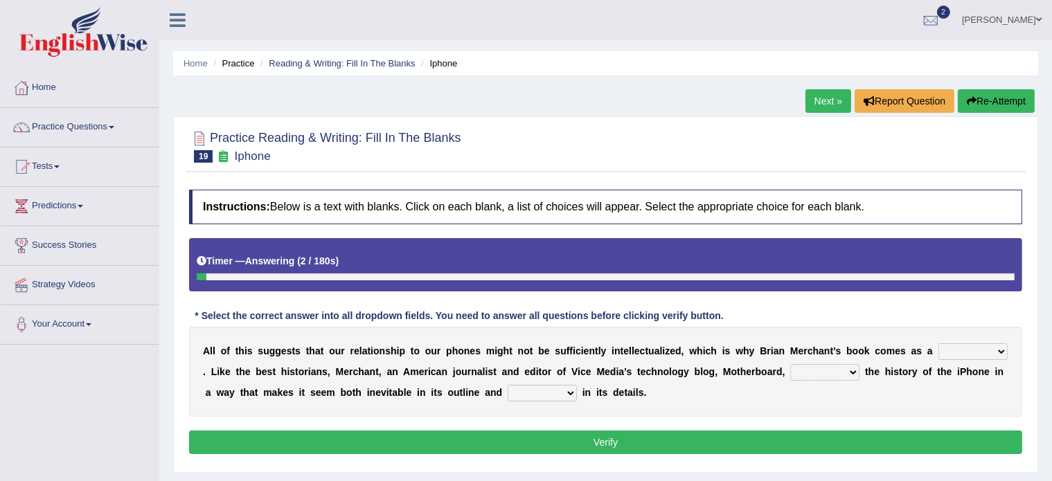
click at [947, 351] on select "privilege relief demotion flash" at bounding box center [972, 352] width 69 height 17
select select "relief"
click at [938, 344] on select "privilege relief demotion flash" at bounding box center [972, 352] width 69 height 17
click at [824, 373] on select "enriches unpacks detours contorts" at bounding box center [824, 372] width 69 height 17
select select "unpacks"
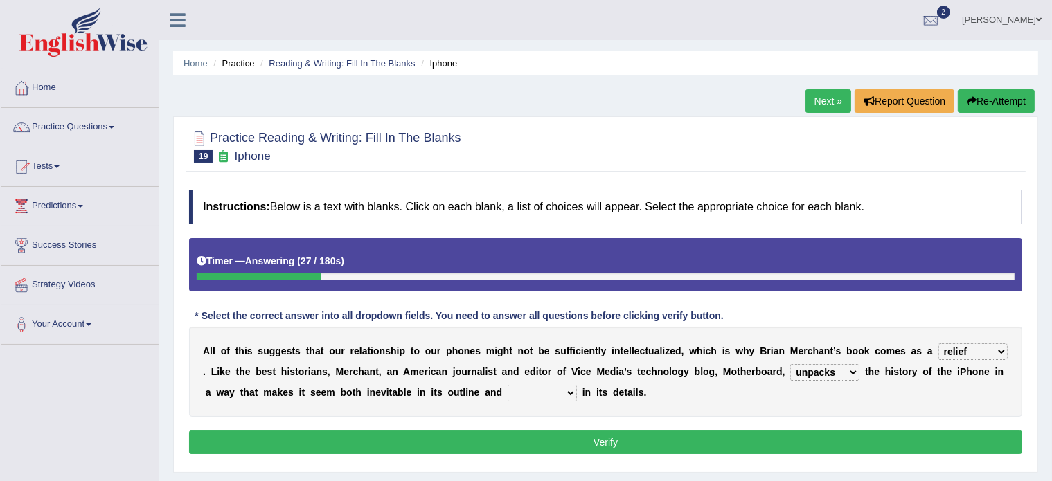
click at [790, 364] on select "enriches unpacks detours contorts" at bounding box center [824, 372] width 69 height 17
click at [533, 395] on select "surprises surprised surprising surprise" at bounding box center [542, 393] width 69 height 17
select select "surprise"
click at [508, 385] on select "surprises surprised surprising surprise" at bounding box center [542, 393] width 69 height 17
click at [546, 434] on button "Verify" at bounding box center [605, 443] width 833 height 24
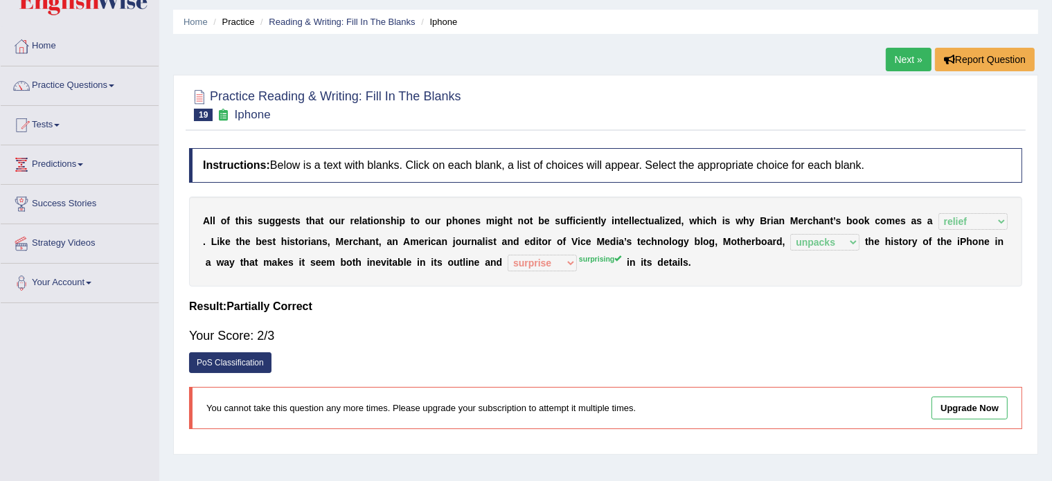
scroll to position [53, 0]
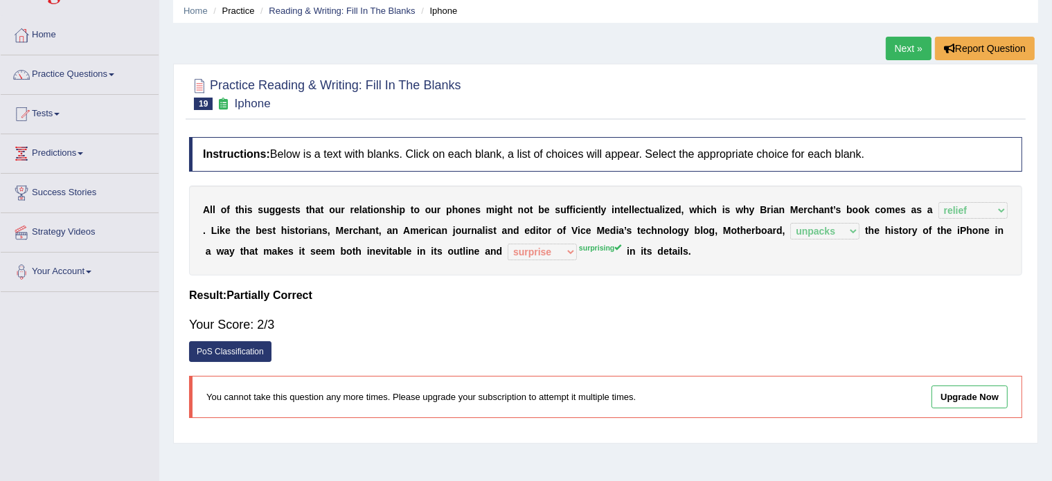
click at [568, 384] on div "You cannot take this question any more times. Please upgrade your subscription …" at bounding box center [605, 397] width 833 height 42
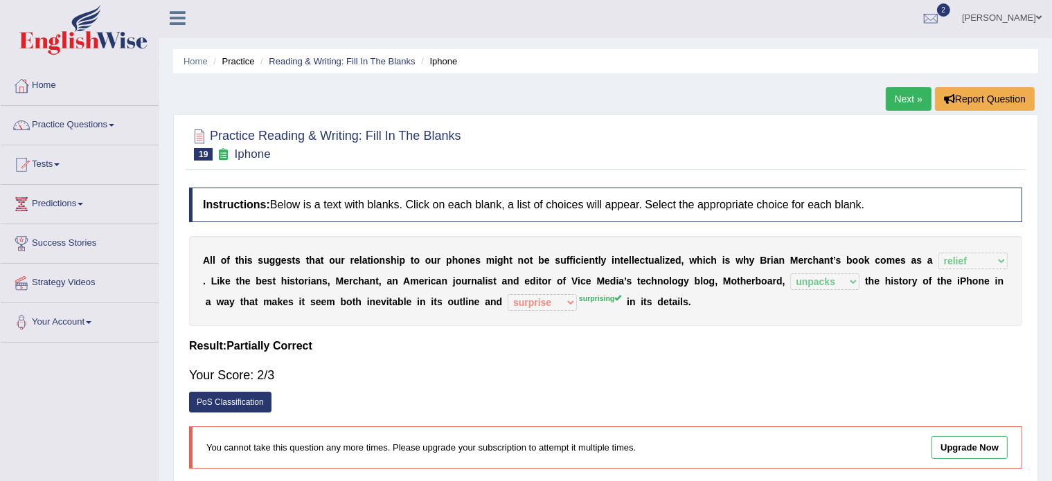
scroll to position [0, 0]
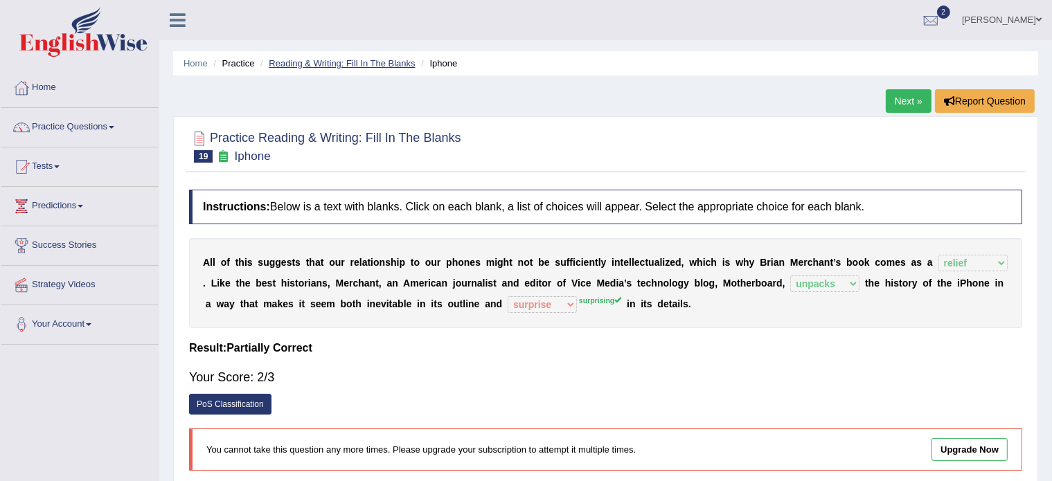
click at [338, 60] on link "Reading & Writing: Fill In The Blanks" at bounding box center [342, 63] width 146 height 10
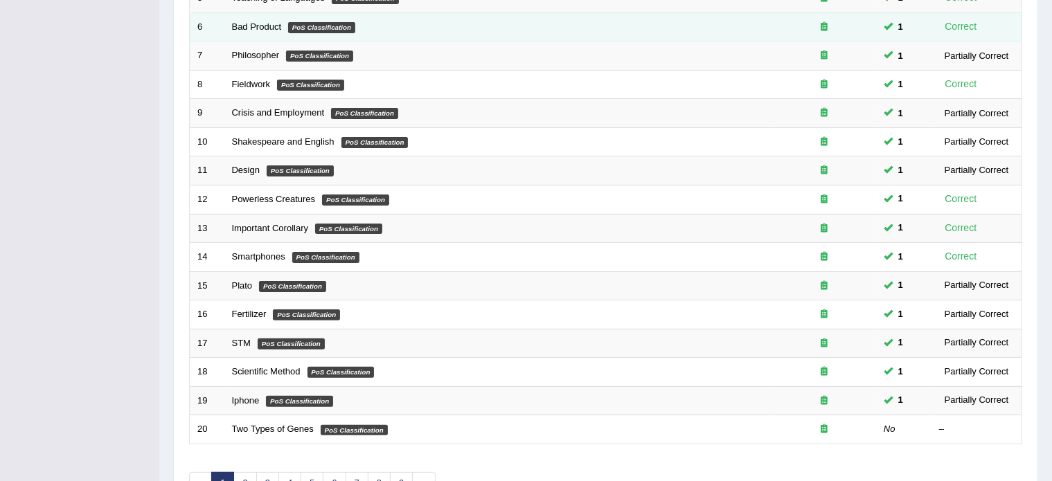
scroll to position [431, 0]
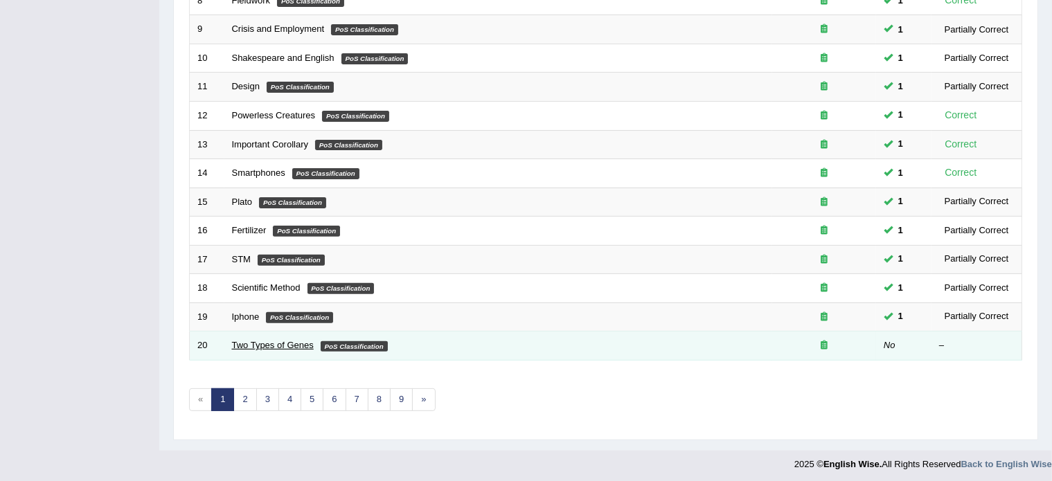
click at [284, 341] on link "Two Types of Genes" at bounding box center [273, 345] width 82 height 10
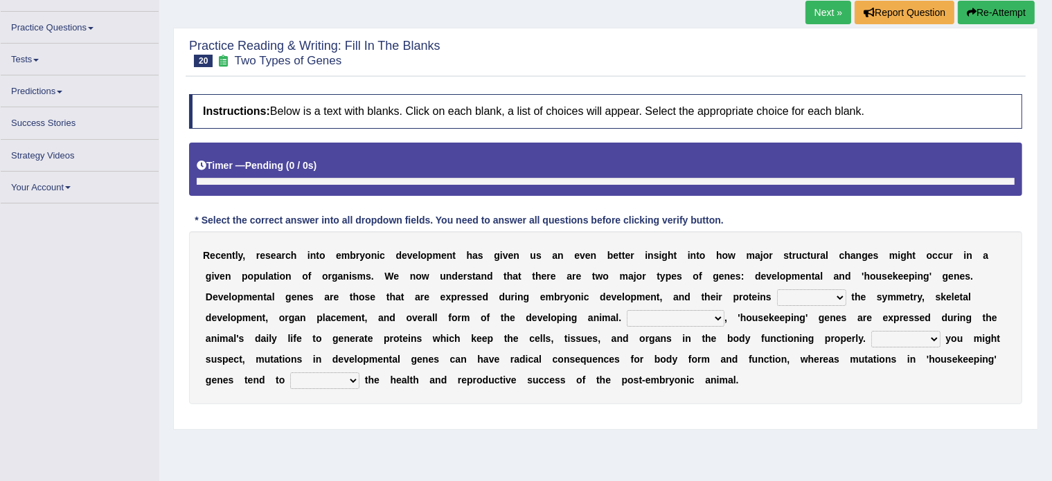
scroll to position [90, 0]
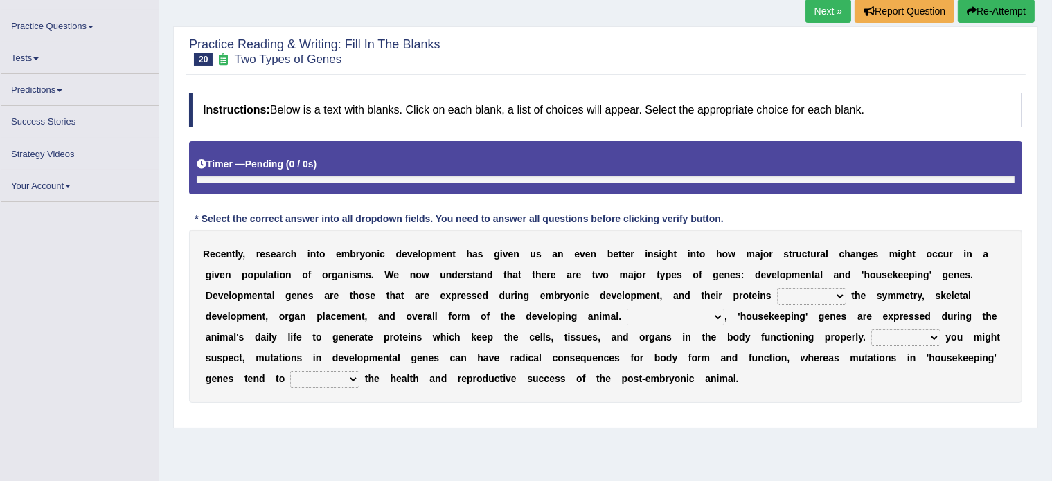
click at [789, 293] on select "push control hold elevate" at bounding box center [811, 296] width 69 height 17
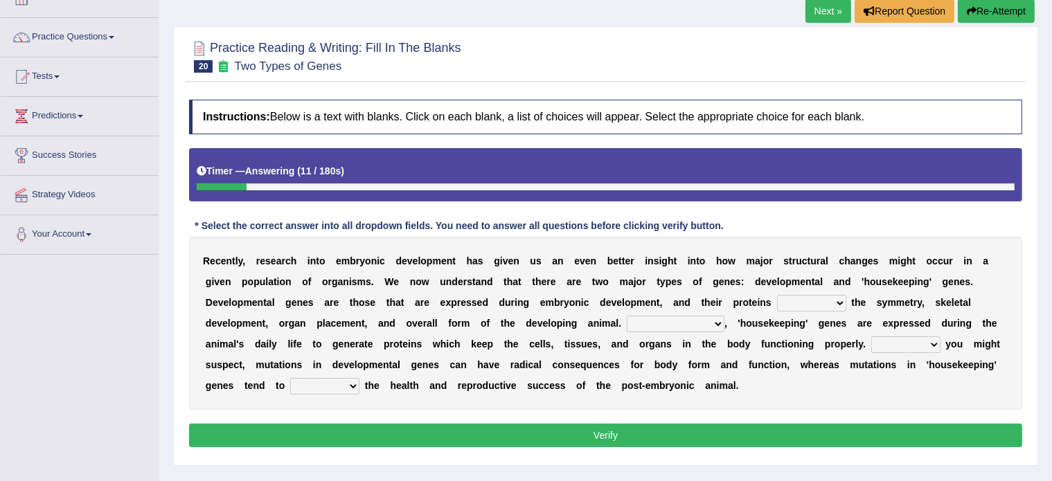
select select "control"
click at [777, 295] on select "push control hold elevate" at bounding box center [811, 303] width 69 height 17
click at [665, 318] on select "Correspondingly Inclusively Conversely In contrast" at bounding box center [676, 324] width 98 height 17
select select "In contrast"
click at [627, 316] on select "Correspondingly Inclusively Conversely In contrast" at bounding box center [676, 324] width 98 height 17
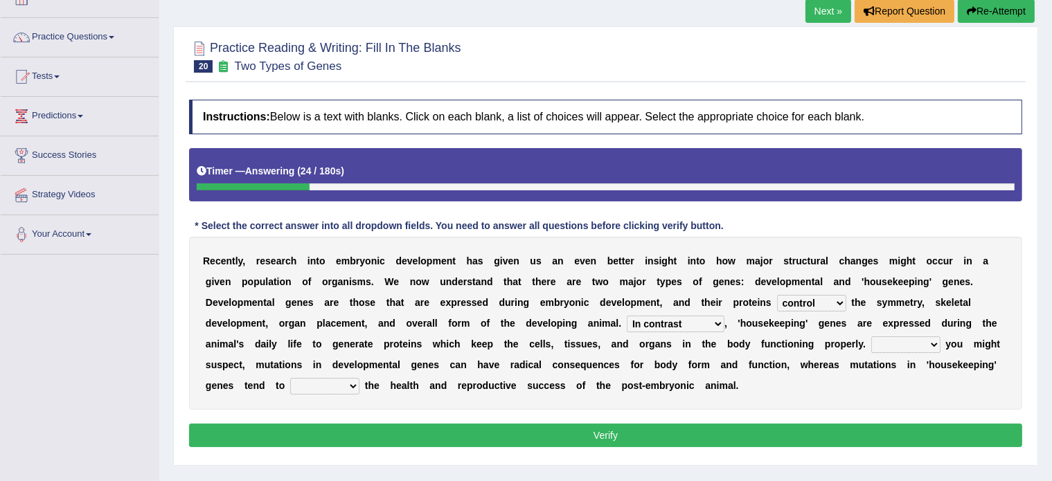
click at [887, 337] on select "For As With Within" at bounding box center [905, 345] width 69 height 17
select select "As"
click at [871, 337] on select "For As With Within" at bounding box center [905, 345] width 69 height 17
click at [313, 386] on select "affect effect interrupt defect" at bounding box center [324, 386] width 69 height 17
select select "affect"
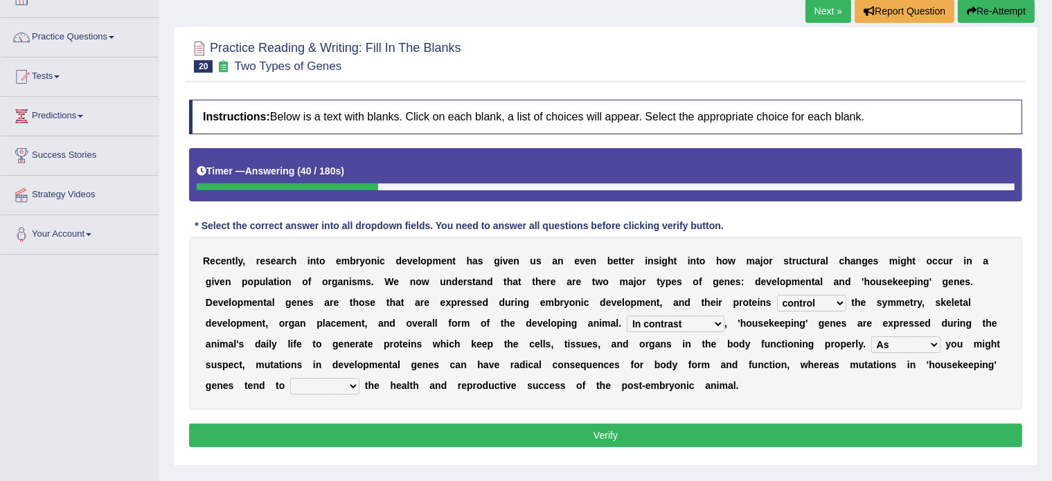
click at [290, 378] on select "affect effect interrupt defect" at bounding box center [324, 386] width 69 height 17
click at [380, 431] on button "Verify" at bounding box center [605, 436] width 833 height 24
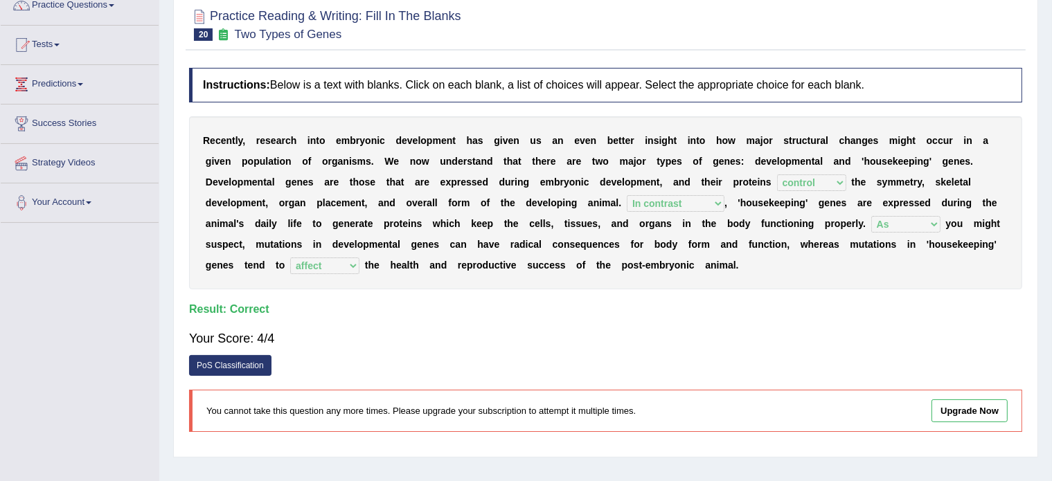
scroll to position [122, 0]
click at [425, 322] on div "Your Score: 4/4" at bounding box center [605, 338] width 833 height 33
drag, startPoint x: 425, startPoint y: 321, endPoint x: 508, endPoint y: 242, distance: 113.7
click at [508, 242] on div "Instructions: Below is a text with blanks. Click on each blank, a list of choic…" at bounding box center [606, 255] width 840 height 389
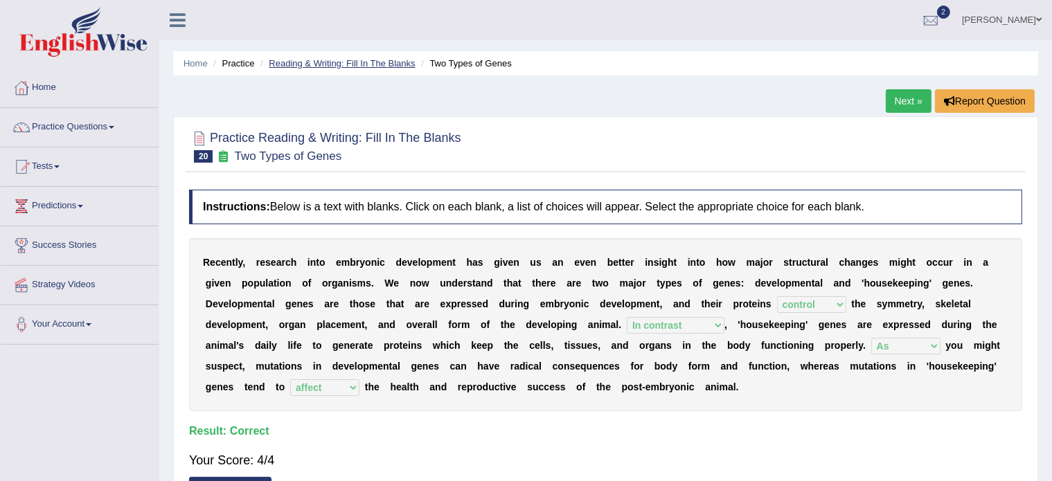
click at [335, 60] on link "Reading & Writing: Fill In The Blanks" at bounding box center [342, 63] width 146 height 10
